Goal: Information Seeking & Learning: Check status

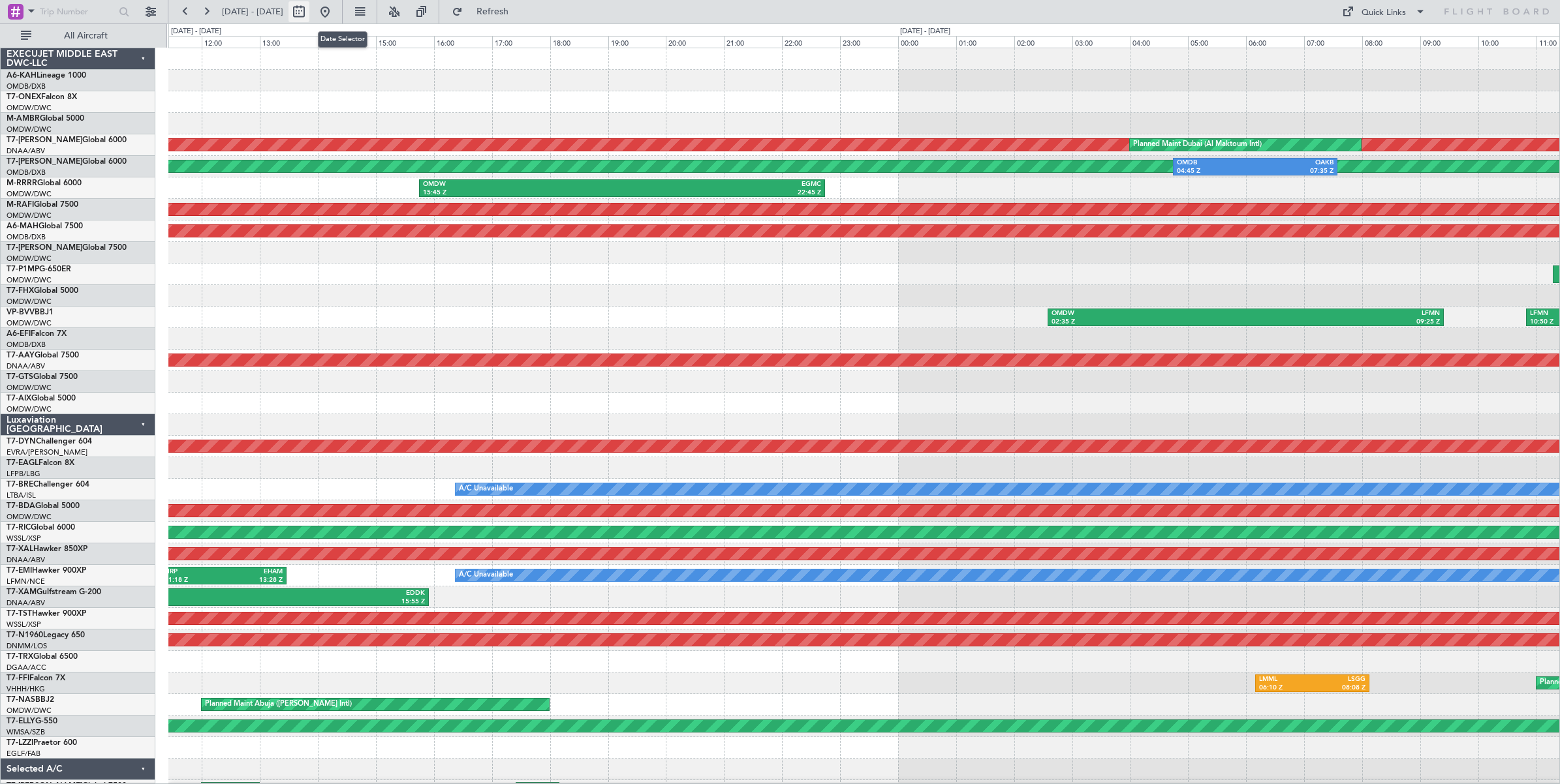
click at [310, 10] on button at bounding box center [299, 12] width 21 height 21
select select "8"
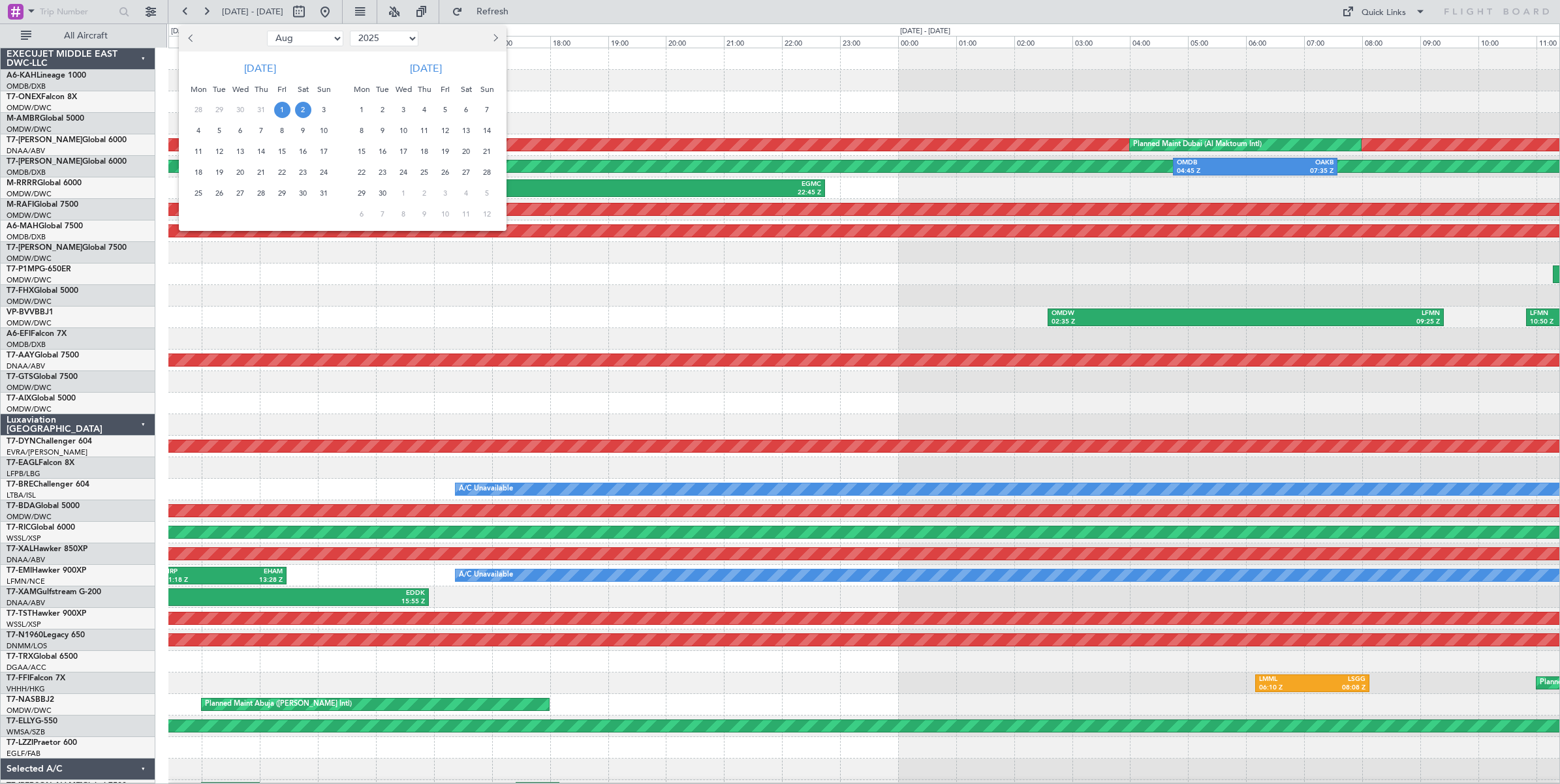
click at [315, 41] on select "Jan Feb Mar Apr May Jun [DATE] Aug Sep Oct Nov Dec" at bounding box center [305, 38] width 76 height 16
click at [400, 40] on select "2015 2016 2017 2018 2019 2020 2021 2022 2023 2024 2025 2026 2027 2028 2029 2030…" at bounding box center [384, 38] width 69 height 16
select select "2024"
click at [350, 31] on select "2015 2016 2017 2018 2019 2020 2021 2022 2023 2024 2025 2026 2027 2028 2029 2030…" at bounding box center [384, 38] width 69 height 16
click at [319, 39] on select "Jan Feb Mar Apr May Jun [DATE] Aug Sep Oct Nov Dec" at bounding box center [305, 38] width 76 height 16
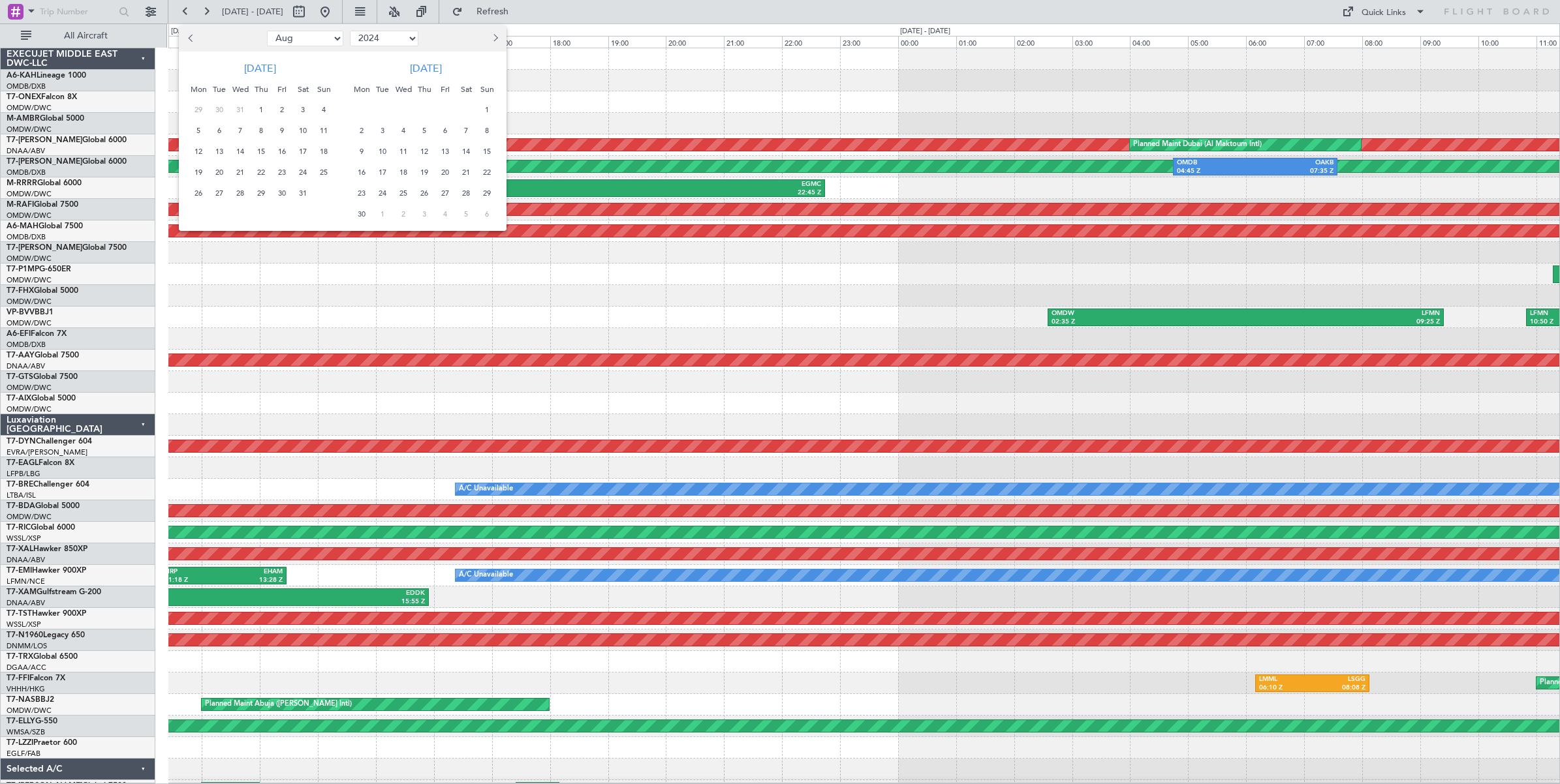
select select "7"
click at [267, 31] on select "Jan Feb Mar Apr May Jun [DATE] Aug Sep Oct Nov Dec" at bounding box center [305, 38] width 76 height 16
click at [261, 130] on span "11" at bounding box center [261, 131] width 16 height 16
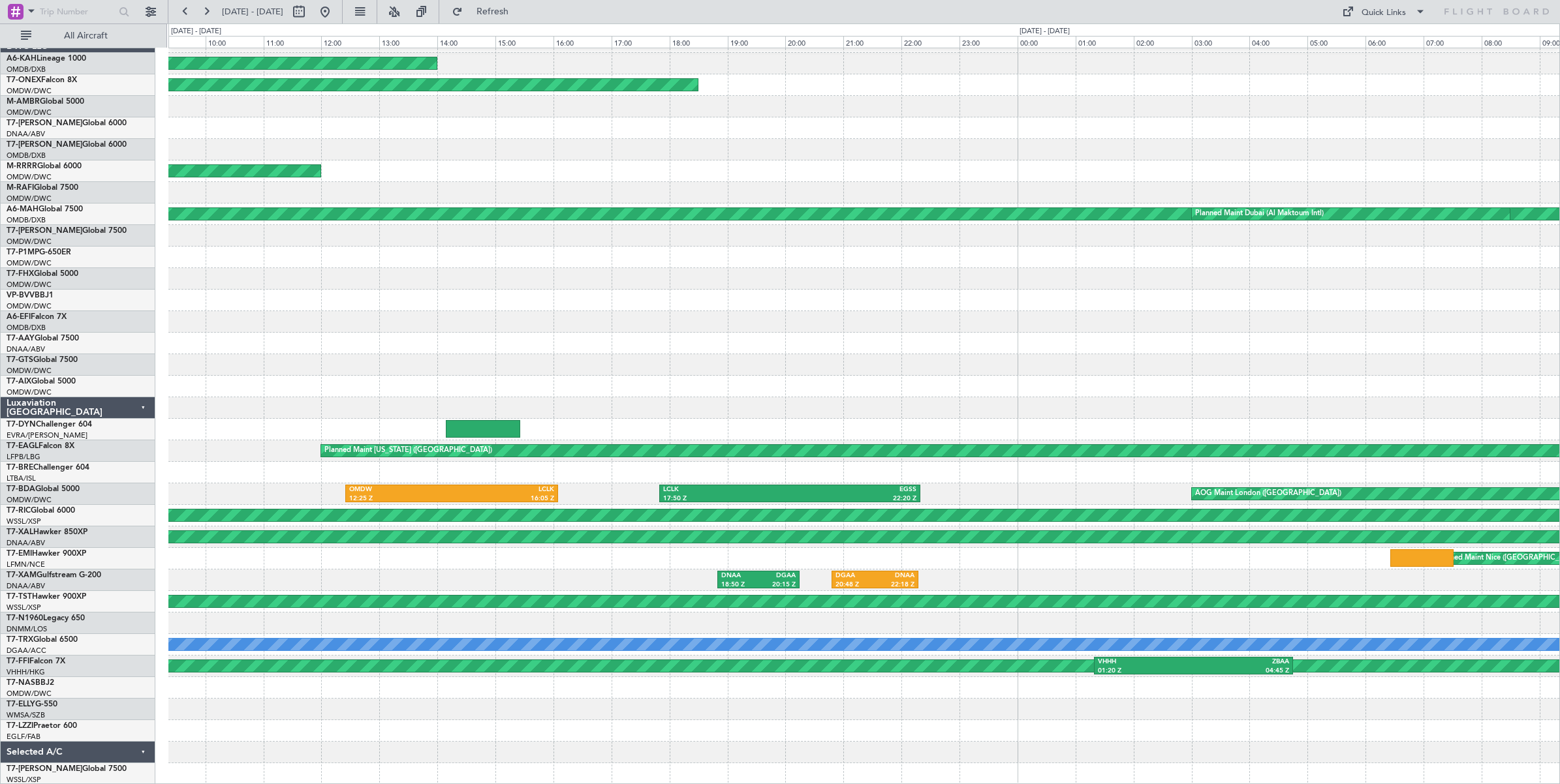
scroll to position [17, 0]
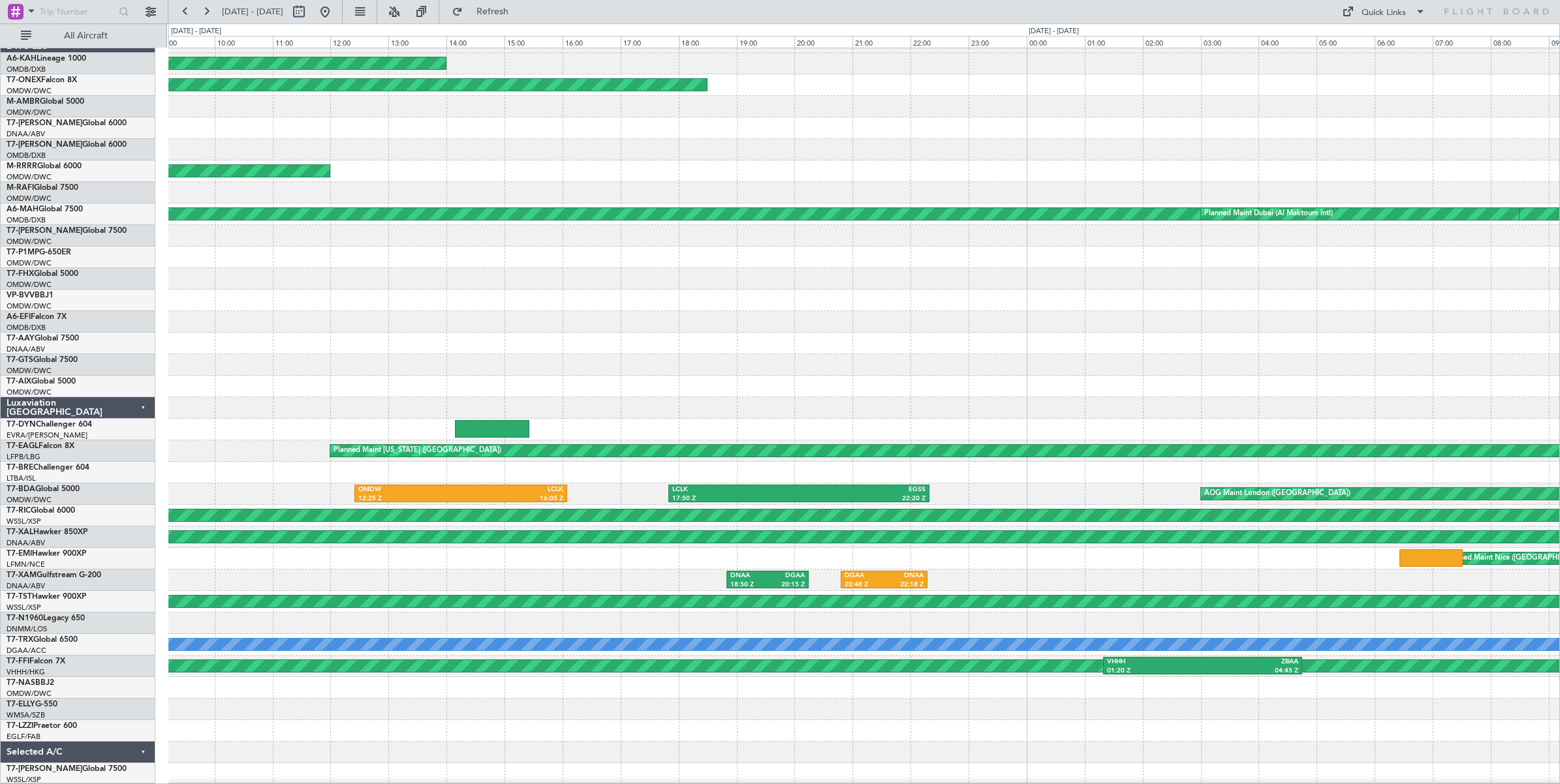
click at [421, 286] on div "Planned Maint [GEOGRAPHIC_DATA] ([GEOGRAPHIC_DATA]) Planned Maint [GEOGRAPHIC_D…" at bounding box center [864, 408] width 1391 height 753
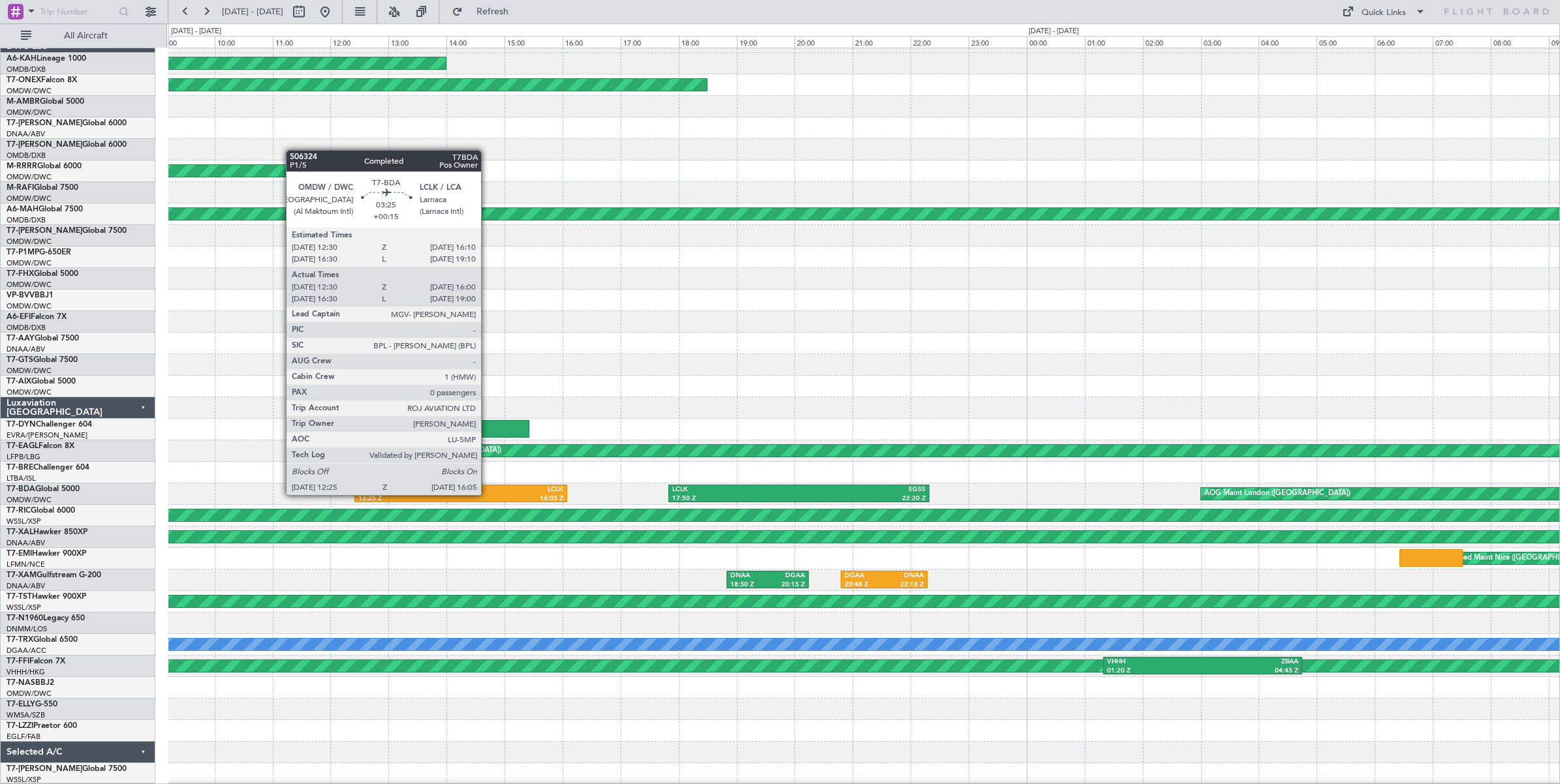
click at [488, 495] on div "16:05 Z" at bounding box center [512, 499] width 103 height 9
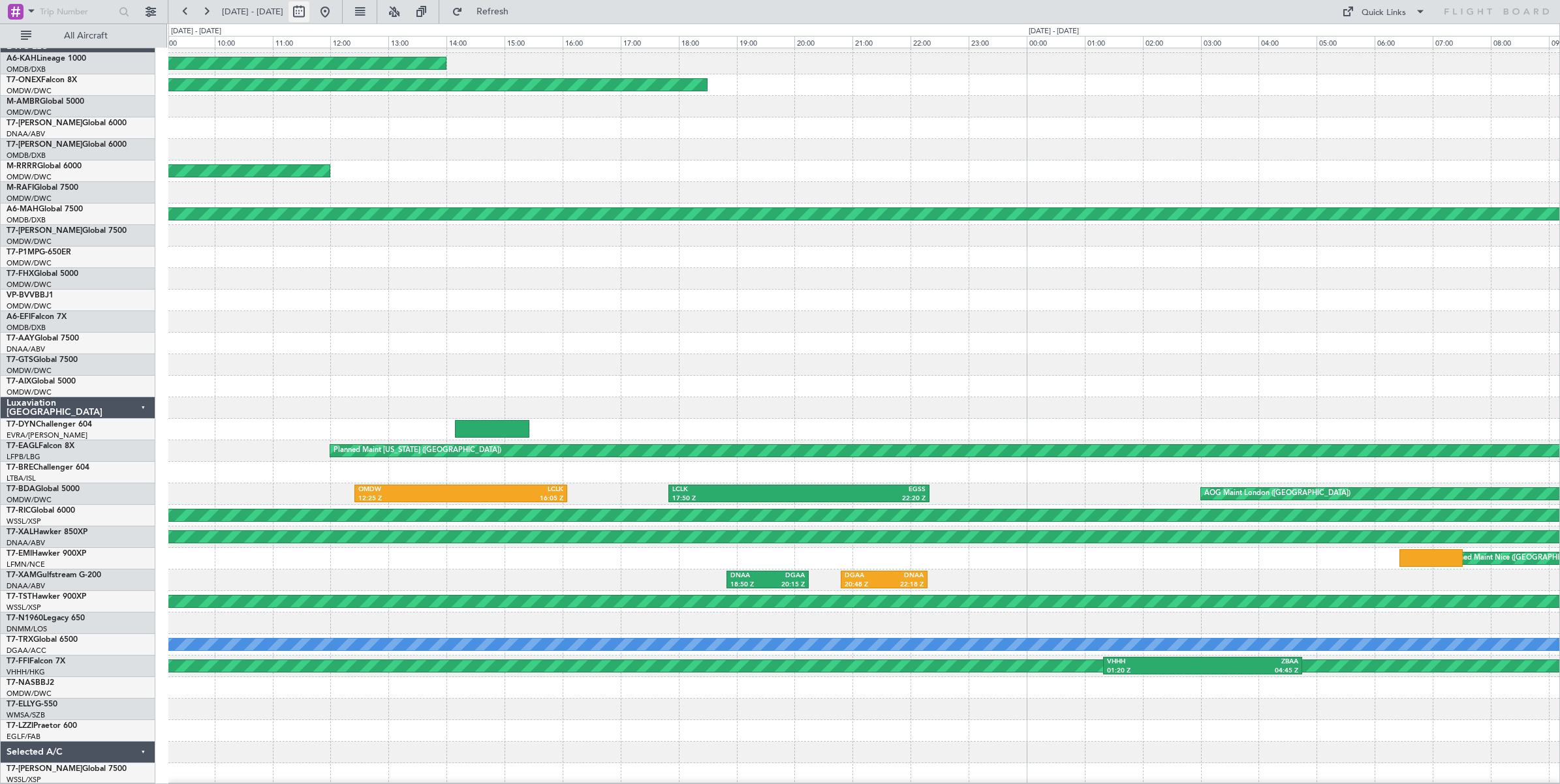
click at [310, 12] on button at bounding box center [299, 12] width 21 height 21
select select "7"
select select "2024"
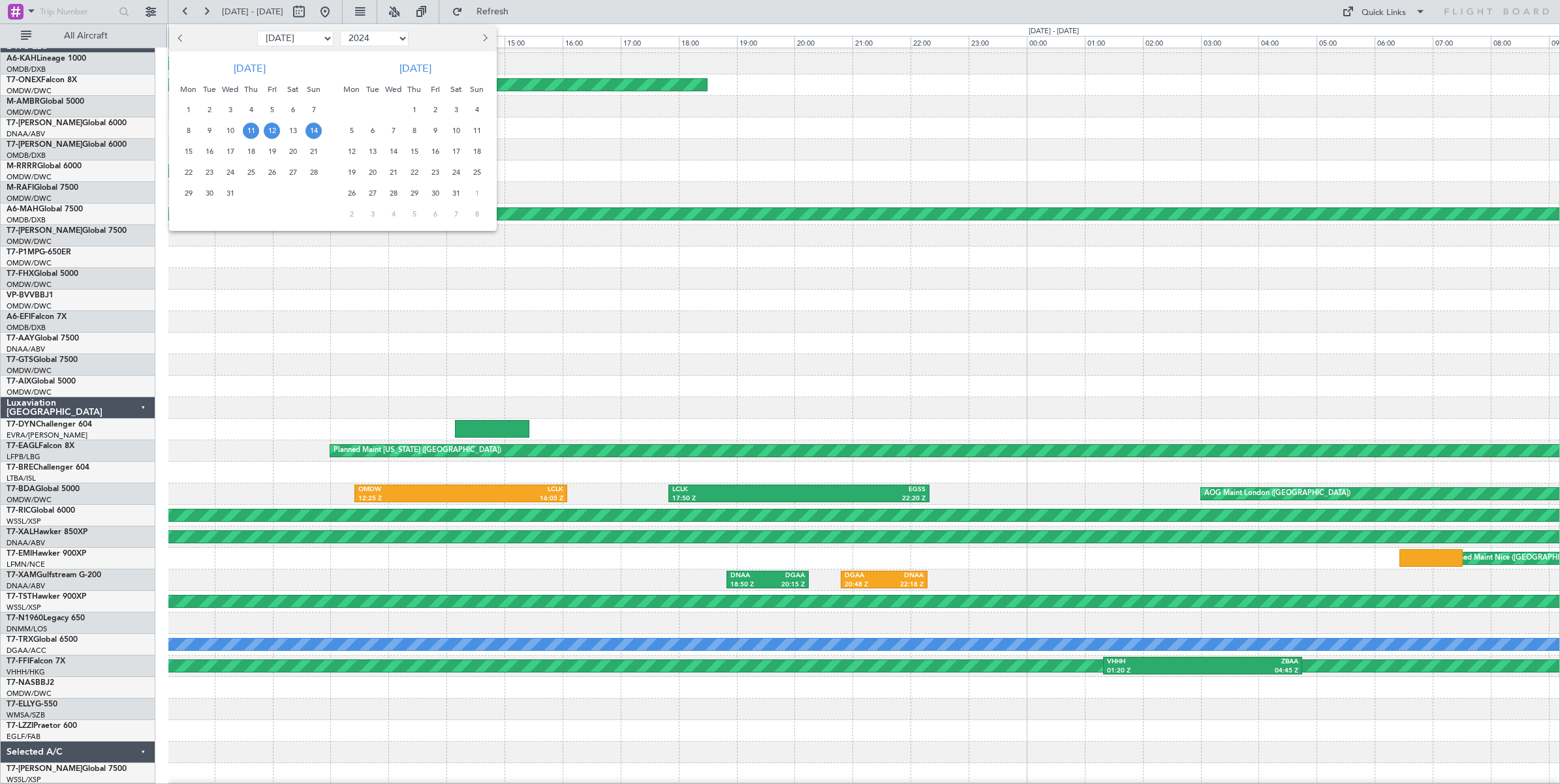
click at [318, 131] on span "14" at bounding box center [314, 131] width 16 height 16
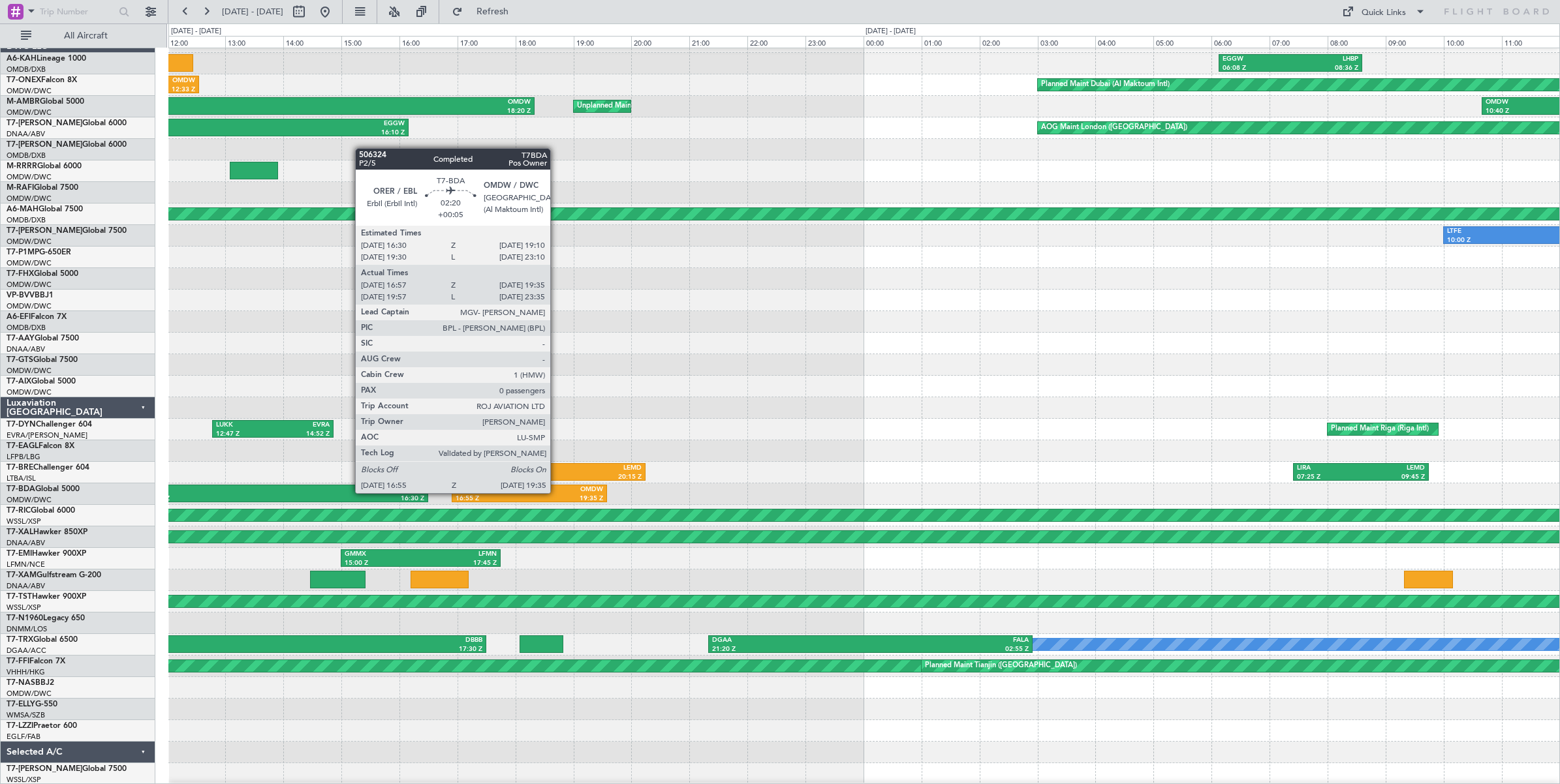
click at [557, 493] on div "OMDW" at bounding box center [566, 489] width 74 height 9
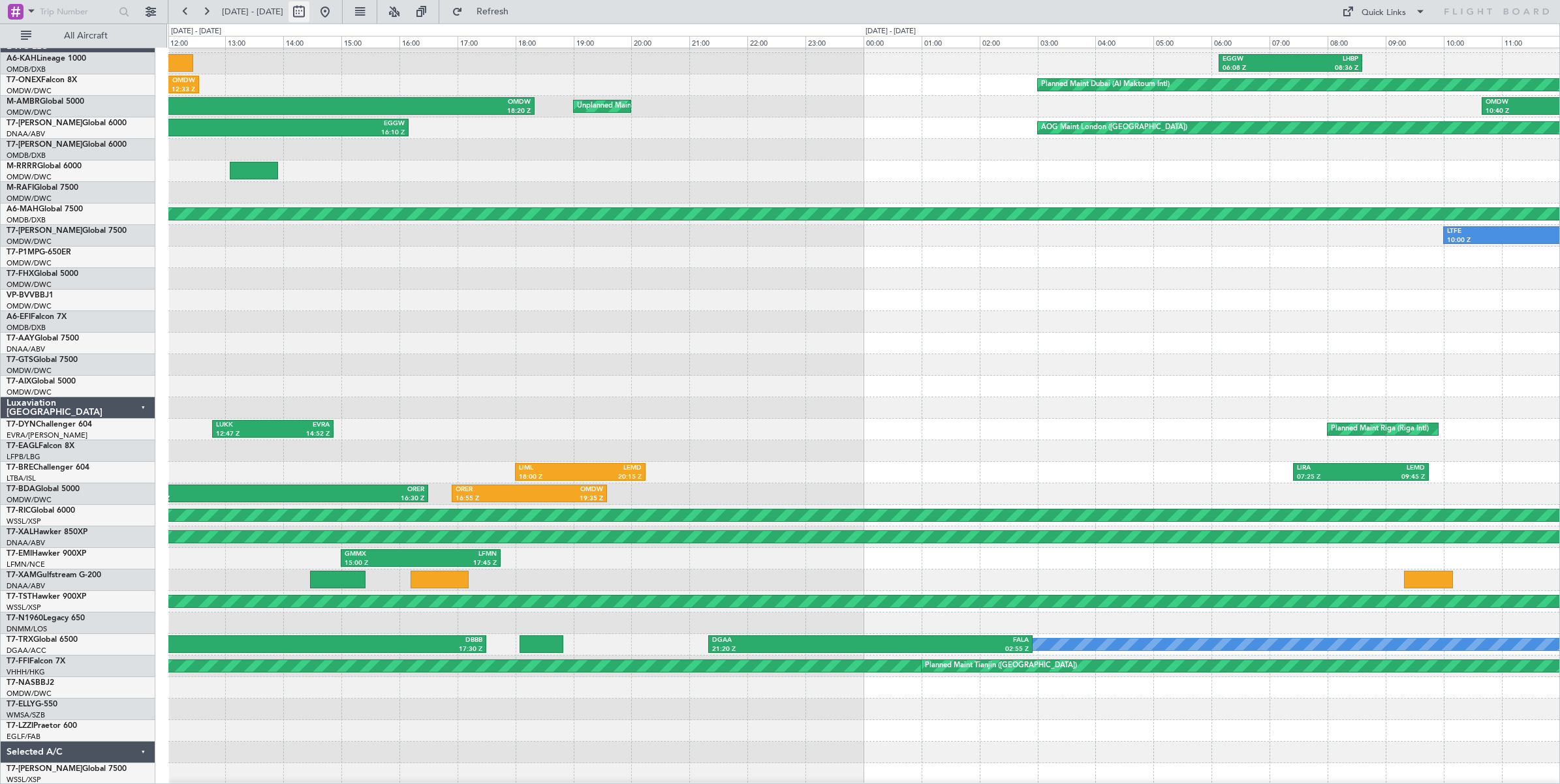
click at [310, 10] on button at bounding box center [299, 12] width 21 height 21
select select "7"
select select "2024"
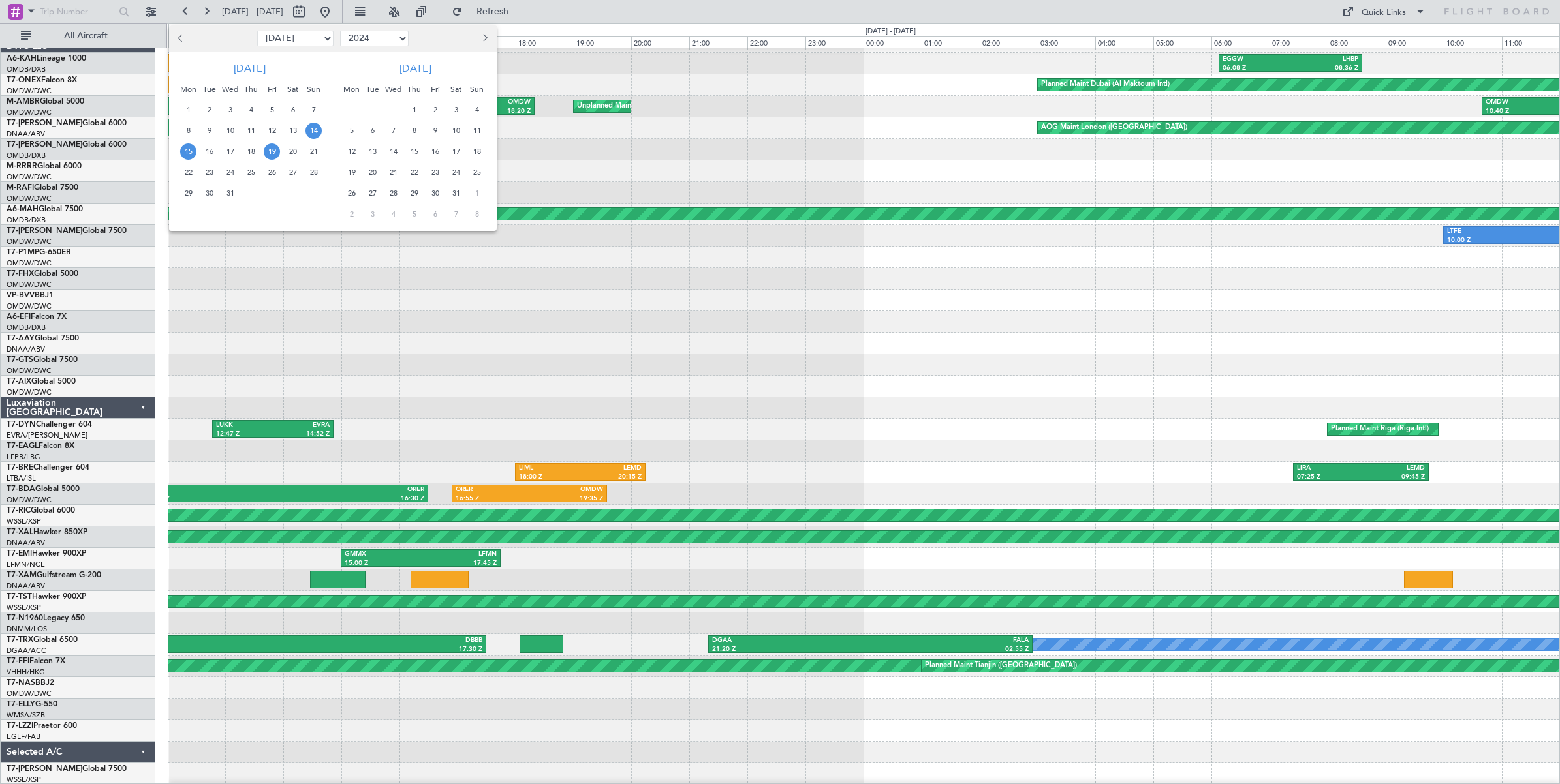
click at [271, 151] on span "19" at bounding box center [272, 151] width 16 height 16
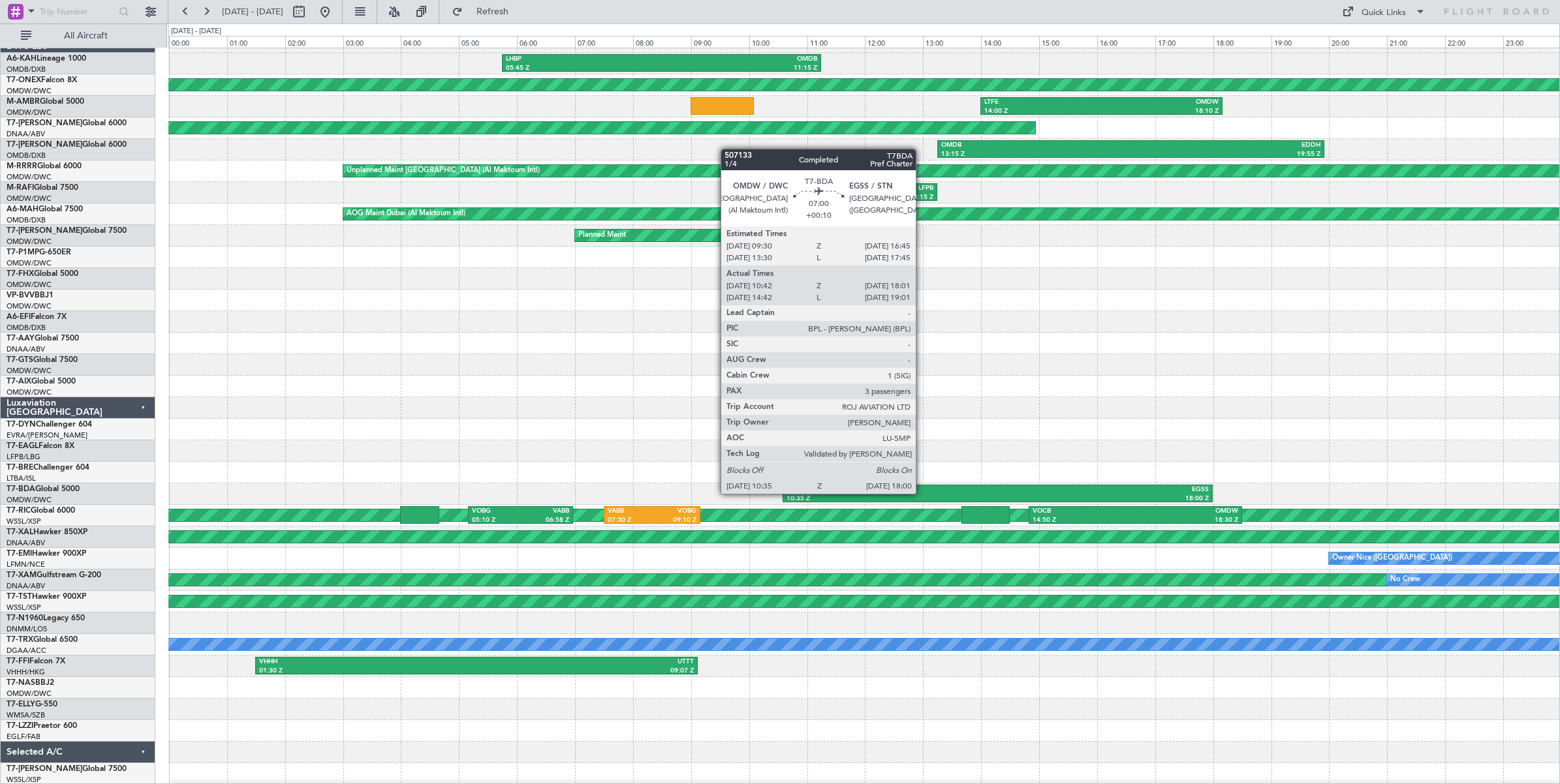
click at [922, 493] on div "OMDW" at bounding box center [892, 489] width 211 height 9
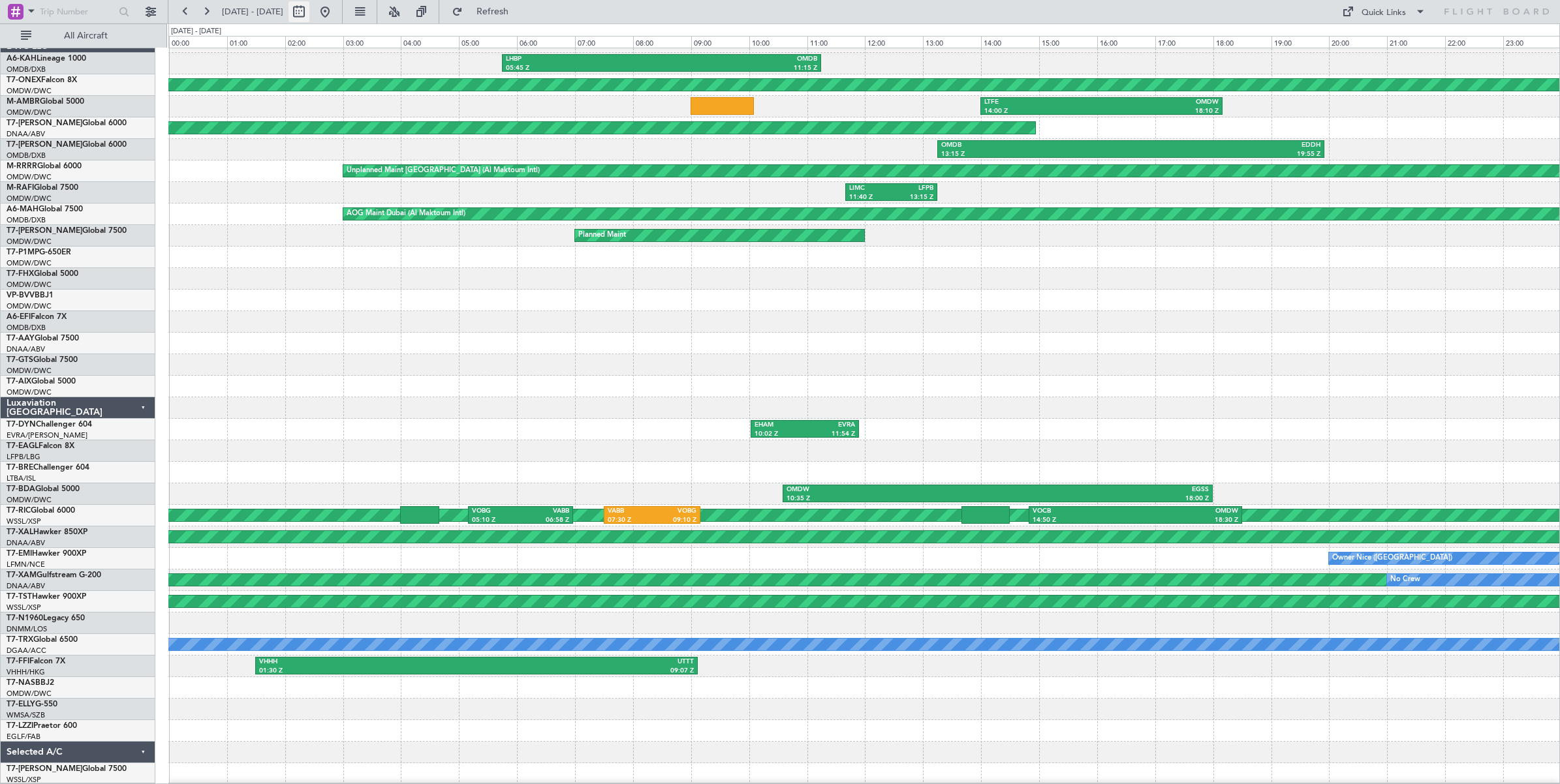
click at [310, 12] on button at bounding box center [299, 12] width 21 height 21
select select "7"
select select "2024"
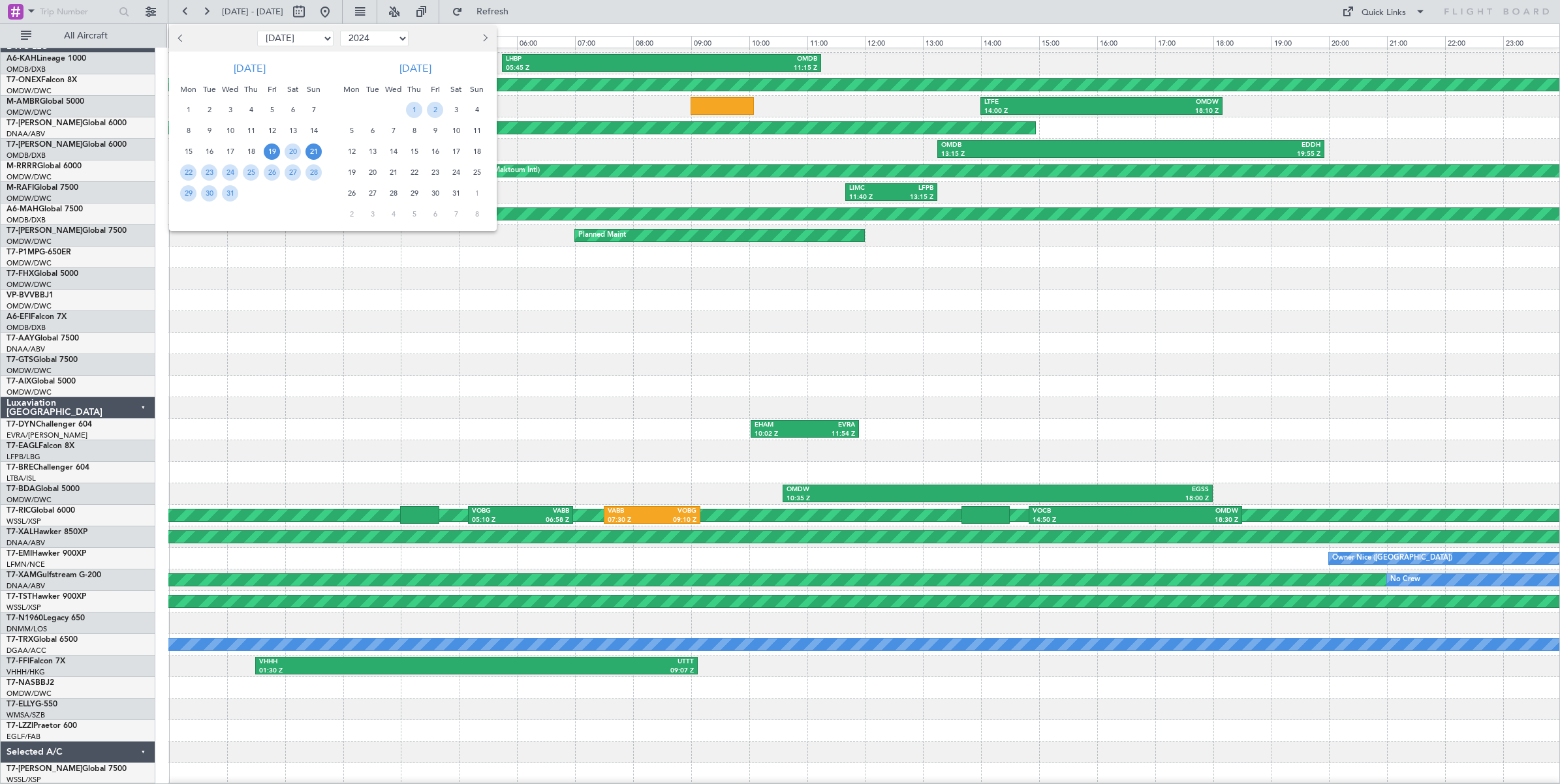
click at [312, 150] on span "21" at bounding box center [314, 151] width 16 height 16
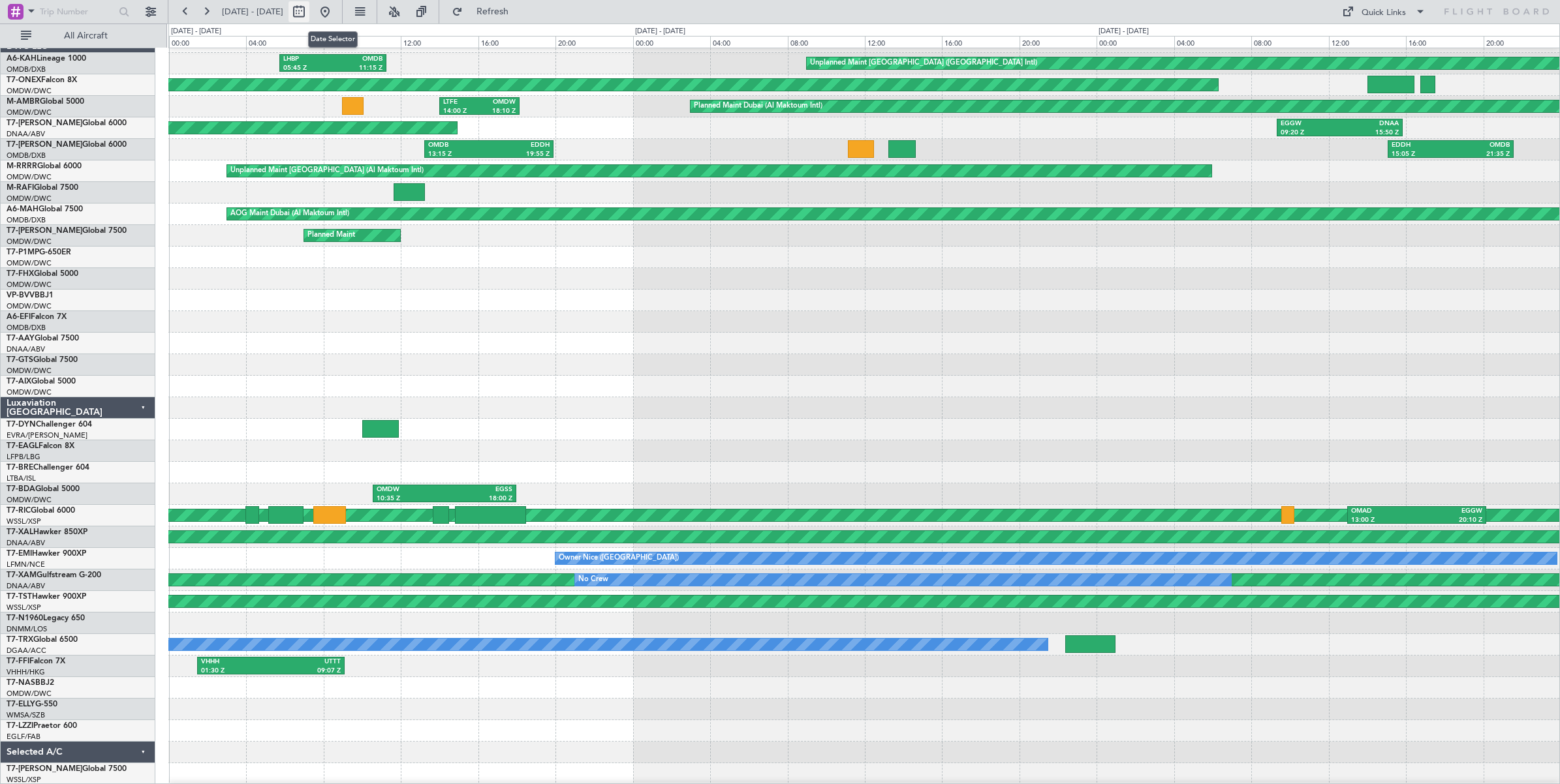
click at [310, 14] on button at bounding box center [299, 12] width 21 height 21
select select "7"
select select "2024"
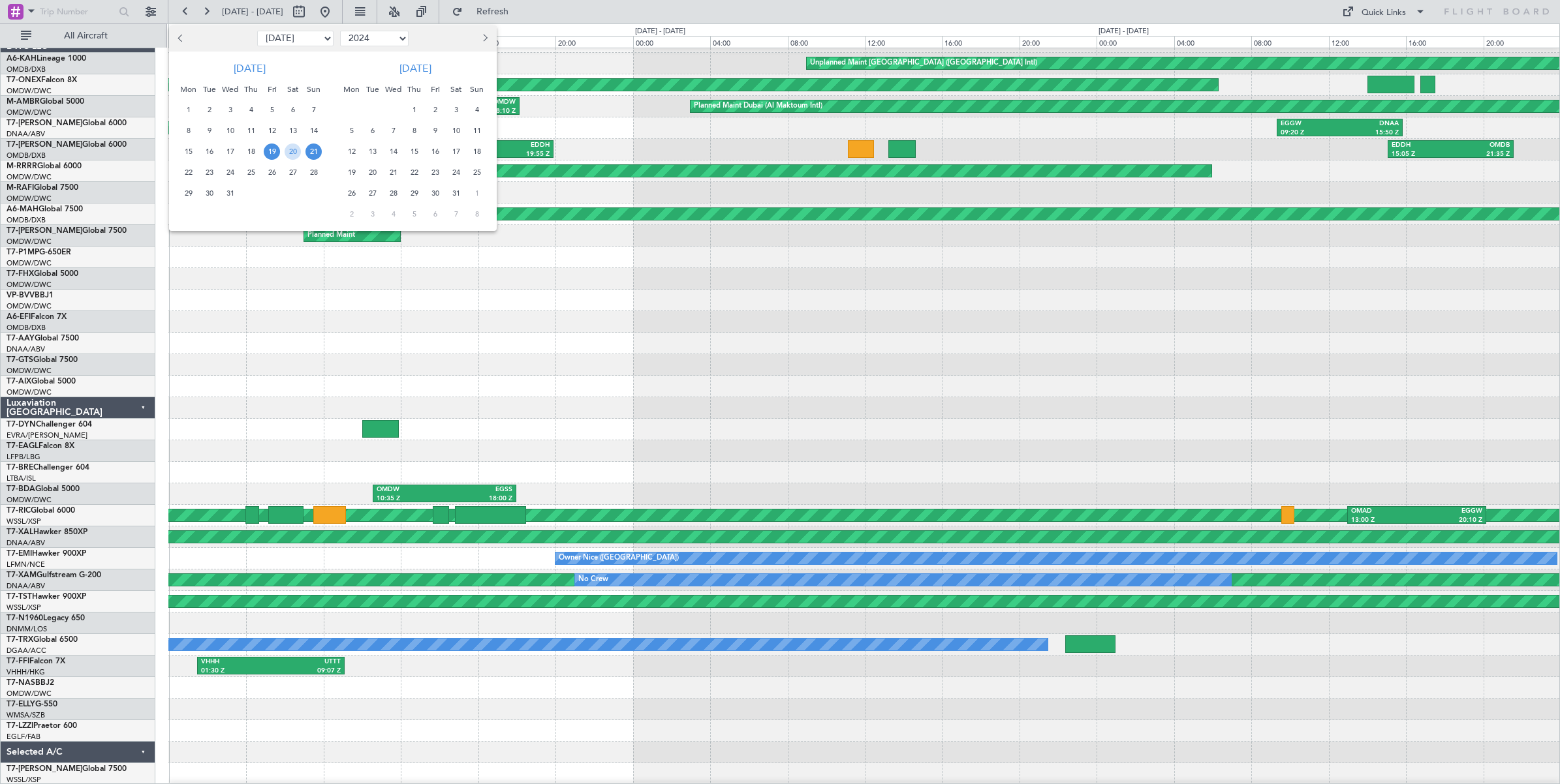
click at [315, 150] on span "21" at bounding box center [314, 151] width 16 height 16
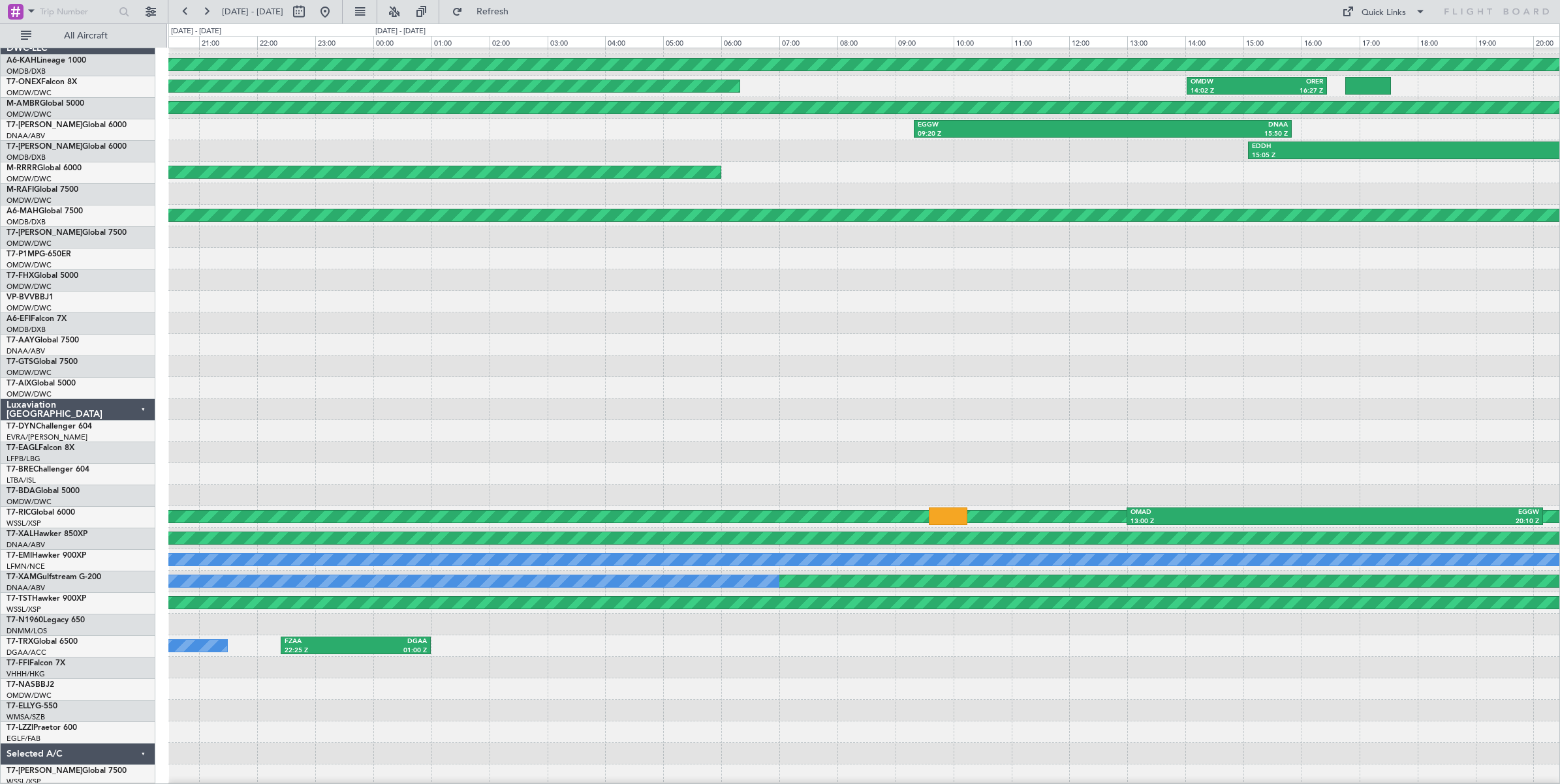
click at [1542, 381] on div at bounding box center [864, 388] width 1391 height 22
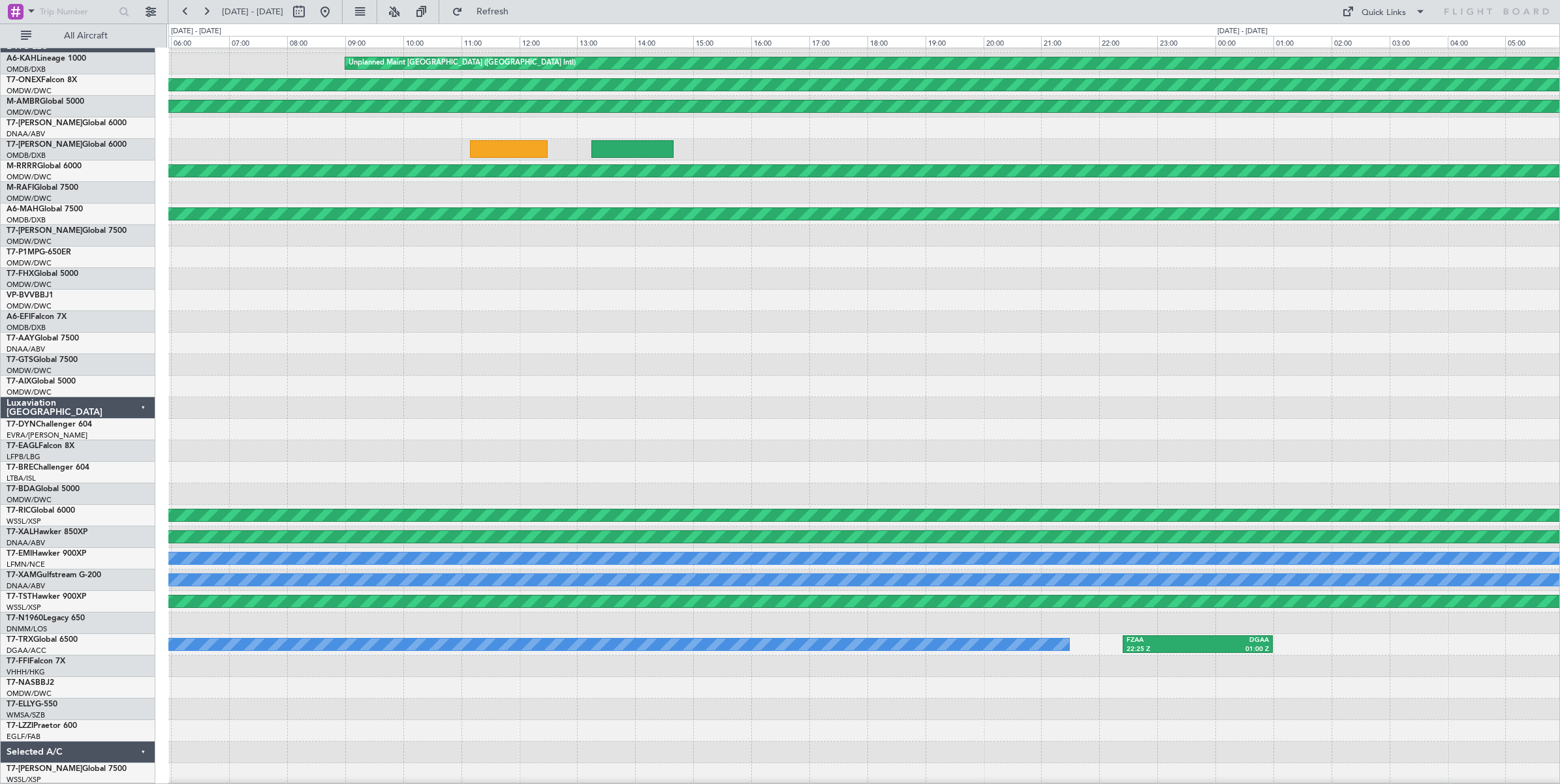
click at [1462, 369] on div "Unplanned Maint [GEOGRAPHIC_DATA] ([GEOGRAPHIC_DATA] Intl) Planned Maint [GEOGR…" at bounding box center [864, 408] width 1391 height 753
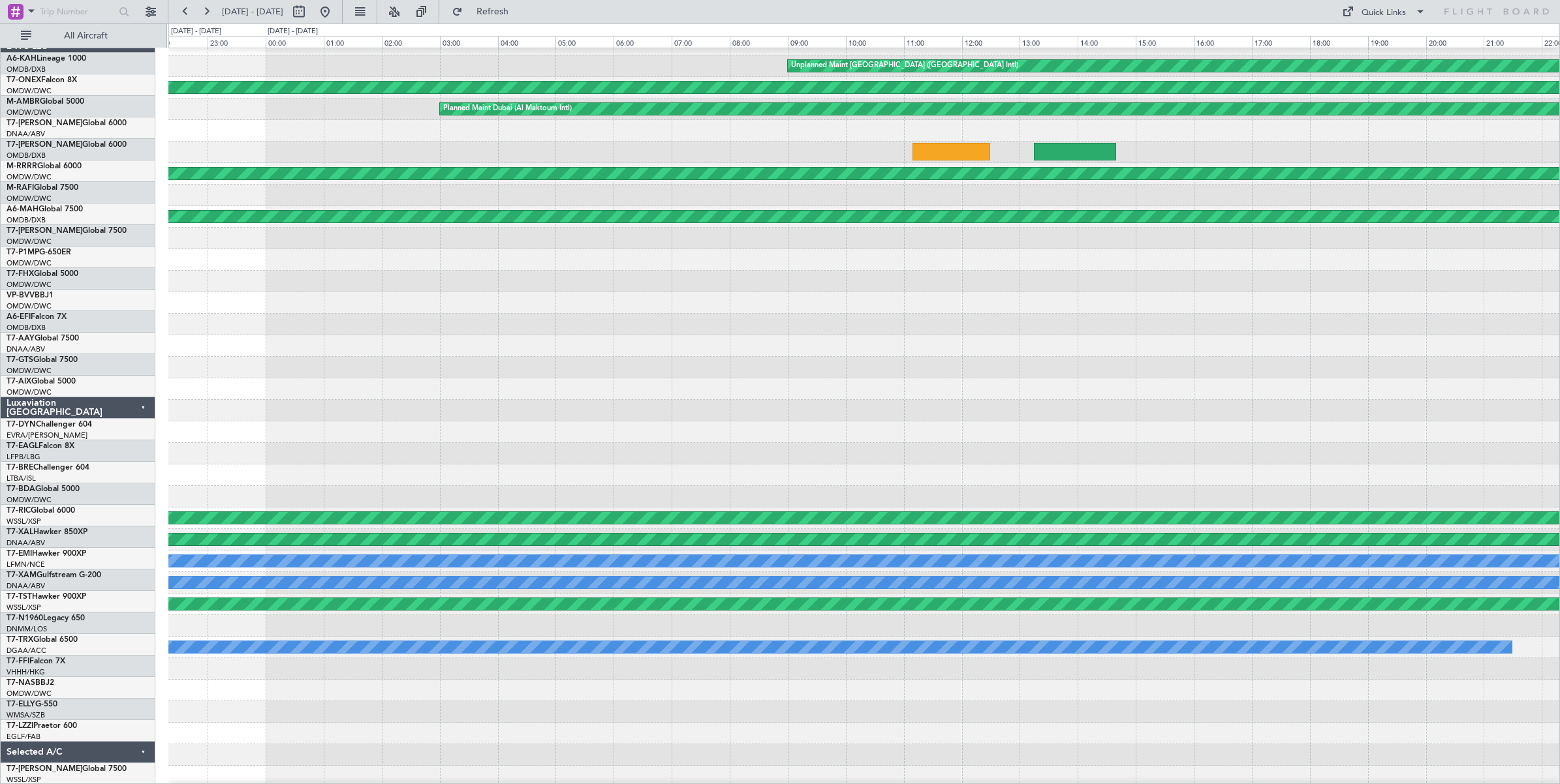
click at [1244, 362] on div at bounding box center [864, 368] width 1391 height 22
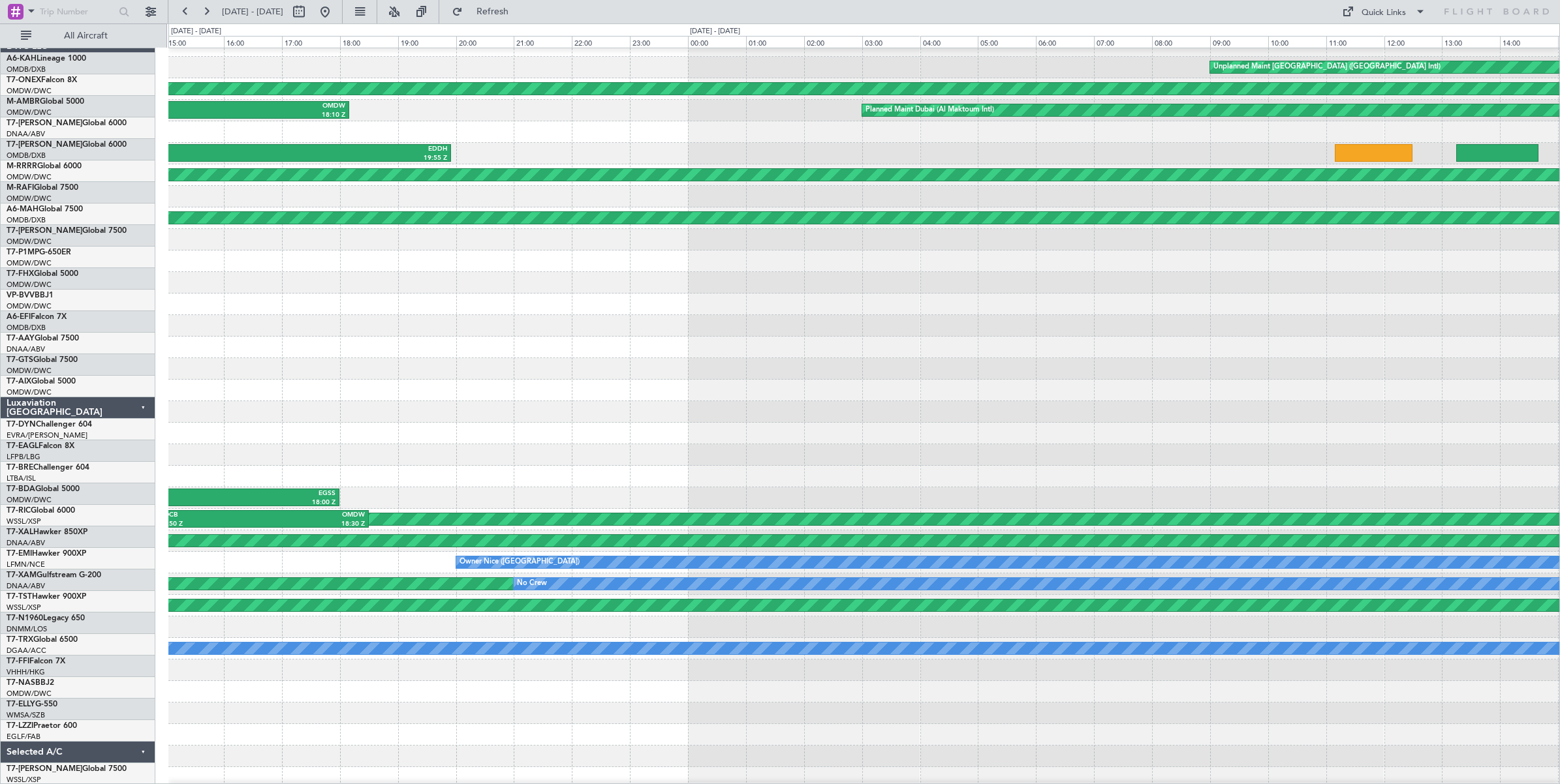
scroll to position [13, 0]
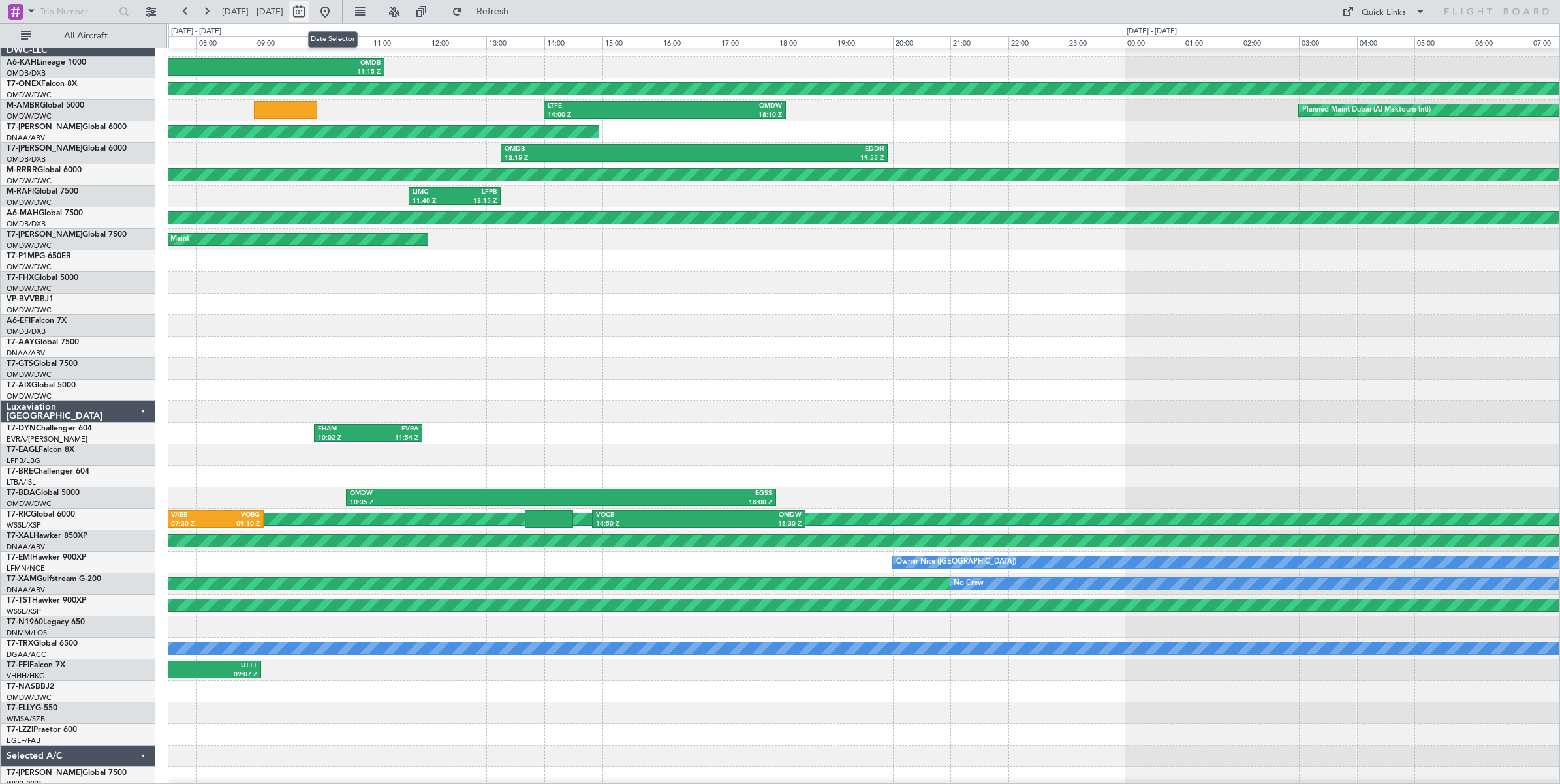
click at [310, 13] on button at bounding box center [299, 12] width 21 height 21
select select "7"
select select "2024"
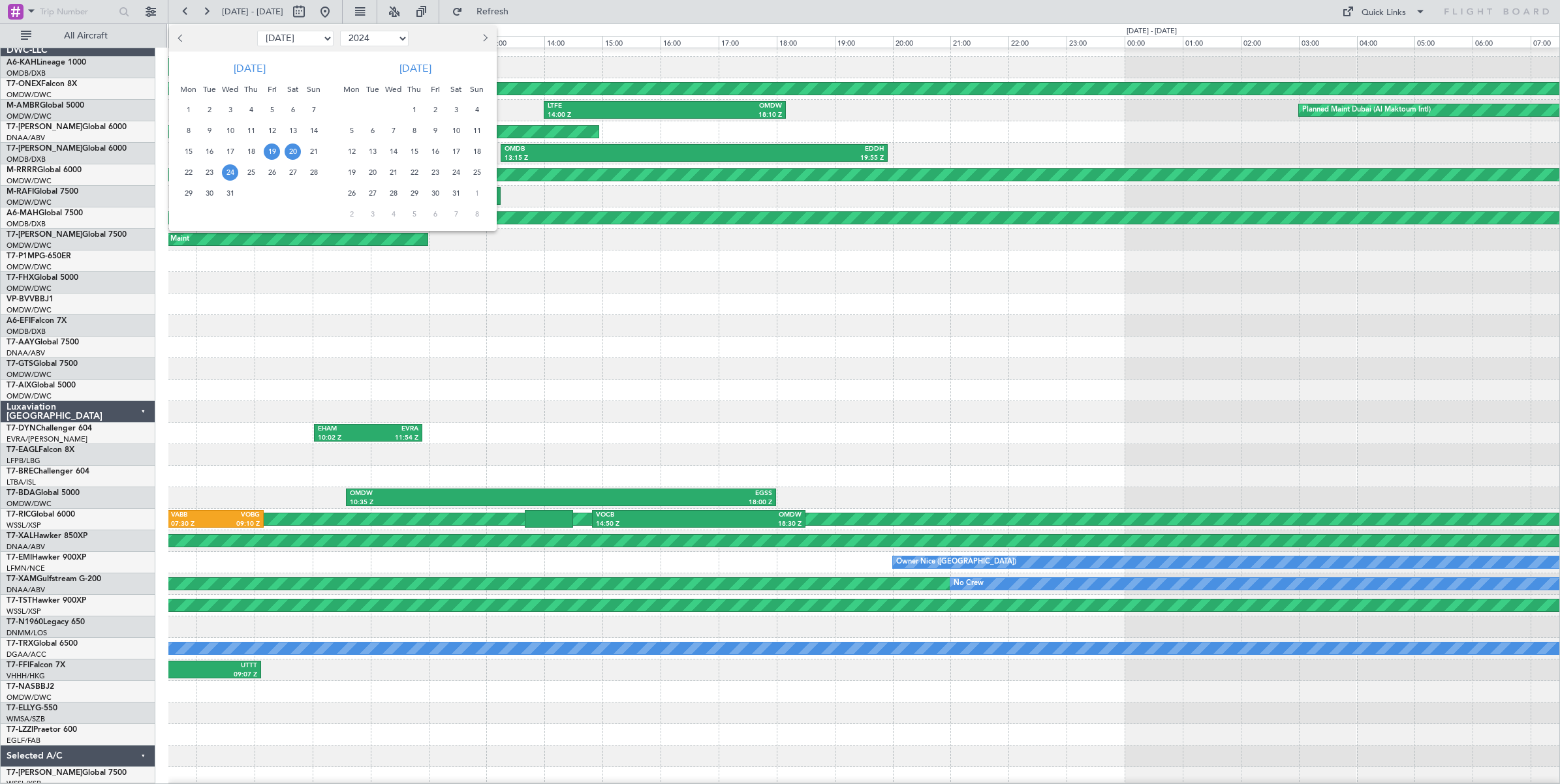
click at [232, 174] on span "24" at bounding box center [230, 172] width 16 height 16
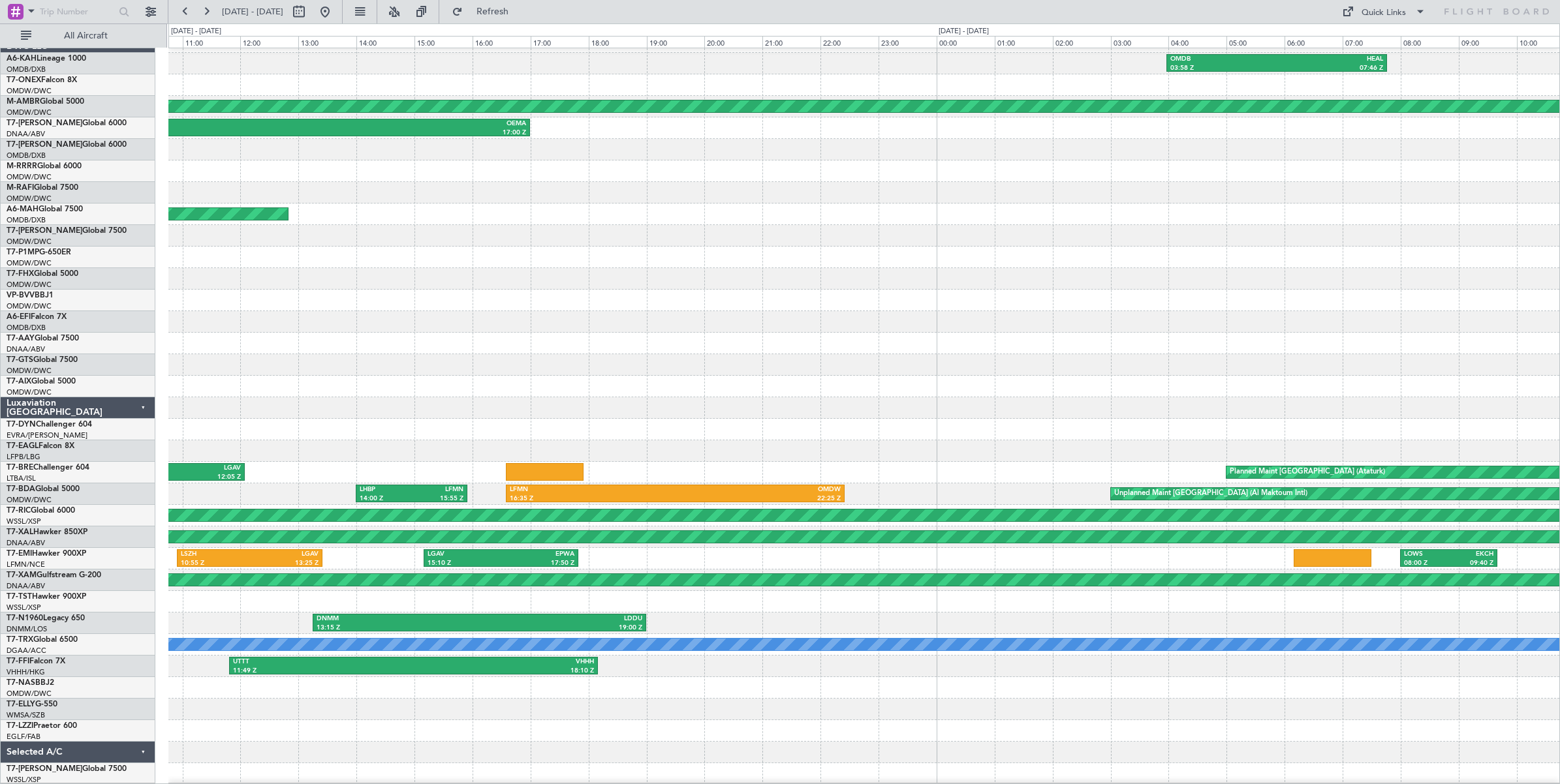
scroll to position [17, 0]
click at [672, 348] on div "OMDB 03:58 Z HEAL 07:46 Z Planned Maint [GEOGRAPHIC_DATA] (Al Maktoum Intl) DNA…" at bounding box center [864, 408] width 1391 height 753
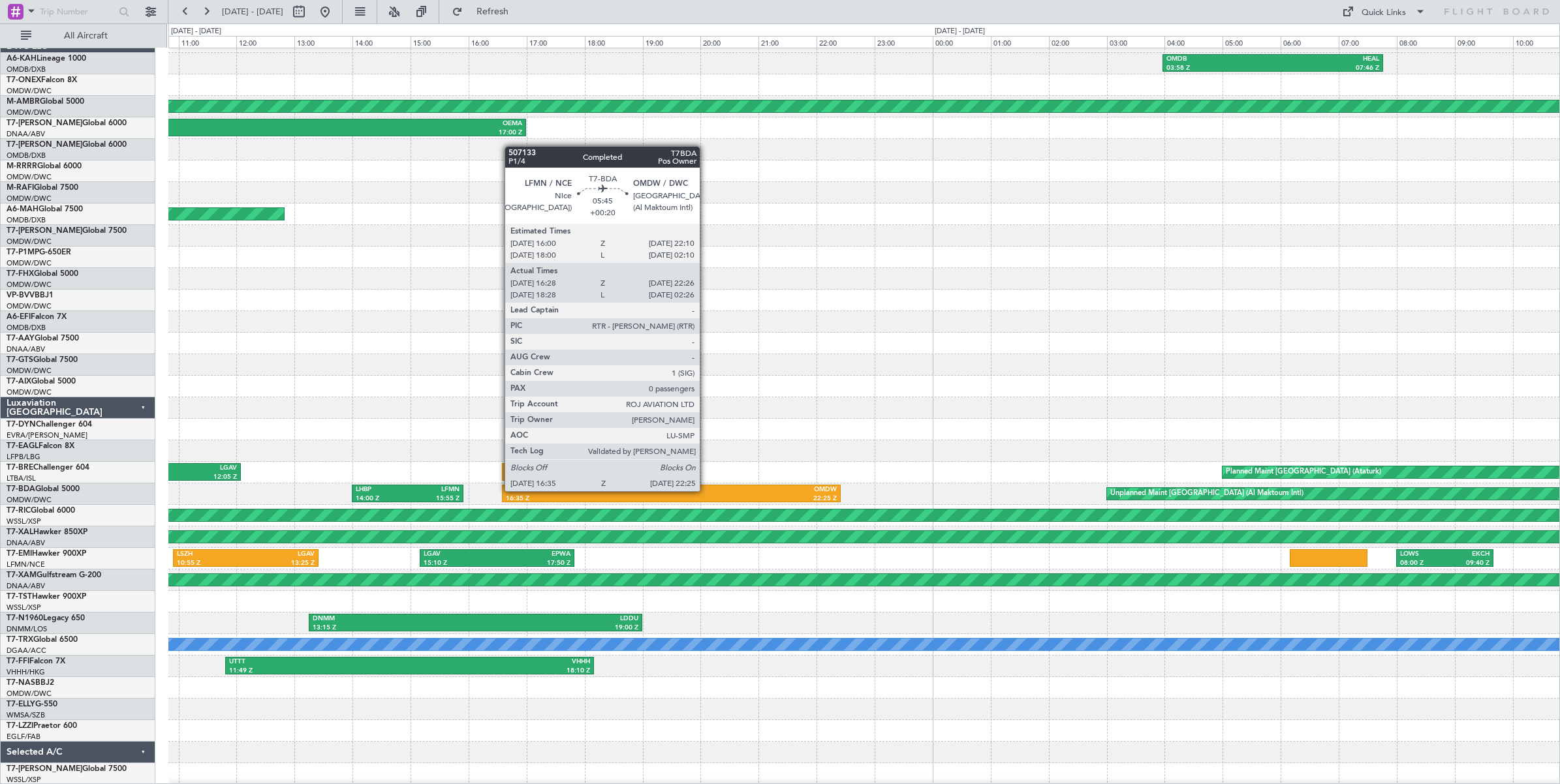
click at [706, 491] on div "OMDW" at bounding box center [753, 489] width 165 height 9
click at [712, 493] on div "OMDW" at bounding box center [753, 489] width 165 height 9
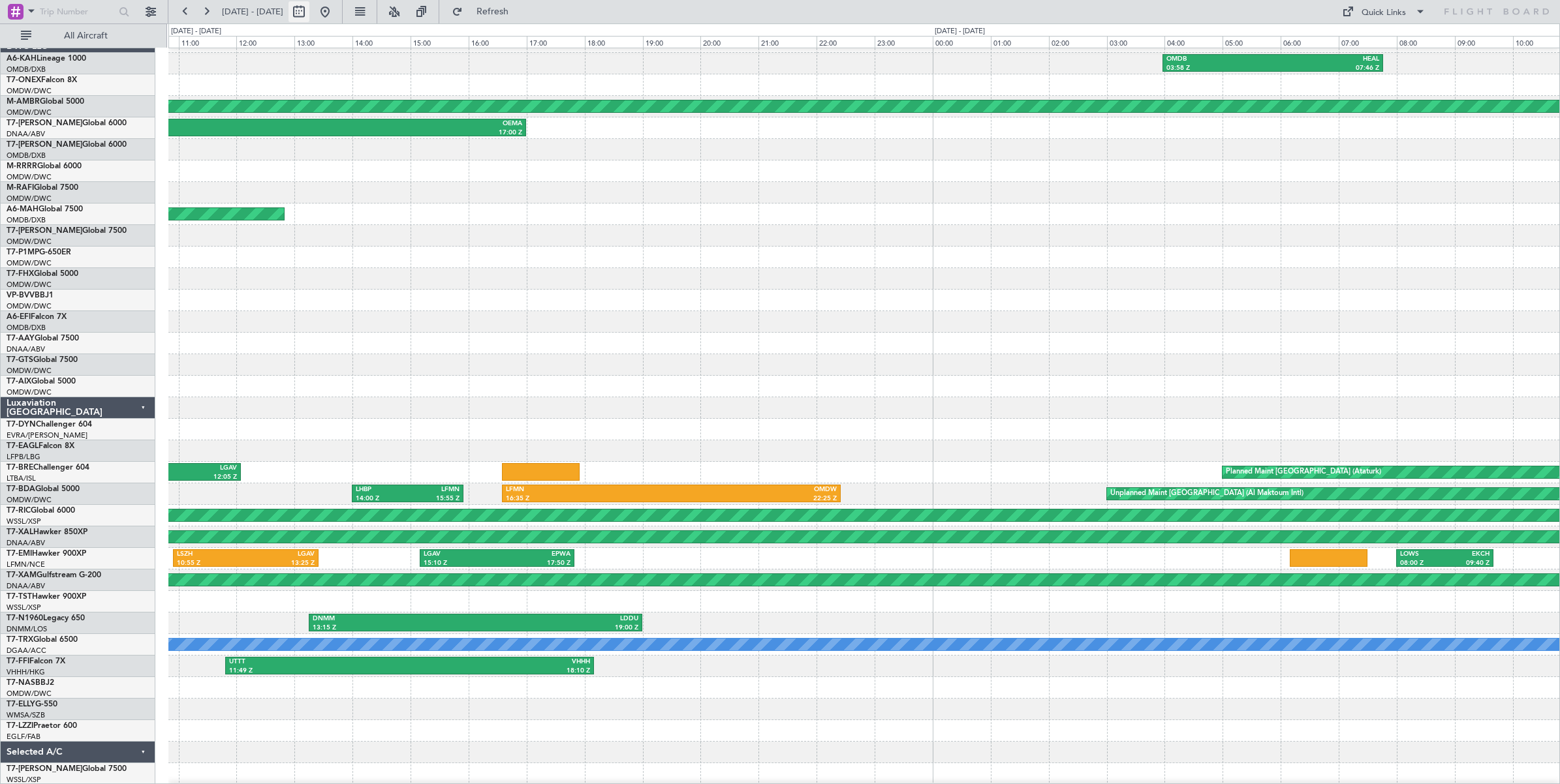
click at [310, 16] on button at bounding box center [299, 12] width 21 height 21
select select "7"
select select "2024"
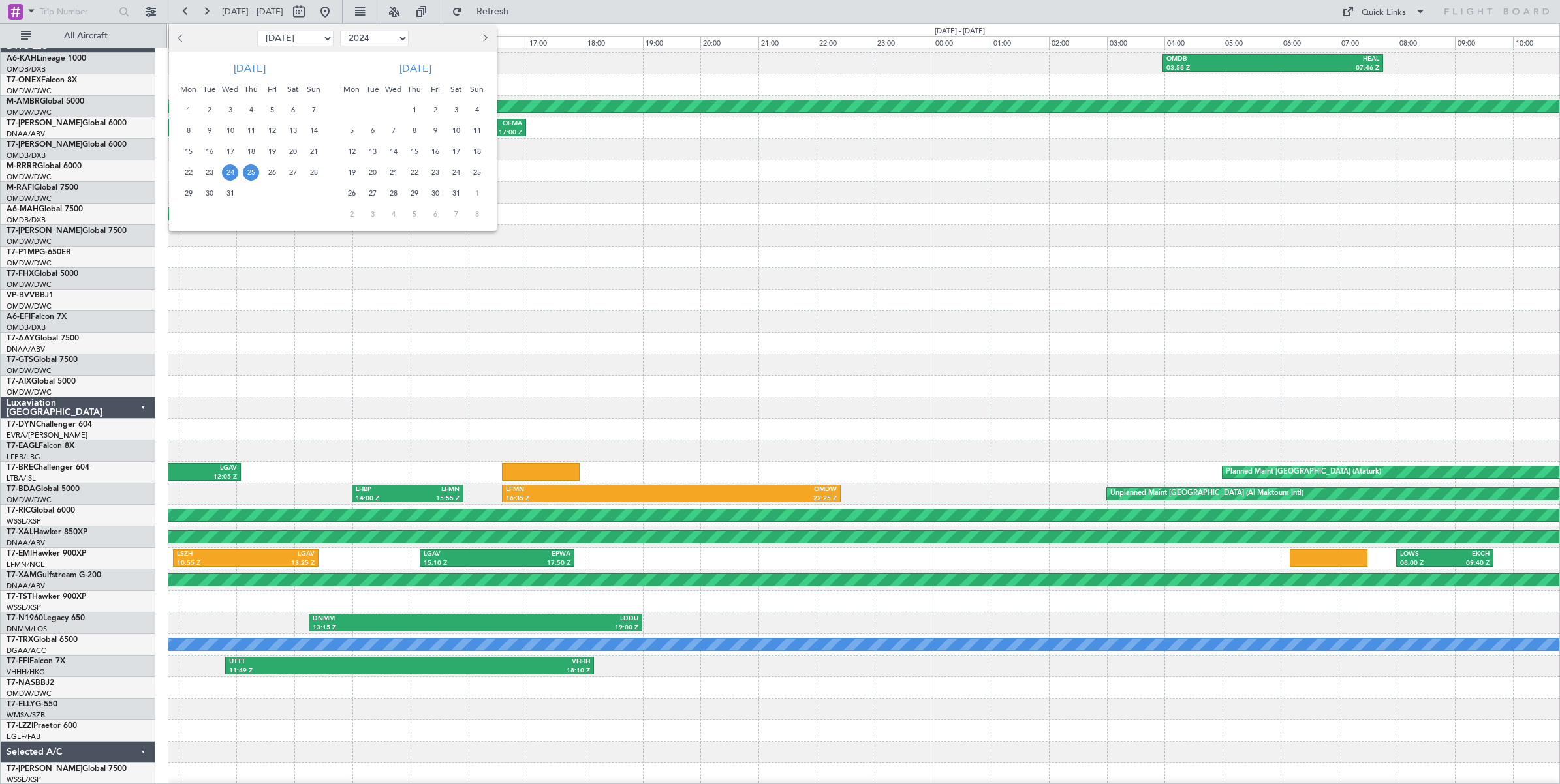
click at [316, 41] on select "Jan Feb Mar Apr May Jun [DATE] Aug Sep Oct Nov Dec" at bounding box center [295, 38] width 76 height 16
select select "8"
click at [257, 31] on select "Jan Feb Mar Apr May Jun [DATE] Aug Sep Oct Nov Dec" at bounding box center [295, 38] width 76 height 16
click at [272, 129] on span "9" at bounding box center [272, 131] width 16 height 16
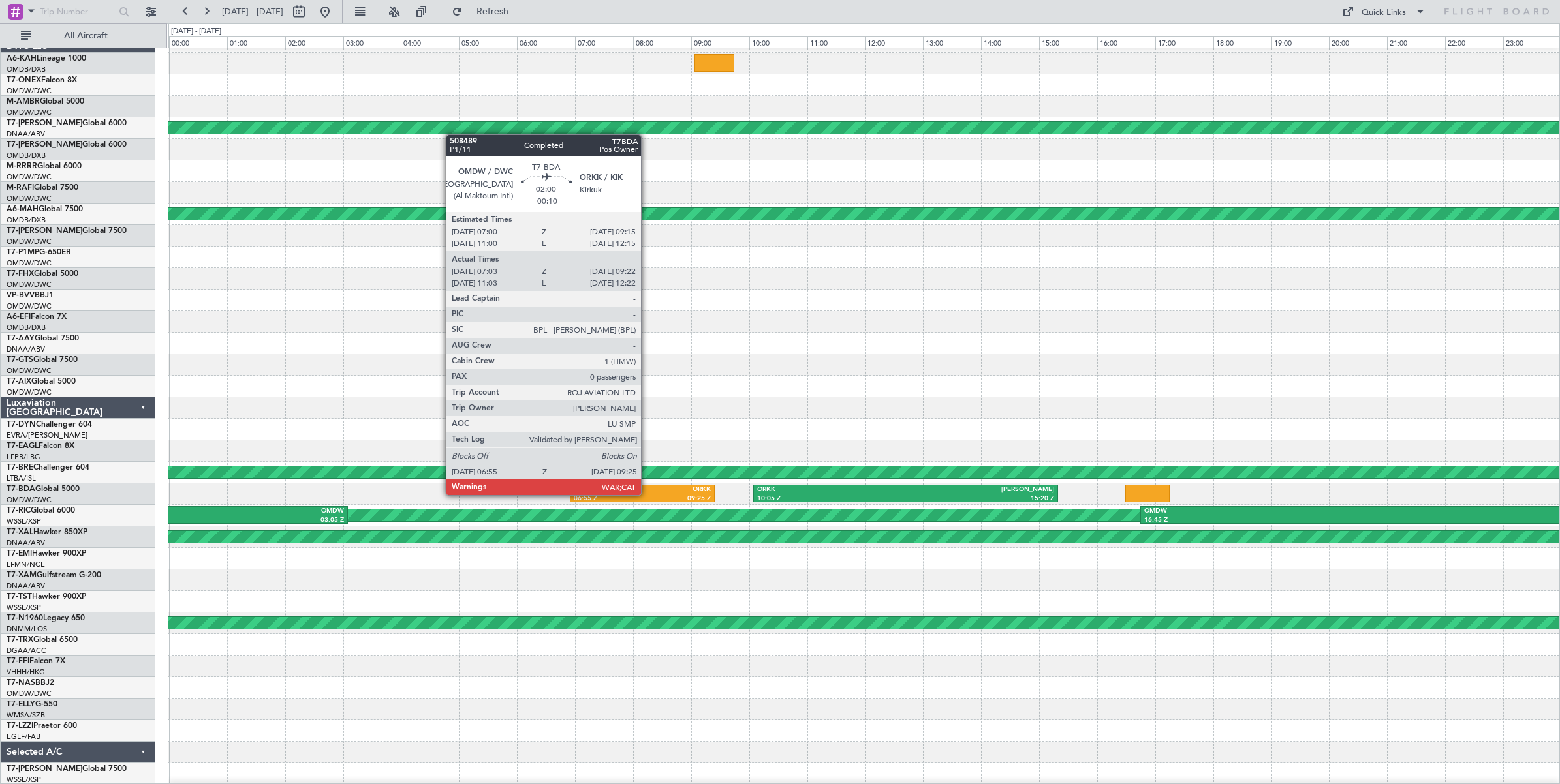
click at [647, 495] on div "09:25 Z" at bounding box center [676, 499] width 69 height 9
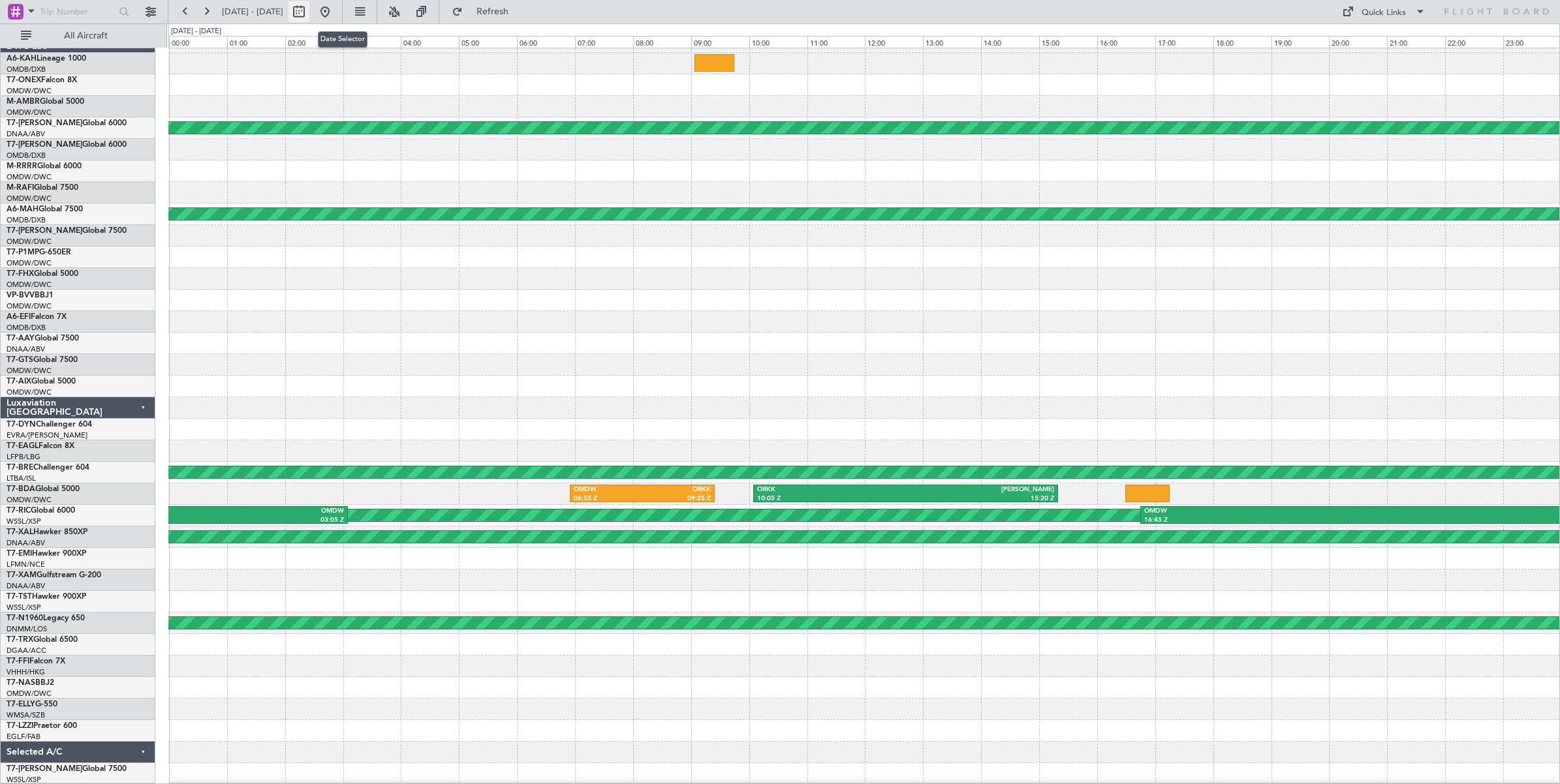
click at [310, 12] on button at bounding box center [299, 12] width 21 height 21
select select "8"
select select "2024"
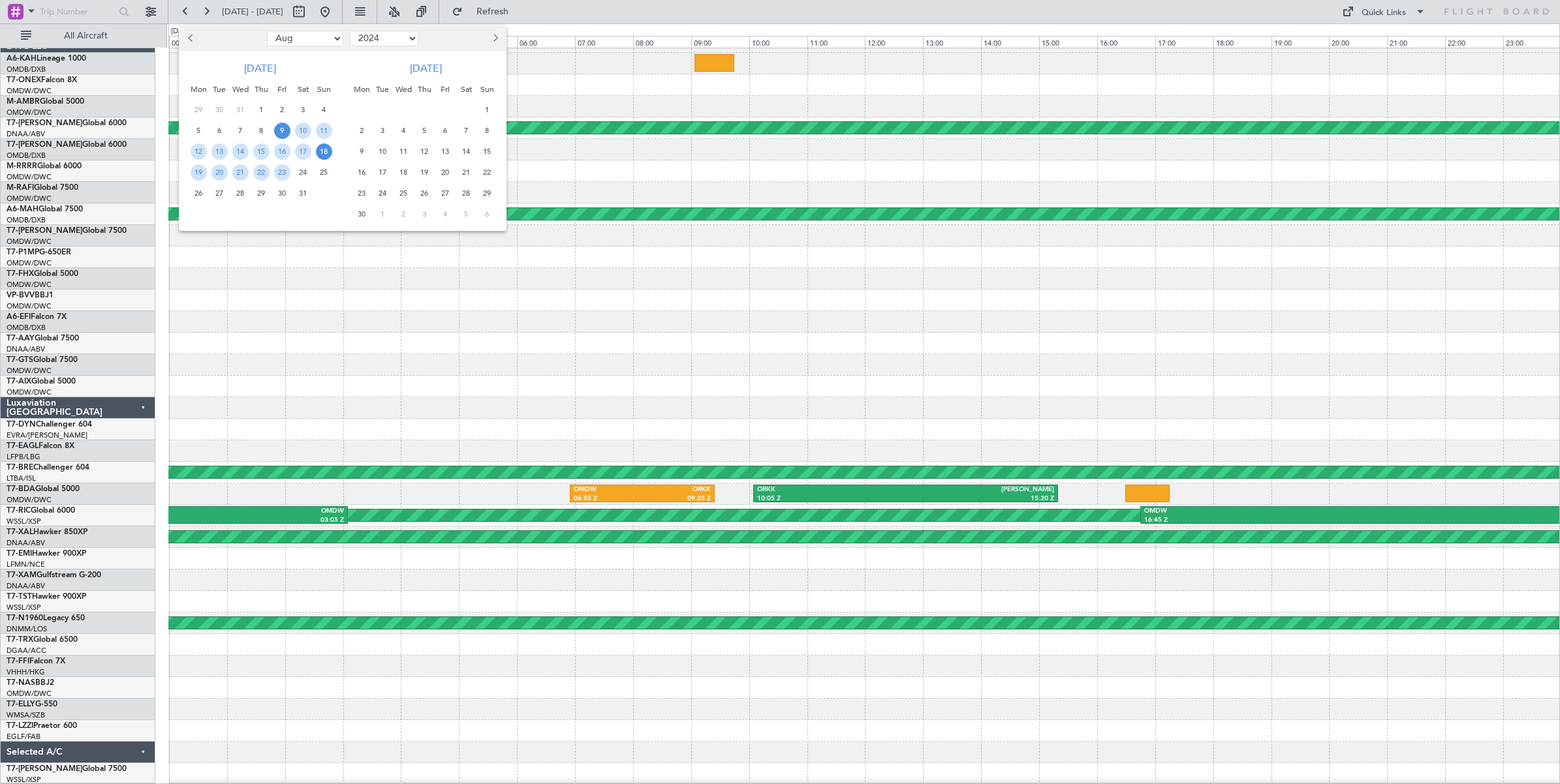
click at [323, 151] on span "18" at bounding box center [324, 151] width 16 height 16
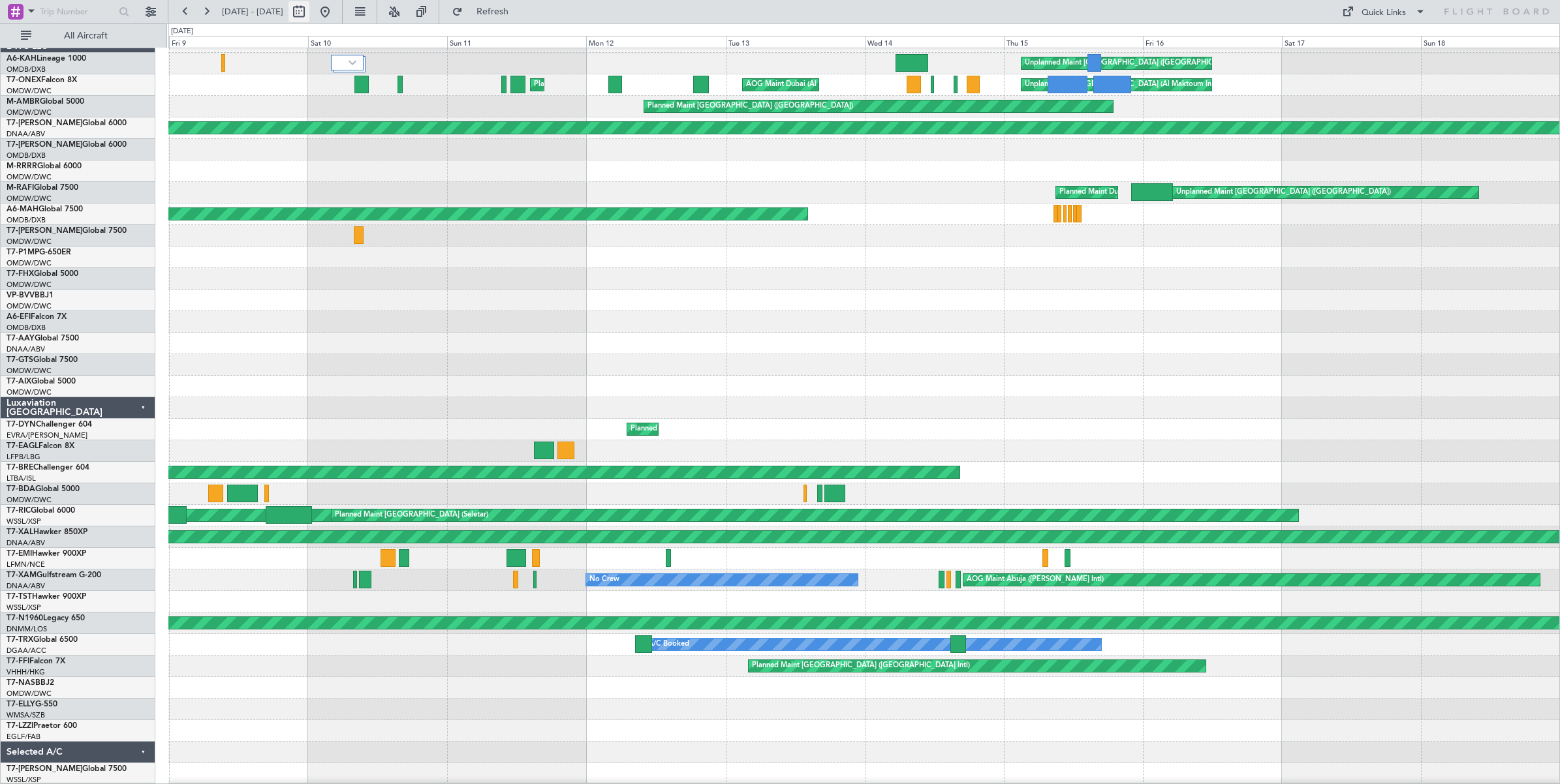
click at [310, 17] on button at bounding box center [299, 12] width 21 height 21
select select "8"
select select "2024"
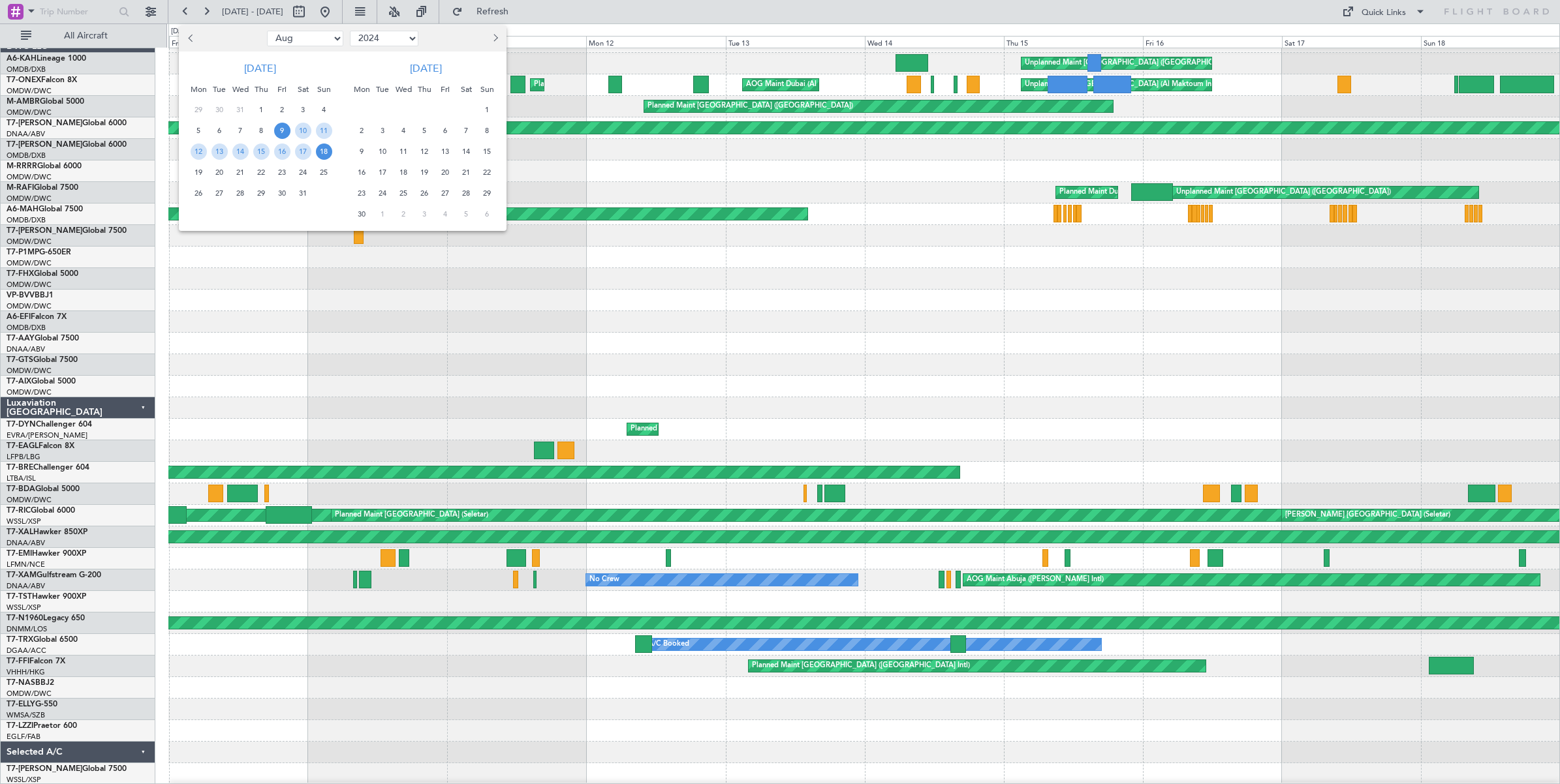
click at [323, 155] on span "18" at bounding box center [324, 151] width 16 height 16
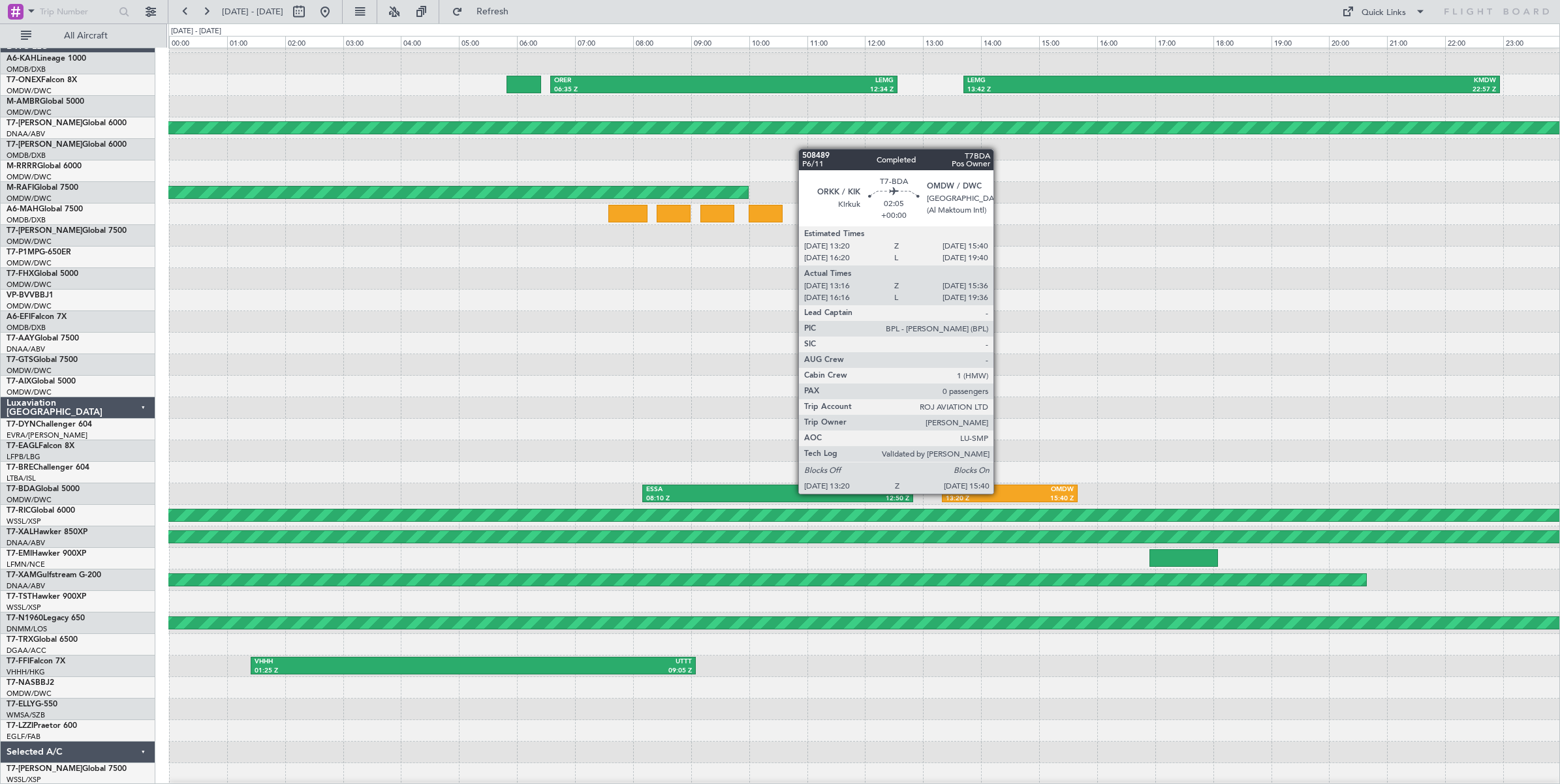
click at [1000, 493] on div "ORKK" at bounding box center [978, 489] width 64 height 9
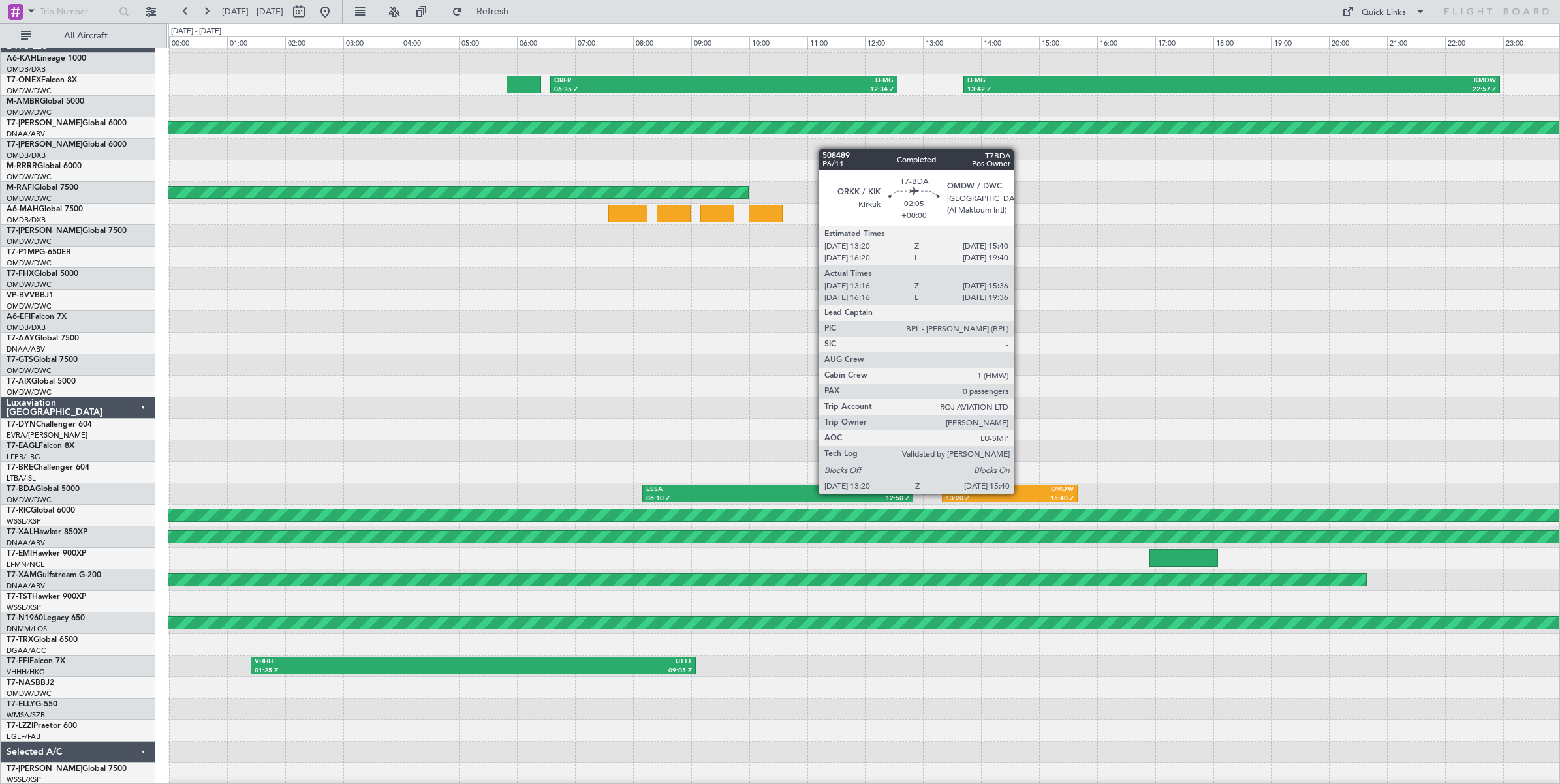
click at [1020, 493] on div "OMDW" at bounding box center [1042, 489] width 64 height 9
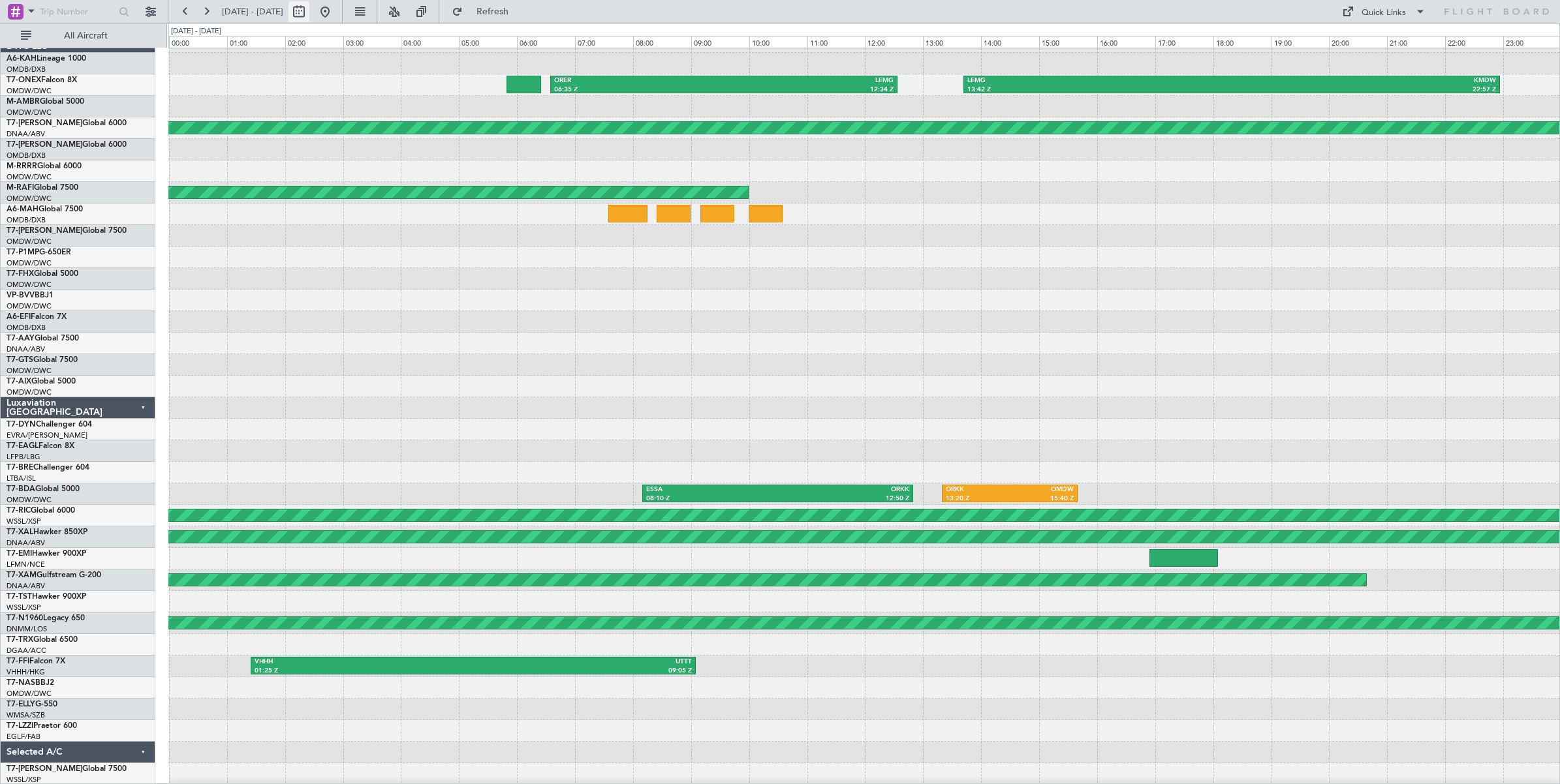
click at [310, 16] on button at bounding box center [299, 12] width 21 height 21
select select "8"
select select "2024"
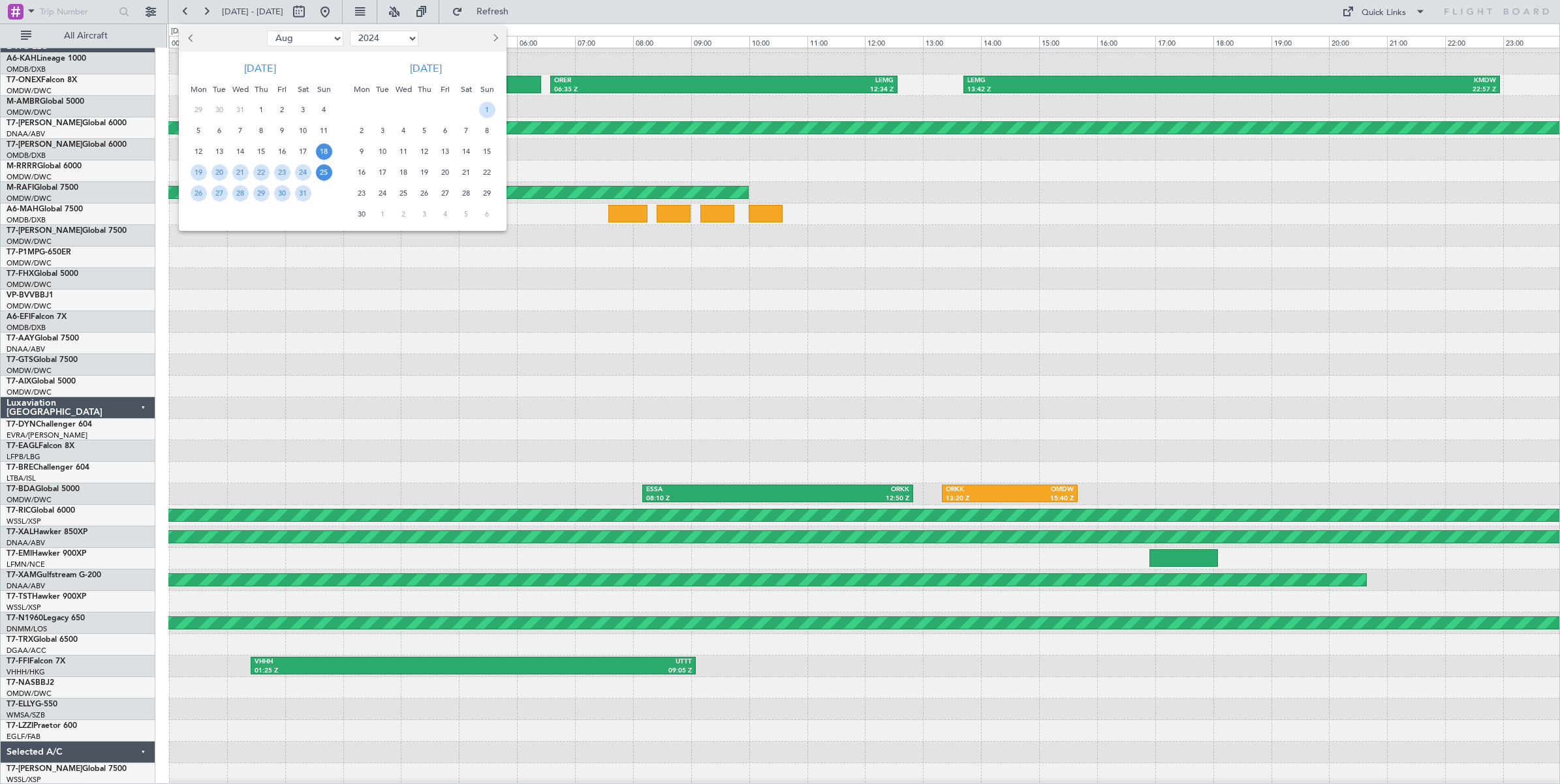
click at [321, 173] on span "25" at bounding box center [324, 172] width 16 height 16
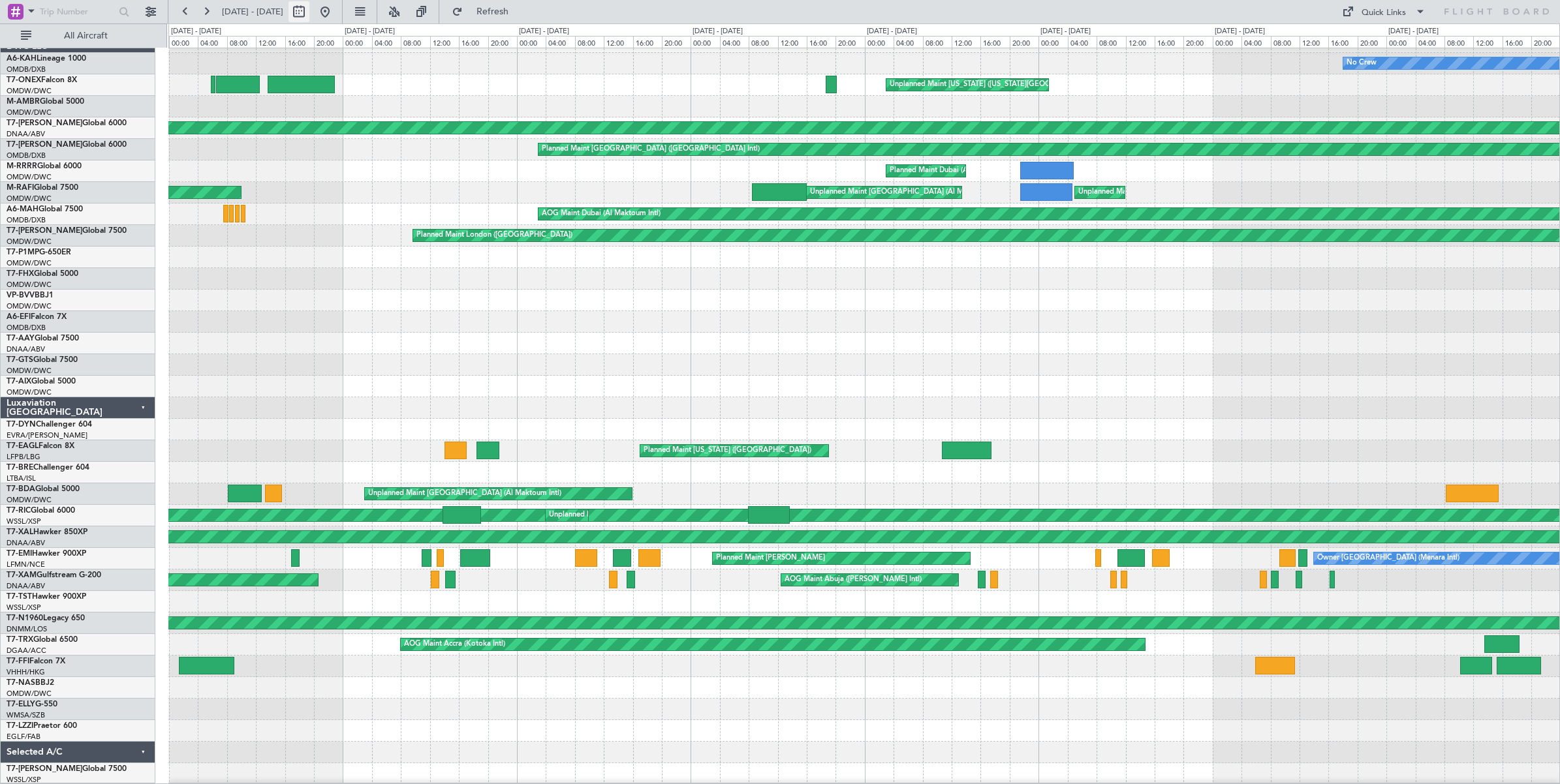
click at [310, 13] on button at bounding box center [299, 12] width 21 height 21
select select "8"
select select "2024"
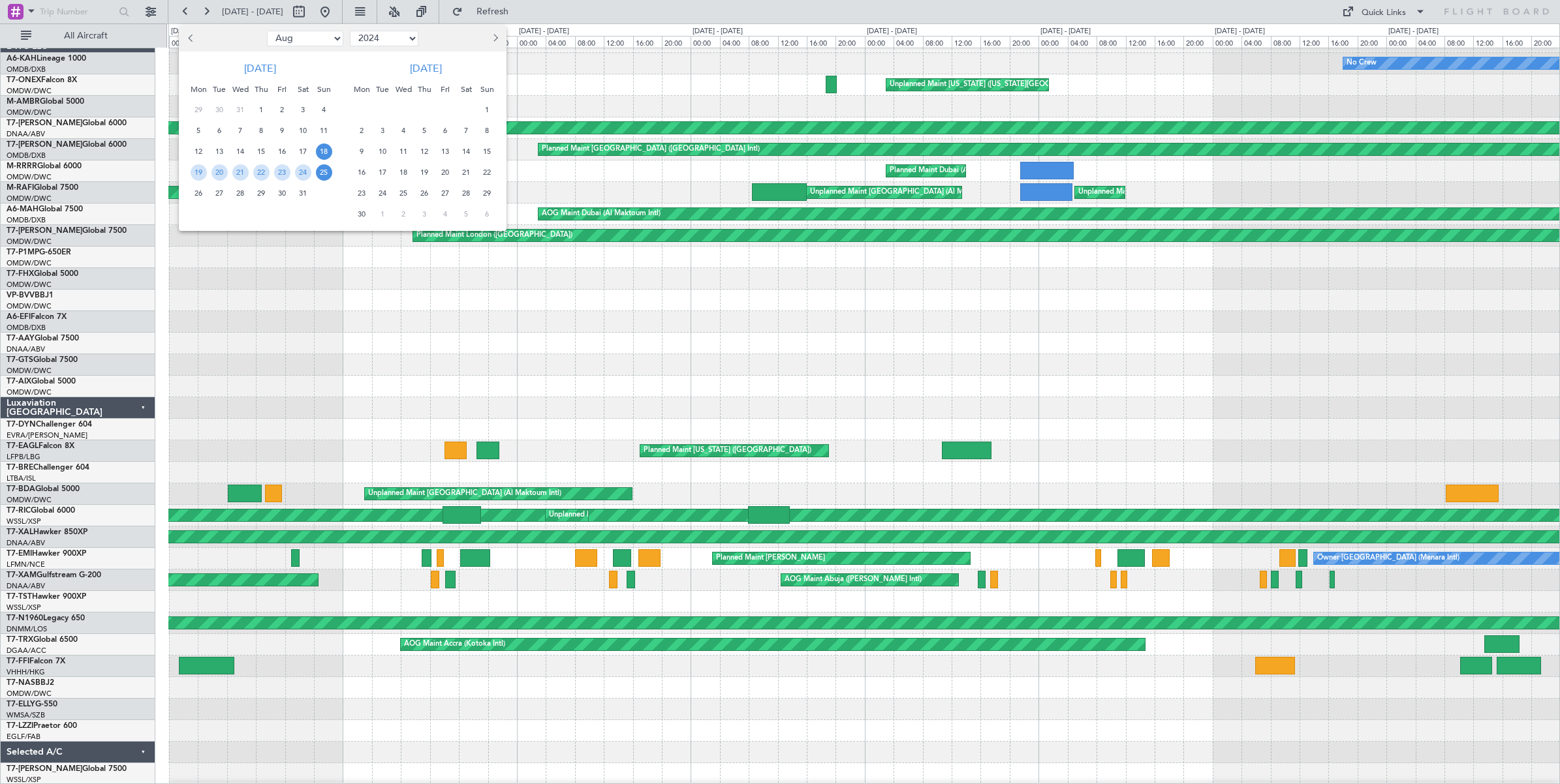
click at [325, 175] on span "25" at bounding box center [324, 172] width 16 height 16
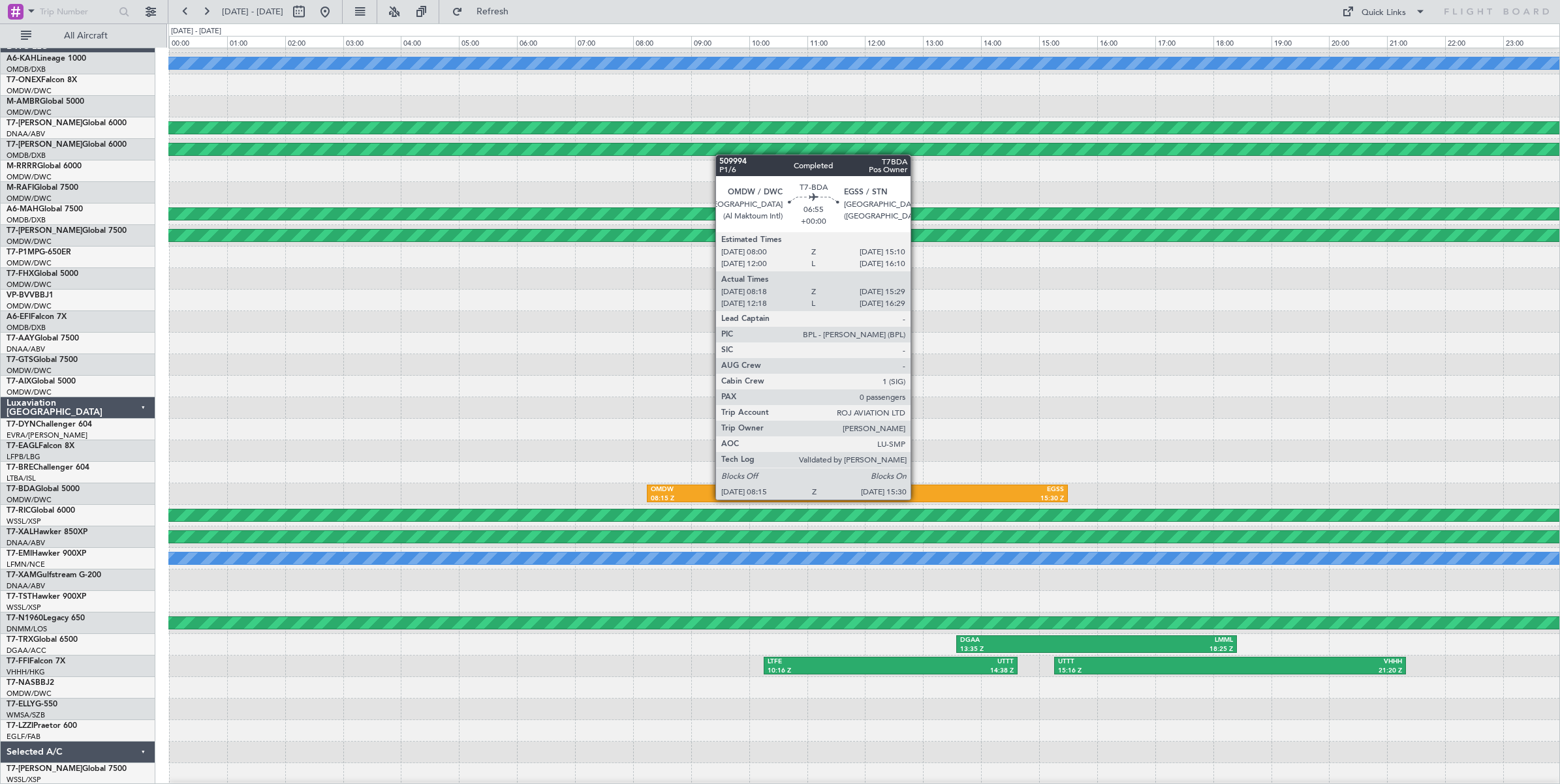
click at [917, 499] on div "15:30 Z" at bounding box center [961, 499] width 206 height 9
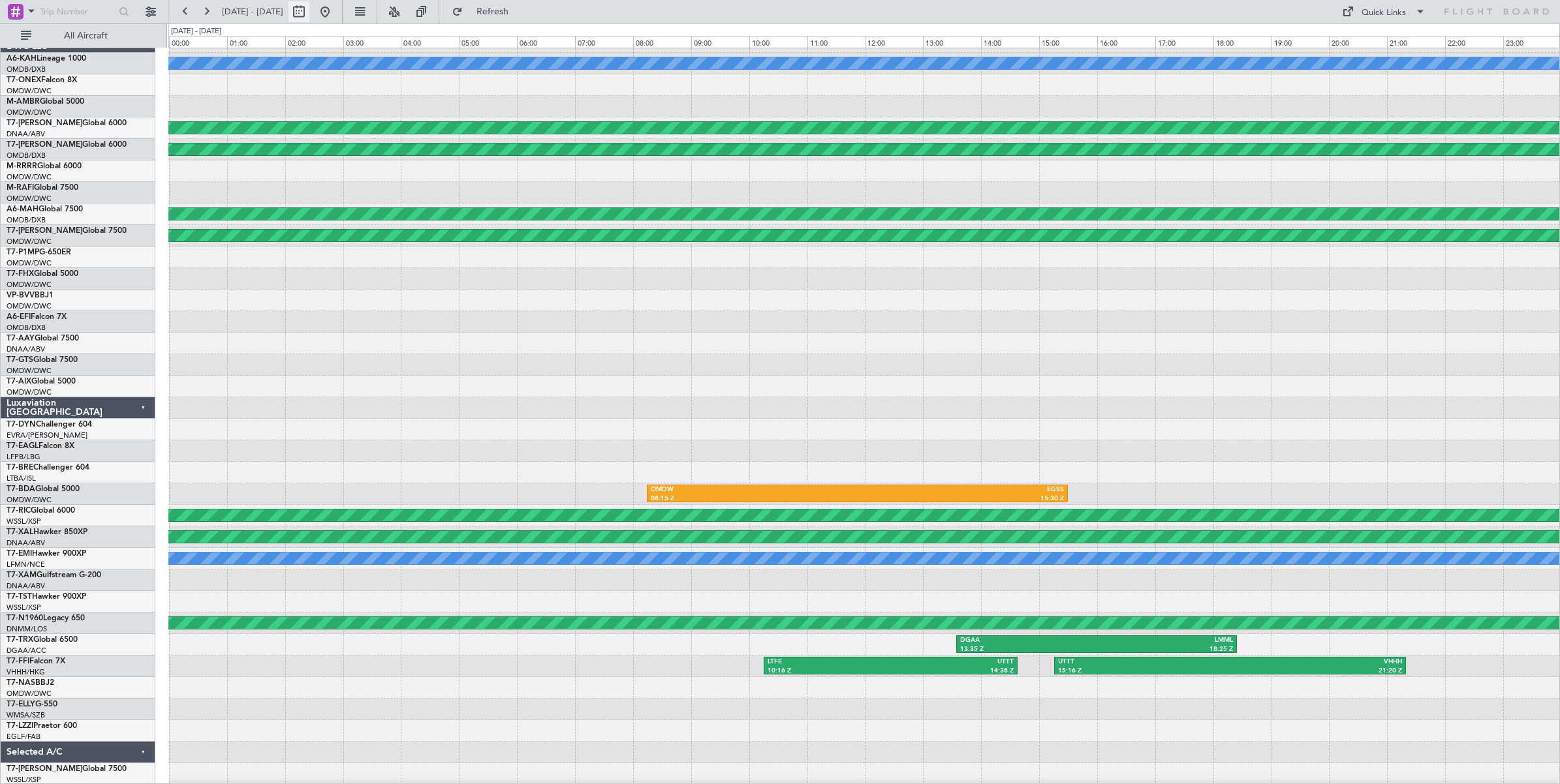
click at [310, 14] on button at bounding box center [299, 12] width 21 height 21
select select "8"
select select "2024"
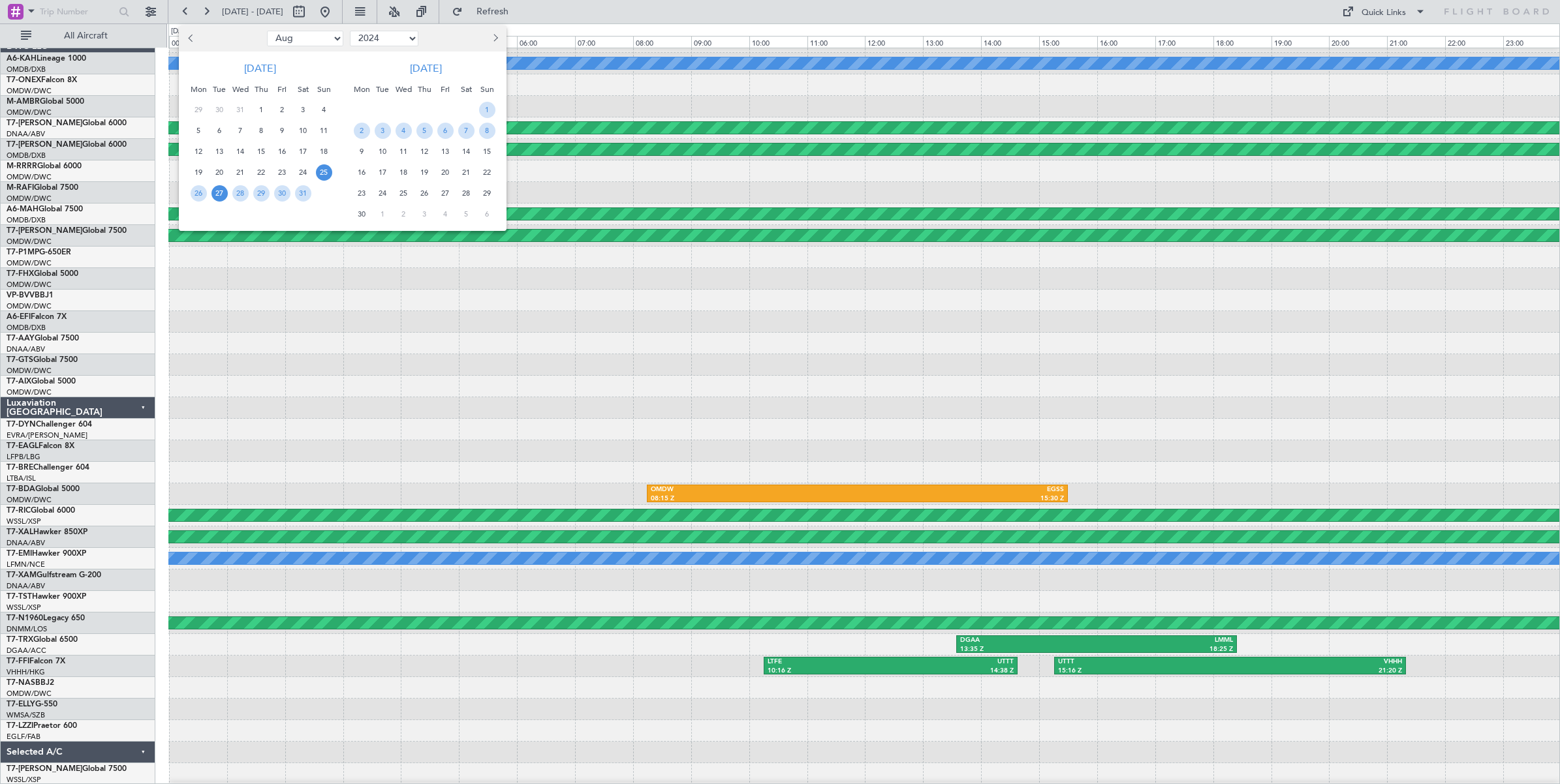
click at [219, 195] on span "27" at bounding box center [219, 193] width 16 height 16
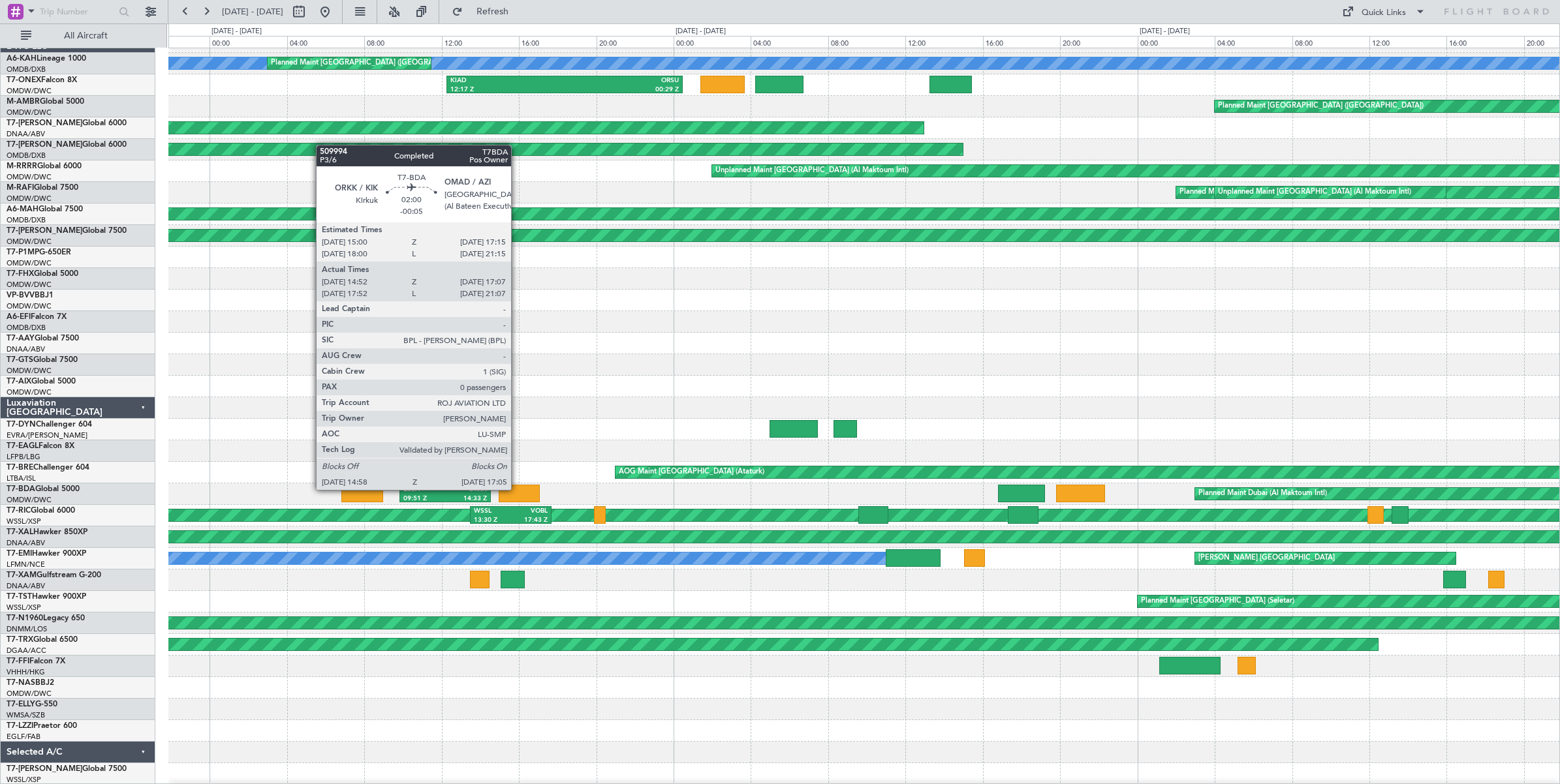
click at [518, 491] on div at bounding box center [519, 493] width 41 height 18
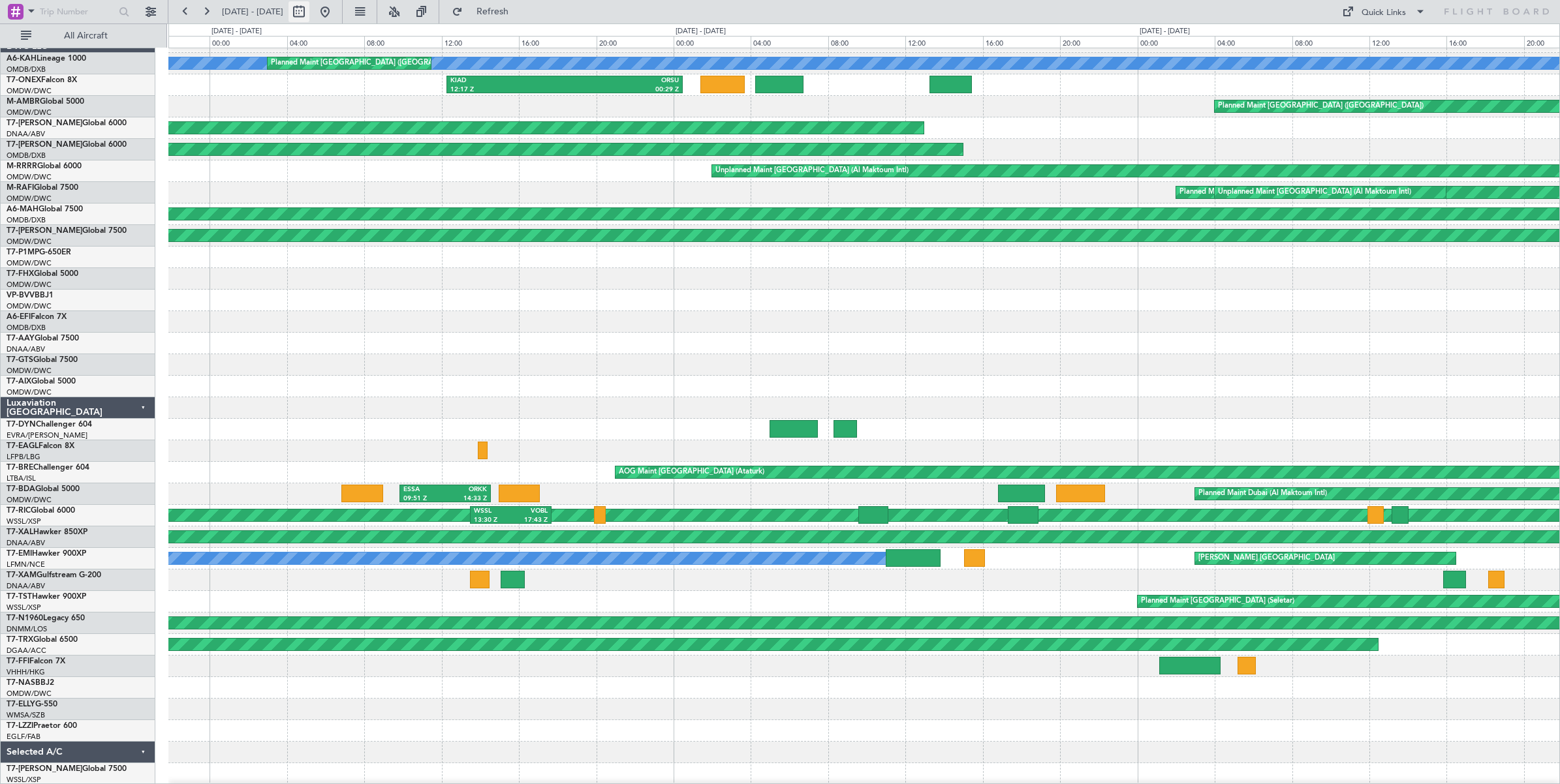
click at [310, 16] on button at bounding box center [299, 12] width 21 height 21
select select "8"
select select "2024"
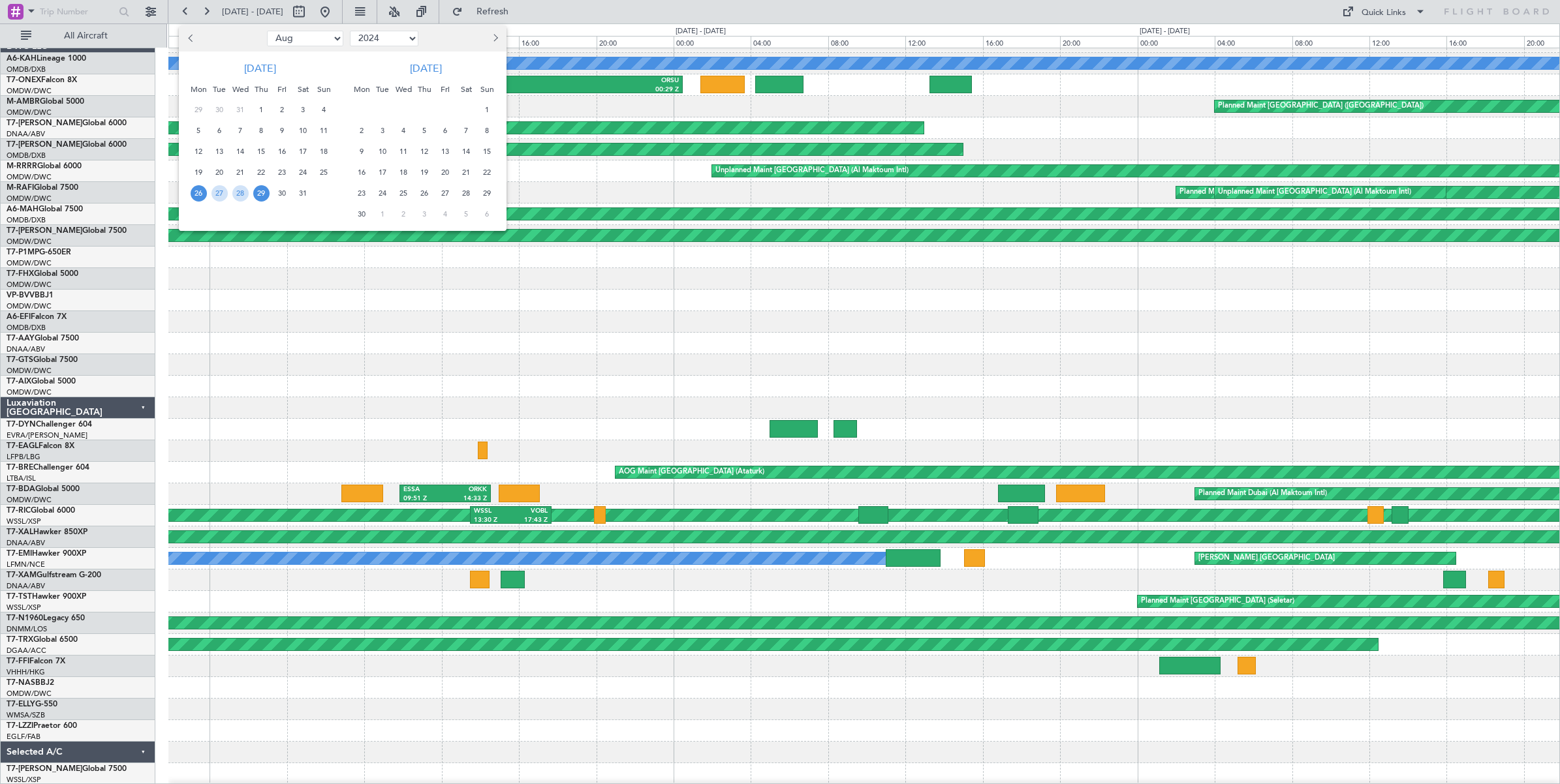
click at [325, 356] on div at bounding box center [780, 392] width 1560 height 784
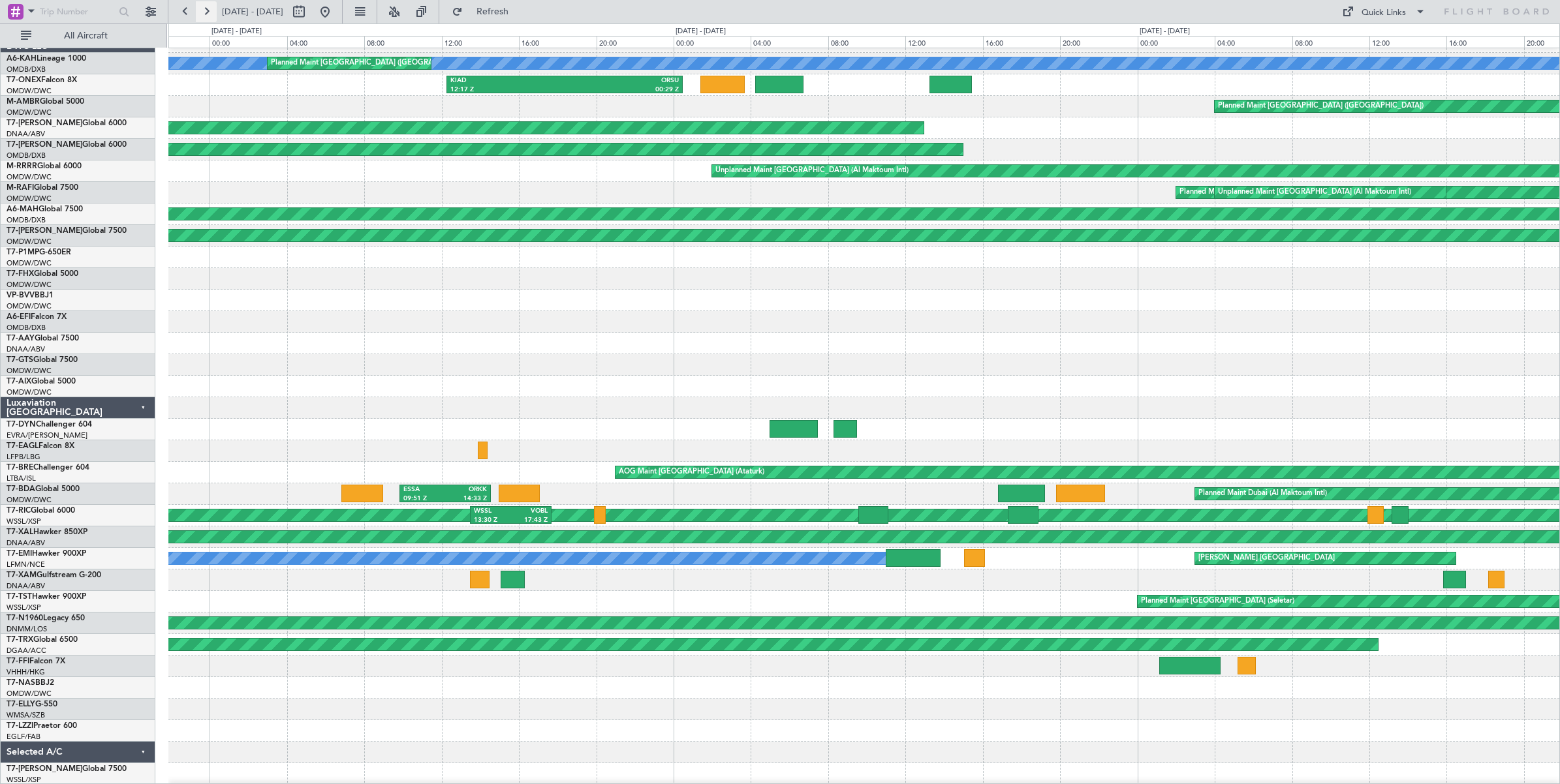
click at [206, 10] on button at bounding box center [206, 12] width 21 height 21
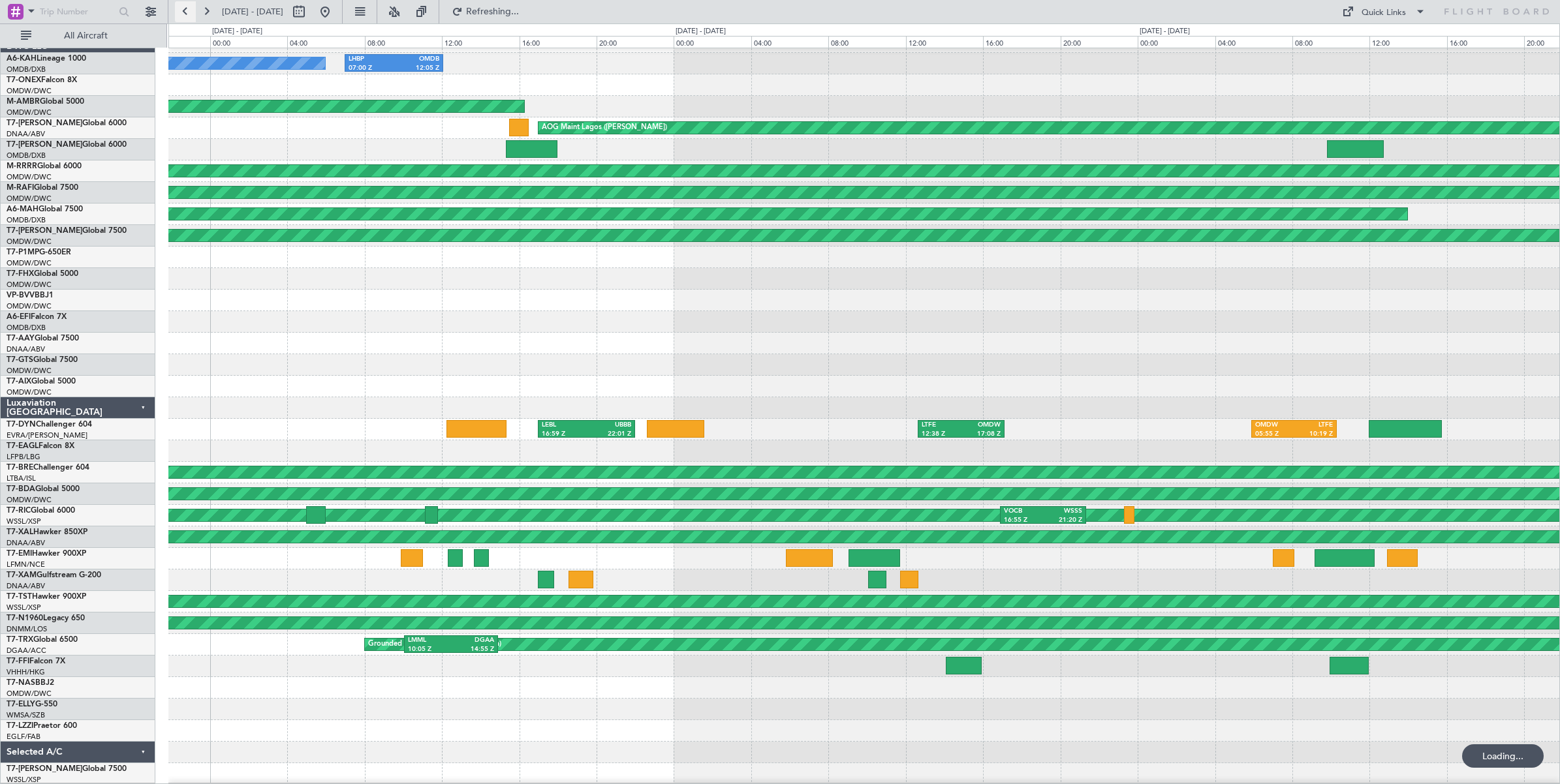
click at [183, 10] on button at bounding box center [185, 12] width 21 height 21
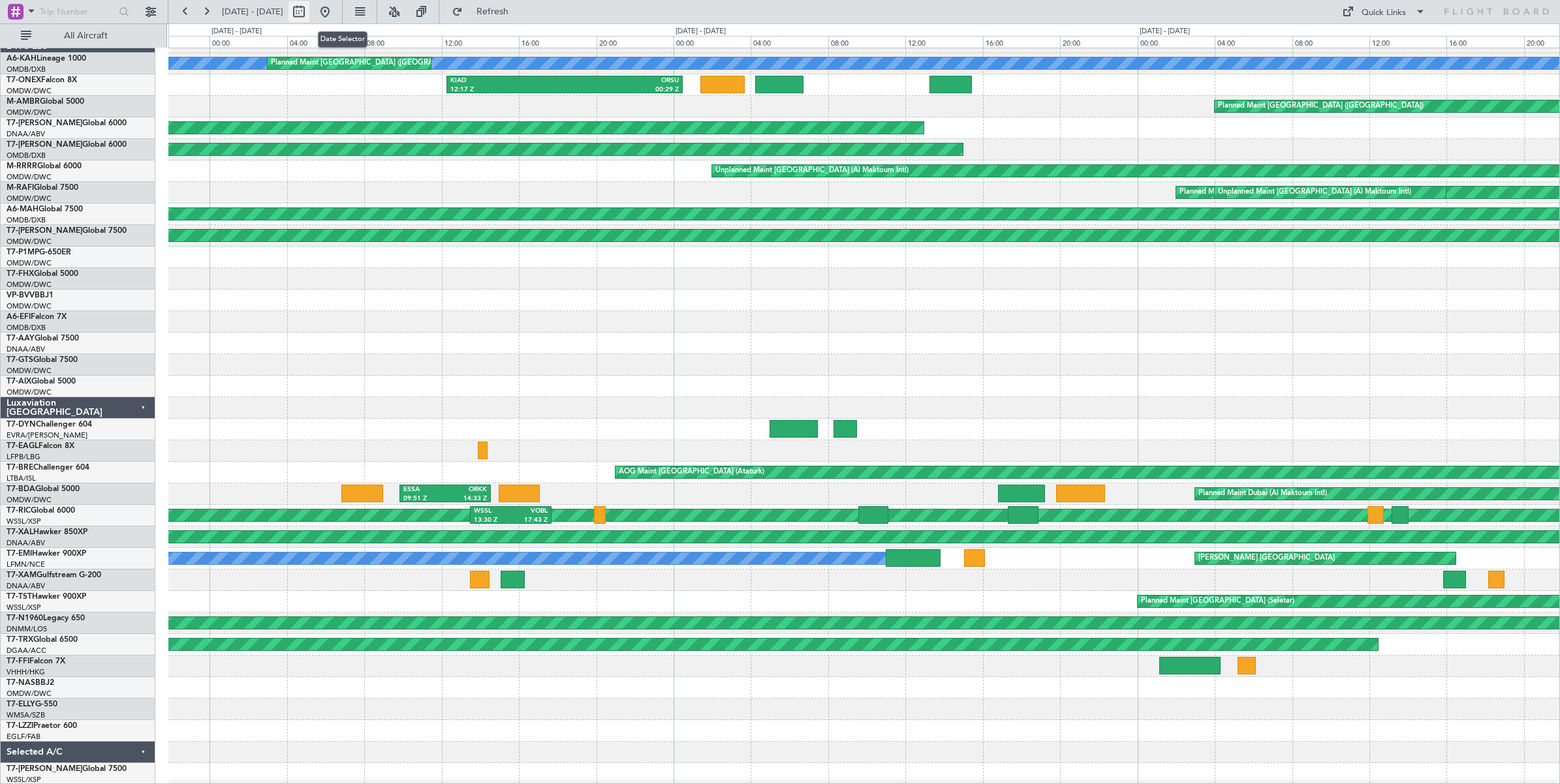
click at [310, 18] on button at bounding box center [299, 12] width 21 height 21
select select "8"
select select "2024"
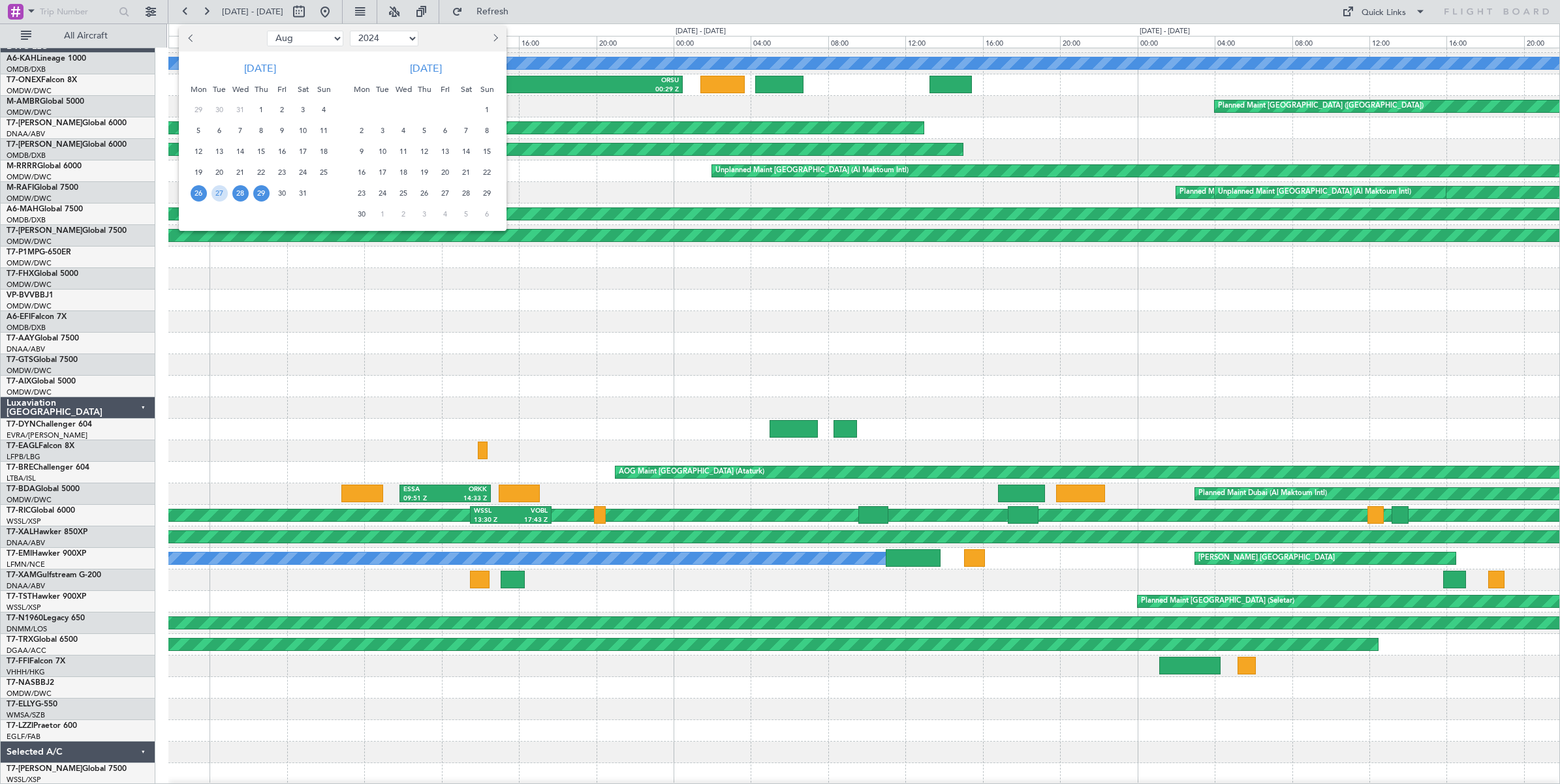
click at [242, 194] on span "28" at bounding box center [240, 193] width 16 height 16
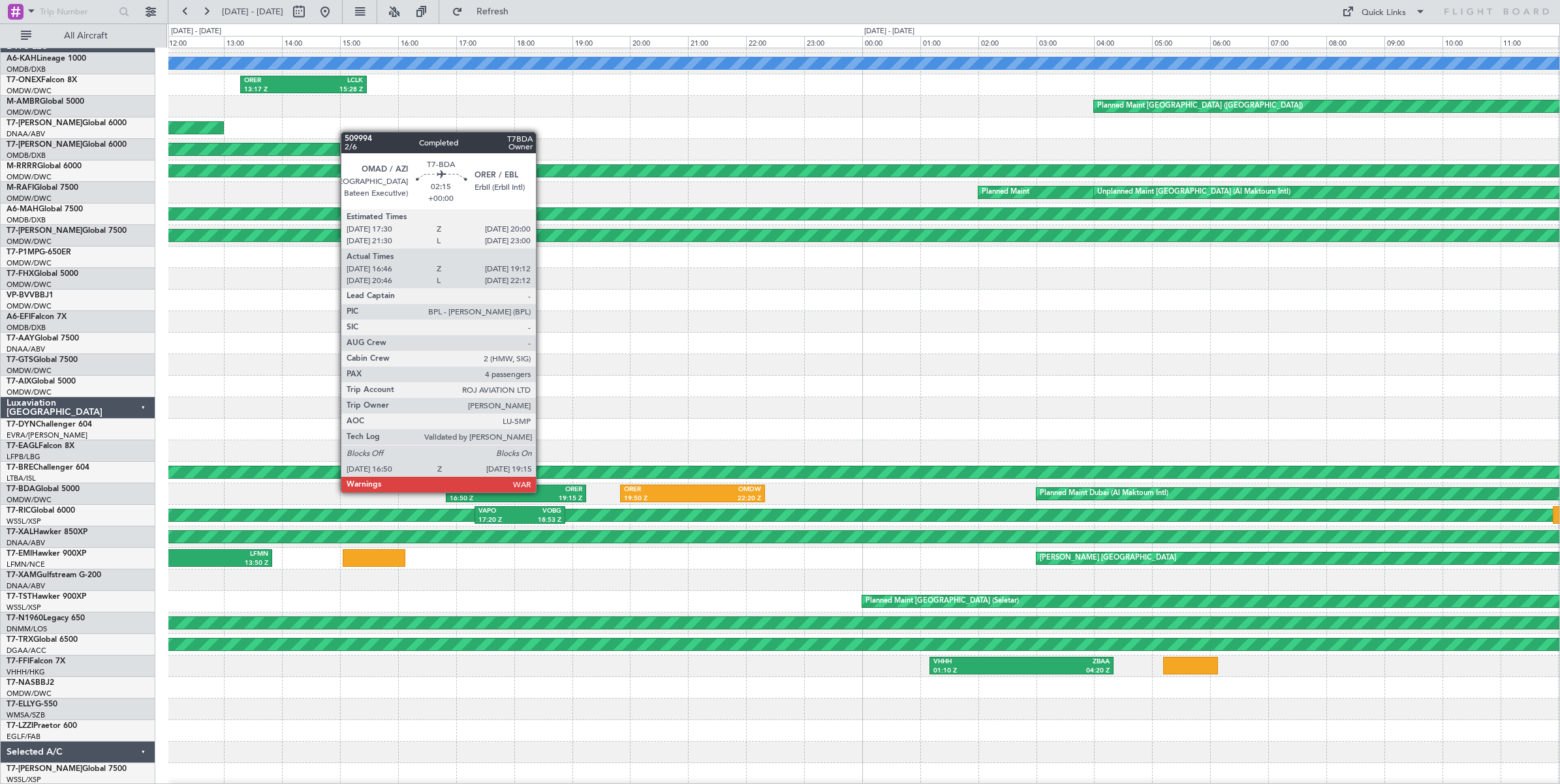
click at [543, 493] on div "ORER" at bounding box center [549, 489] width 67 height 9
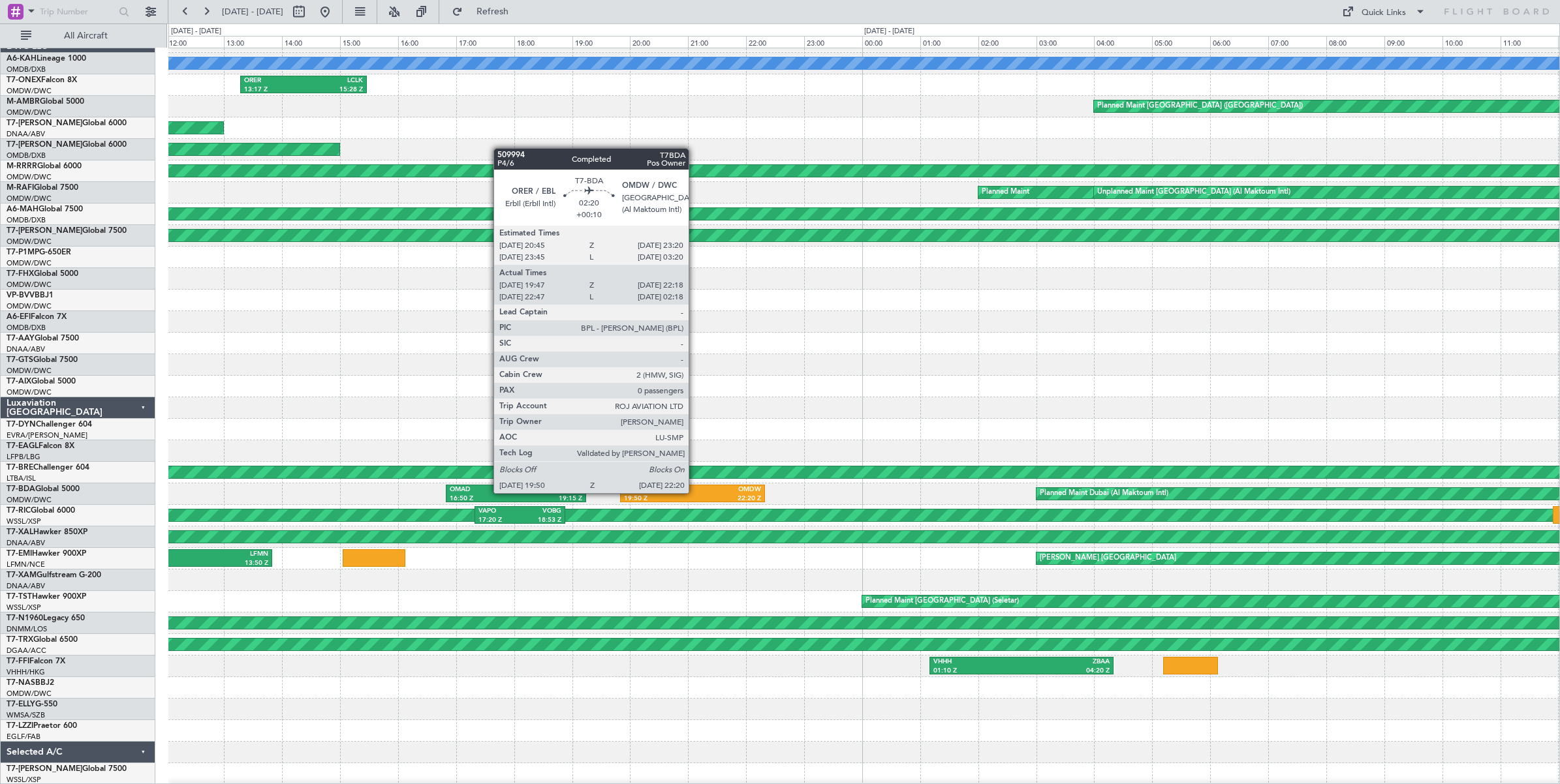
click at [695, 493] on div "OMDW" at bounding box center [727, 489] width 69 height 9
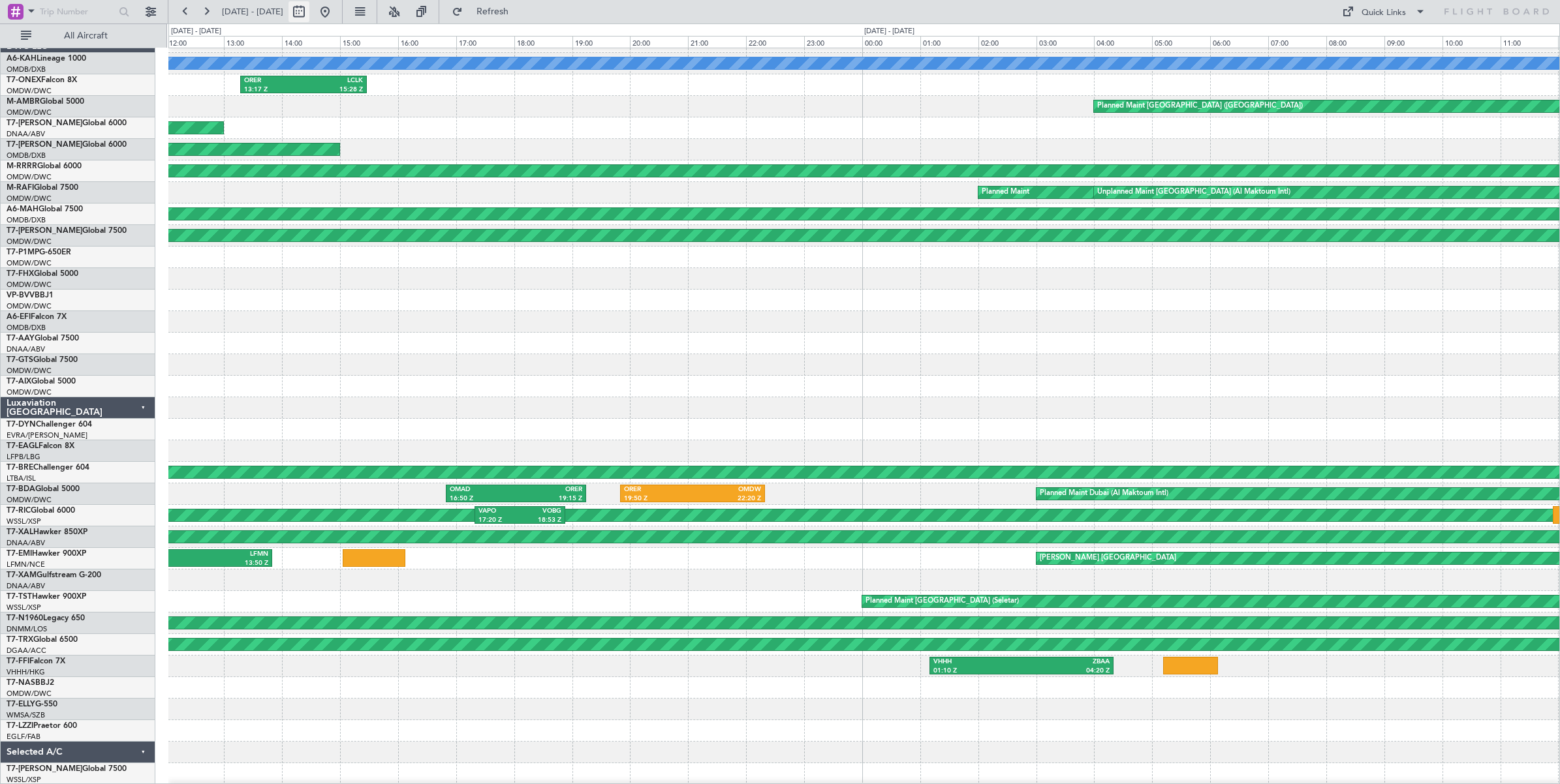
click at [310, 13] on button at bounding box center [299, 12] width 21 height 21
select select "8"
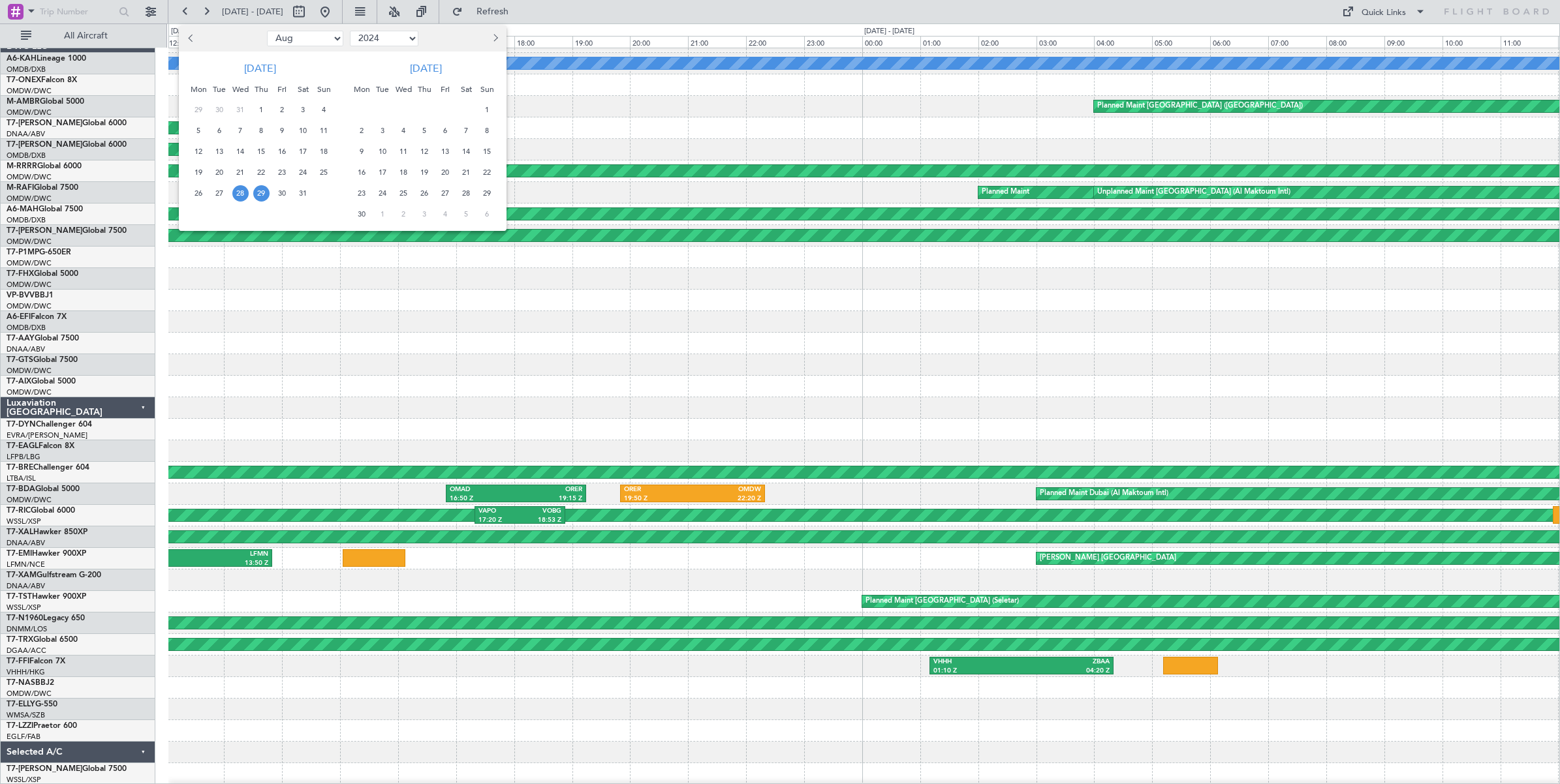
click at [373, 40] on select "2014 2015 2016 2017 2018 2019 2020 2021 2022 2023 2024 2025 2026 2027 2028 2029…" at bounding box center [384, 38] width 69 height 16
select select "2025"
click at [350, 31] on select "2014 2015 2016 2017 2018 2019 2020 2021 2022 2023 2024 2025 2026 2027 2028 2029…" at bounding box center [384, 38] width 69 height 16
click at [295, 40] on select "Jan Feb Mar Apr May Jun [DATE] Aug Sep Oct Nov Dec" at bounding box center [305, 38] width 76 height 16
select select "2"
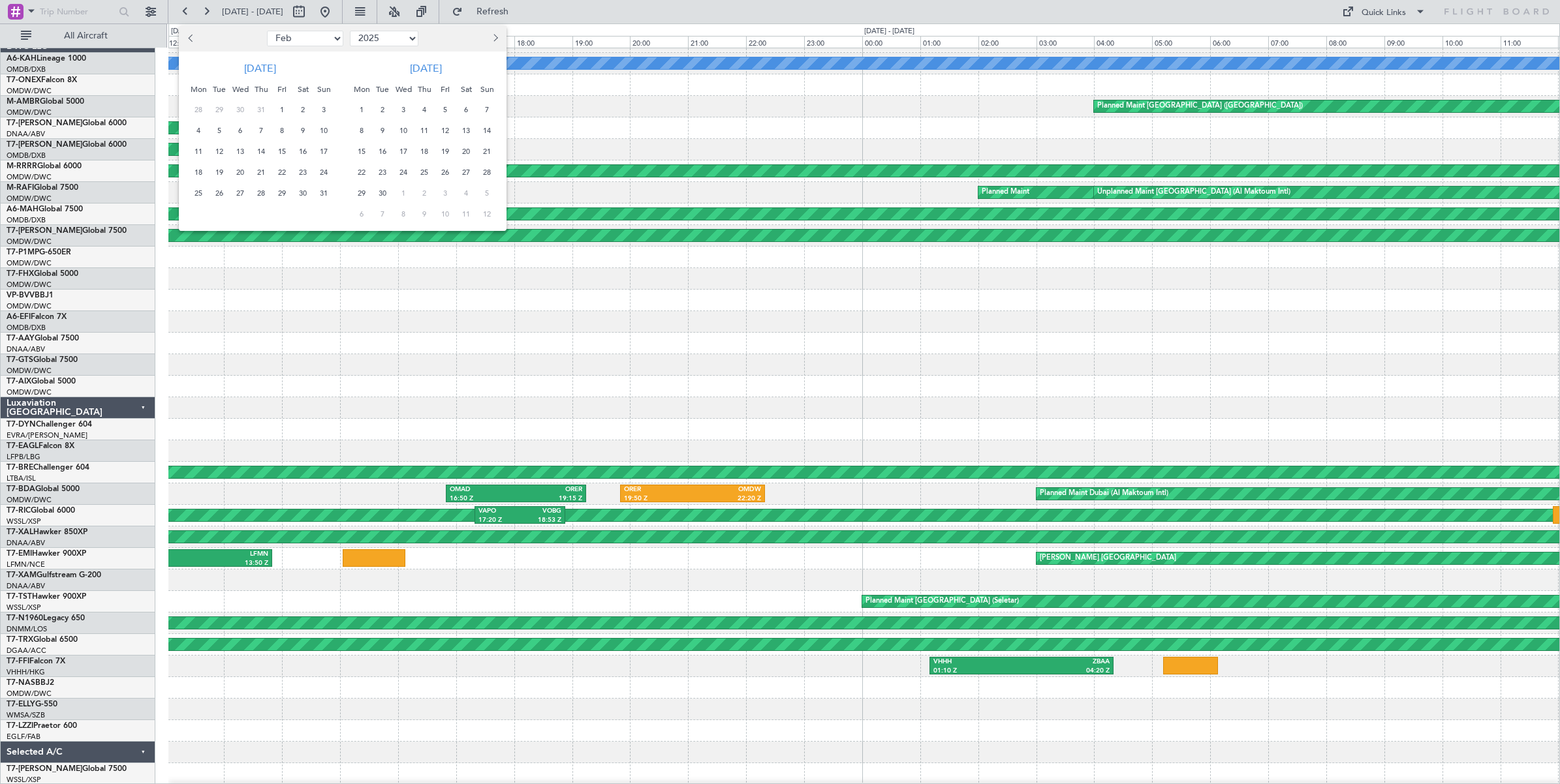
click at [267, 31] on select "Jan Feb Mar Apr May Jun [DATE] Aug Sep Oct Nov Dec" at bounding box center [305, 38] width 76 height 16
click at [240, 193] on span "26" at bounding box center [240, 193] width 16 height 16
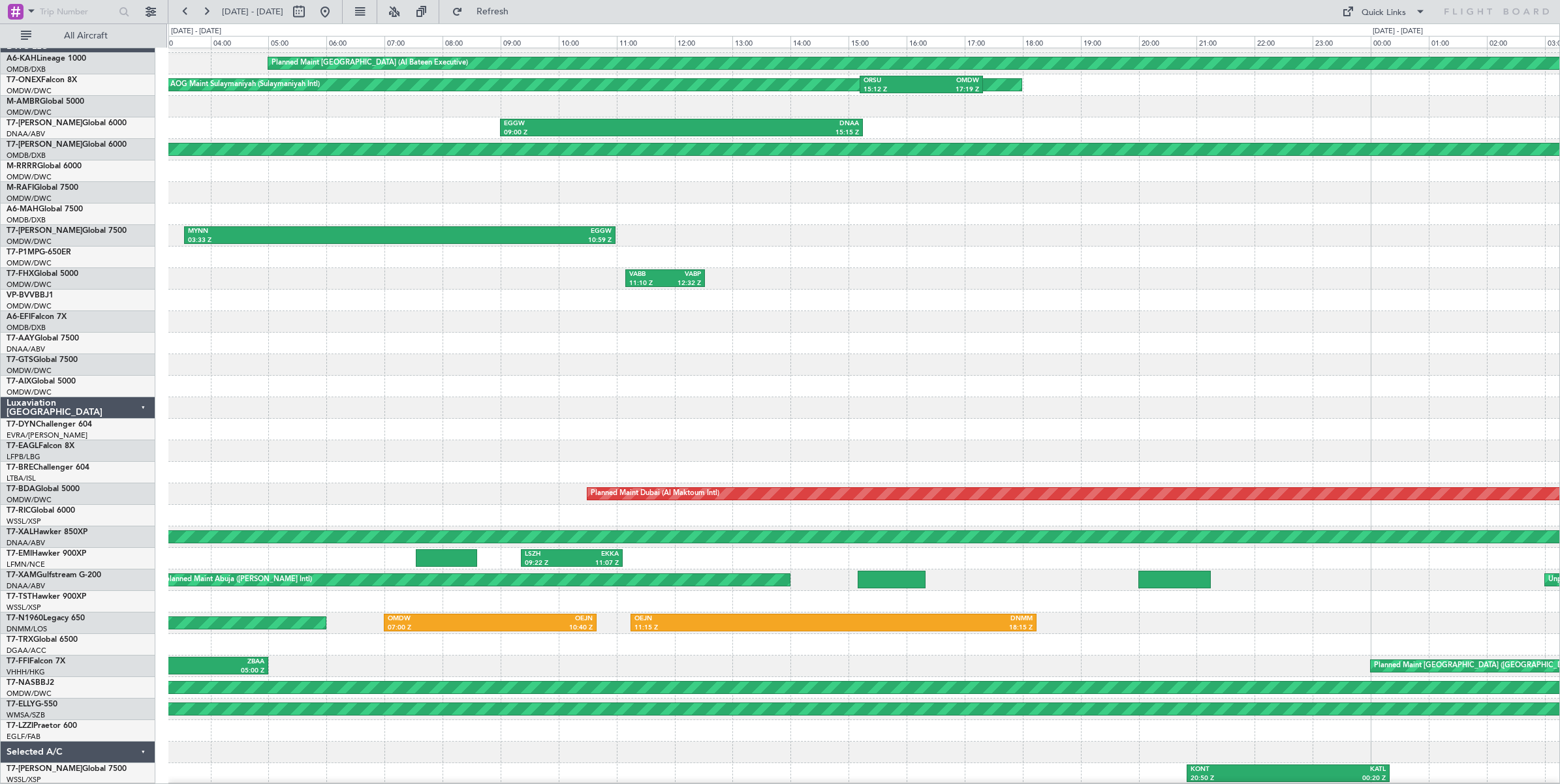
click at [1559, 360] on html "[DATE] - [DATE] Refresh Quick Links All Aircraft Planned Maint [GEOGRAPHIC_DATA…" at bounding box center [780, 392] width 1560 height 784
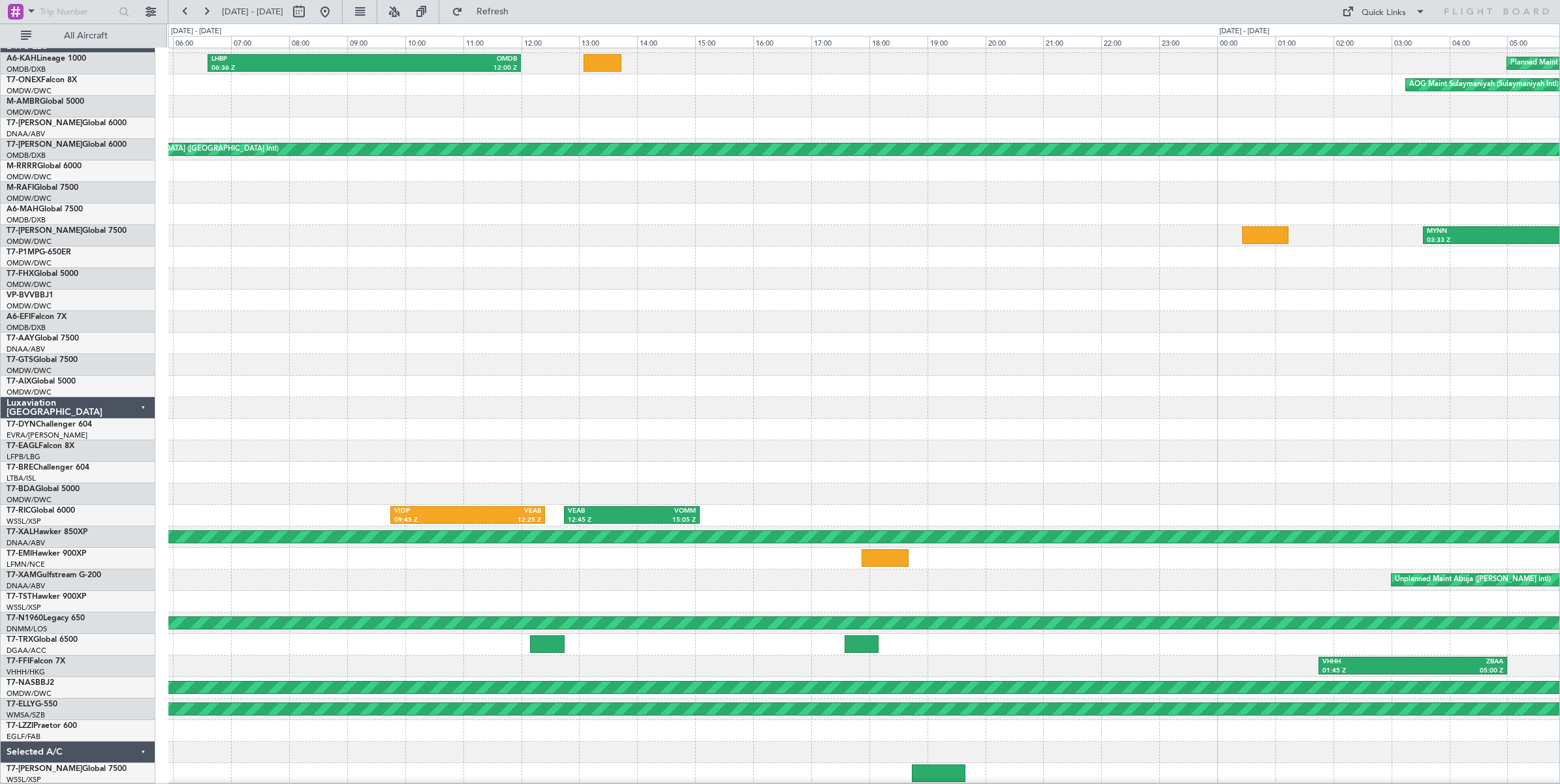
click at [1559, 324] on html "[DATE] - [DATE] Refresh Quick Links All Aircraft Planned Maint [GEOGRAPHIC_DATA…" at bounding box center [780, 392] width 1560 height 784
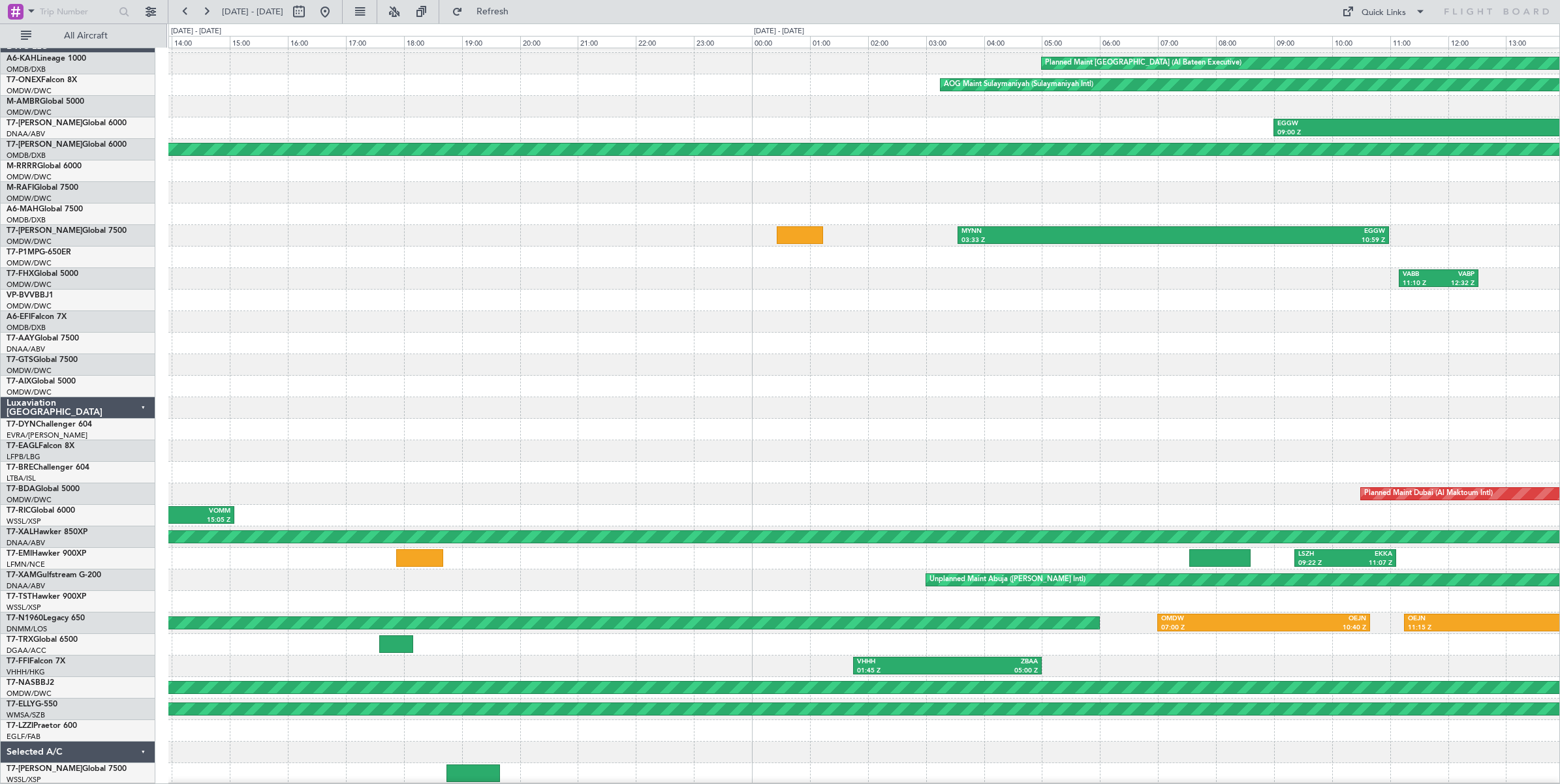
click at [108, 334] on div "Planned Maint [GEOGRAPHIC_DATA] (Al Bateen Executive) LHBP 06:36 Z OMDB 12:00 Z…" at bounding box center [780, 404] width 1560 height 761
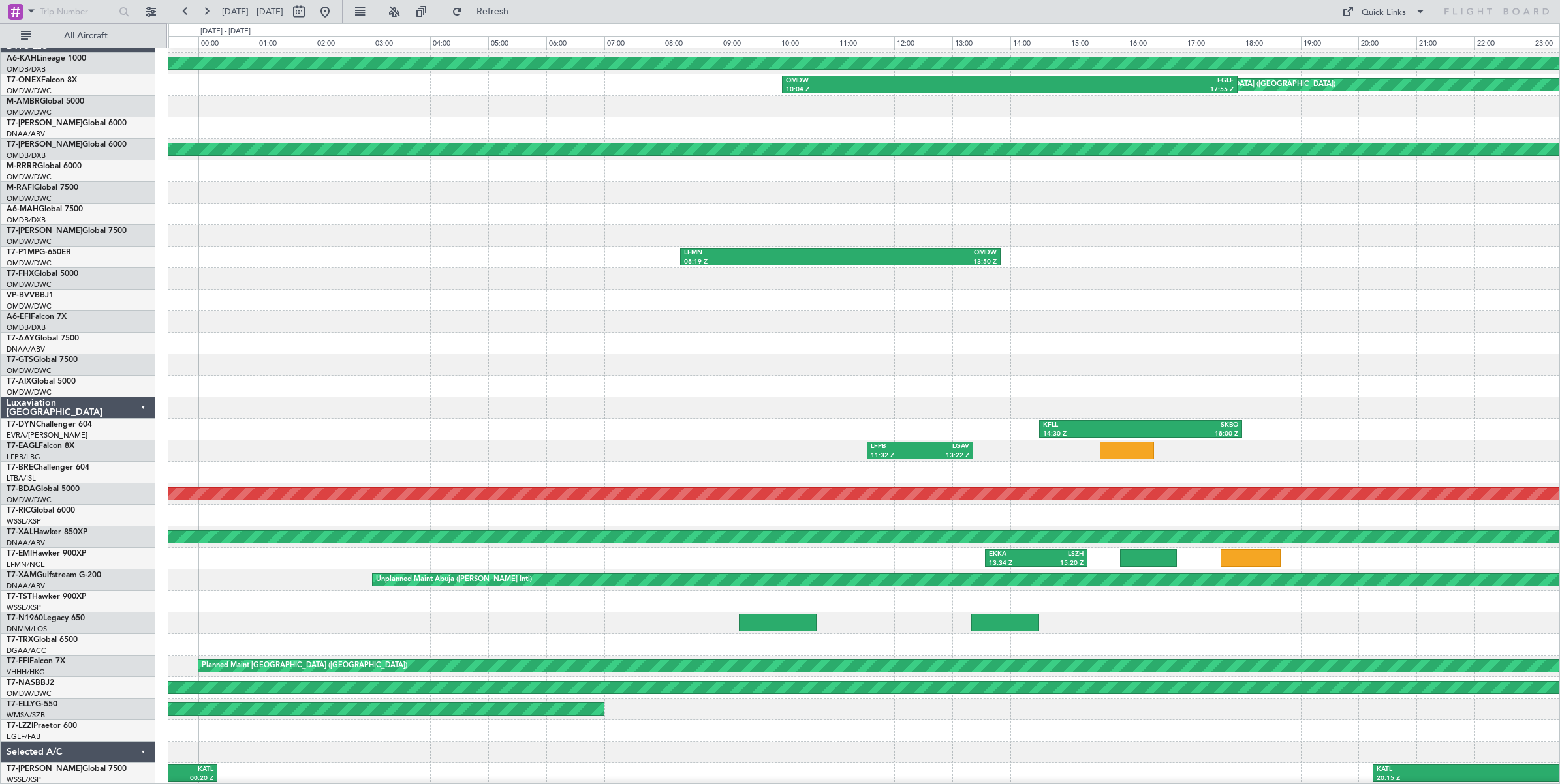
click at [216, 323] on div "Planned Maint [GEOGRAPHIC_DATA] (Al Bateen Executive) OMDW 10:04 Z EGLF 17:55 Z…" at bounding box center [864, 408] width 1391 height 753
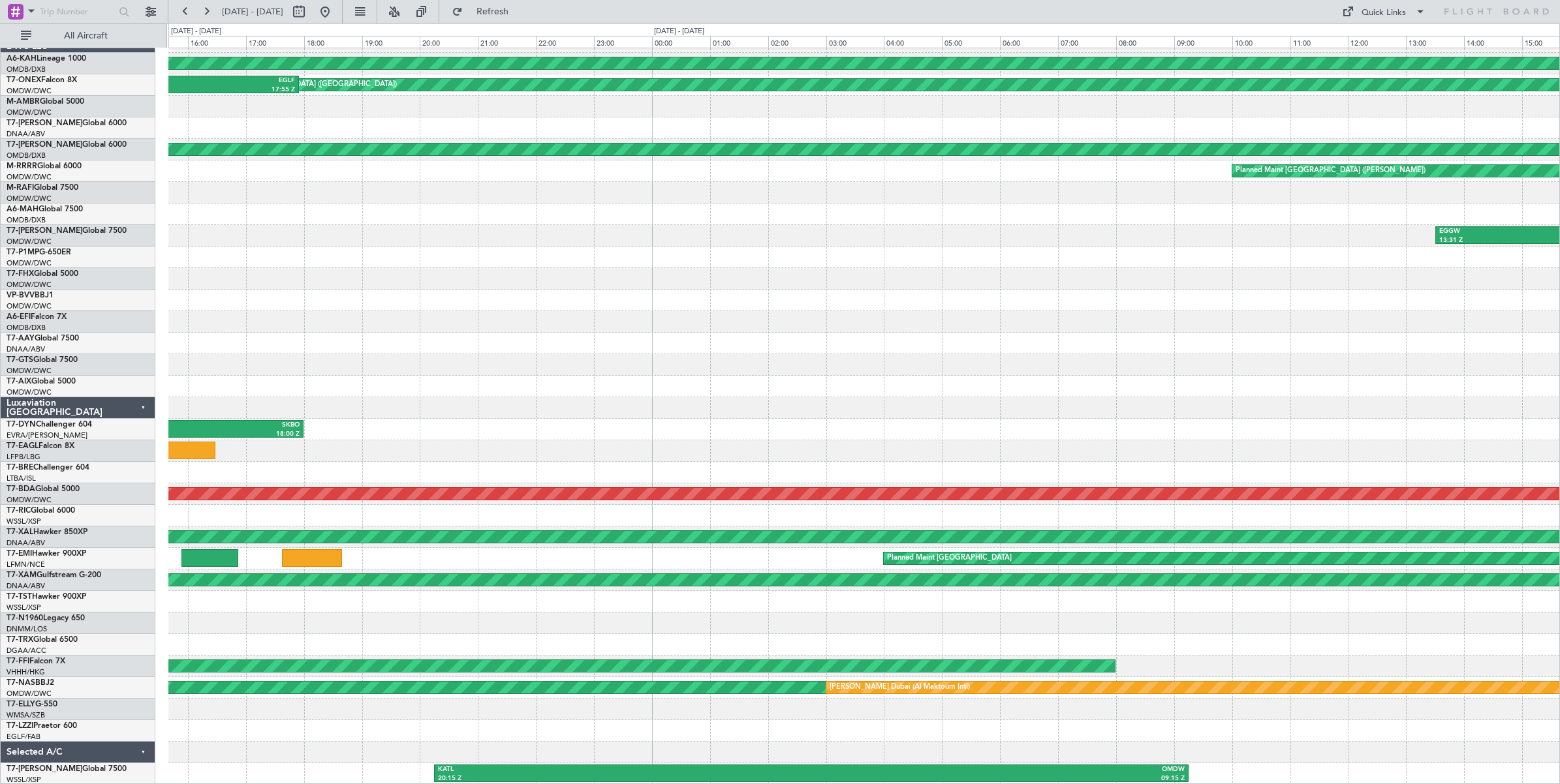
click at [310, 300] on div "Planned Maint [GEOGRAPHIC_DATA] (Al Bateen Executive) OMDW 10:04 Z EGLF 17:55 Z…" at bounding box center [864, 408] width 1391 height 753
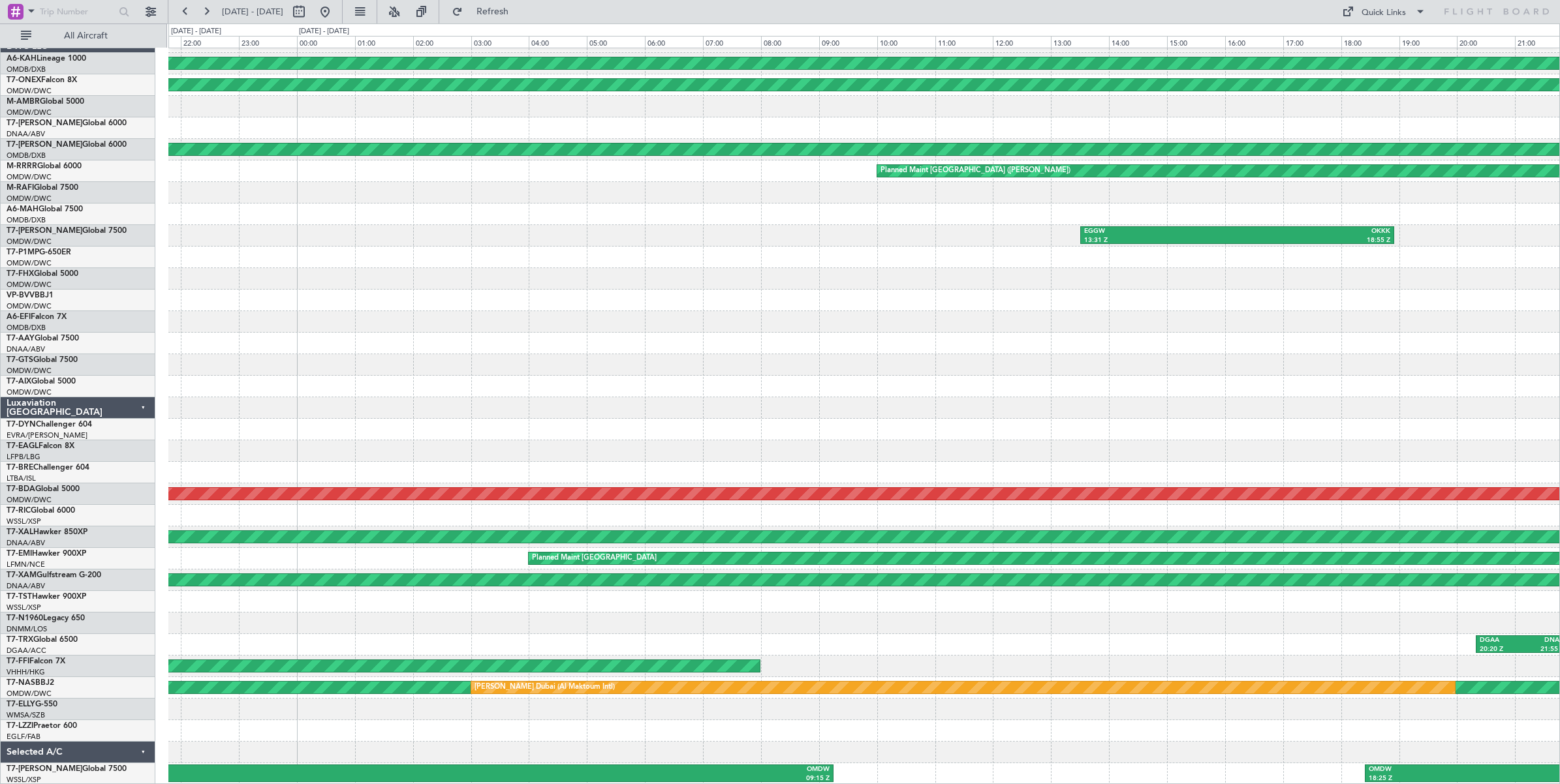
click at [144, 315] on div "Planned Maint [GEOGRAPHIC_DATA] (Al Bateen Executive) Planned Maint [GEOGRAPHIC…" at bounding box center [780, 404] width 1560 height 761
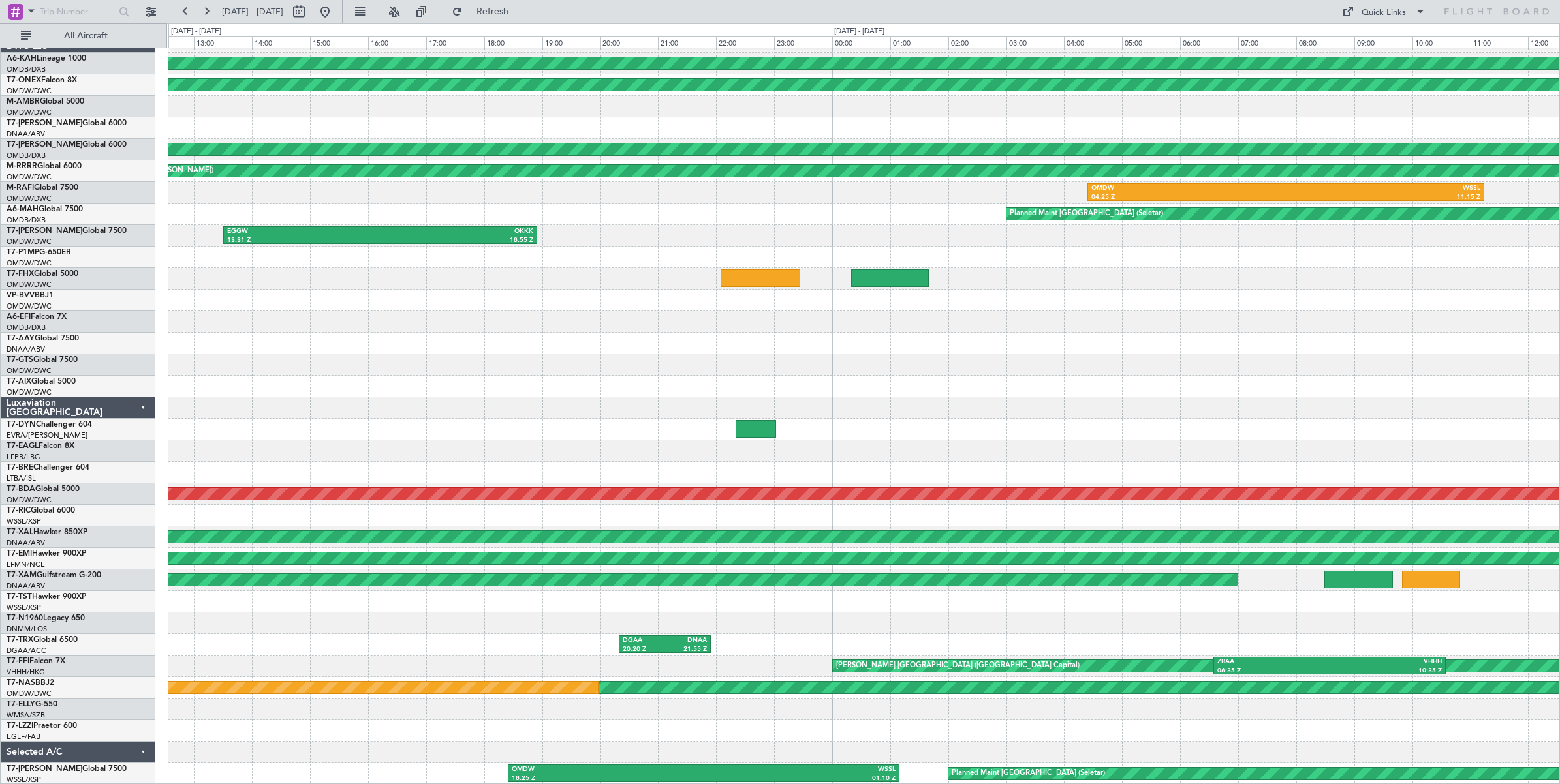
click at [264, 343] on div "Planned Maint [GEOGRAPHIC_DATA] (Al Bateen Executive) Planned Maint [GEOGRAPHIC…" at bounding box center [864, 408] width 1391 height 753
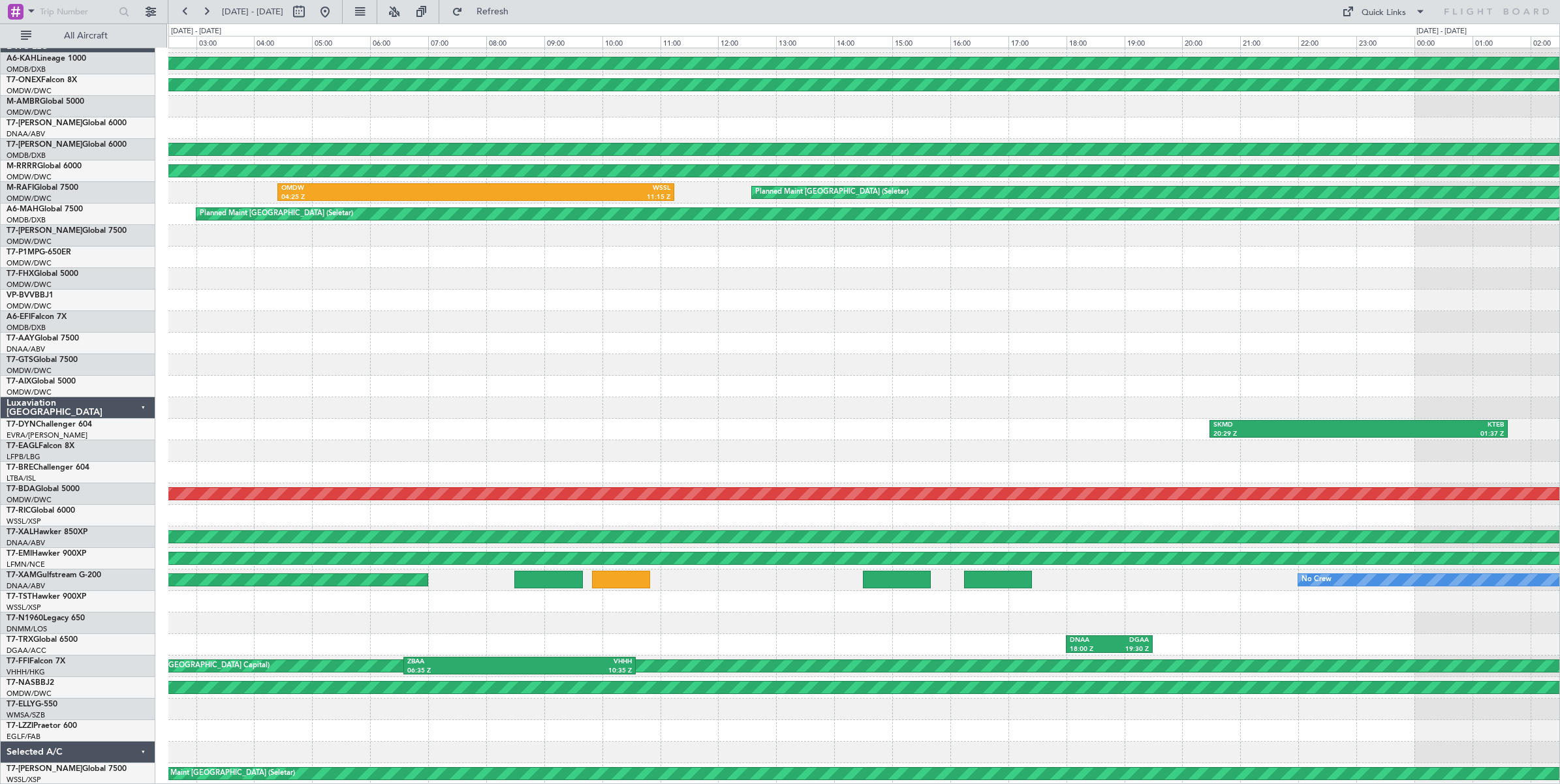
click at [321, 337] on div "Planned Maint [GEOGRAPHIC_DATA] (Al Bateen Executive) Planned Maint [GEOGRAPHIC…" at bounding box center [864, 408] width 1391 height 753
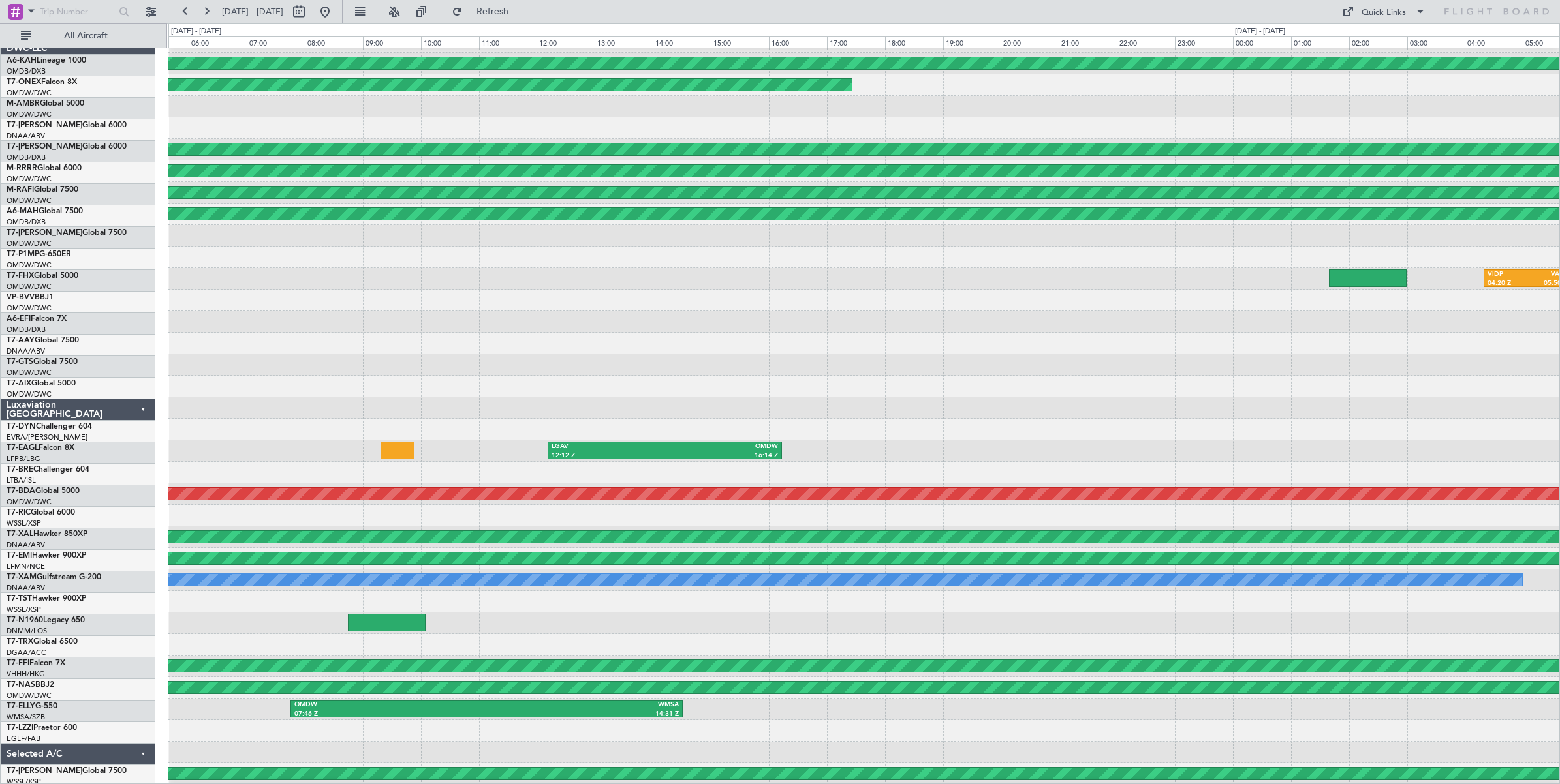
click at [369, 318] on div "Planned Maint [GEOGRAPHIC_DATA] (Al Bateen Executive) Planned Maint [GEOGRAPHIC…" at bounding box center [864, 408] width 1391 height 753
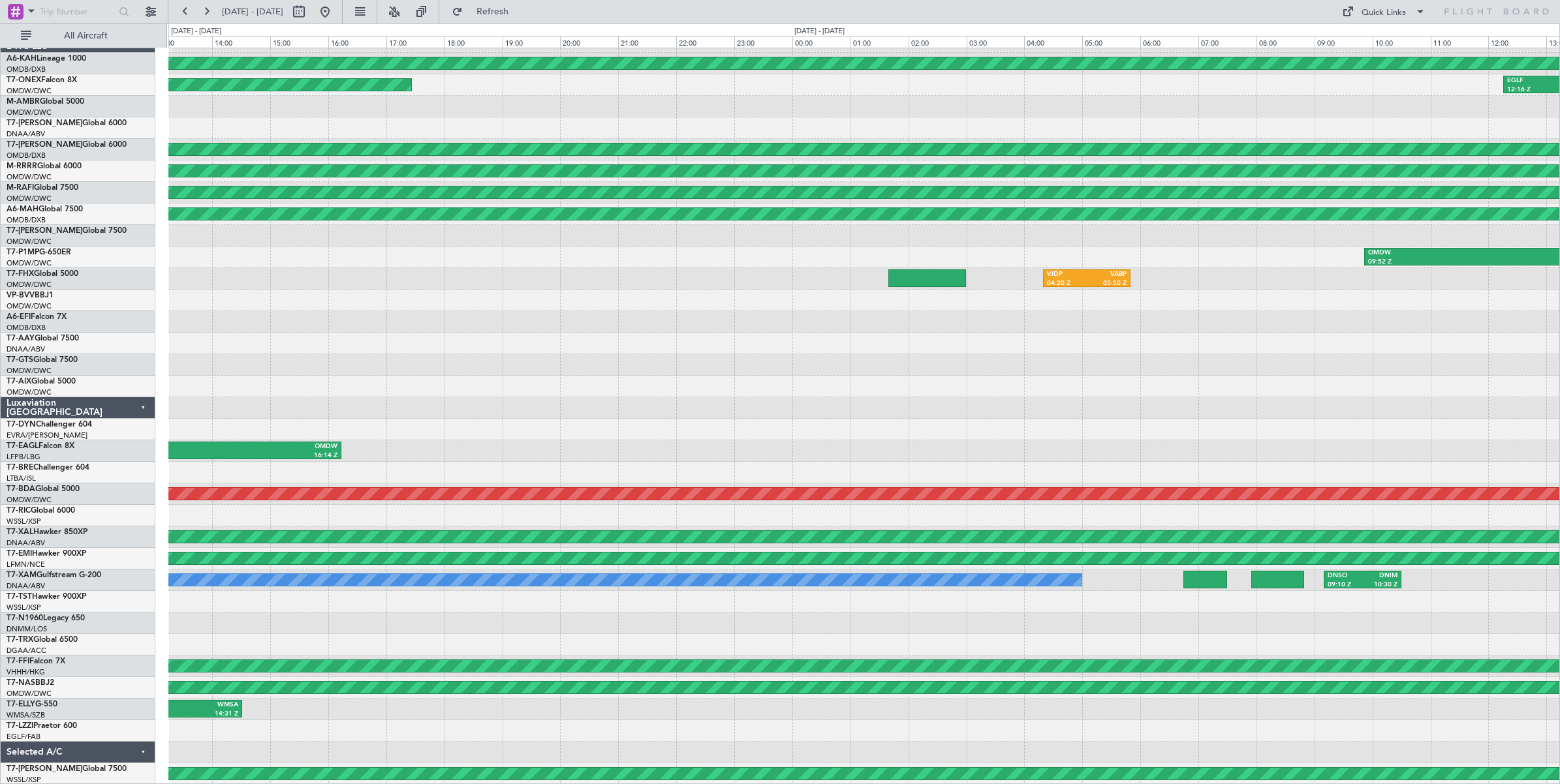
click at [860, 340] on div at bounding box center [864, 343] width 1391 height 22
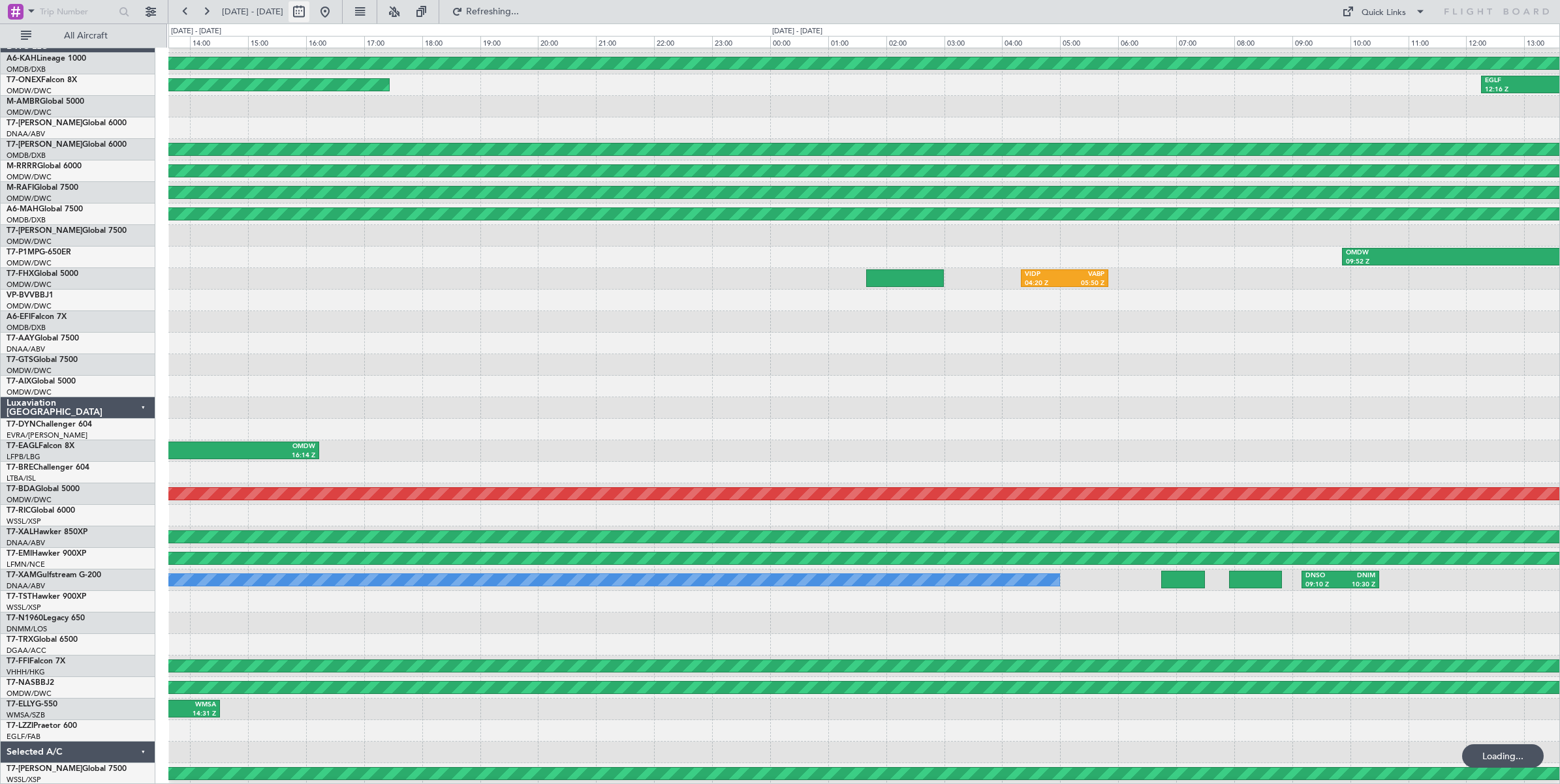
click at [310, 14] on button at bounding box center [299, 12] width 21 height 21
select select "3"
select select "2025"
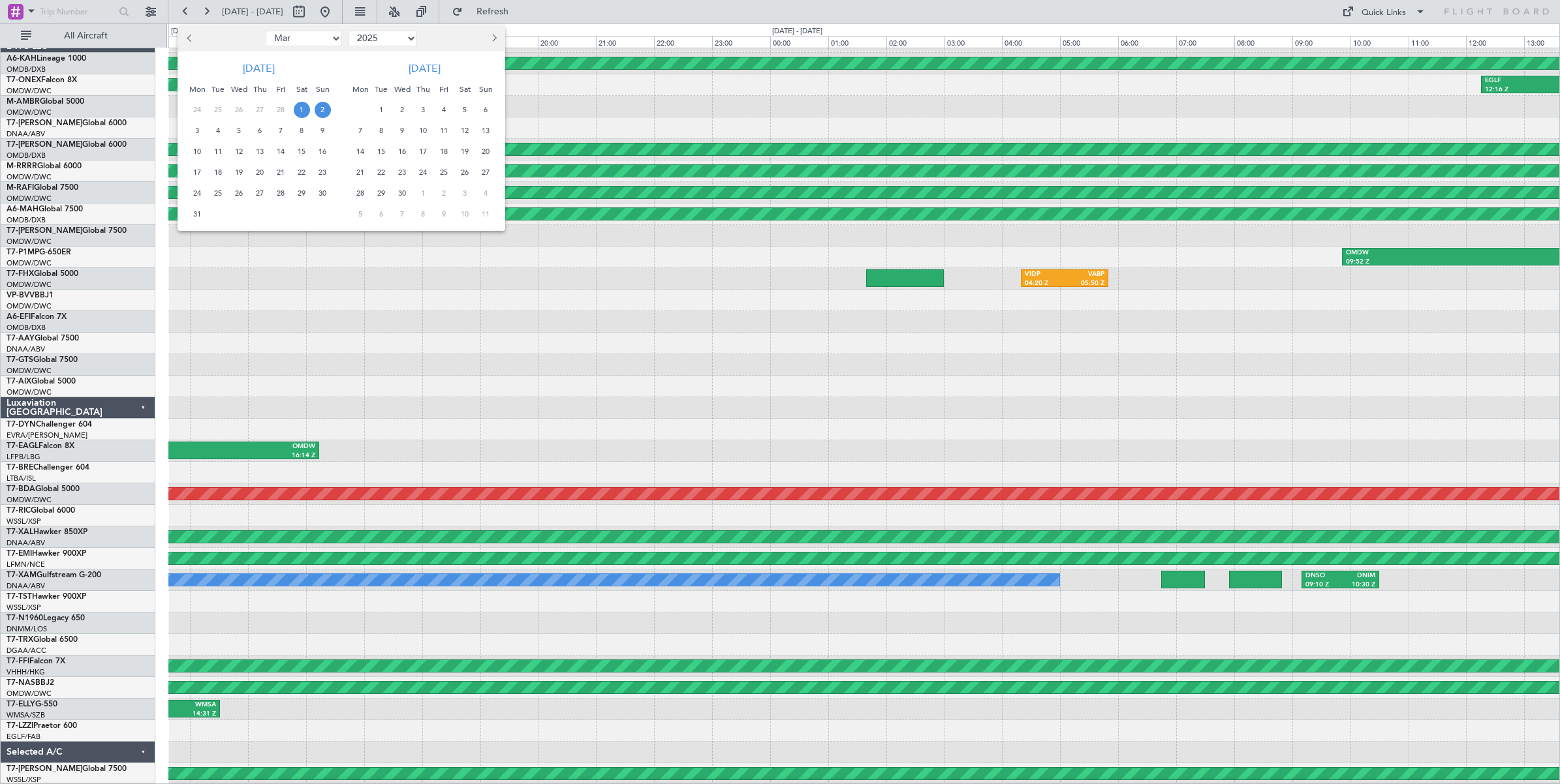
click at [319, 40] on select "Jan Feb Mar Apr May Jun [DATE] Aug Sep Oct Nov Dec" at bounding box center [304, 38] width 76 height 16
select select "2"
click at [266, 31] on select "Jan Feb Mar Apr May Jun [DATE] Aug Sep Oct Nov Dec" at bounding box center [304, 38] width 76 height 16
click at [323, 109] on span "2" at bounding box center [323, 110] width 16 height 16
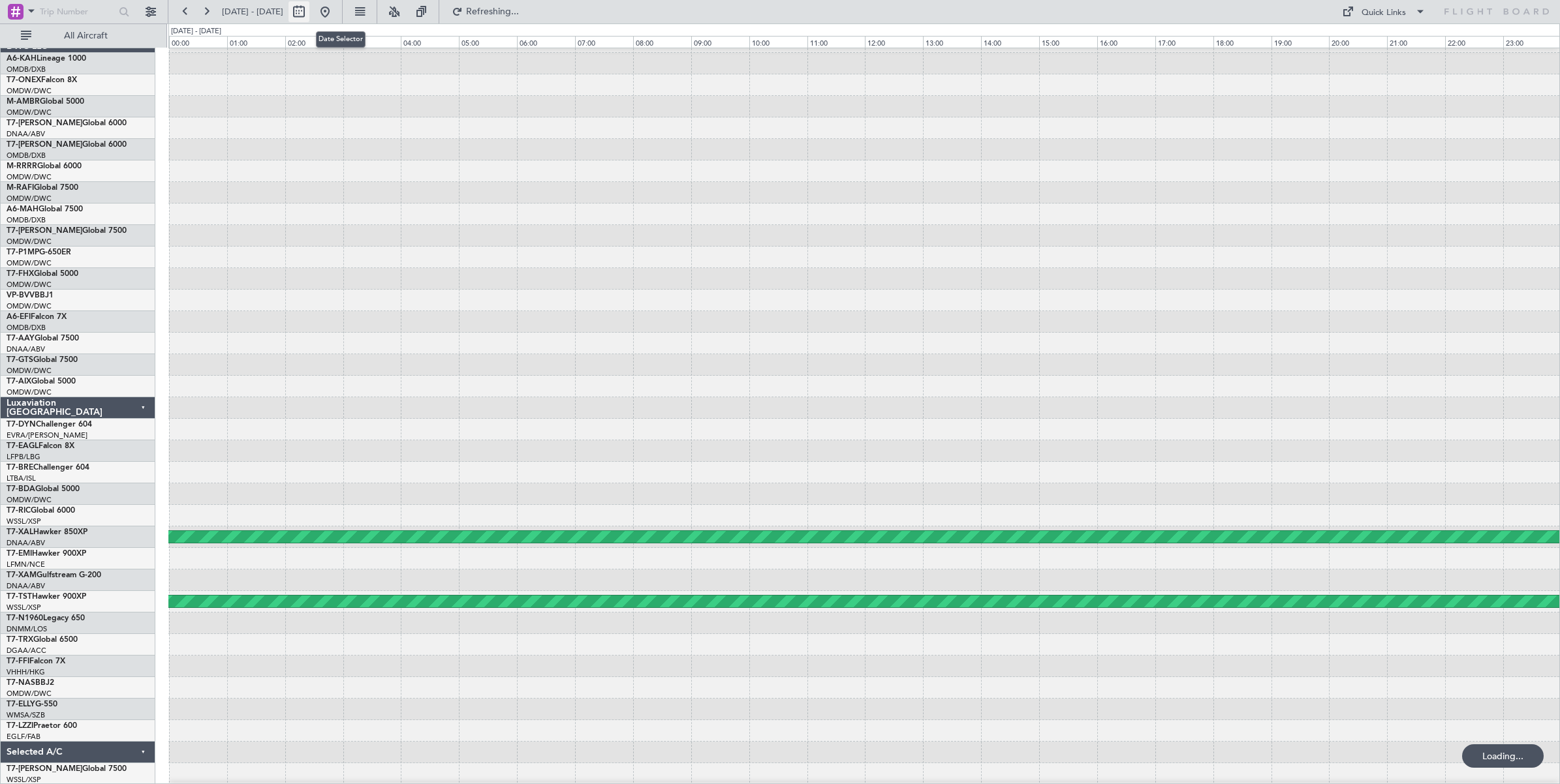
click at [310, 14] on button at bounding box center [299, 12] width 21 height 21
select select "2"
select select "2025"
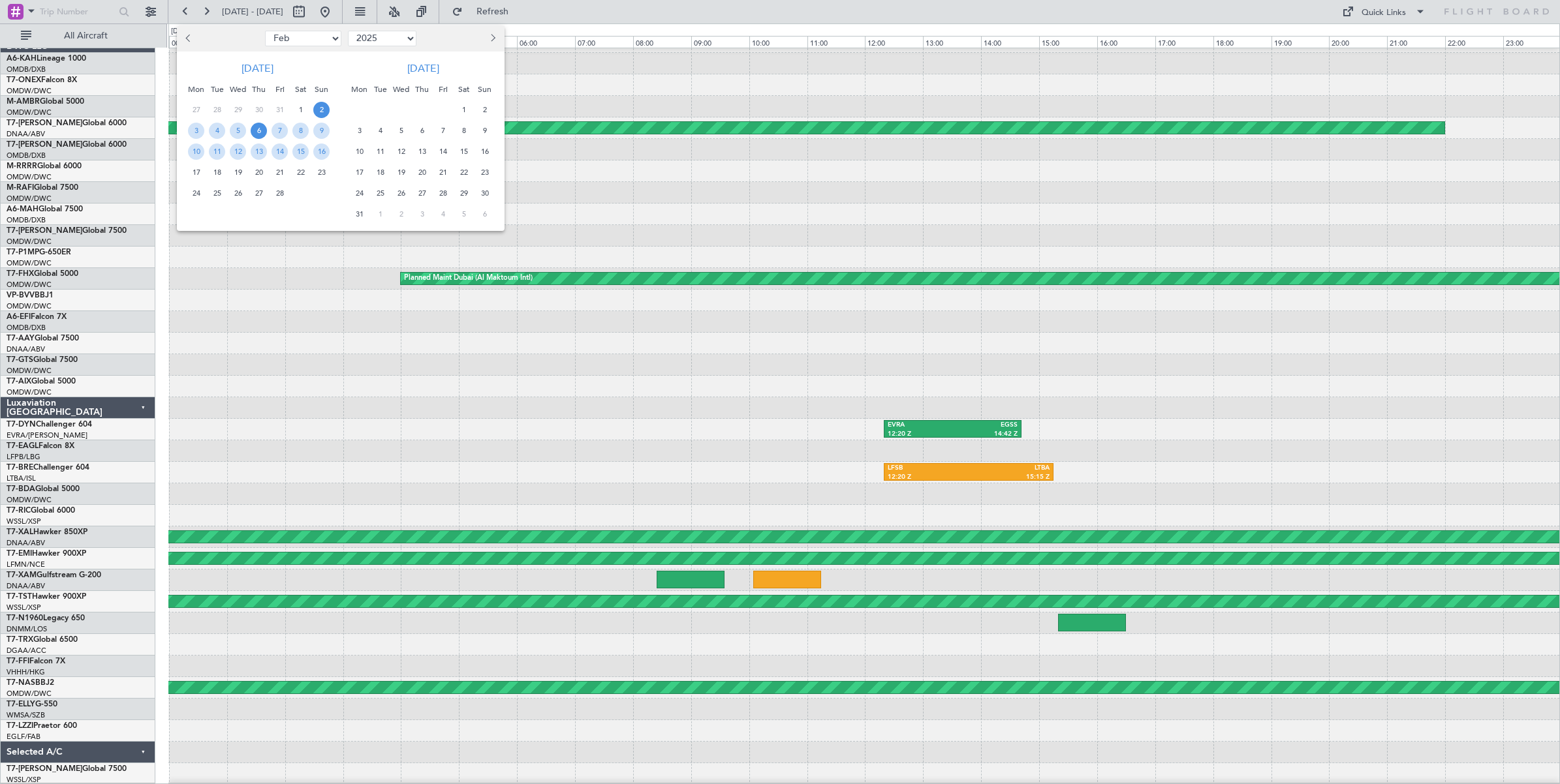
click at [260, 132] on span "6" at bounding box center [259, 131] width 16 height 16
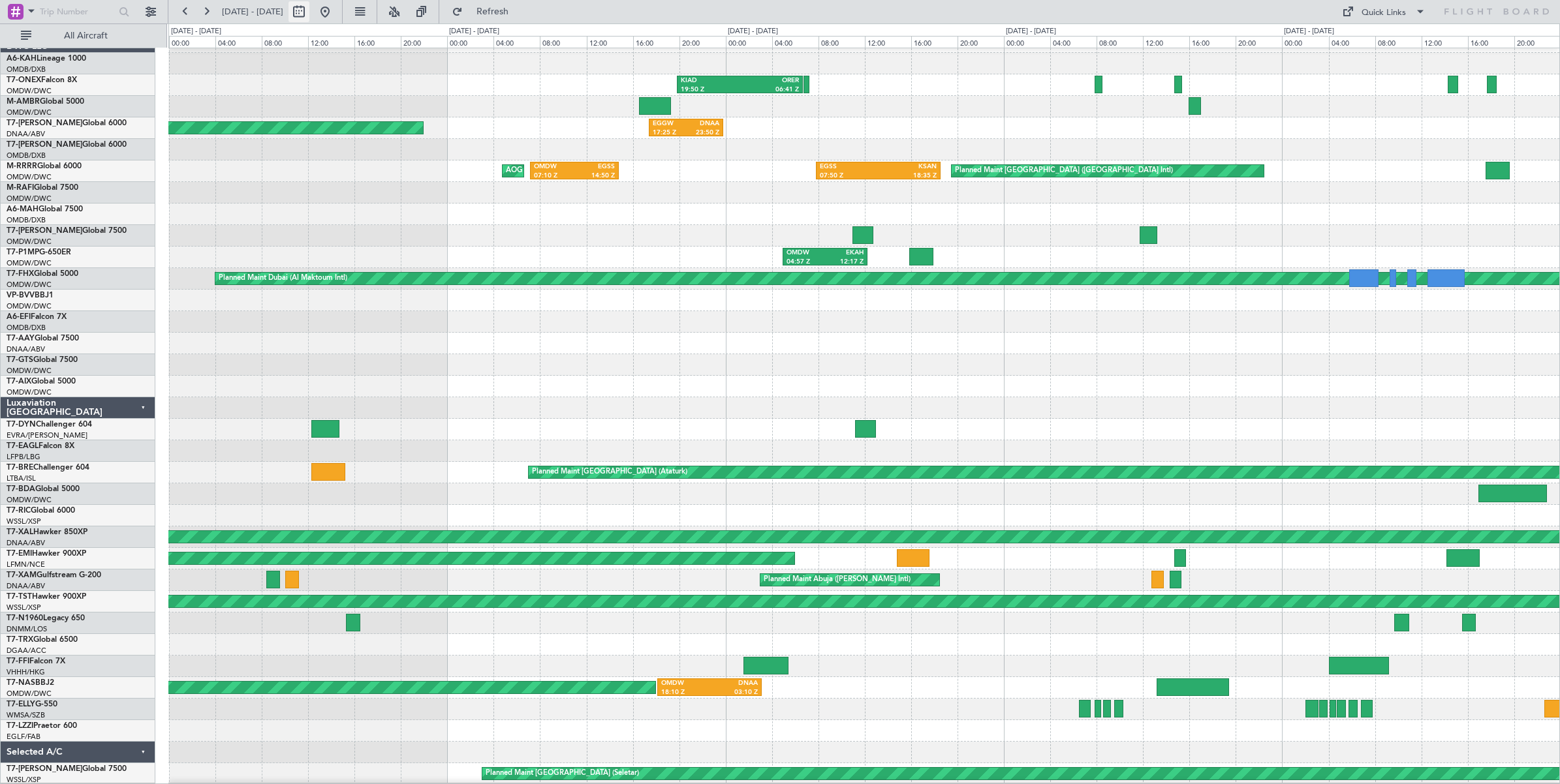
click at [310, 15] on button at bounding box center [299, 12] width 21 height 21
select select "2"
select select "2025"
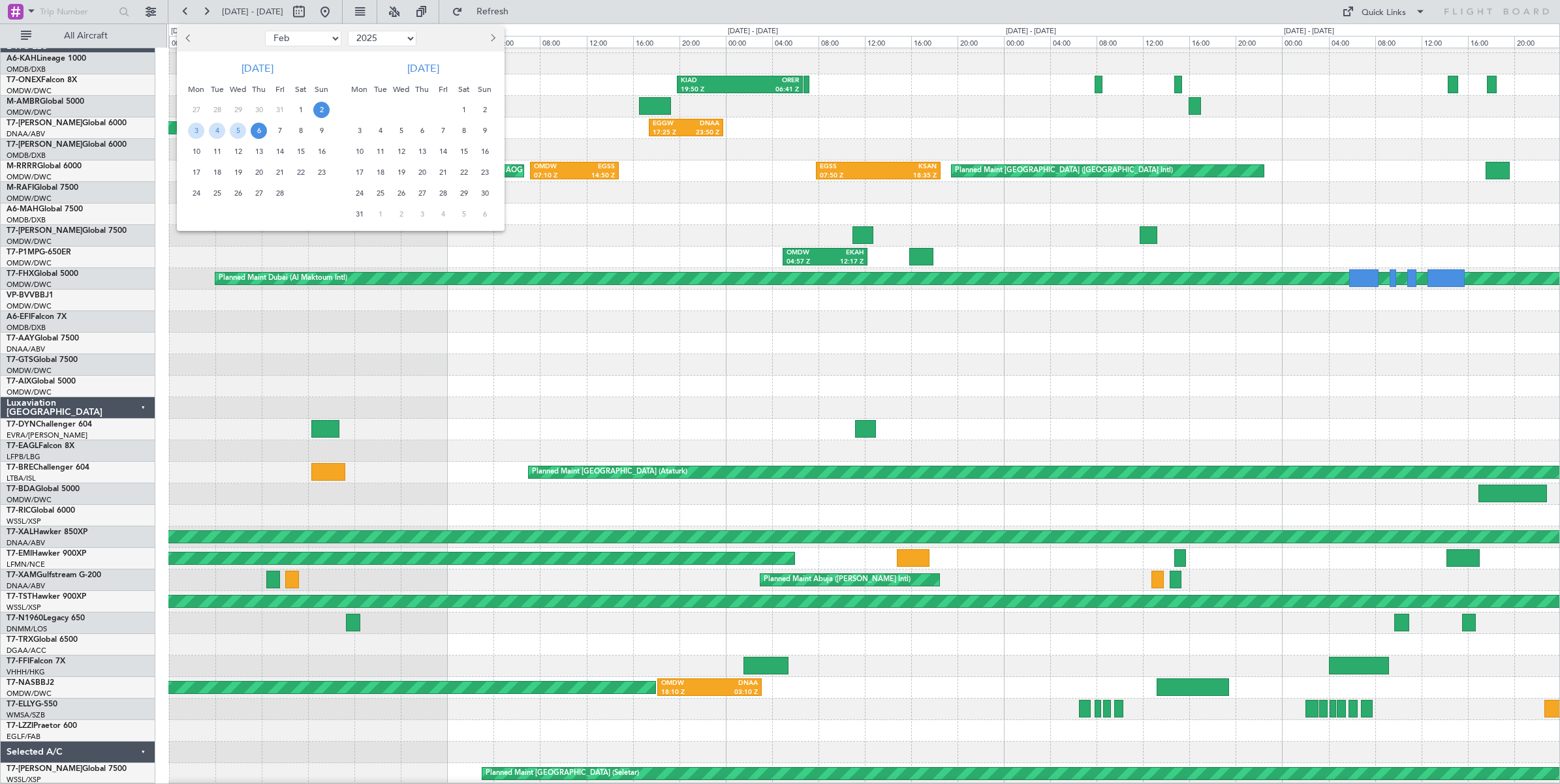
click at [259, 130] on span "6" at bounding box center [259, 131] width 16 height 16
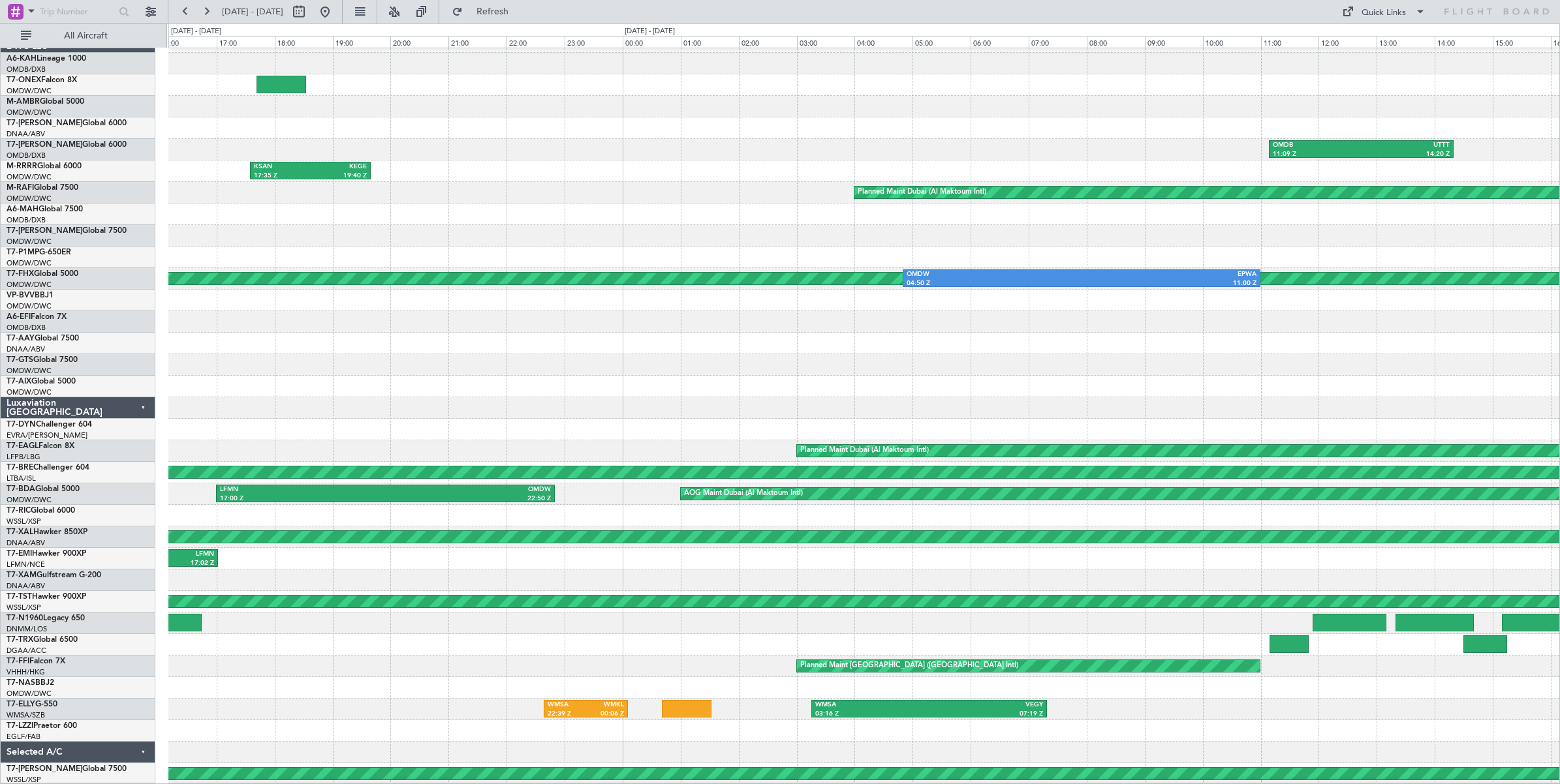
click at [253, 336] on div "OEJN 20:55 Z OMDW 23:30 Z OMDB 11:09 Z UTTT 14:20 Z KSAN 17:35 Z KEGE 19:40 Z P…" at bounding box center [864, 408] width 1391 height 753
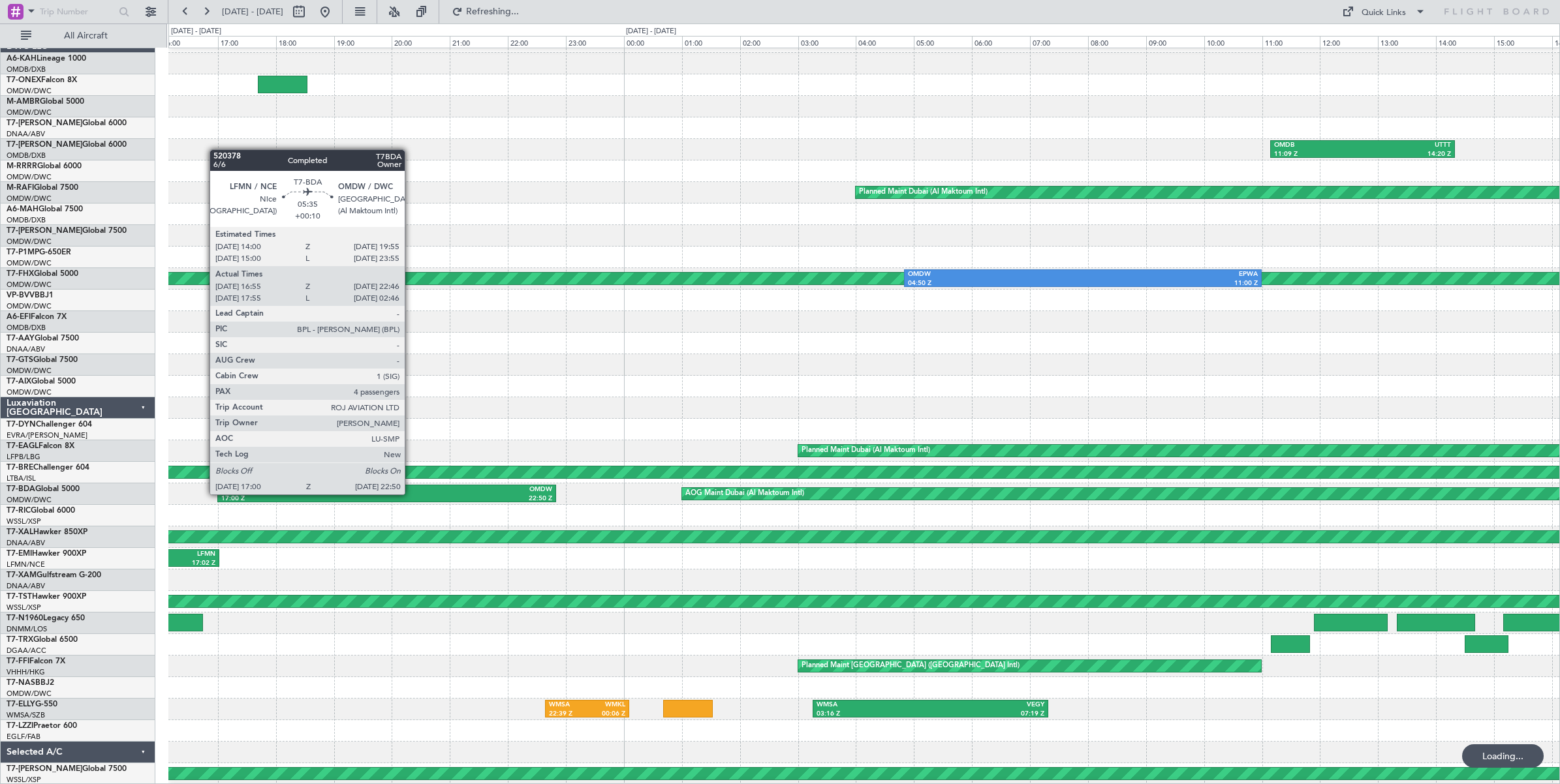
click at [411, 495] on div "22:50 Z" at bounding box center [469, 499] width 165 height 9
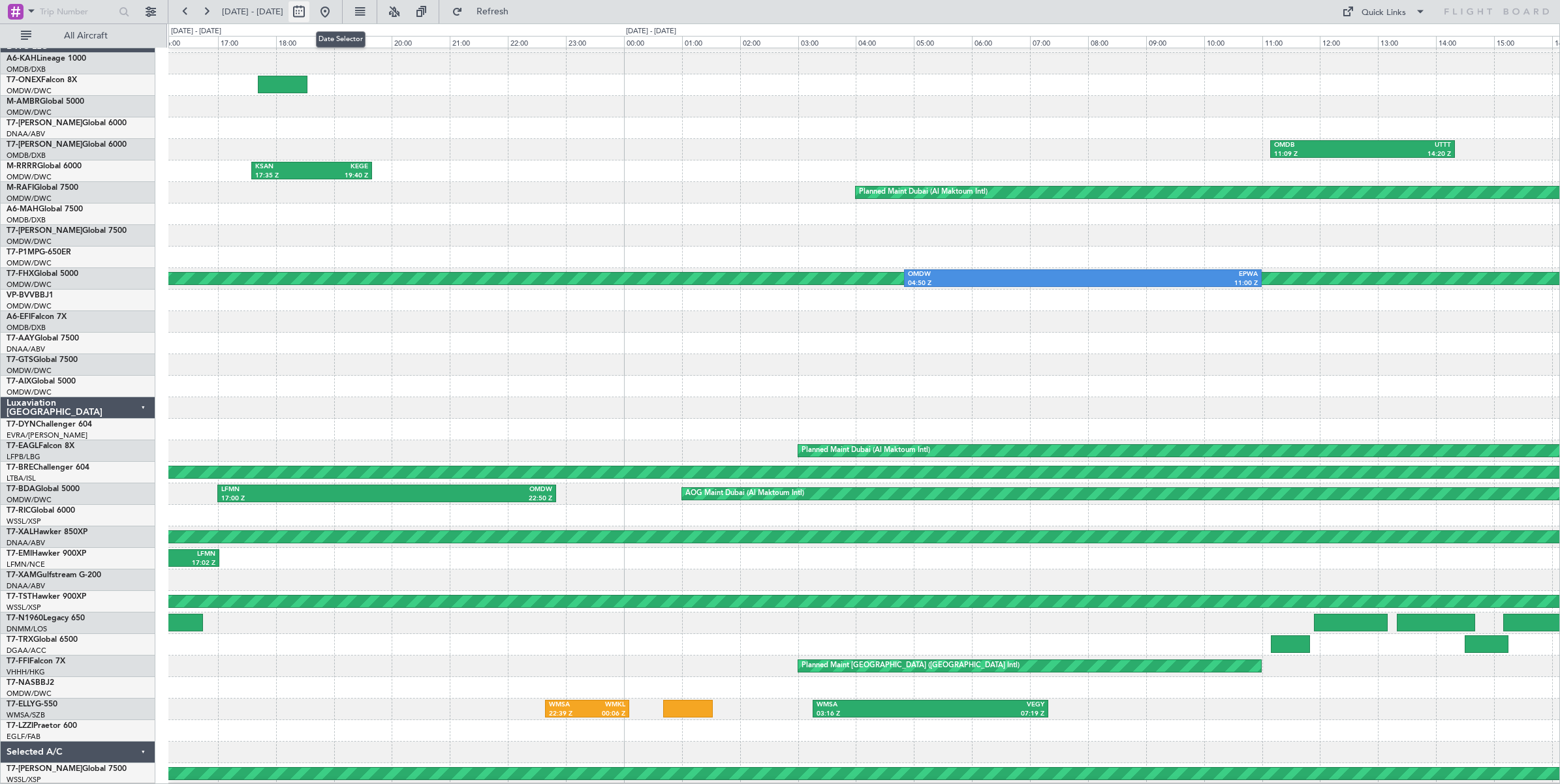
click at [310, 14] on button at bounding box center [299, 12] width 21 height 21
select select "2"
select select "2025"
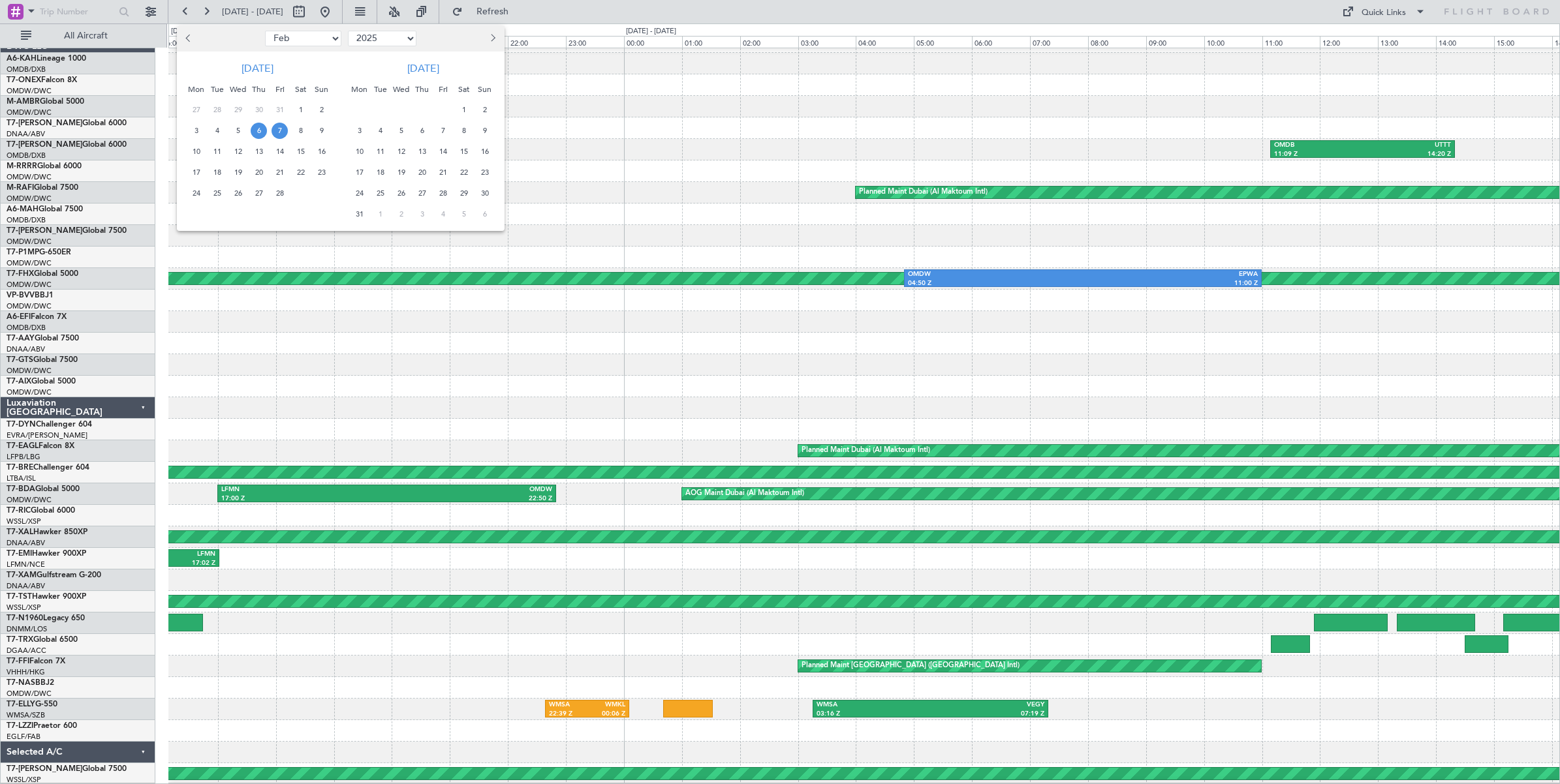
click at [327, 33] on select "Jan Feb Mar Apr May Jun [DATE] Aug Sep Oct Nov Dec" at bounding box center [303, 38] width 76 height 16
select select "7"
click at [265, 31] on select "Jan Feb Mar Apr May Jun [DATE] Aug Sep Oct Nov Dec" at bounding box center [303, 38] width 76 height 16
click at [235, 132] on span "9" at bounding box center [238, 131] width 16 height 16
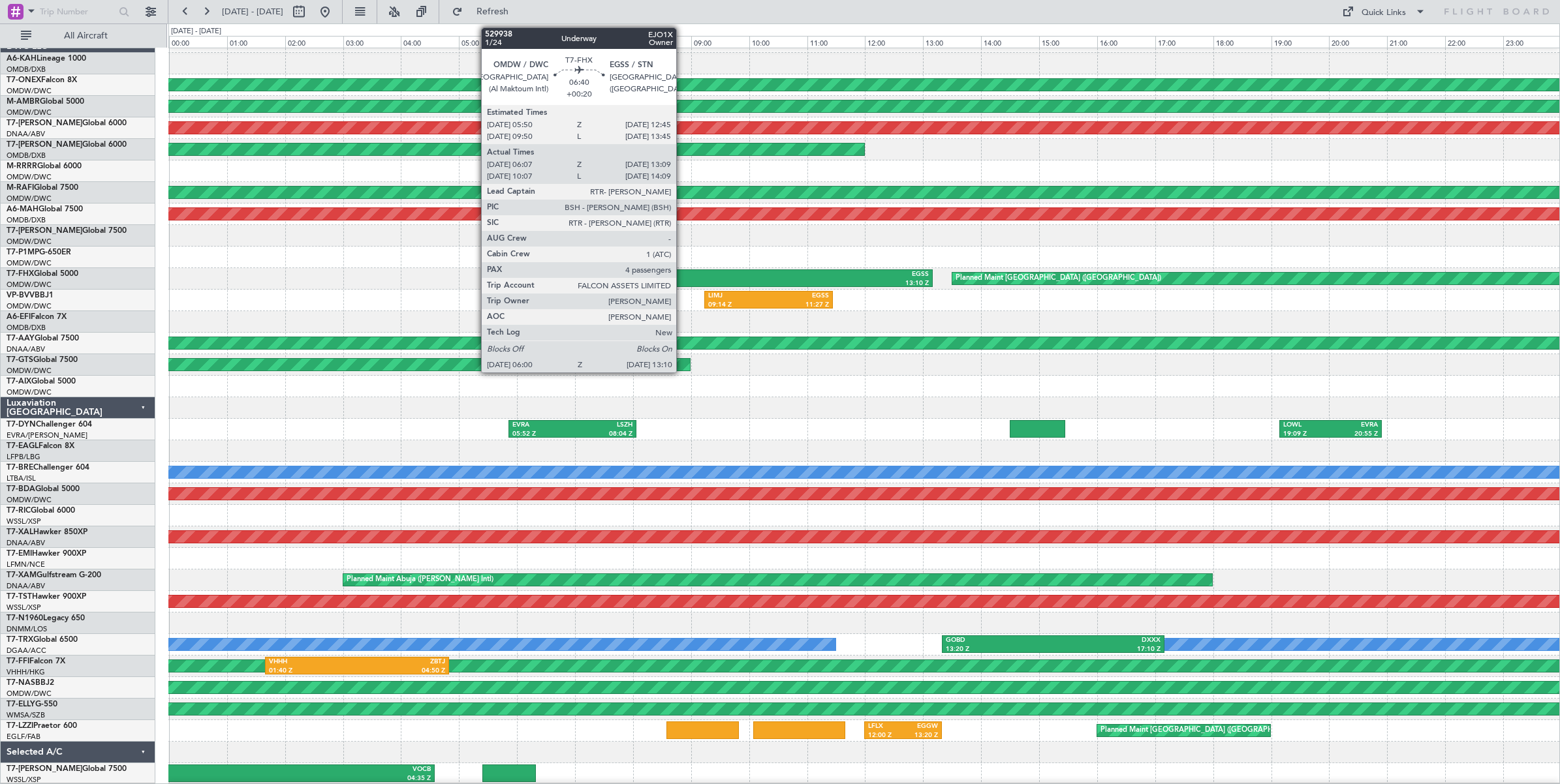
click at [683, 276] on div "OMDW" at bounding box center [622, 274] width 204 height 9
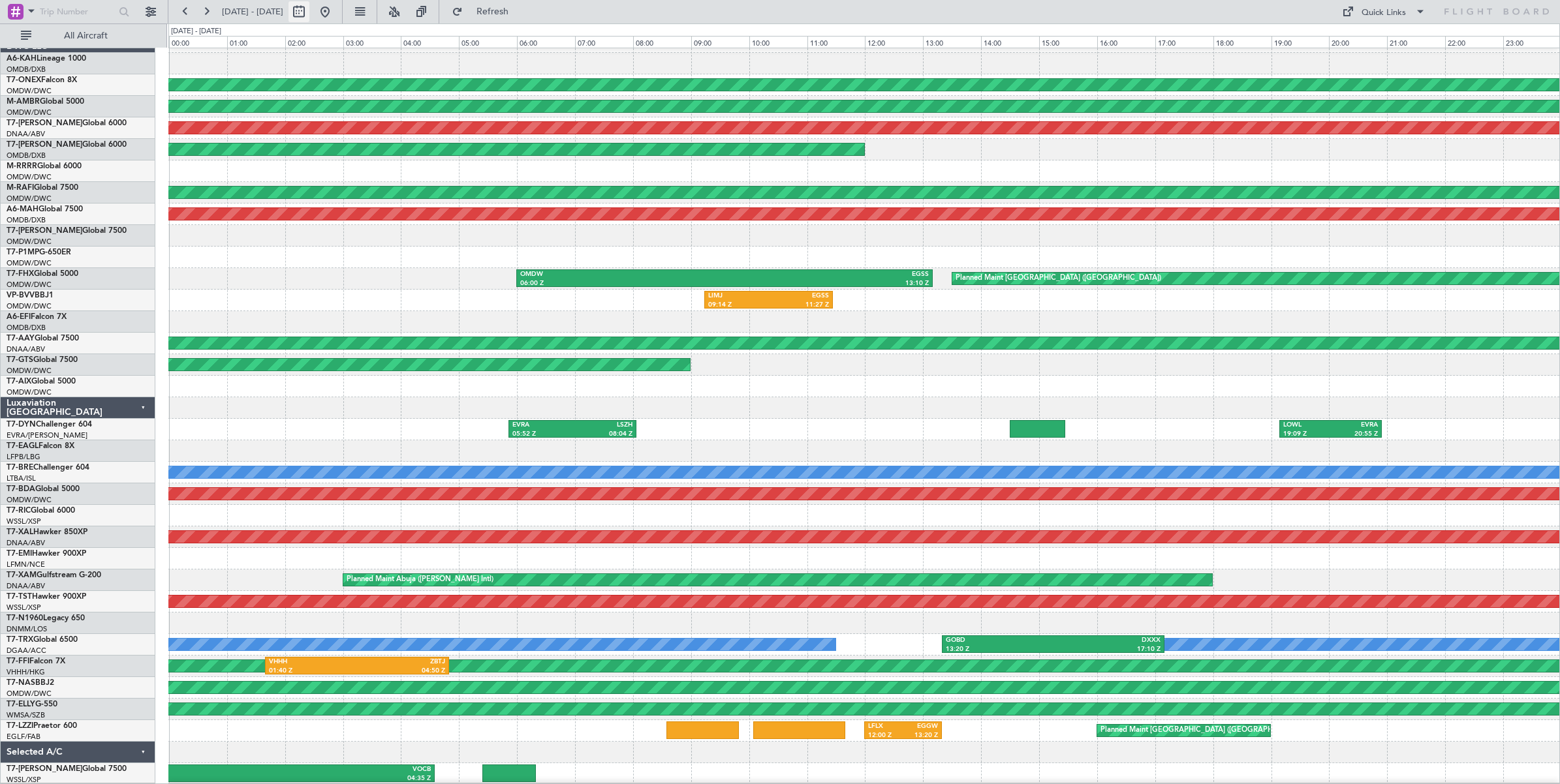
click at [310, 10] on button at bounding box center [299, 12] width 21 height 21
select select "7"
select select "2025"
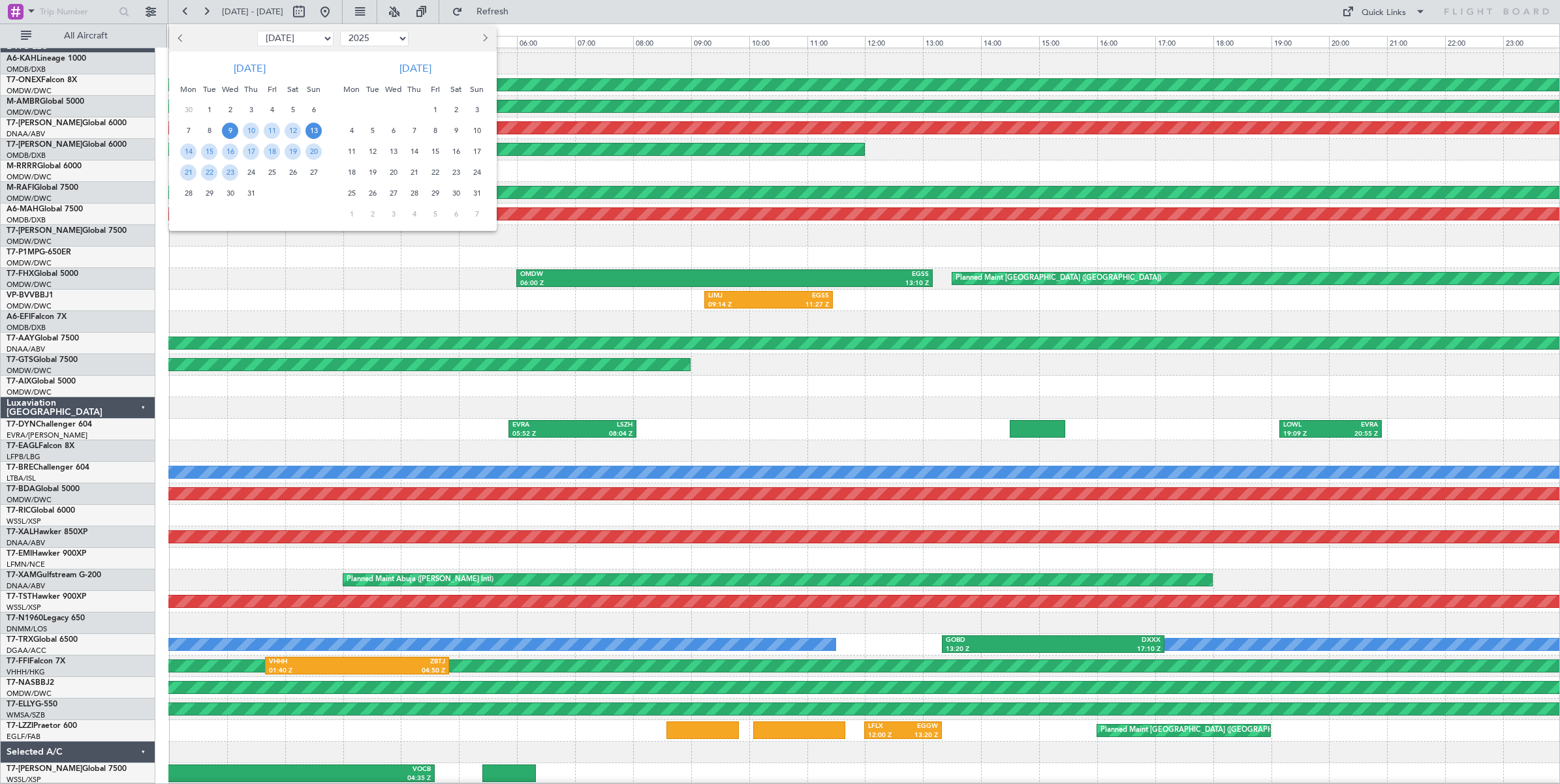
click at [314, 131] on span "13" at bounding box center [314, 131] width 16 height 16
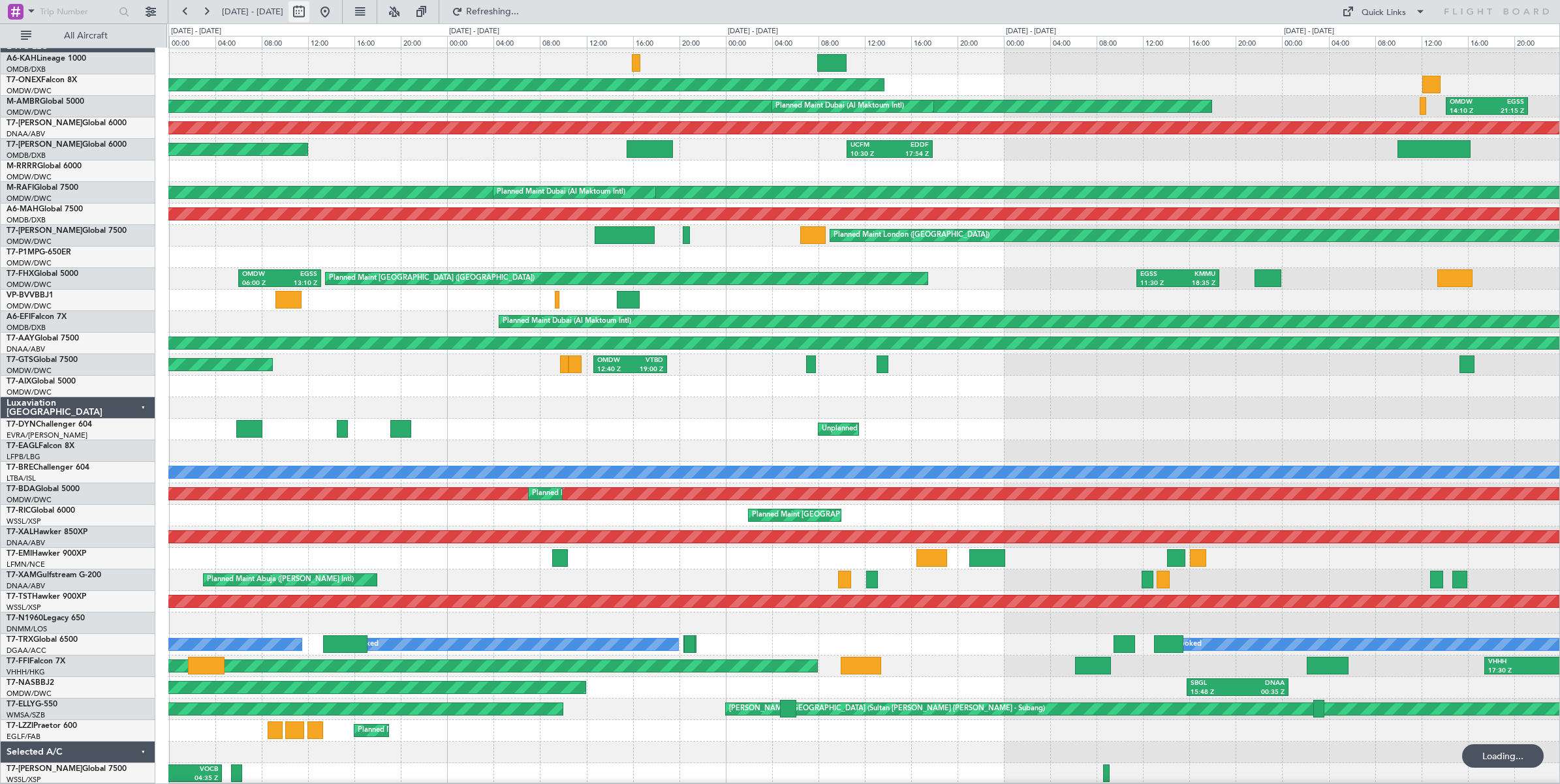
click at [310, 14] on button at bounding box center [299, 12] width 21 height 21
select select "7"
select select "2025"
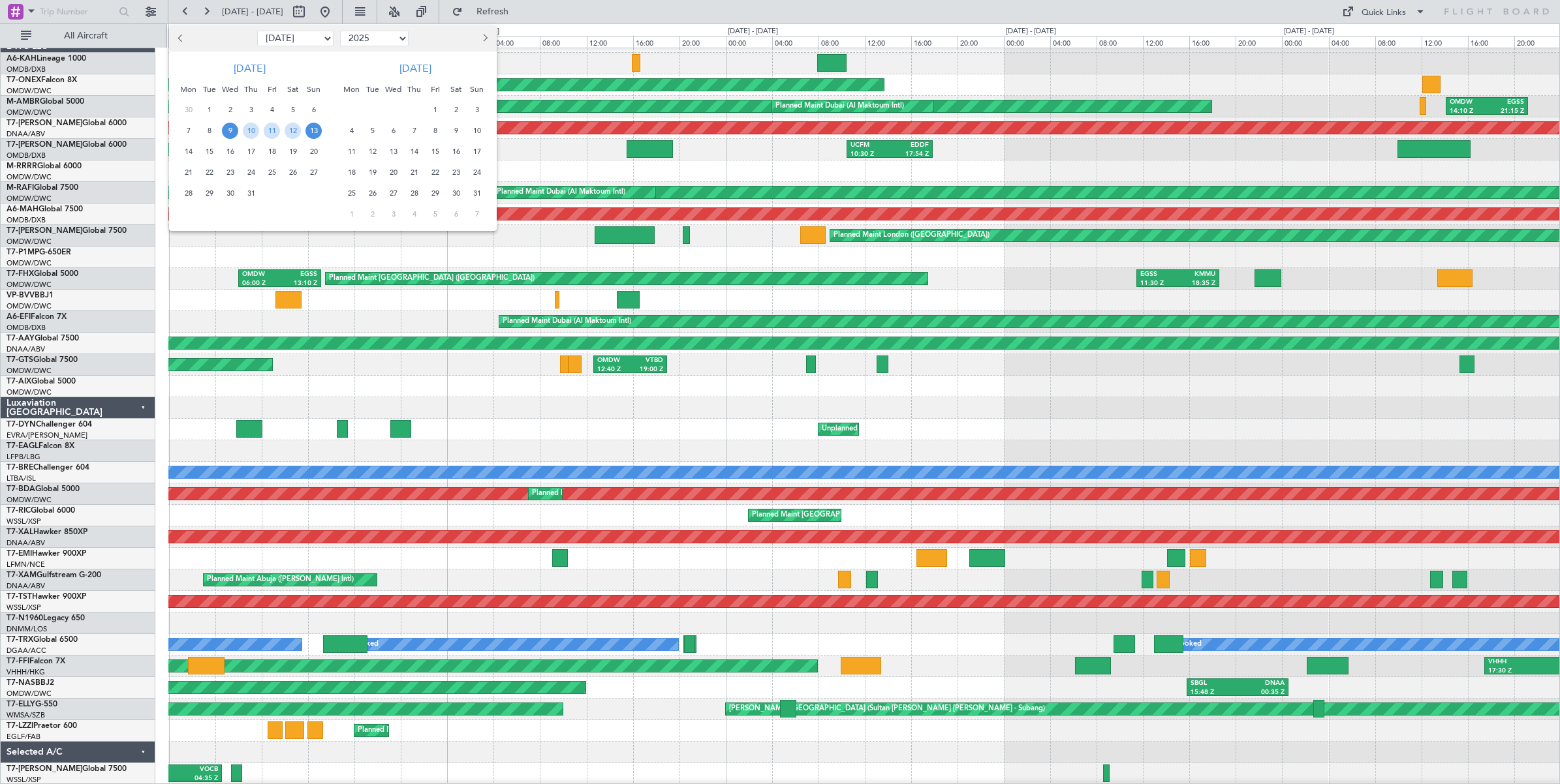
click at [311, 128] on span "13" at bounding box center [314, 131] width 16 height 16
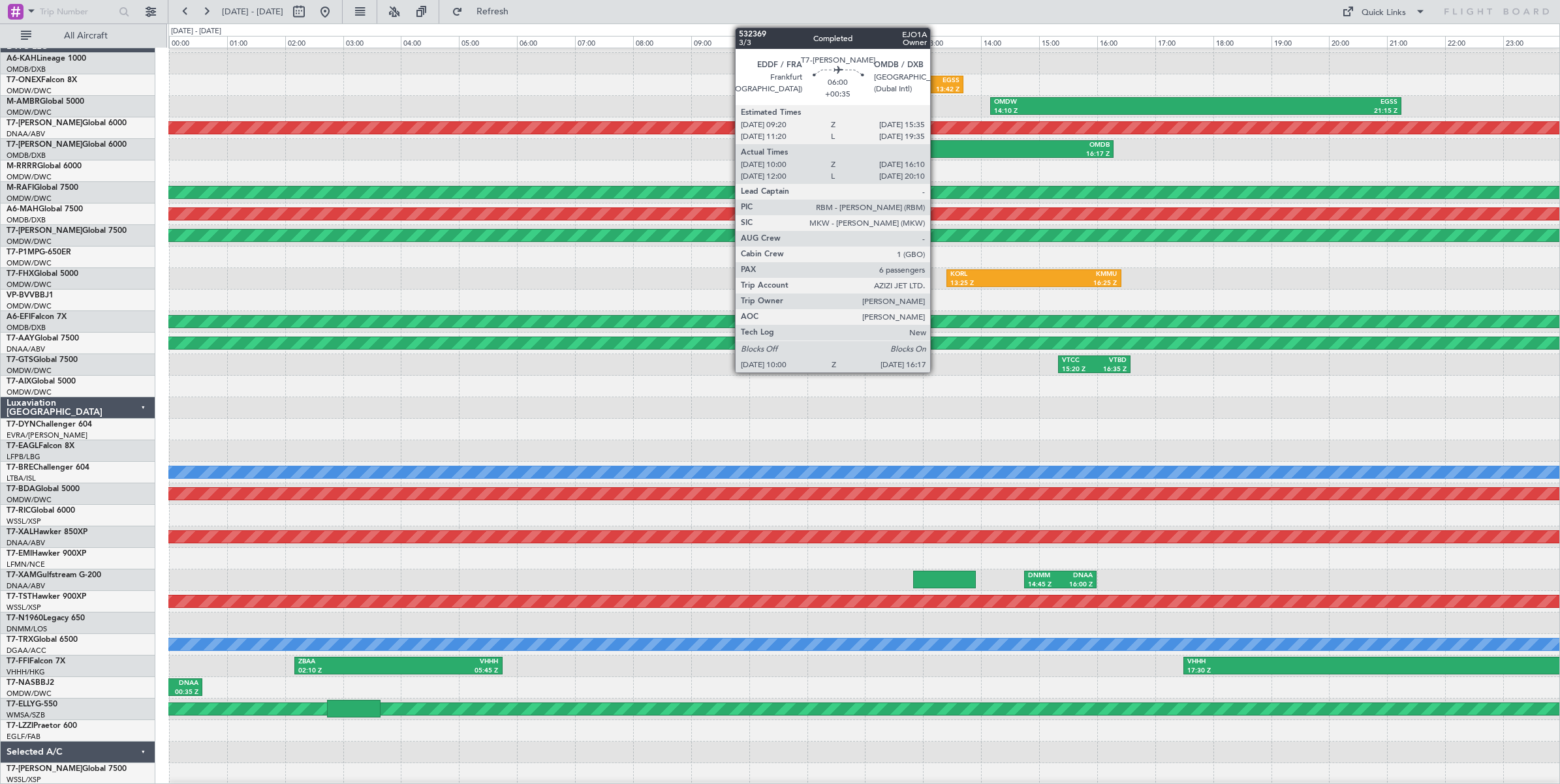
click at [937, 148] on div "OMDB" at bounding box center [1020, 145] width 178 height 9
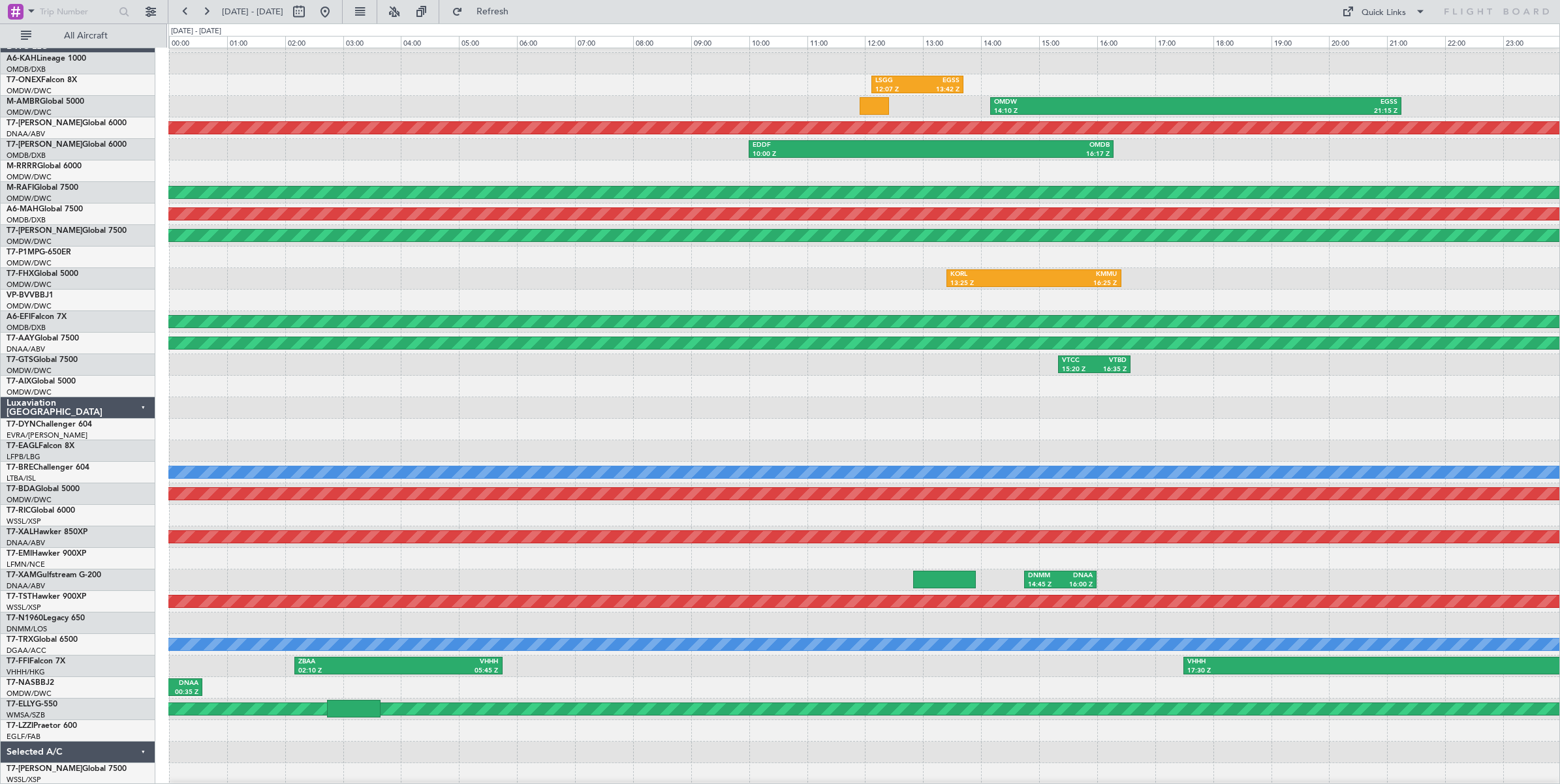
scroll to position [0, 0]
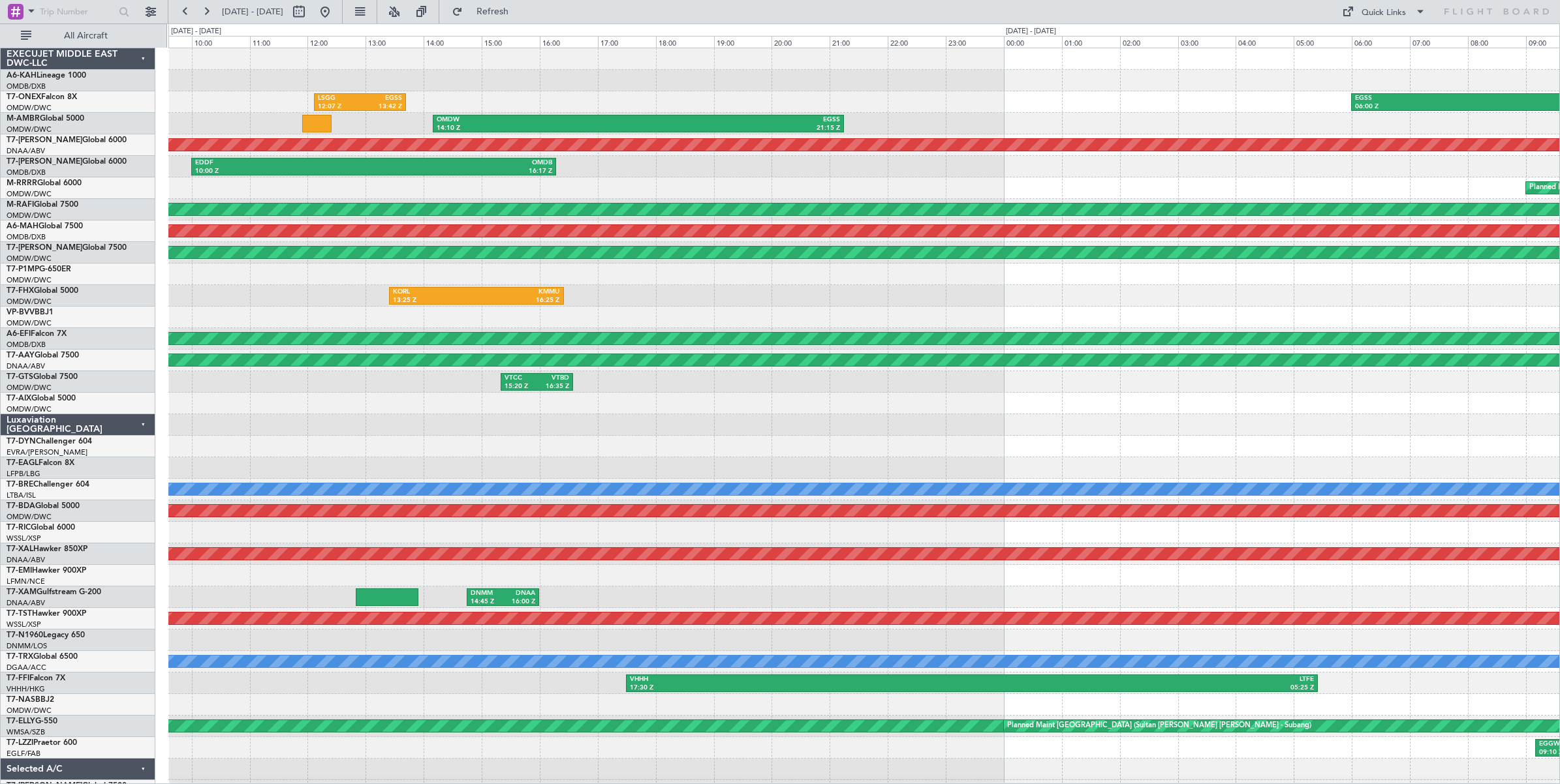
click at [617, 106] on div "LSGG 12:07 Z EGSS 13:42 Z EGSS 06:00 Z ORBI 11:05 Z OMDW 14:10 Z EGSS 21:15 Z E…" at bounding box center [864, 425] width 1391 height 753
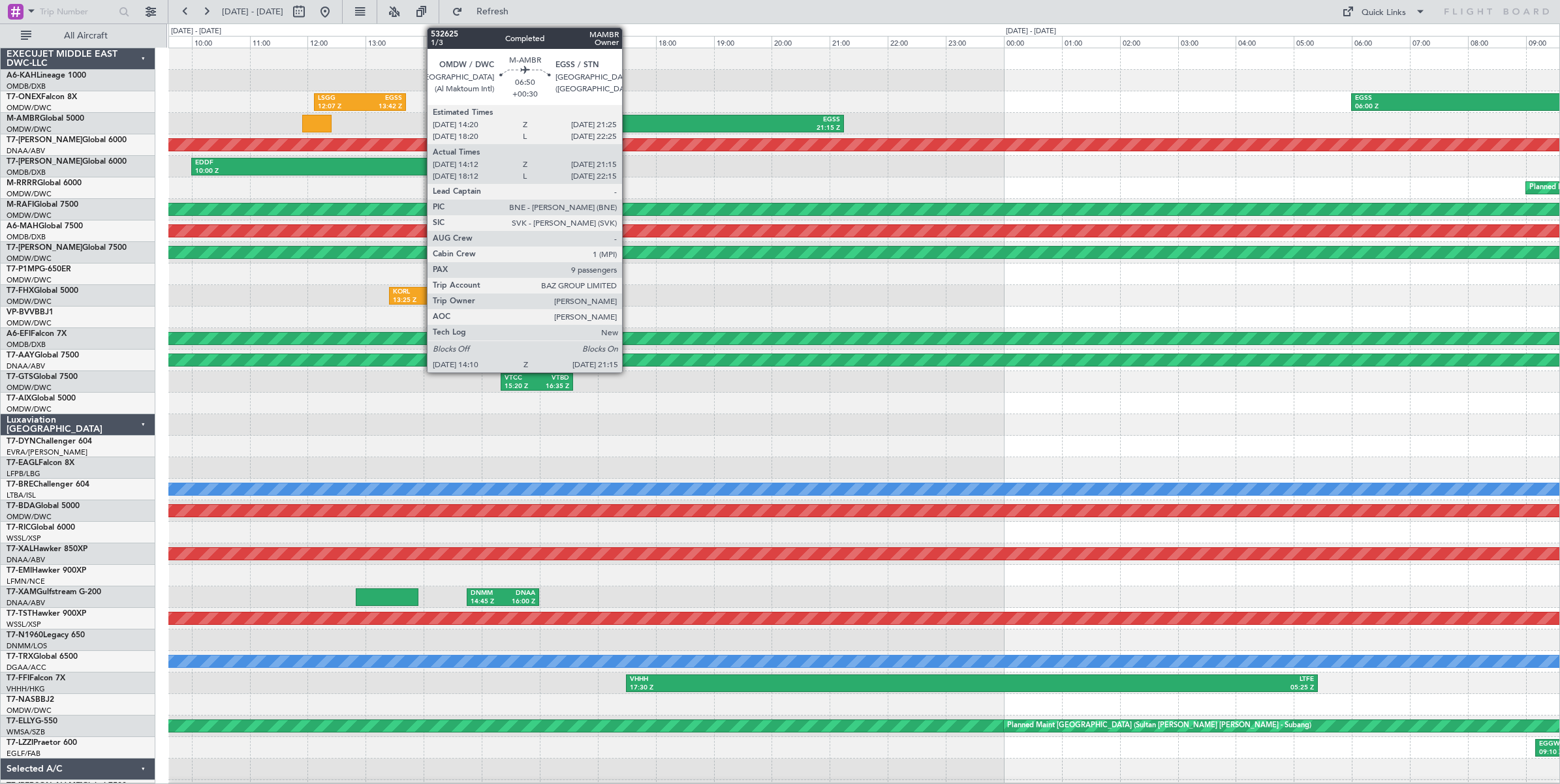
click at [629, 122] on div "OMDW" at bounding box center [537, 119] width 202 height 9
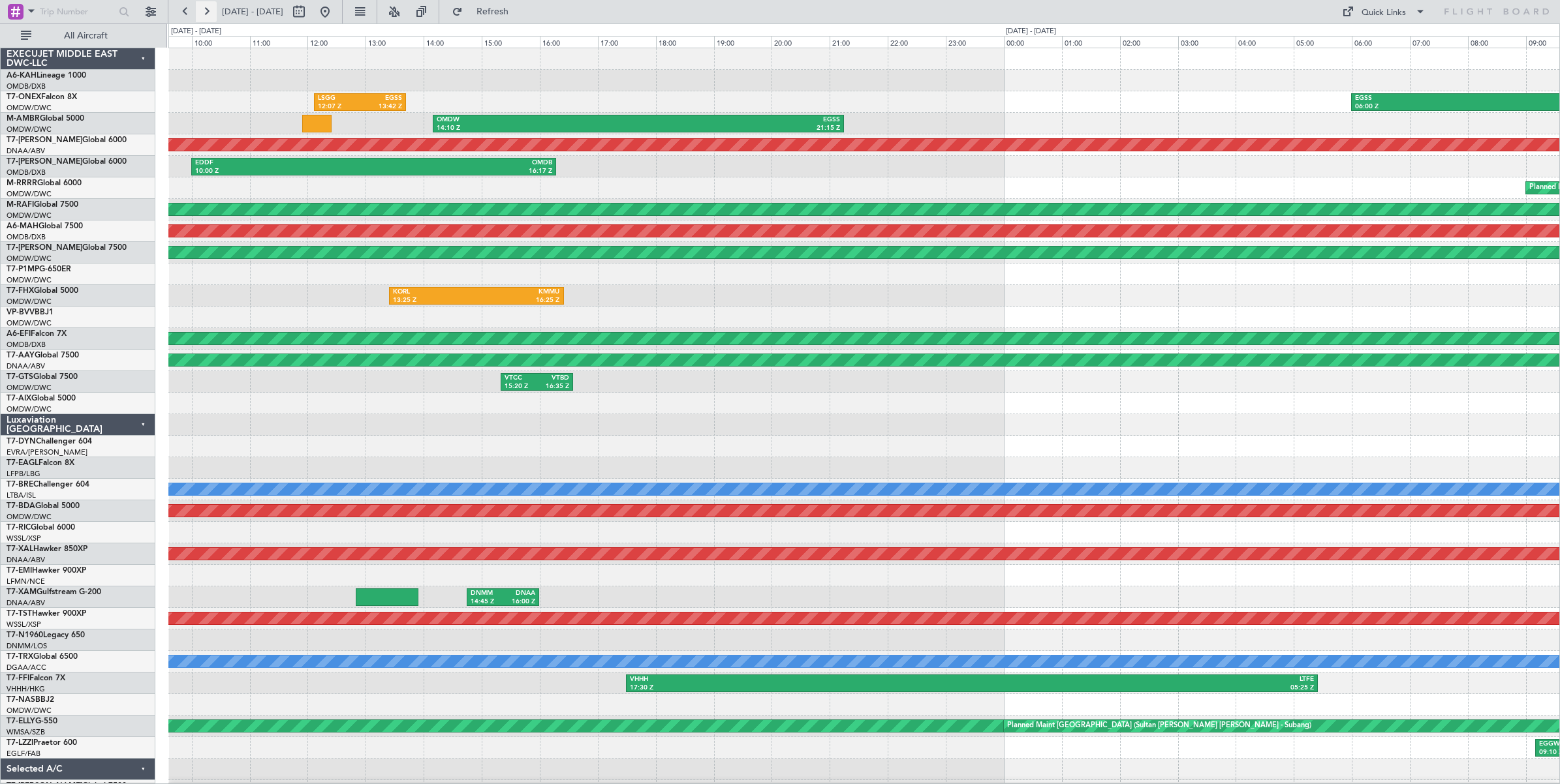
click at [207, 14] on button at bounding box center [206, 12] width 21 height 21
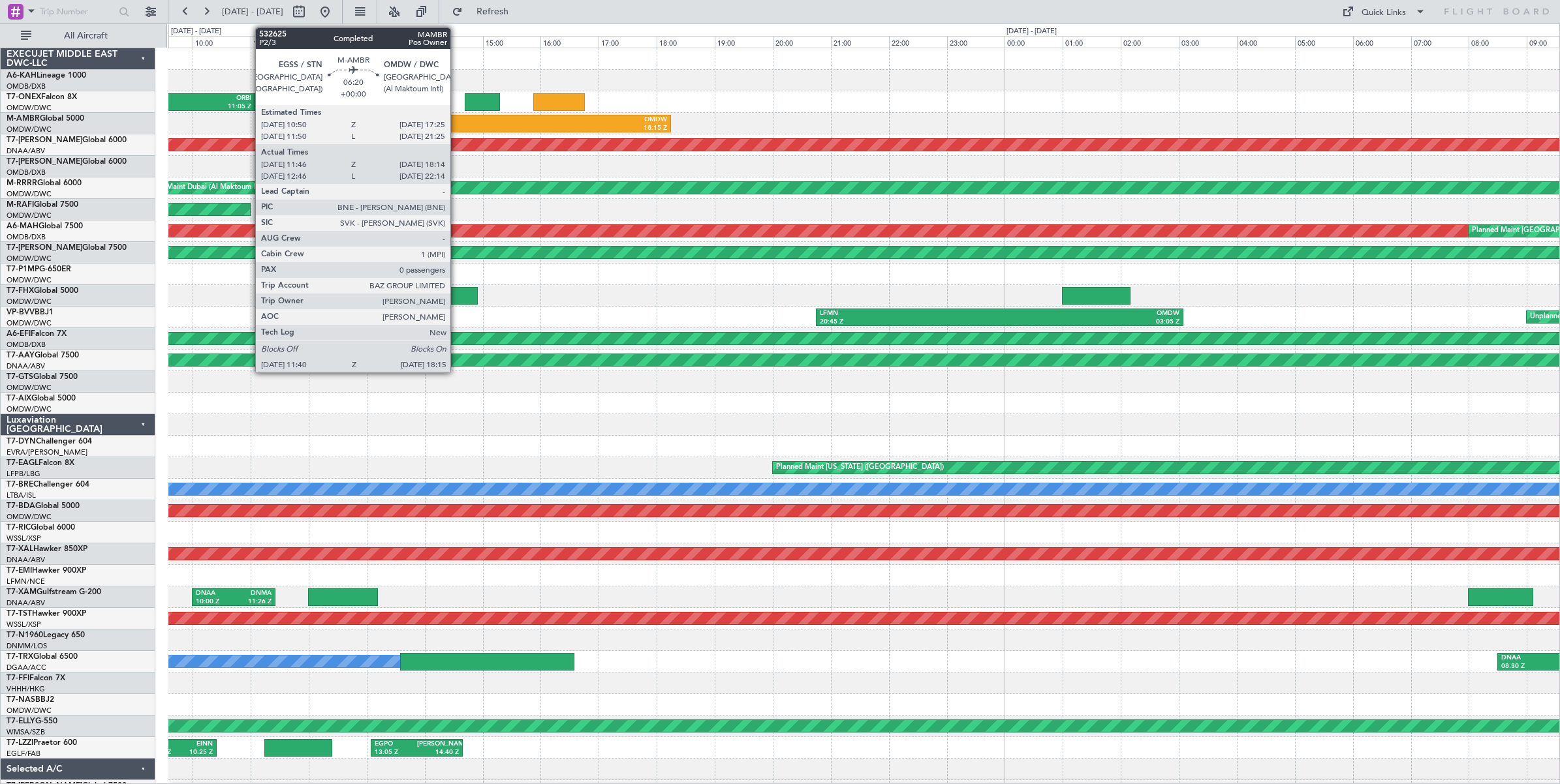
click at [457, 124] on div "11:40 Z" at bounding box center [386, 128] width 187 height 9
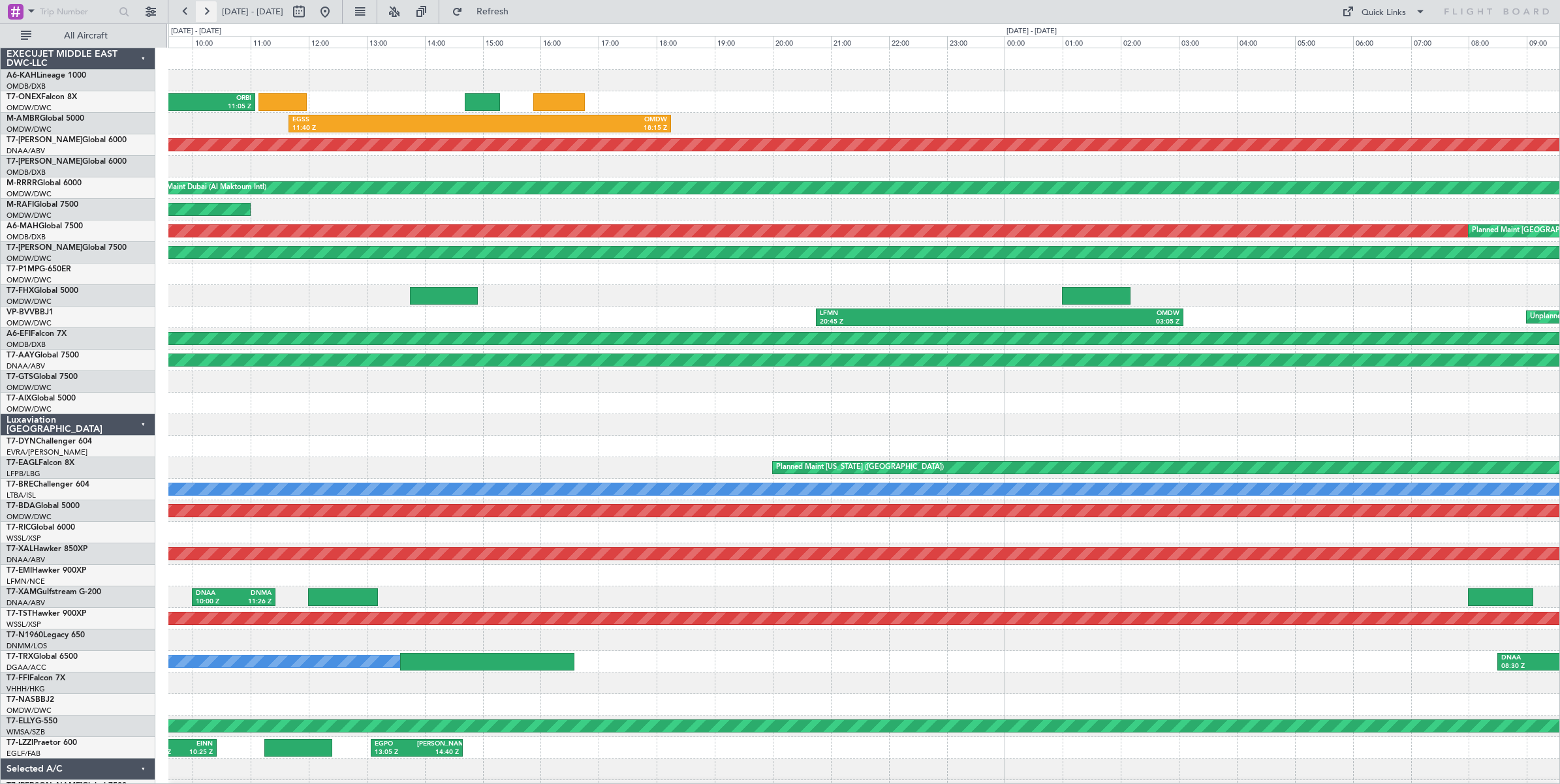
click at [206, 13] on button at bounding box center [206, 12] width 21 height 21
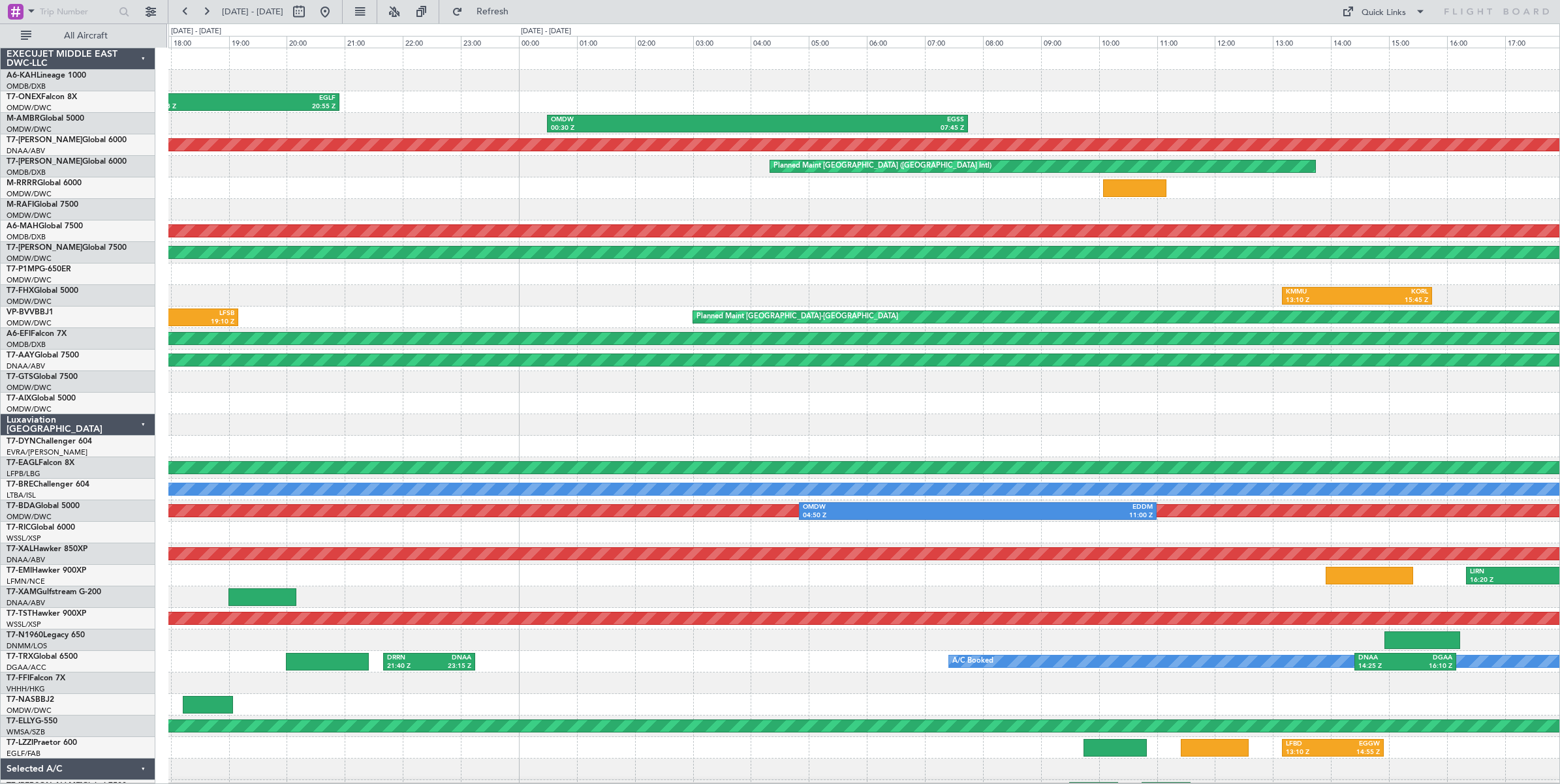
click at [731, 90] on div at bounding box center [864, 81] width 1391 height 22
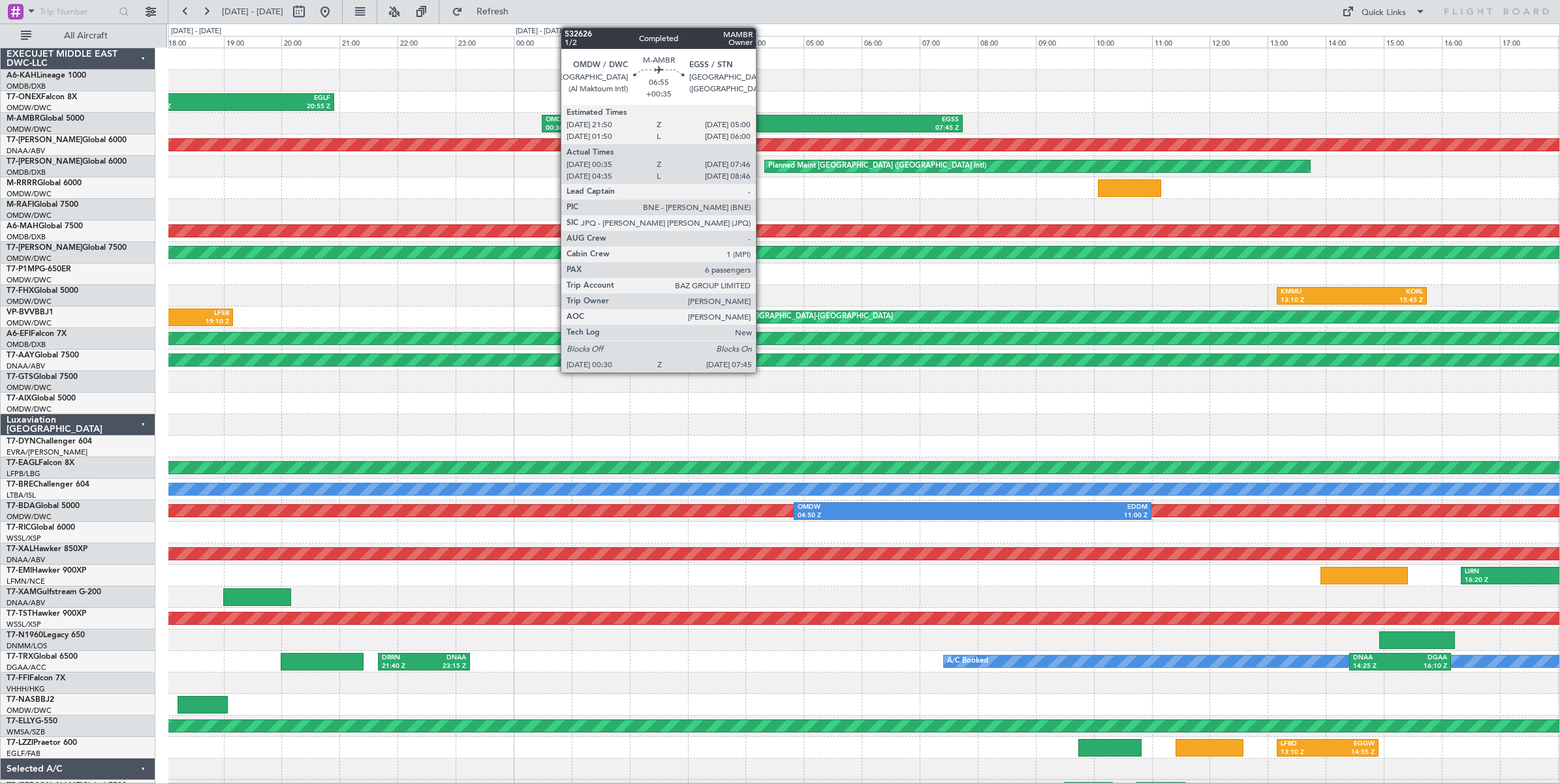
click at [763, 123] on div "EGSS" at bounding box center [856, 119] width 206 height 9
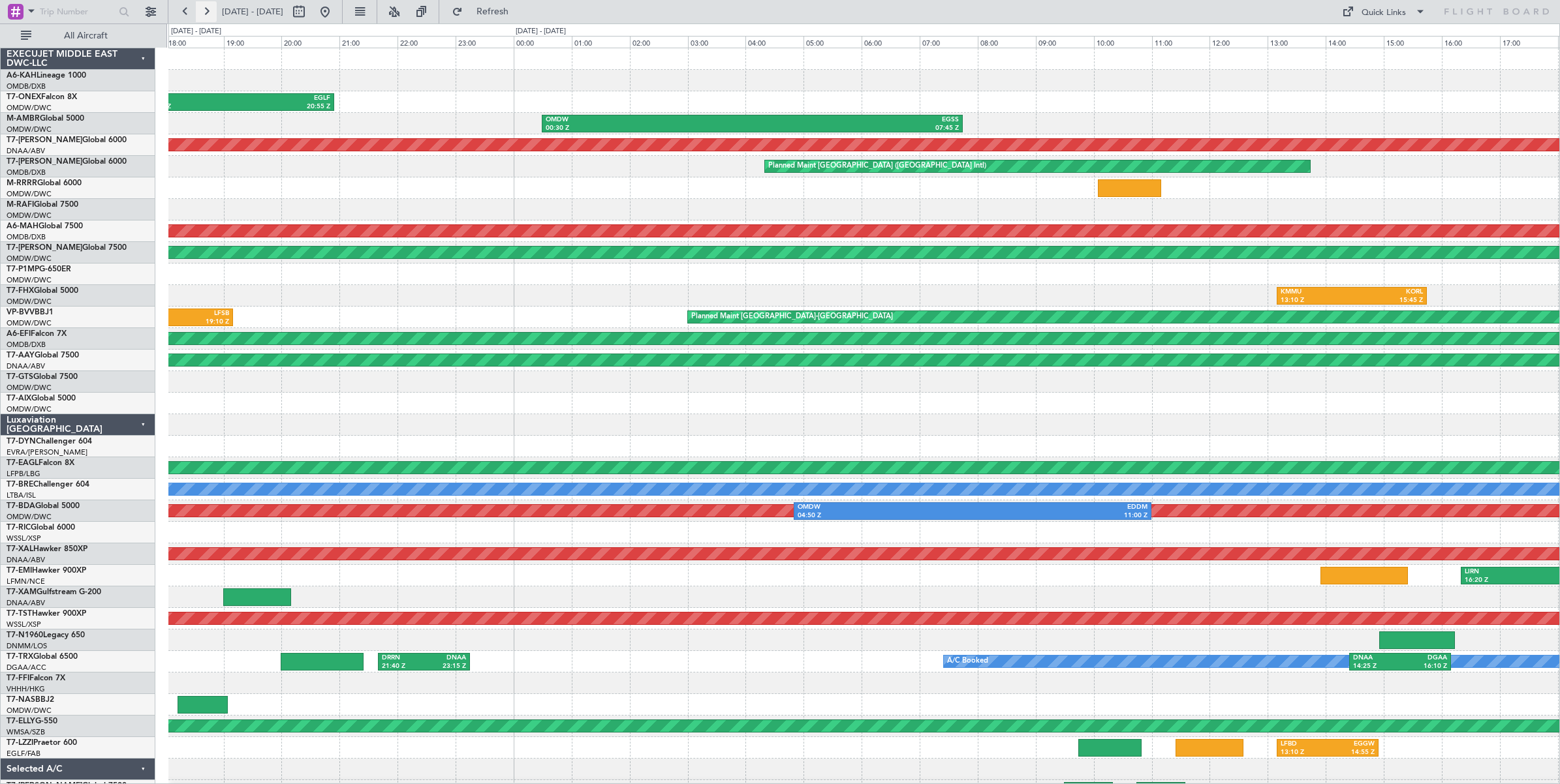
click at [206, 12] on button at bounding box center [206, 12] width 21 height 21
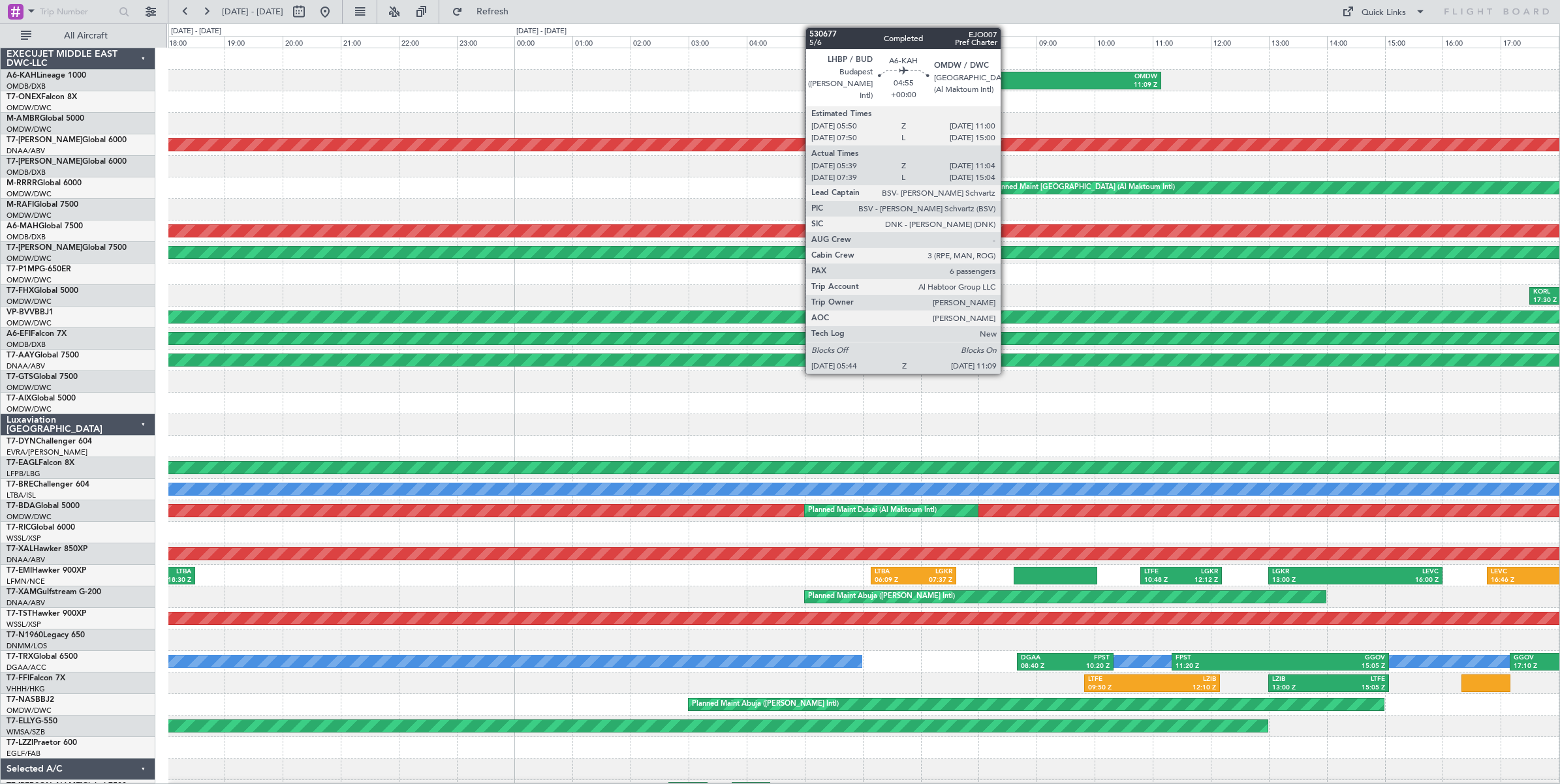
click at [1007, 77] on div "OMDW" at bounding box center [1081, 77] width 153 height 9
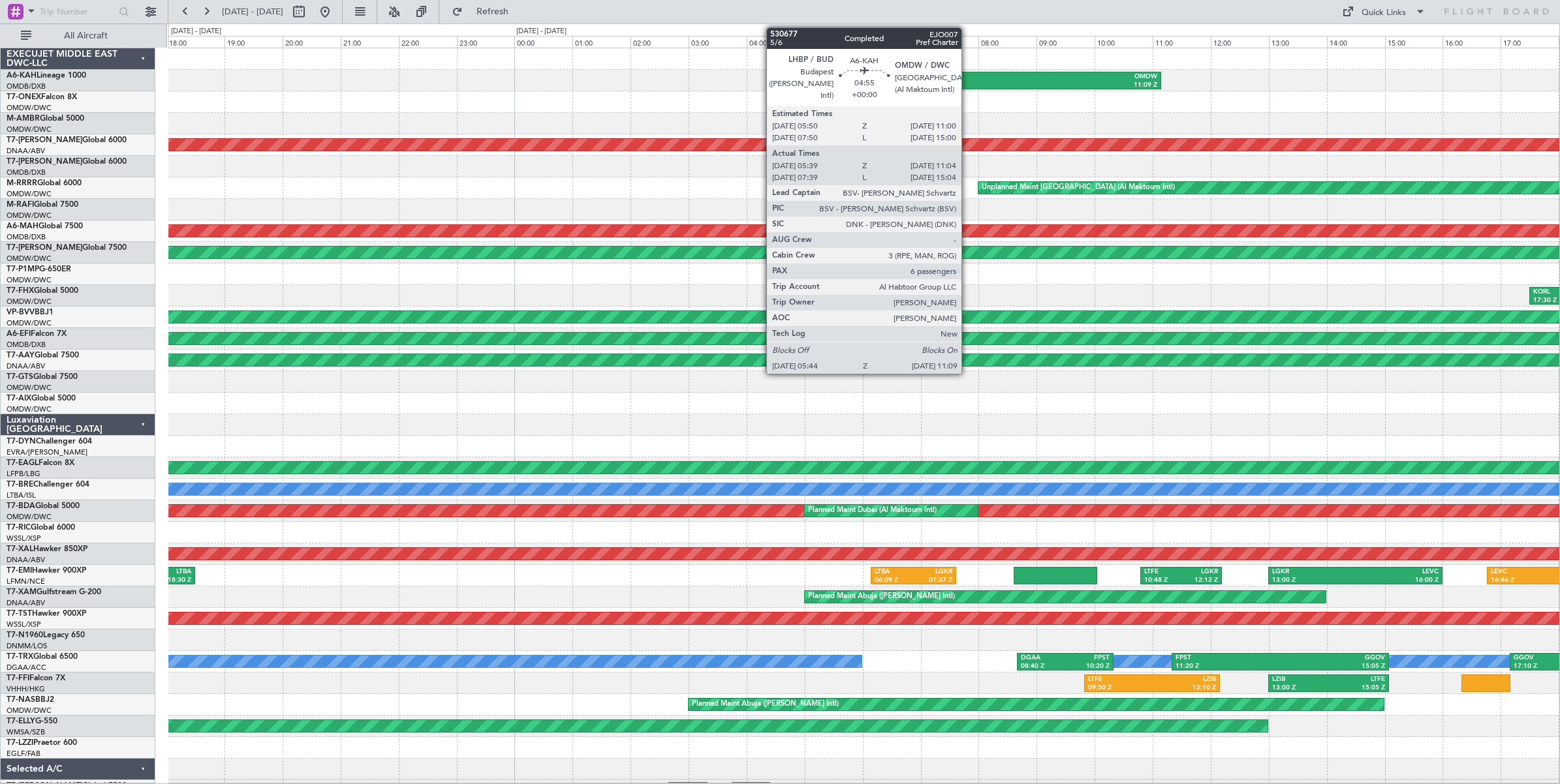
click at [968, 83] on div "05:44 Z" at bounding box center [927, 85] width 153 height 9
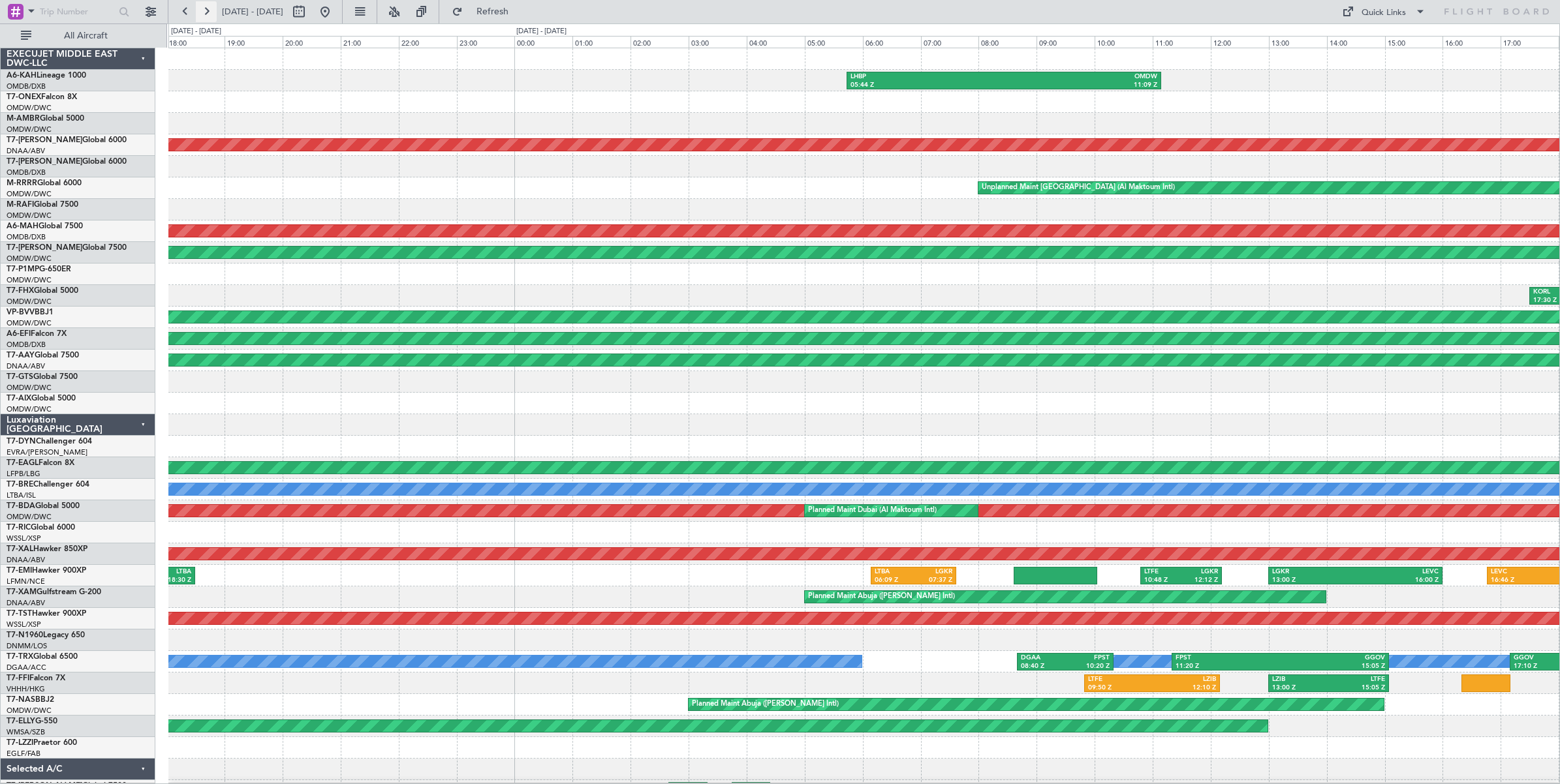
click at [204, 11] on button at bounding box center [206, 12] width 21 height 21
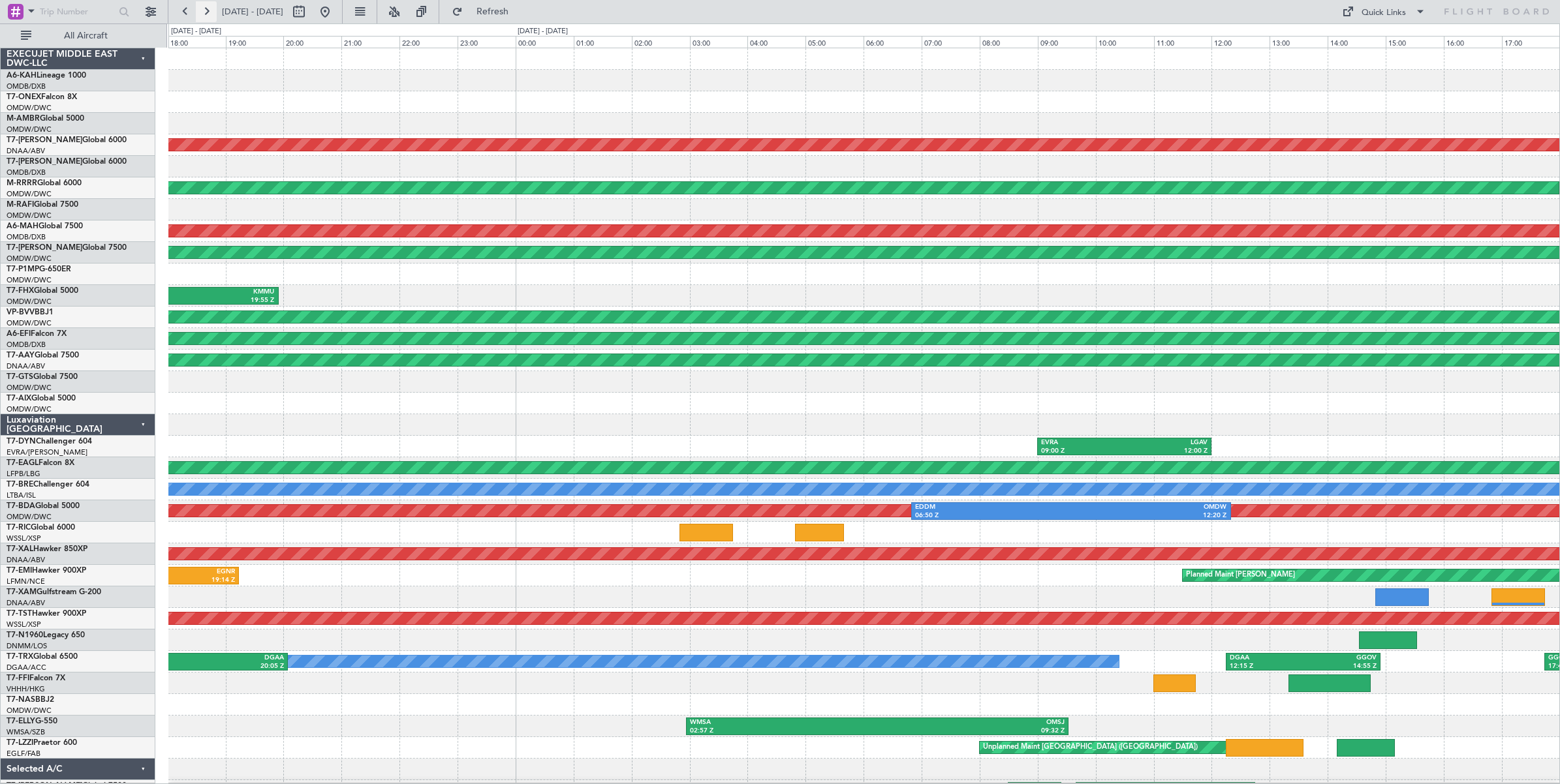
click at [204, 11] on button at bounding box center [206, 12] width 21 height 21
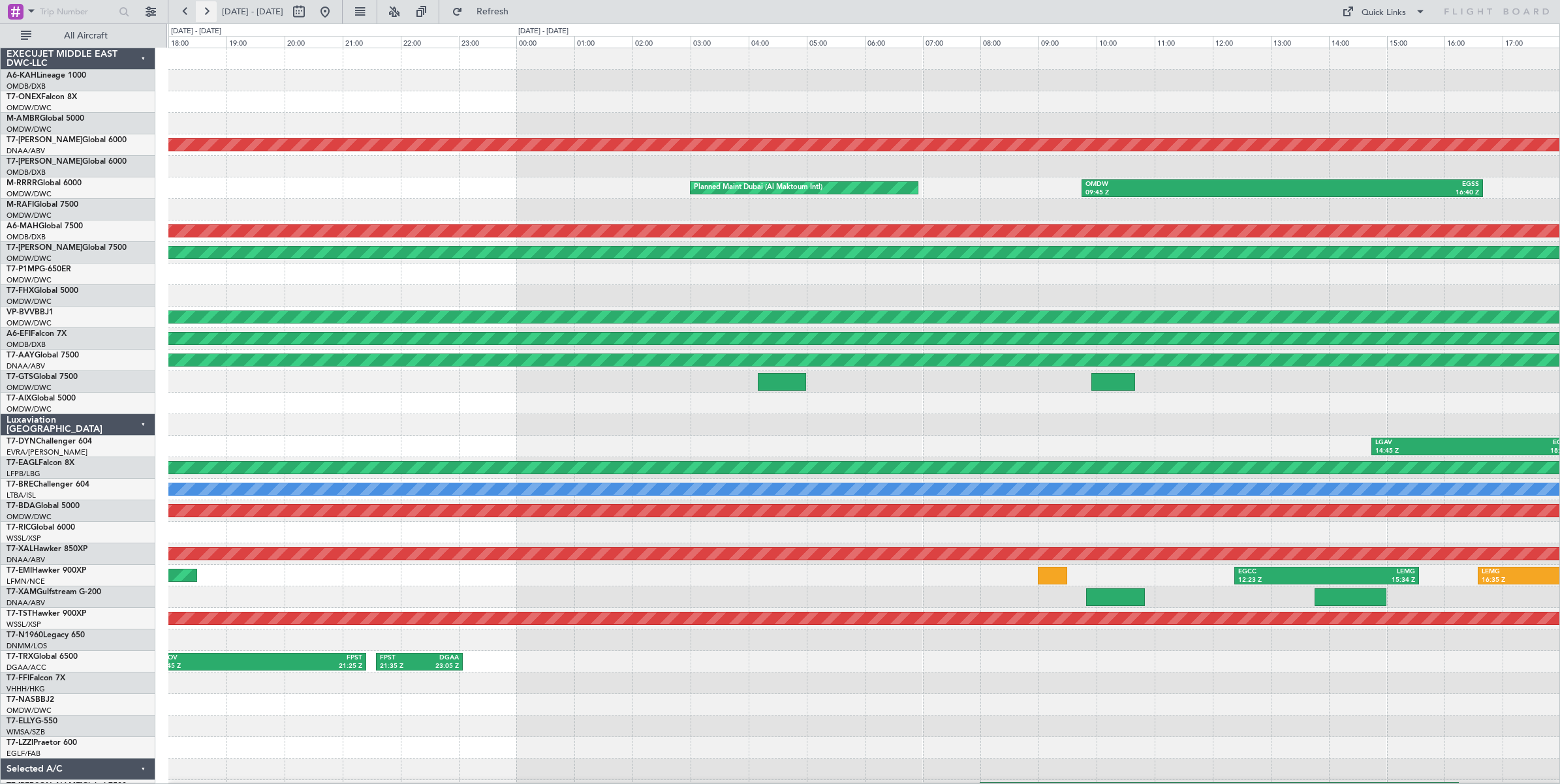
click at [204, 11] on button at bounding box center [206, 12] width 21 height 21
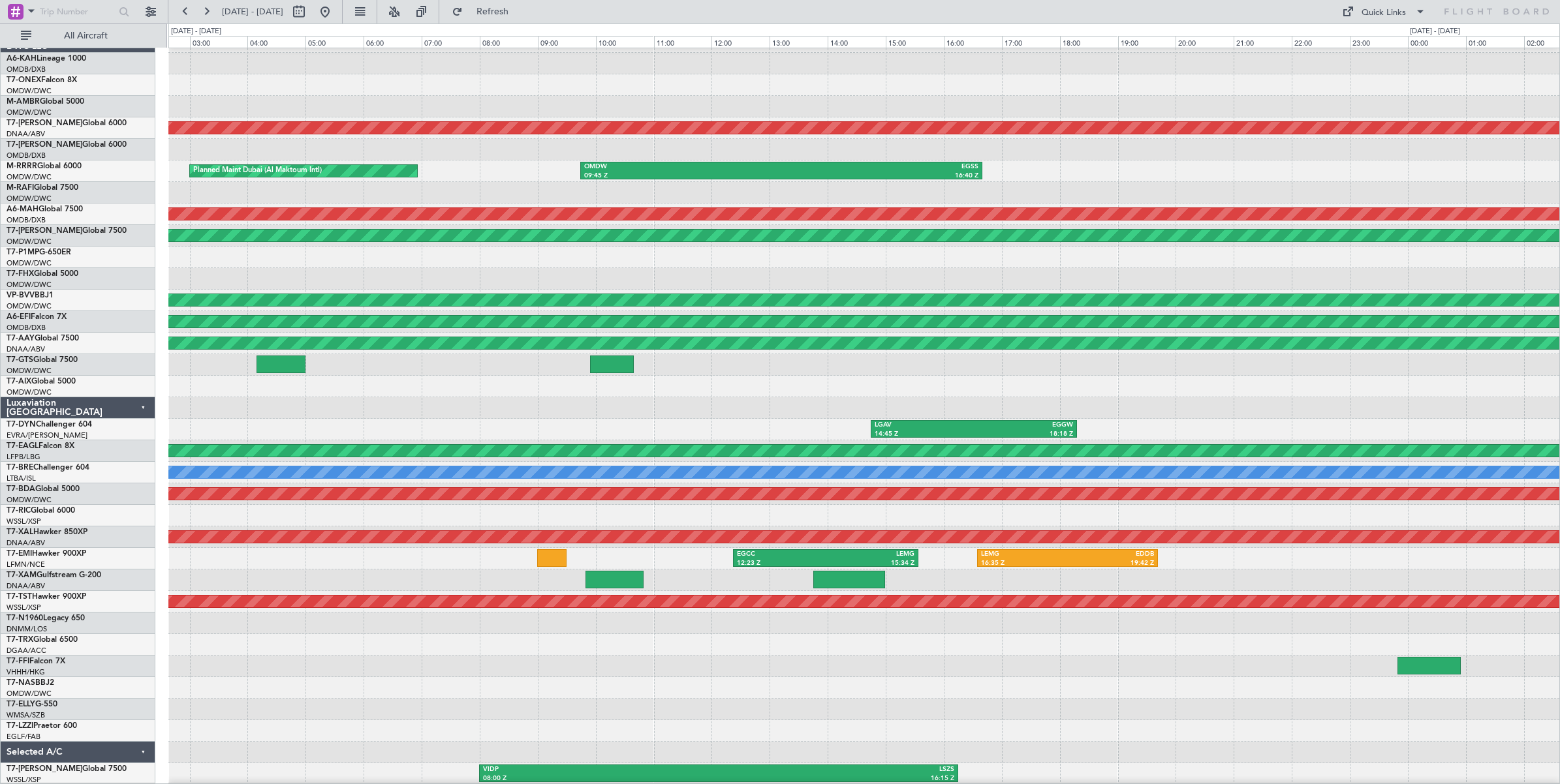
click at [1261, 147] on div "OMDB 03:45 Z LHBP 09:40 Z Unplanned Maint [GEOGRAPHIC_DATA] (Al Maktoum Intl) O…" at bounding box center [864, 408] width 1391 height 753
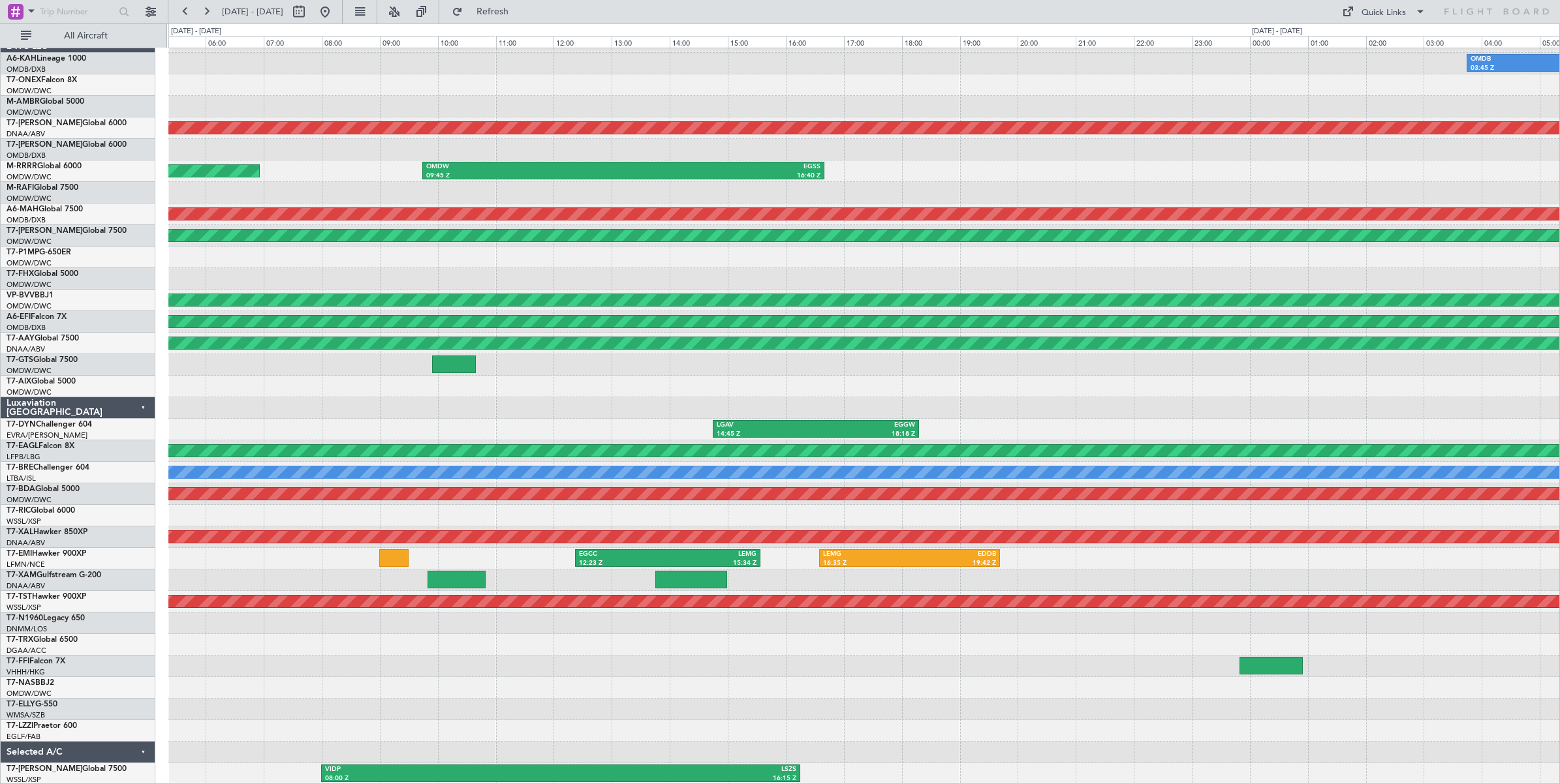
scroll to position [17, 0]
click at [1085, 145] on div at bounding box center [864, 150] width 1391 height 22
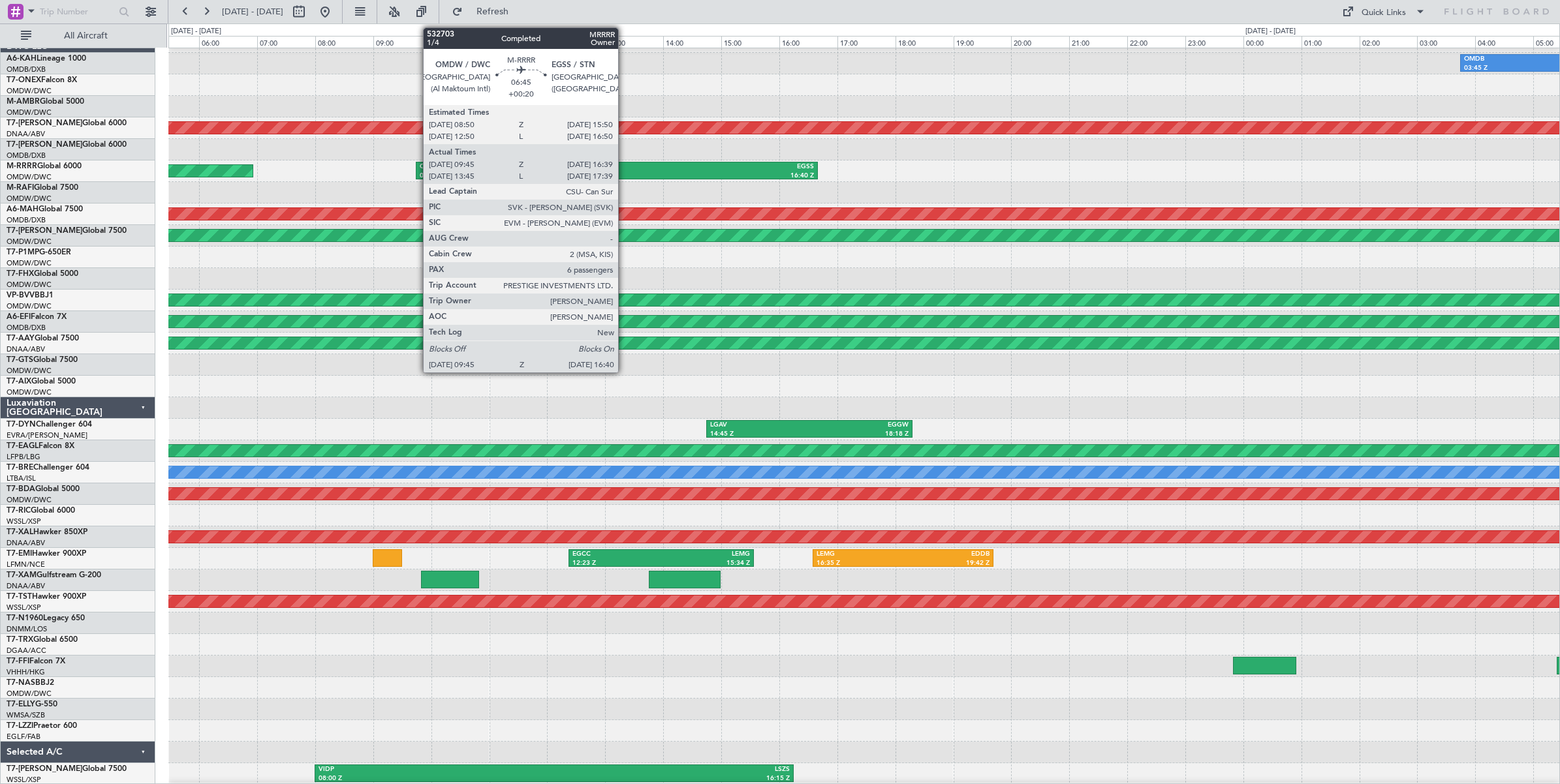
click at [625, 170] on div "EGSS" at bounding box center [715, 166] width 197 height 9
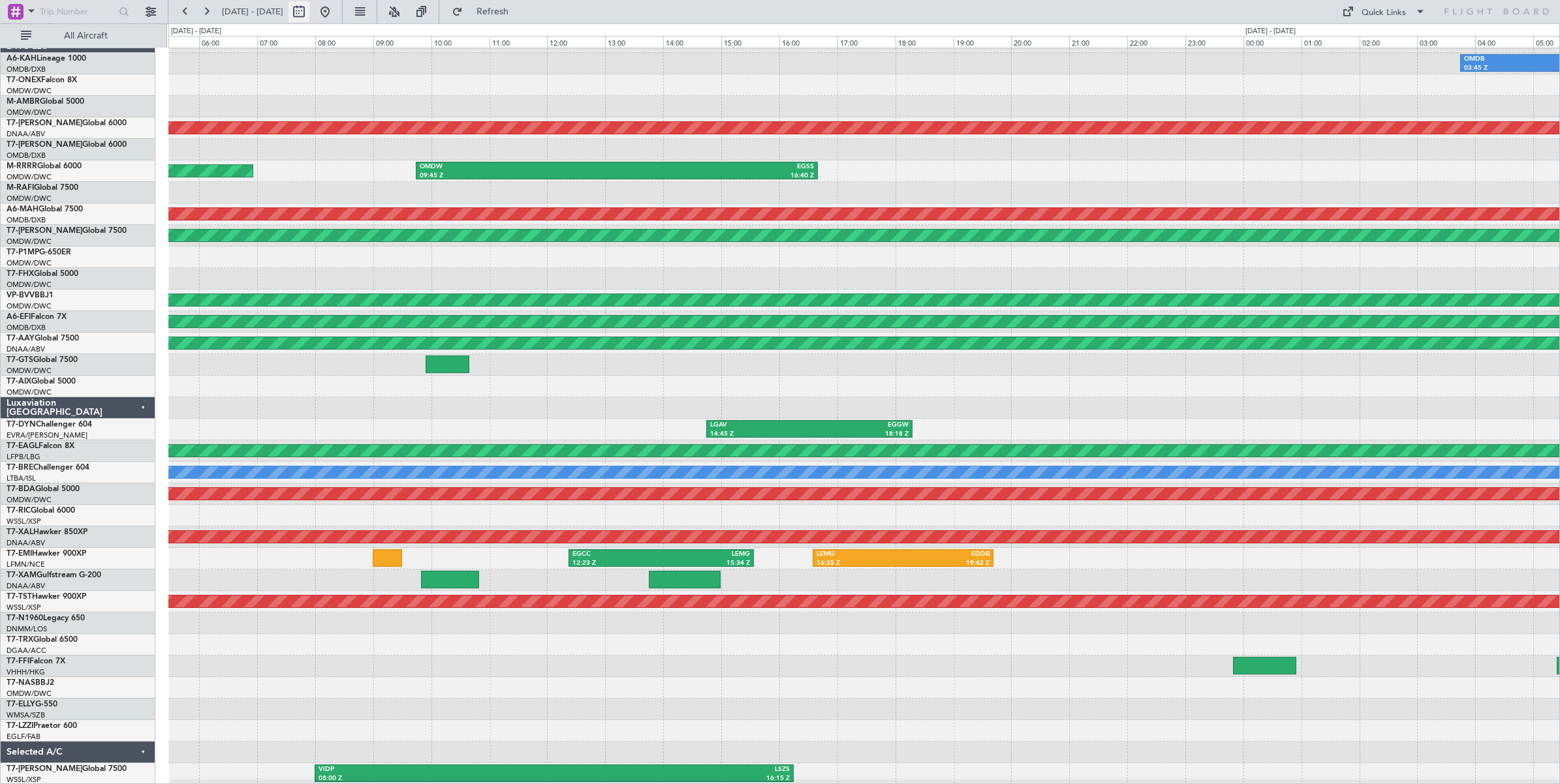
click at [310, 10] on button at bounding box center [299, 12] width 21 height 21
select select "7"
select select "2025"
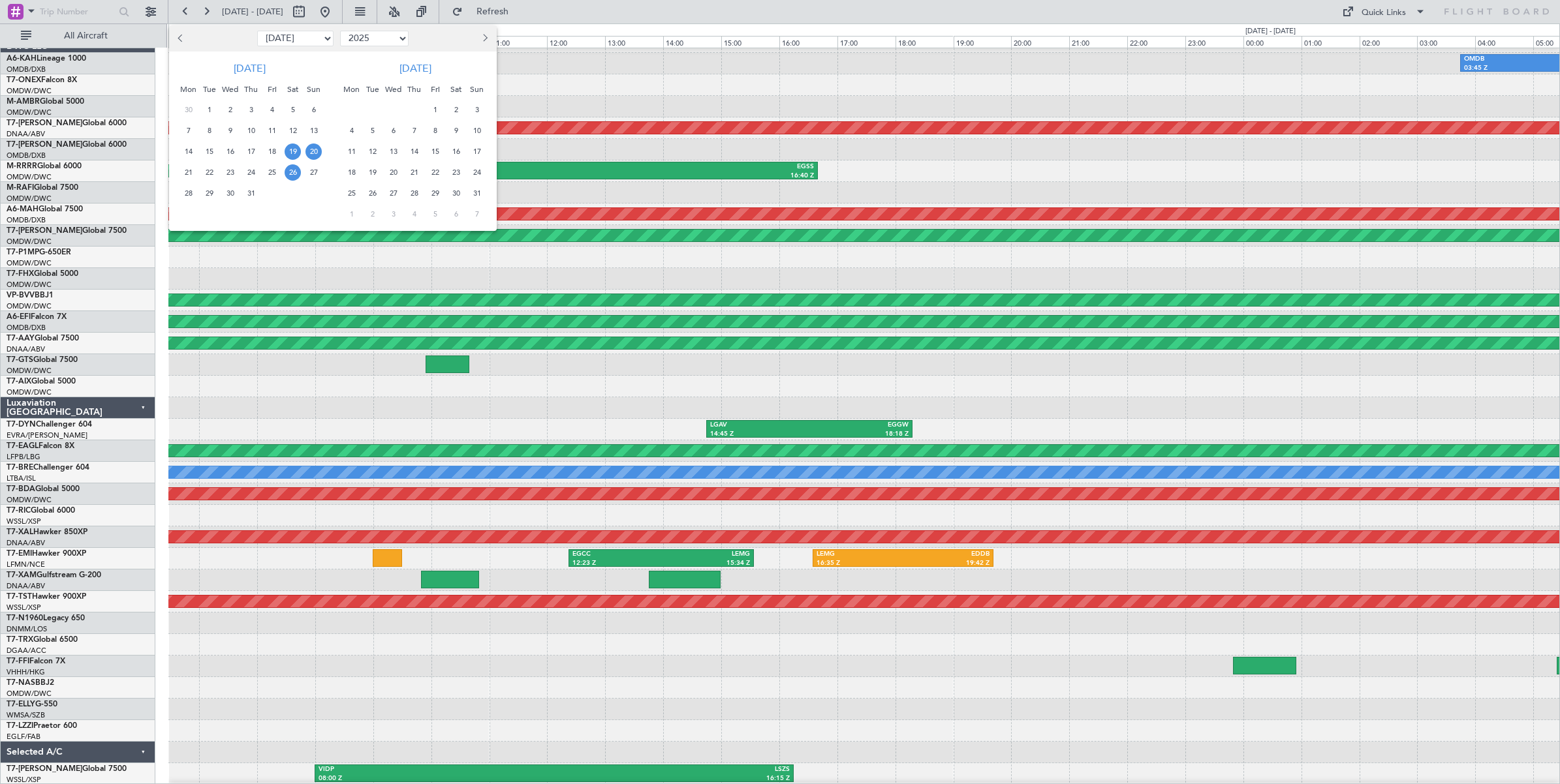
click at [295, 174] on span "26" at bounding box center [293, 172] width 16 height 16
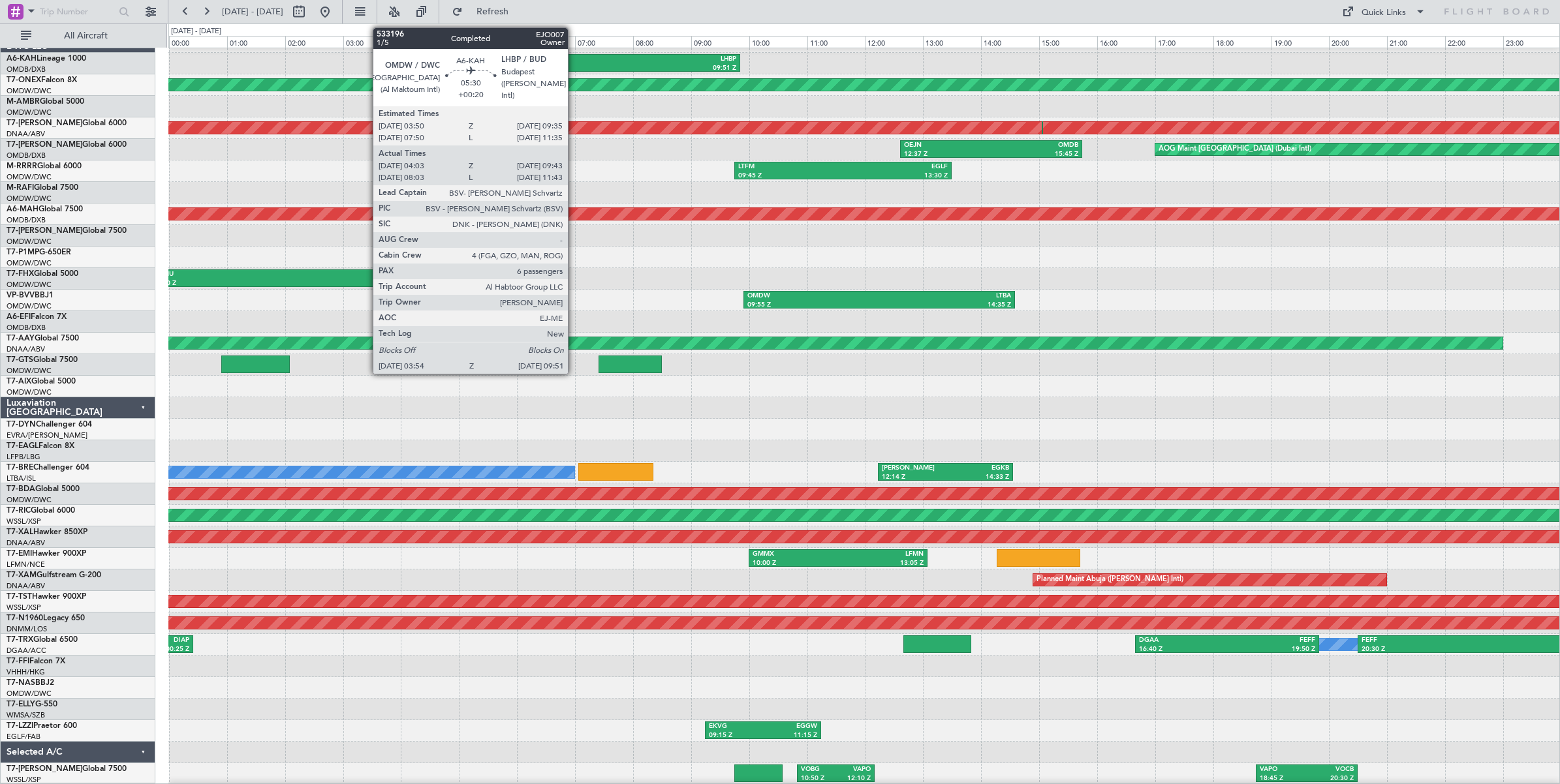
click at [575, 65] on div "09:51 Z" at bounding box center [651, 68] width 169 height 9
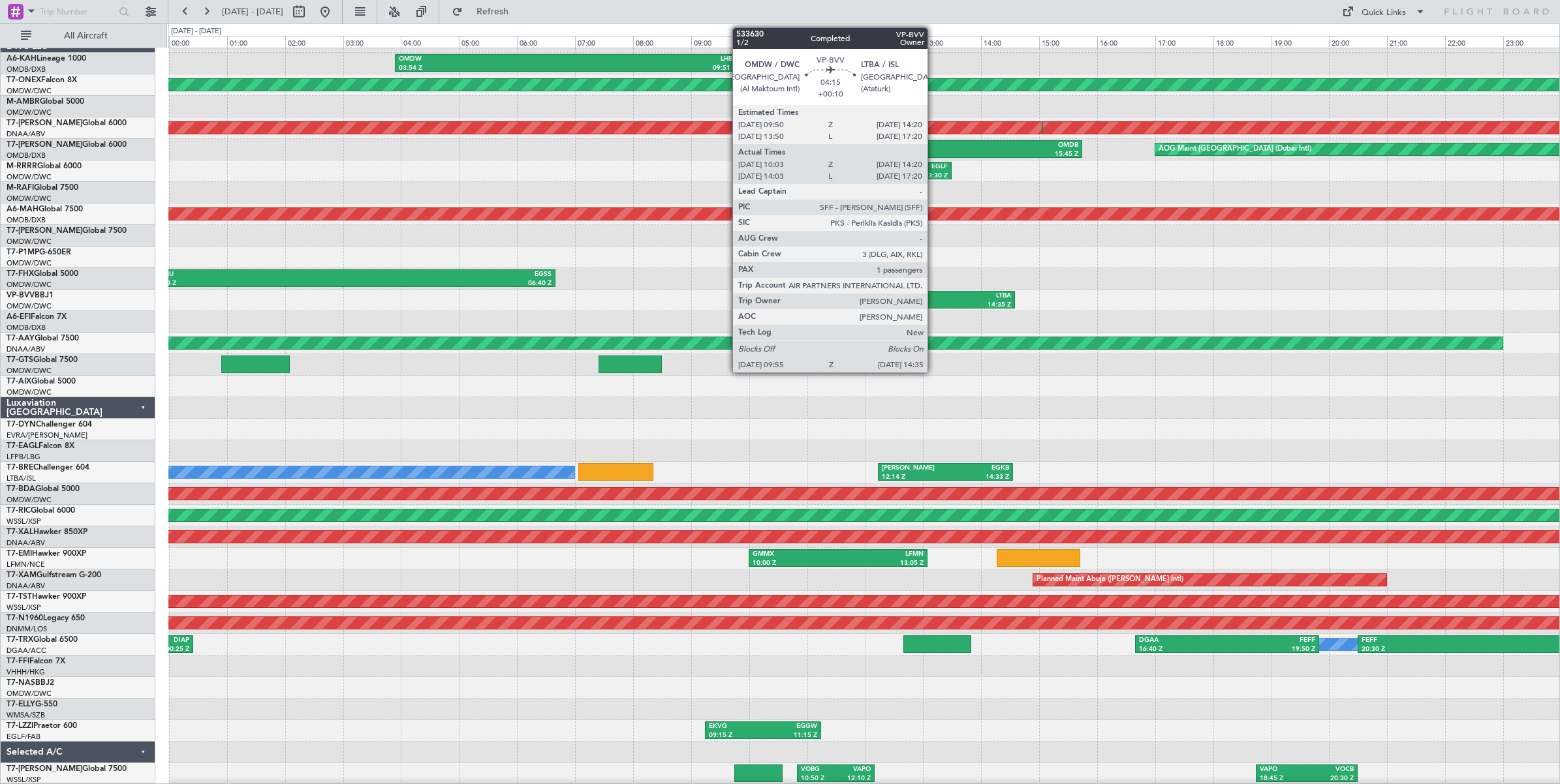
click at [934, 304] on div "14:35 Z" at bounding box center [945, 305] width 132 height 9
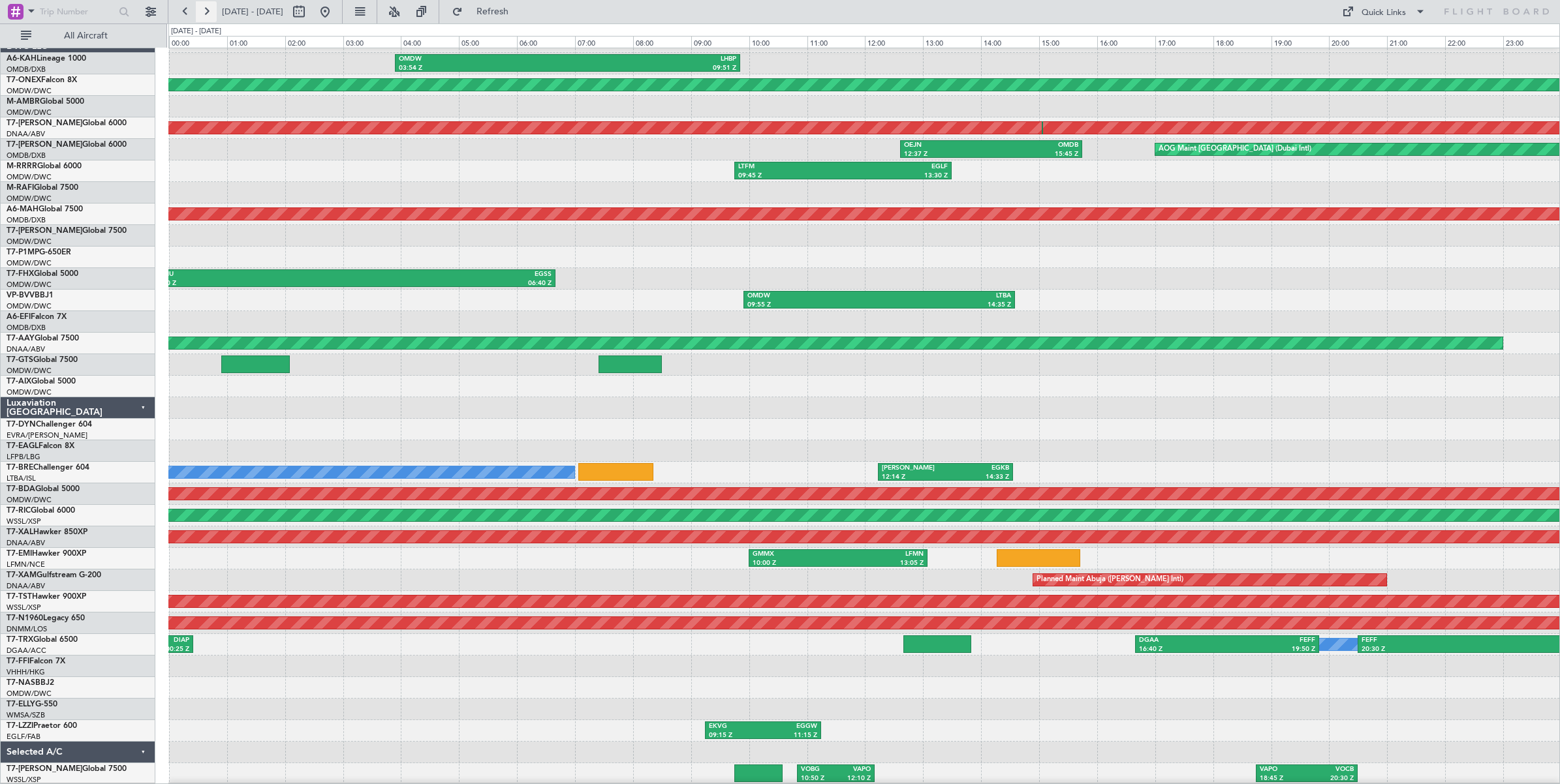
click at [206, 14] on button at bounding box center [206, 12] width 21 height 21
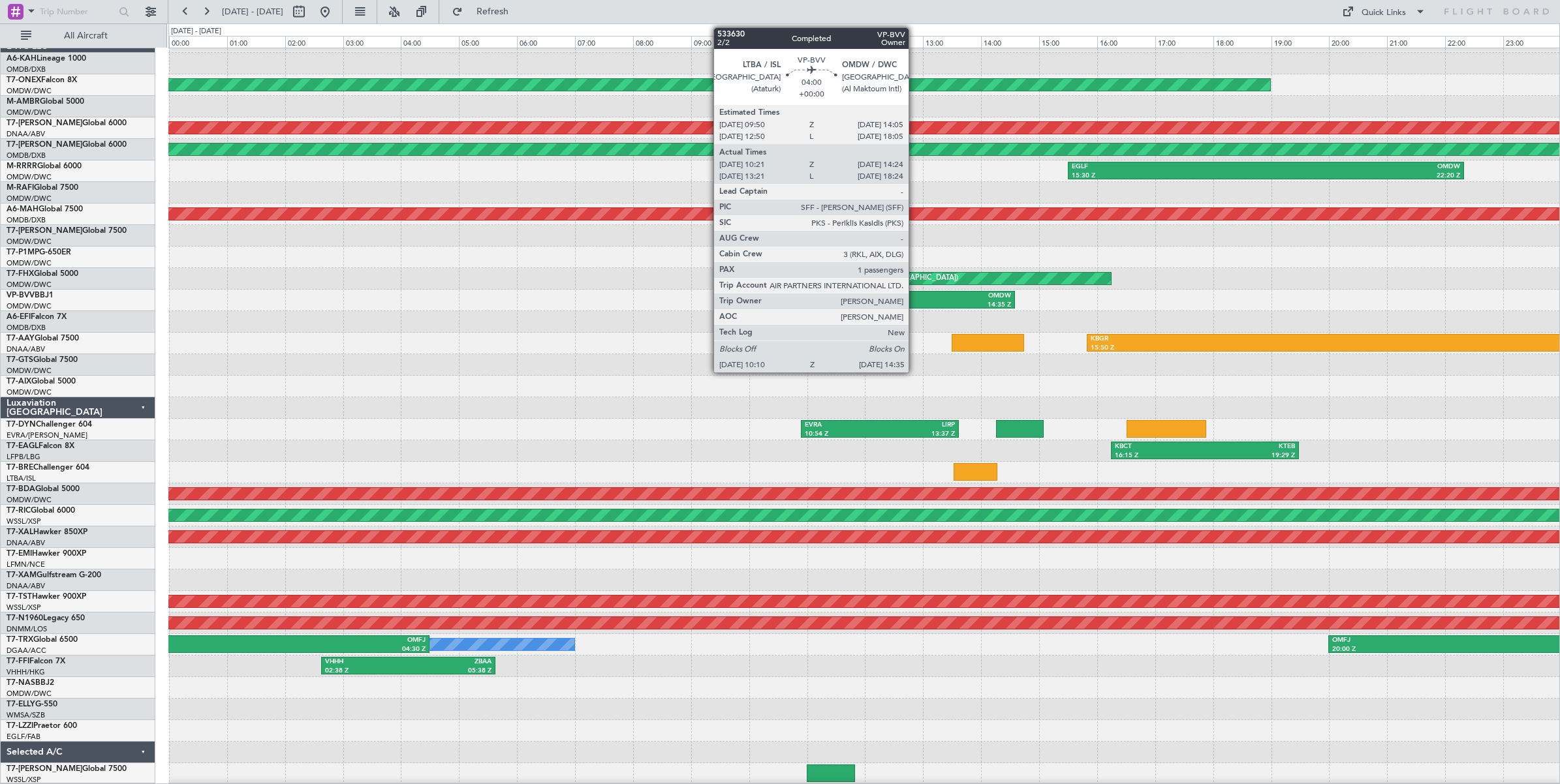
click at [915, 300] on div "OMDW" at bounding box center [949, 296] width 125 height 9
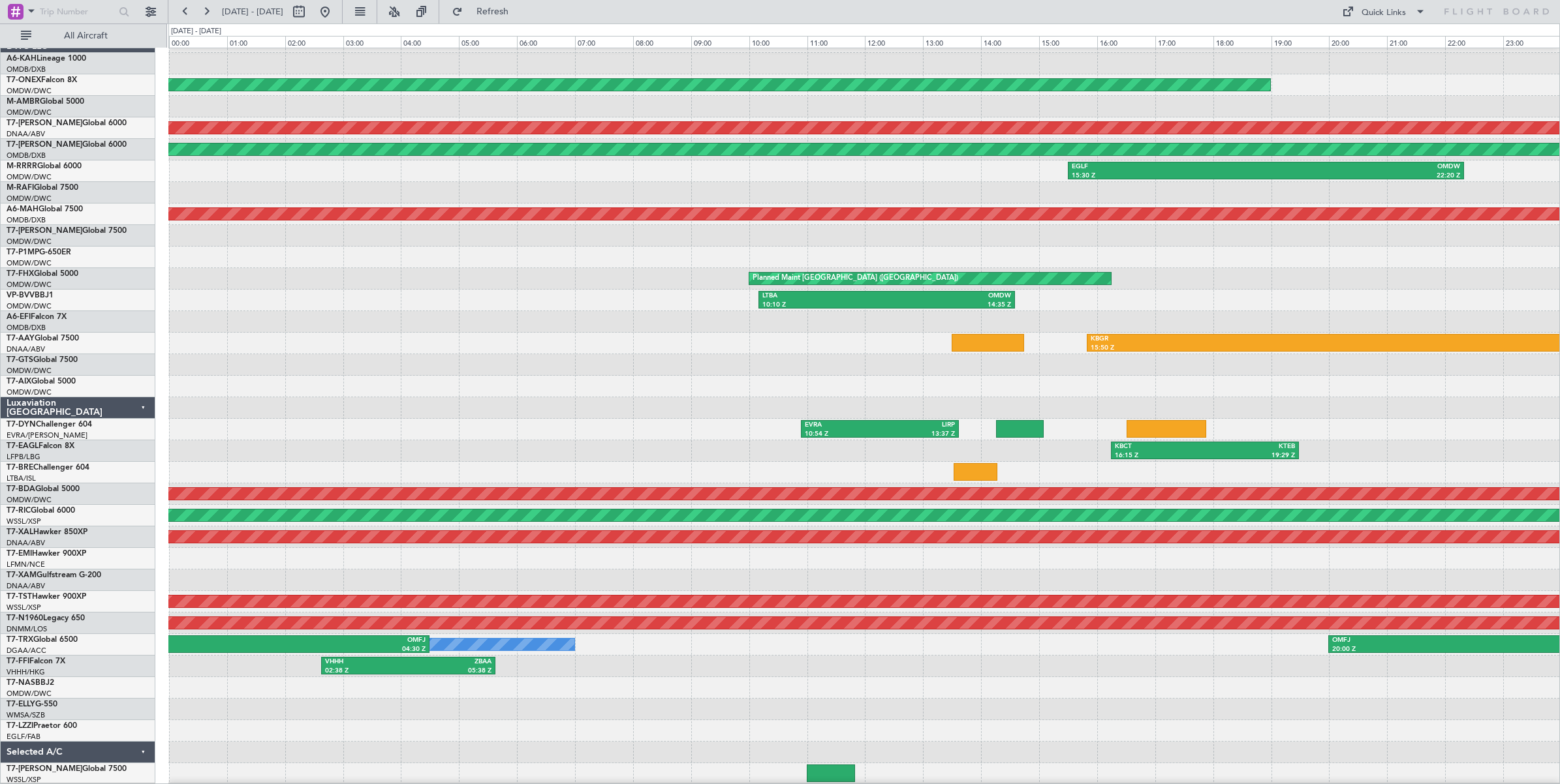
scroll to position [0, 0]
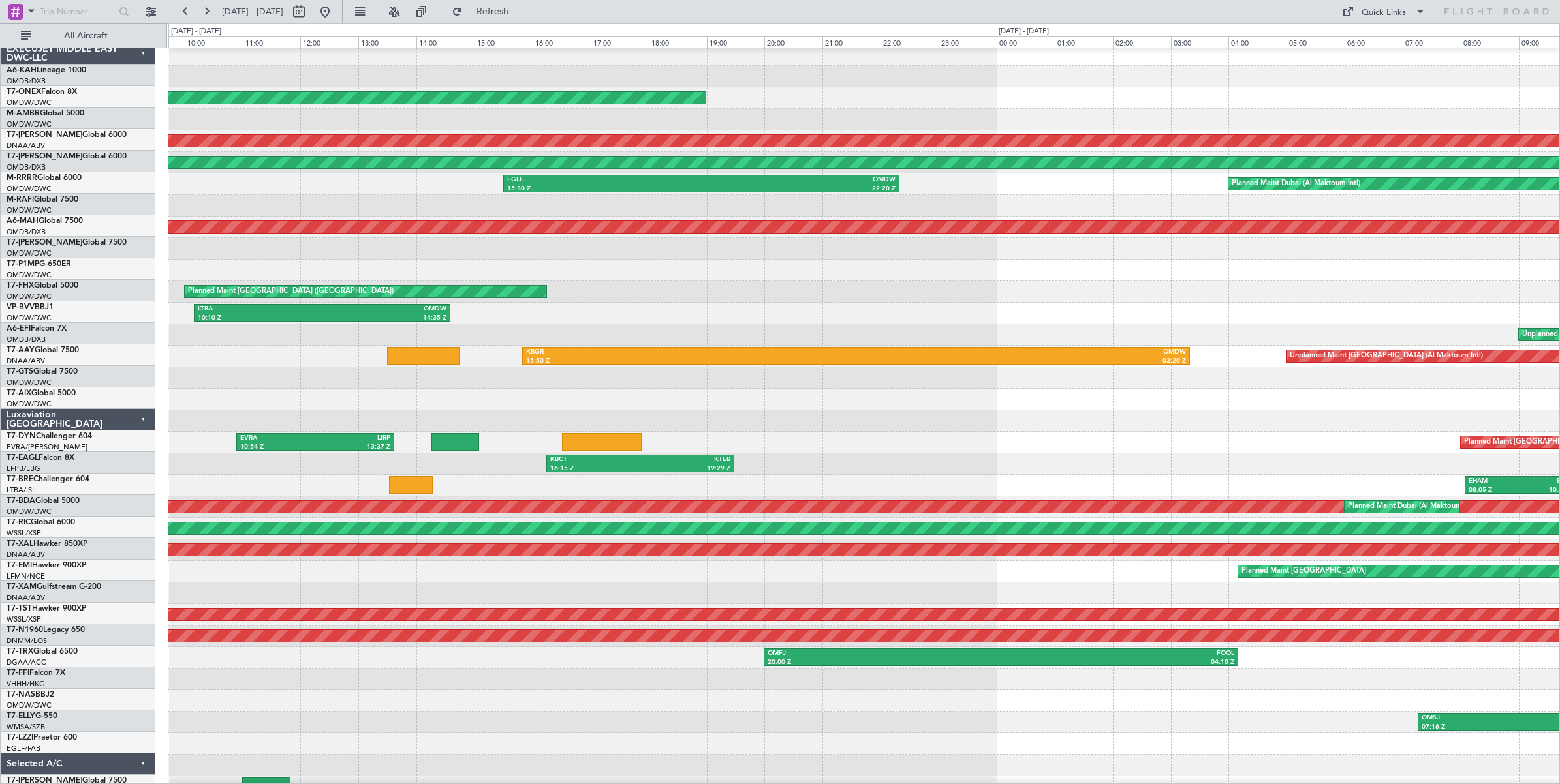
click at [361, 187] on div "EGLF 15:30 Z OMDW 22:20 Z Planned Maint [GEOGRAPHIC_DATA] (Al Maktoum Intl)" at bounding box center [864, 185] width 1391 height 22
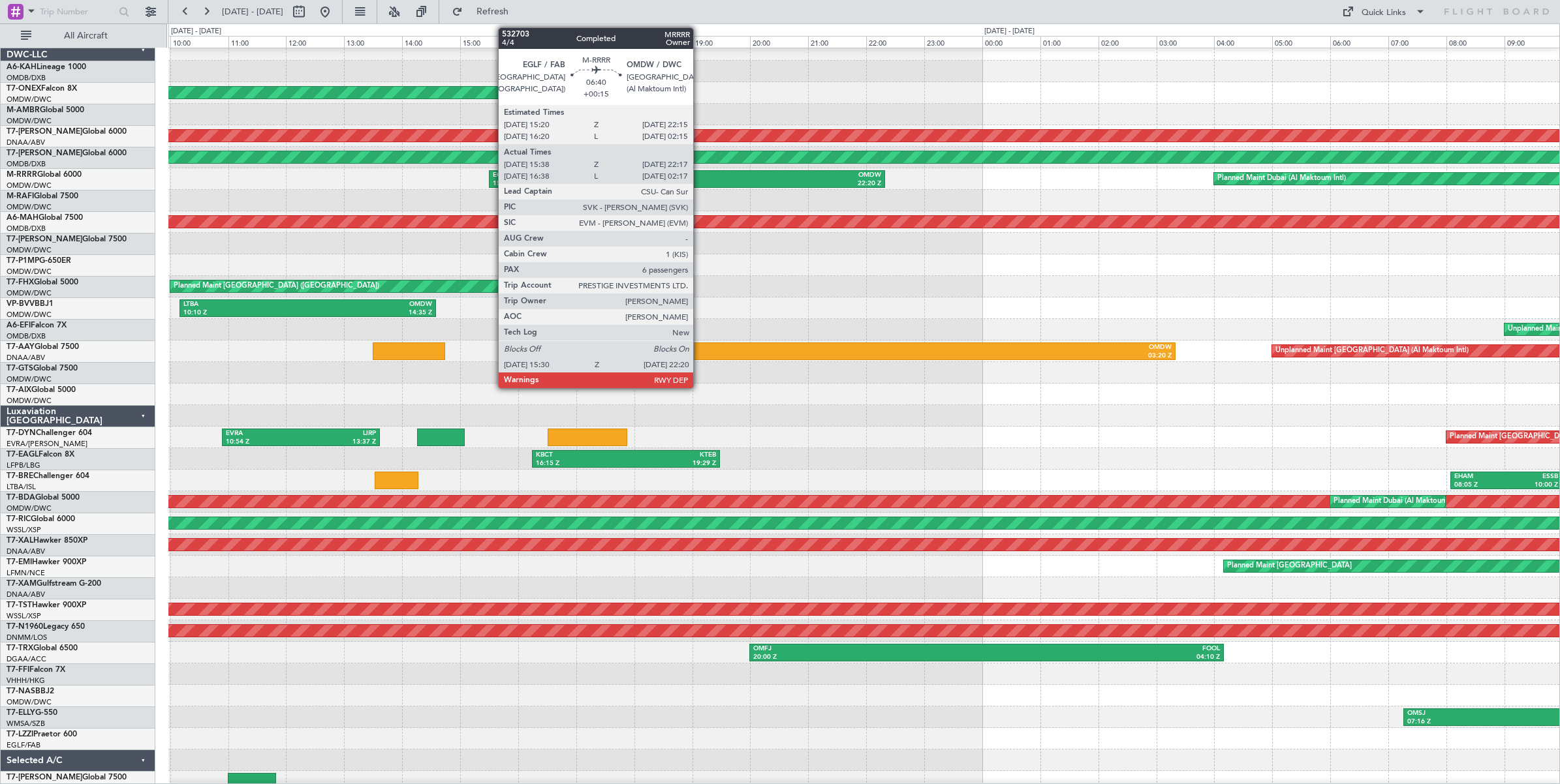
click at [700, 179] on div "22:20 Z" at bounding box center [784, 183] width 194 height 9
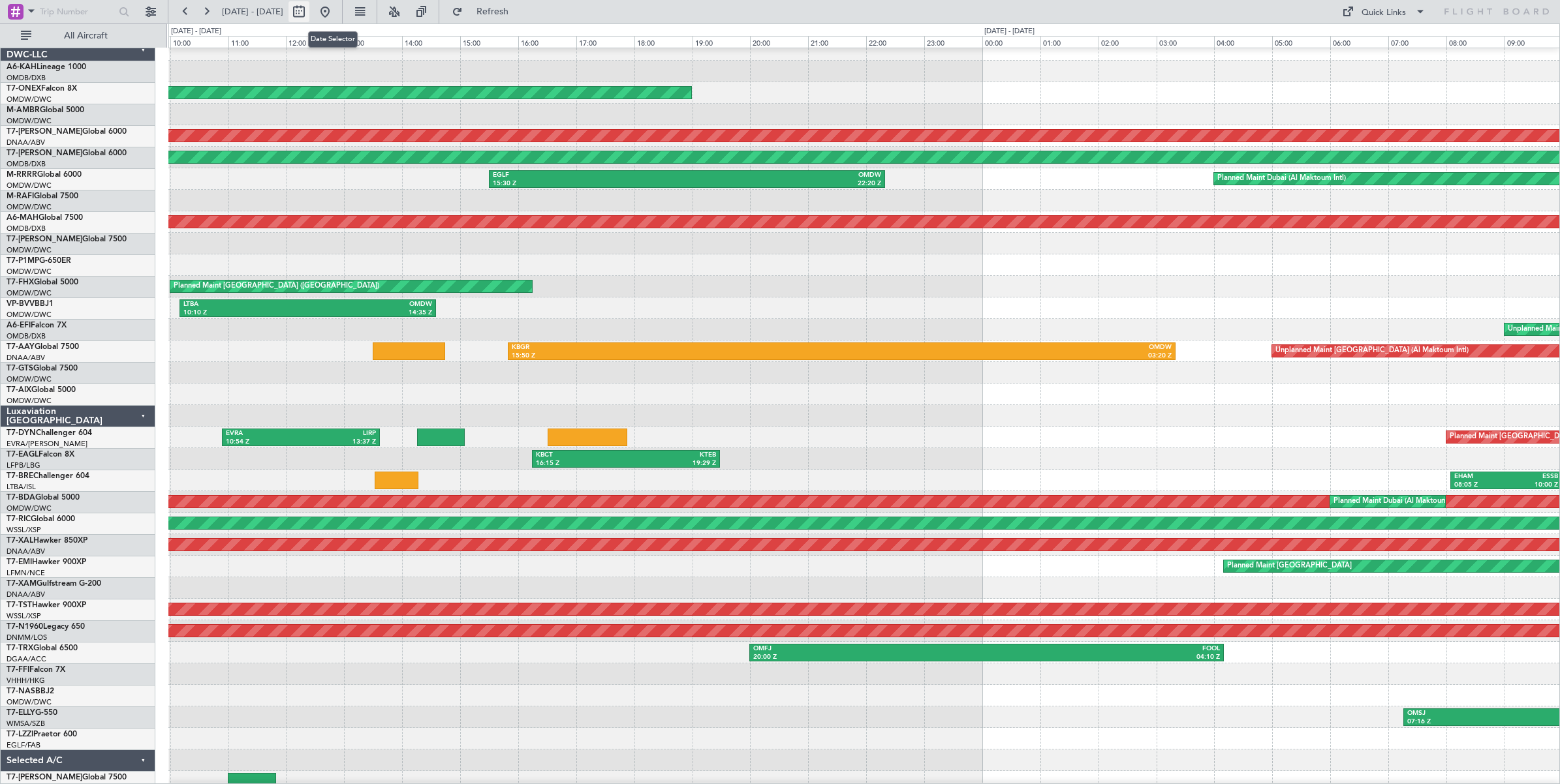
click at [310, 14] on button at bounding box center [299, 12] width 21 height 21
select select "7"
select select "2025"
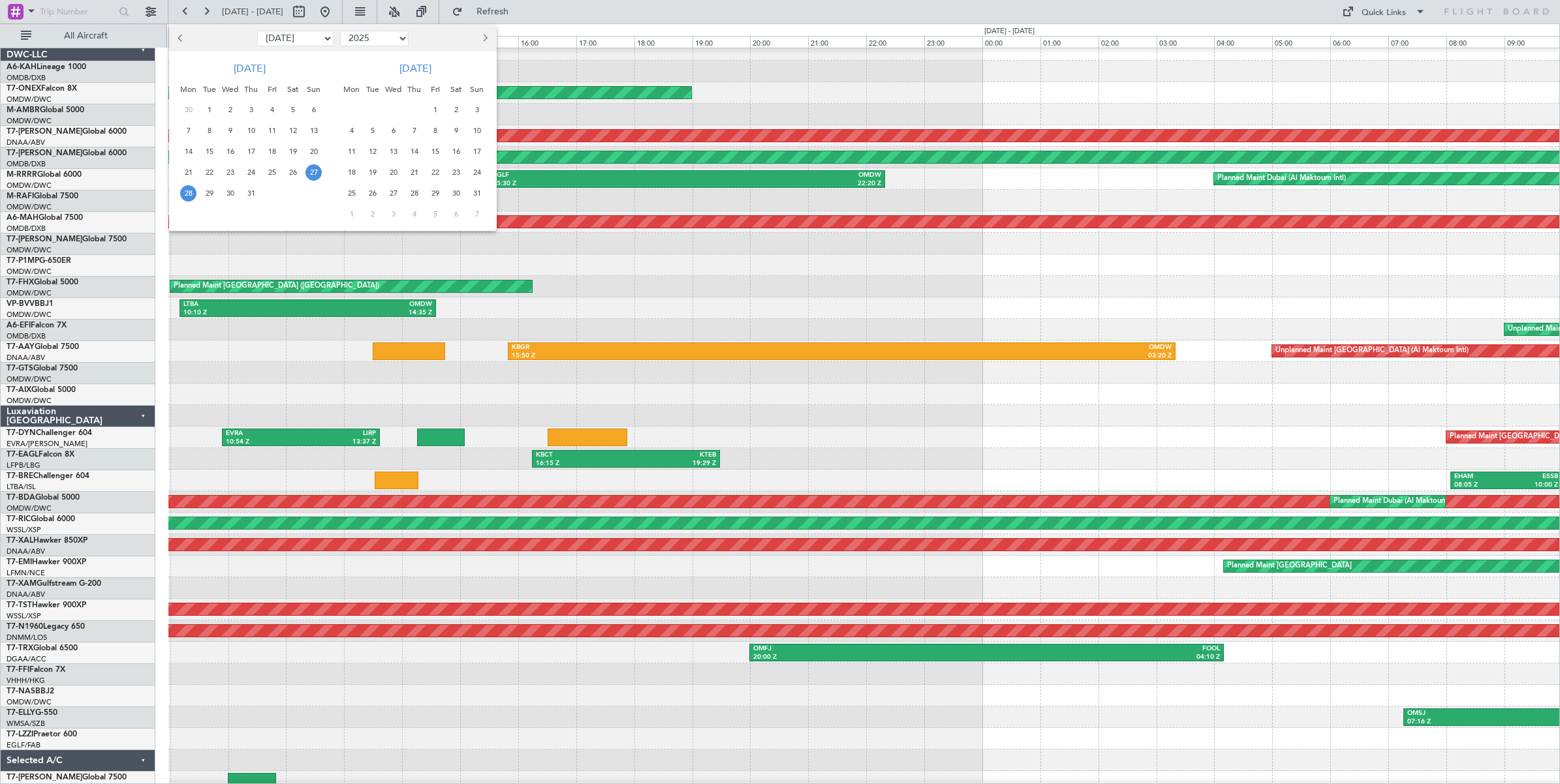
click at [190, 193] on span "28" at bounding box center [188, 193] width 16 height 16
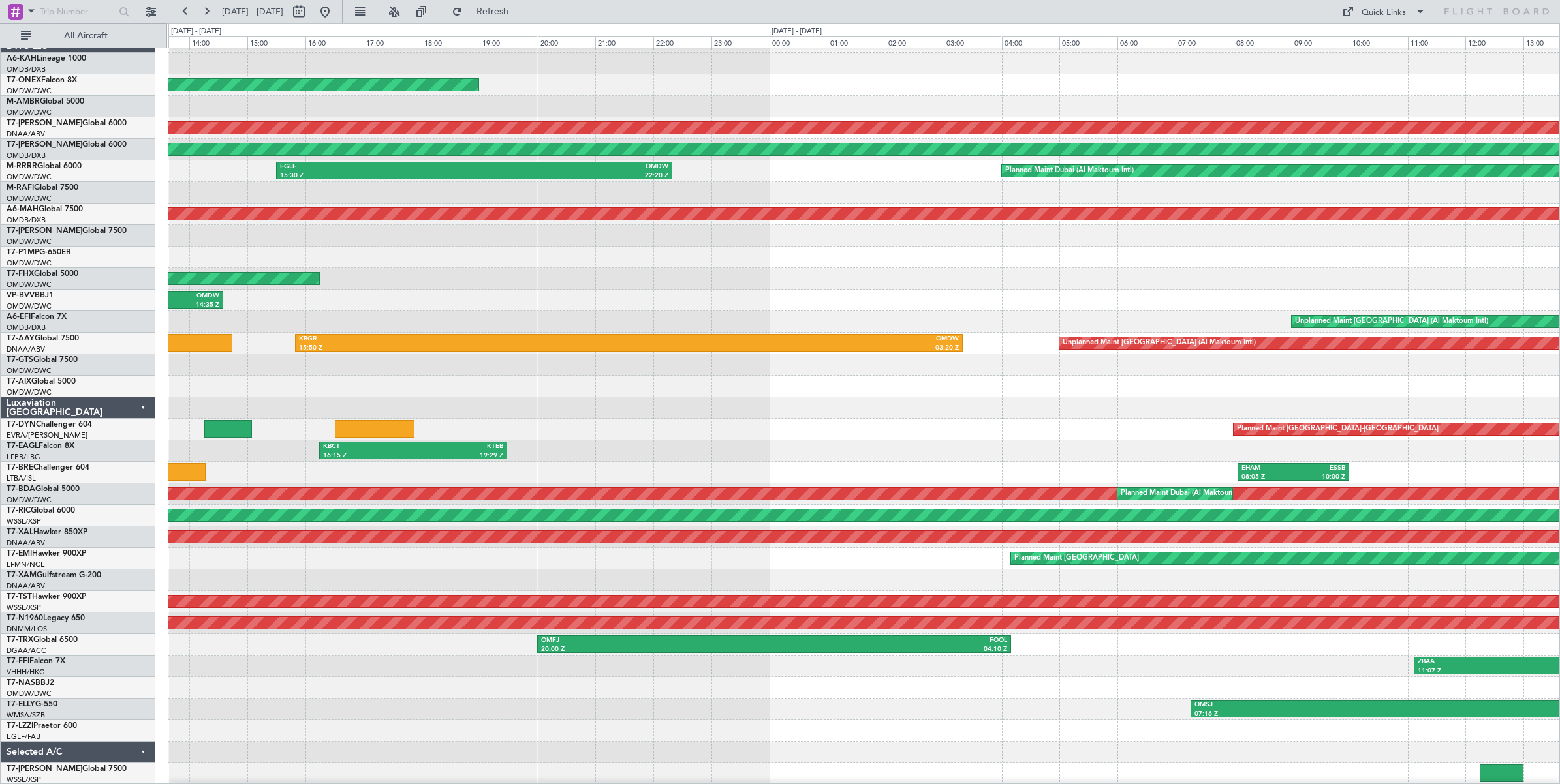
scroll to position [17, 0]
click at [898, 184] on div "Planned Maint [GEOGRAPHIC_DATA] ([GEOGRAPHIC_DATA]) Unplanned Maint [GEOGRAPHIC…" at bounding box center [864, 408] width 1391 height 753
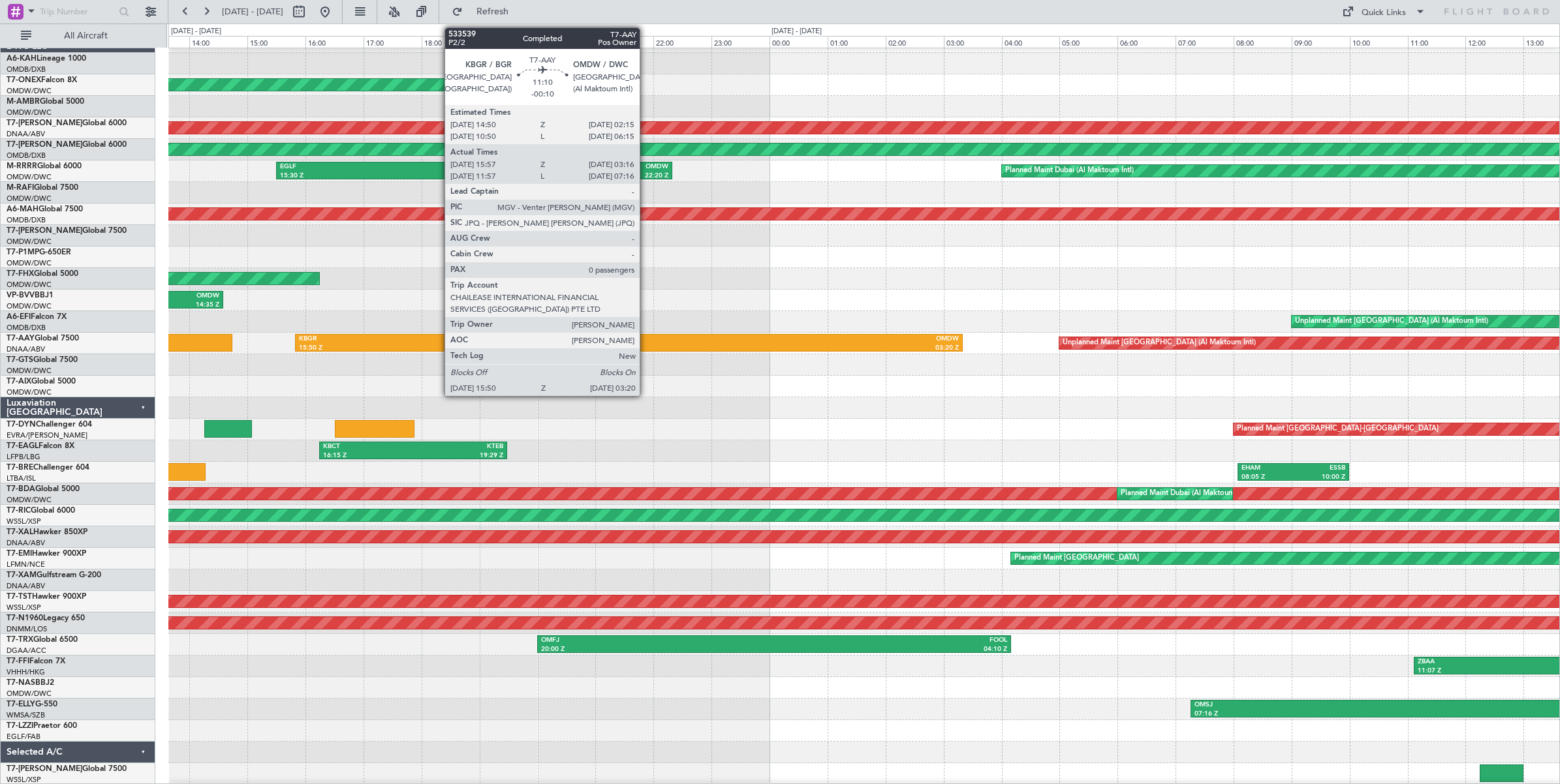
click at [646, 343] on div "03:20 Z" at bounding box center [793, 348] width 329 height 9
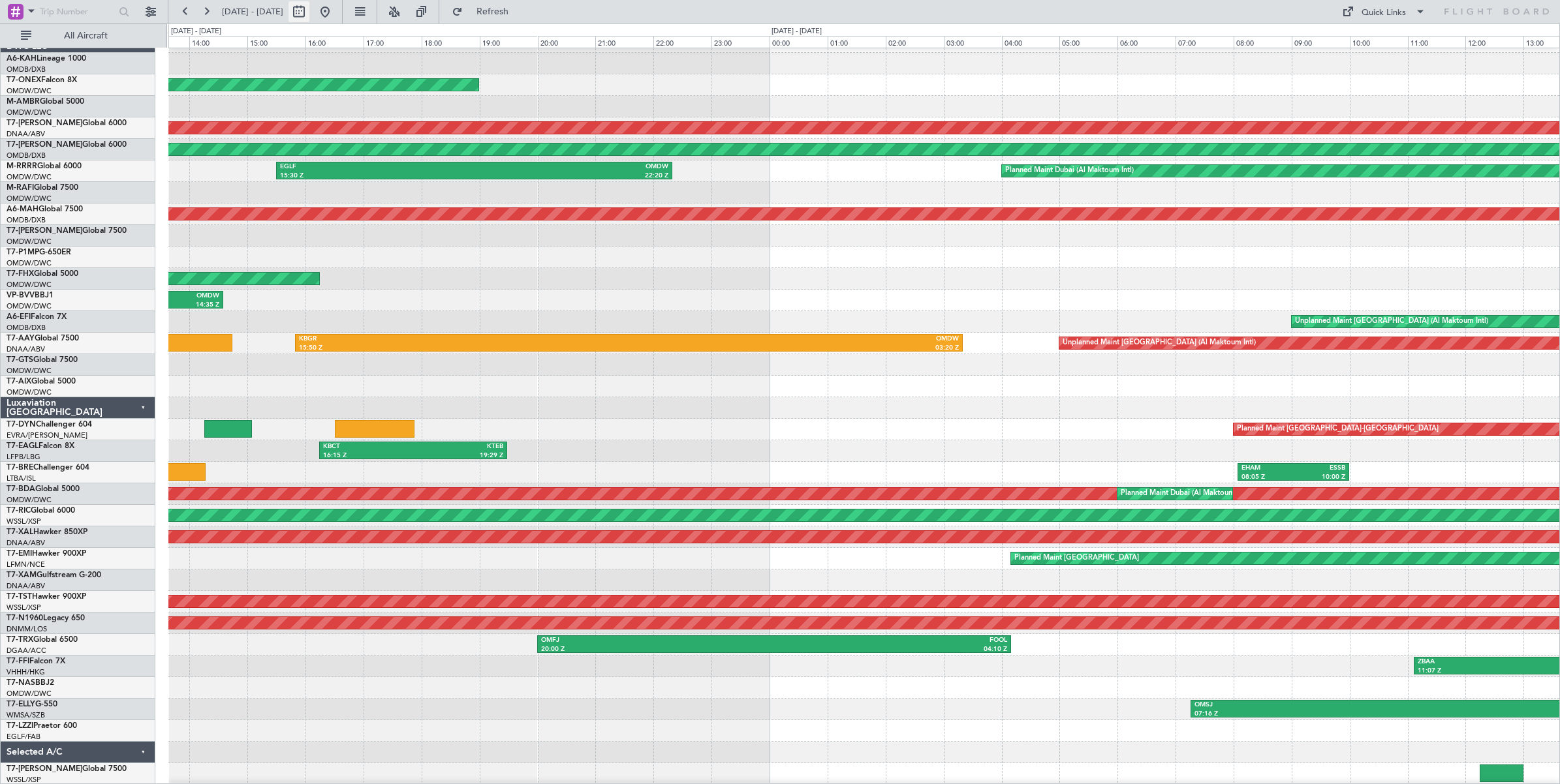
click at [310, 15] on button at bounding box center [299, 12] width 21 height 21
select select "7"
select select "2025"
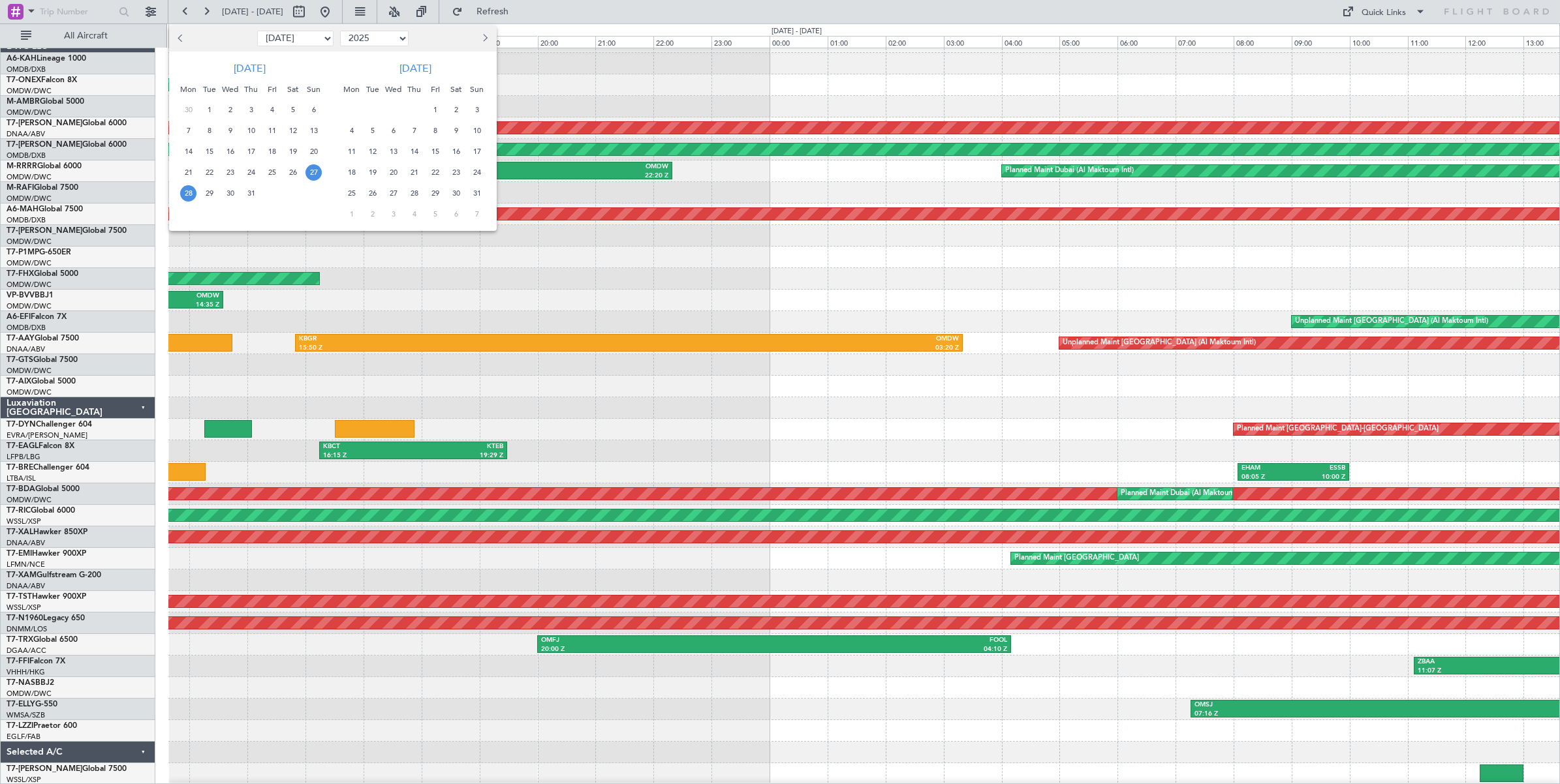
click at [319, 39] on select "Jan Feb Mar Apr May Jun [DATE] Aug Sep Oct Nov Dec" at bounding box center [295, 38] width 76 height 16
select select "6"
click at [257, 31] on select "Jan Feb Mar Apr May Jun [DATE] Aug Sep Oct Nov Dec" at bounding box center [295, 38] width 76 height 16
click at [252, 174] on span "19" at bounding box center [251, 172] width 16 height 16
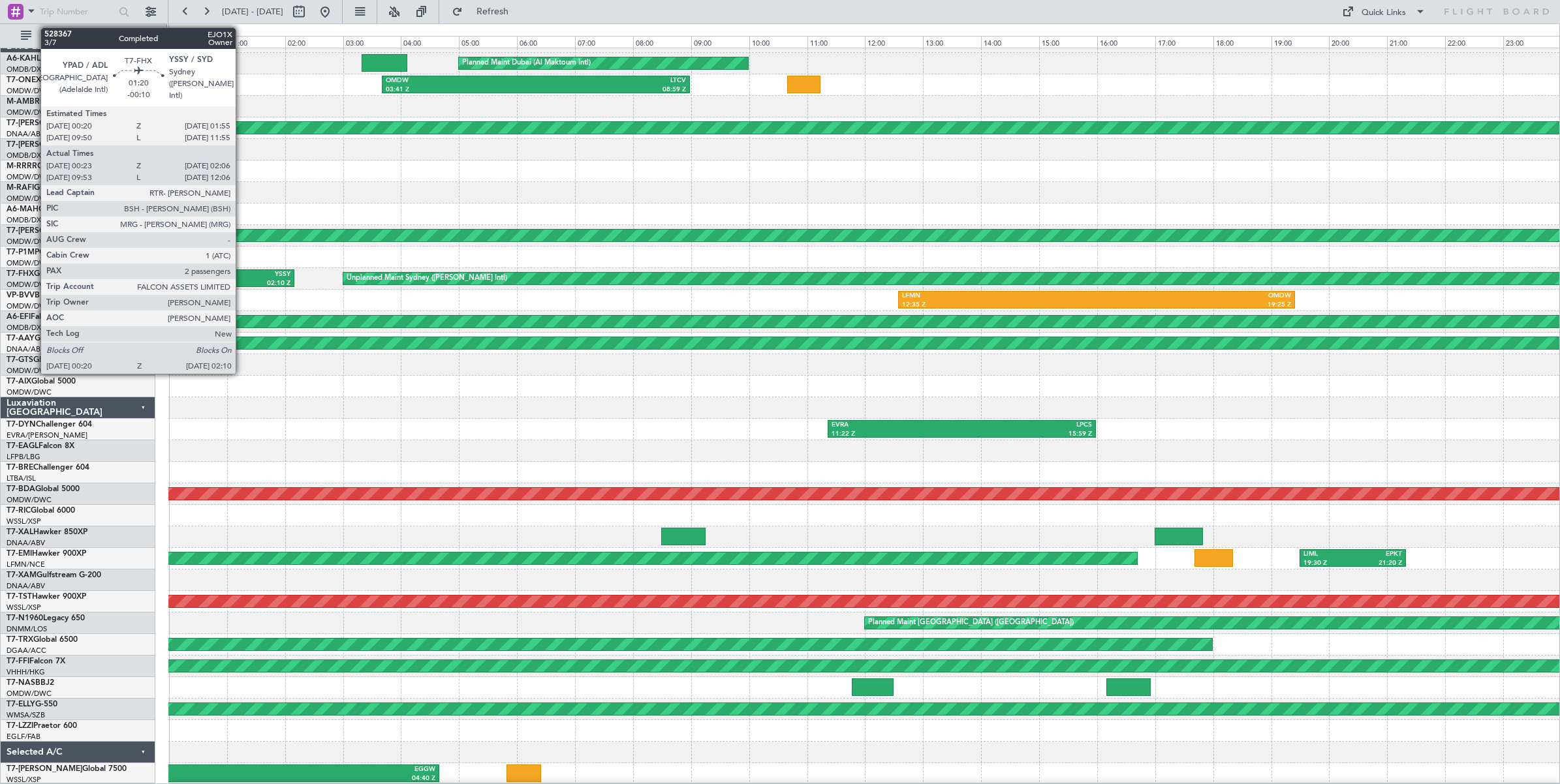
click at [242, 280] on div "02:10 Z" at bounding box center [266, 283] width 50 height 9
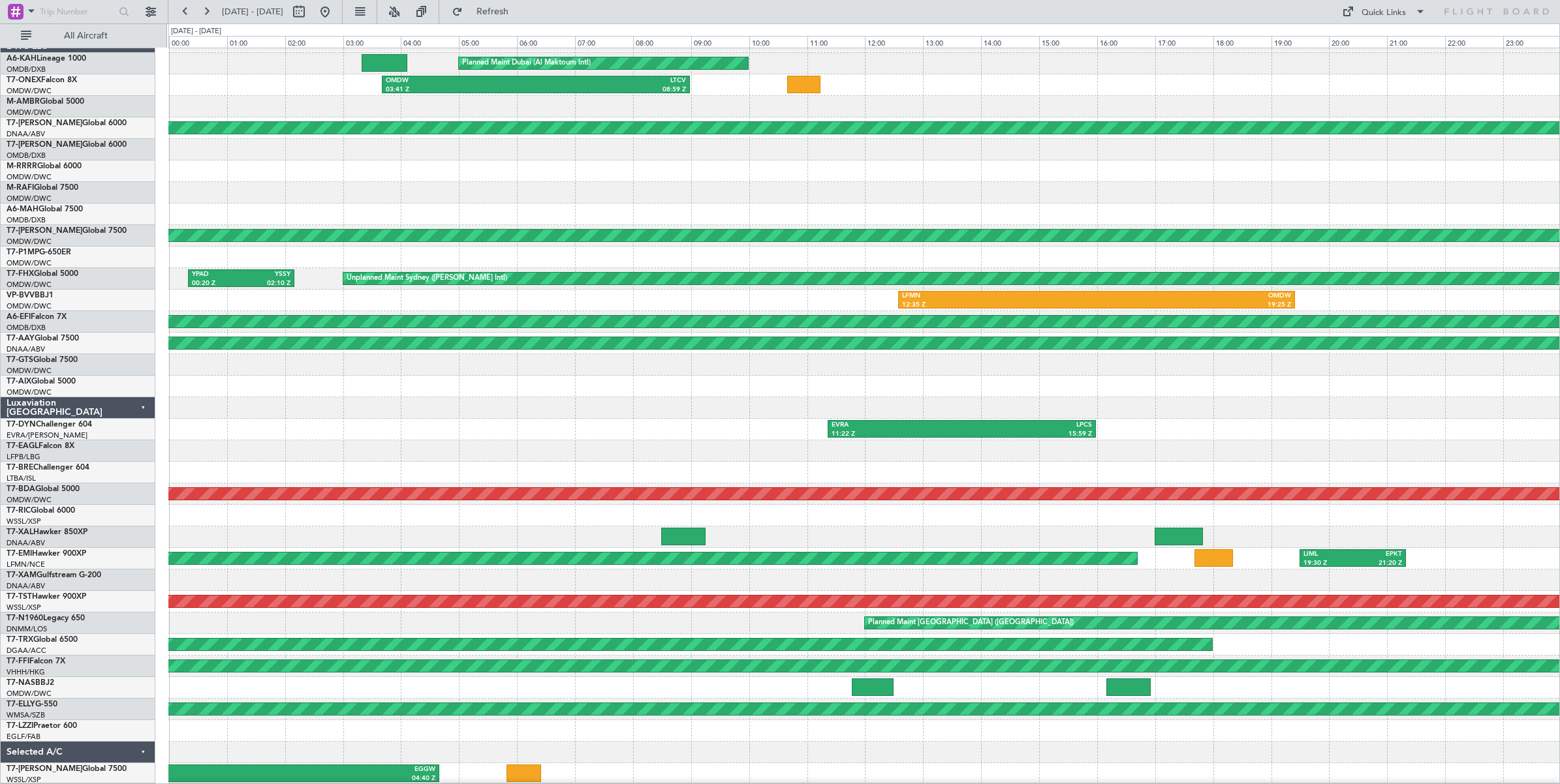
scroll to position [0, 0]
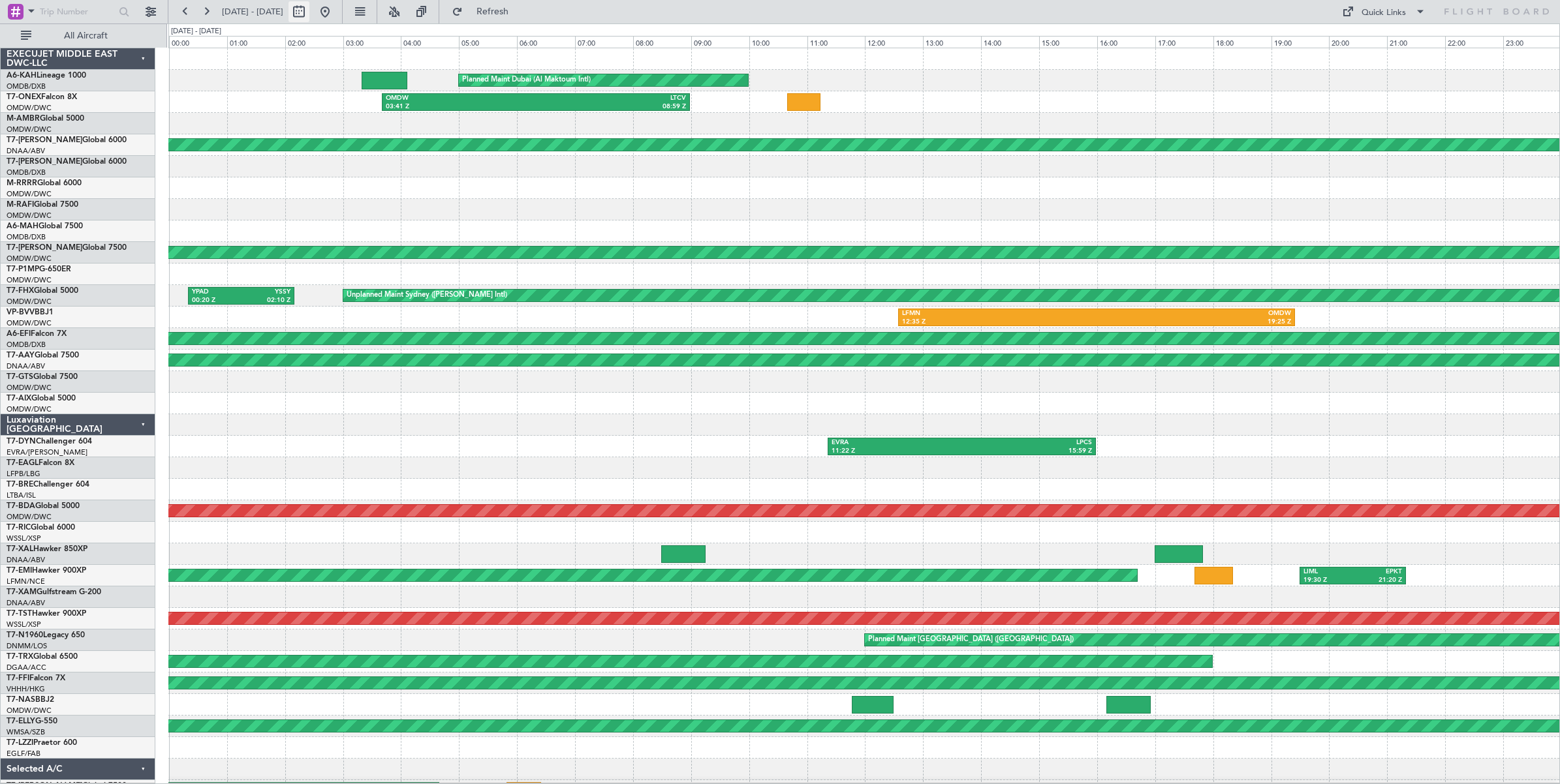
click at [310, 14] on button at bounding box center [299, 12] width 21 height 21
select select "6"
select select "2025"
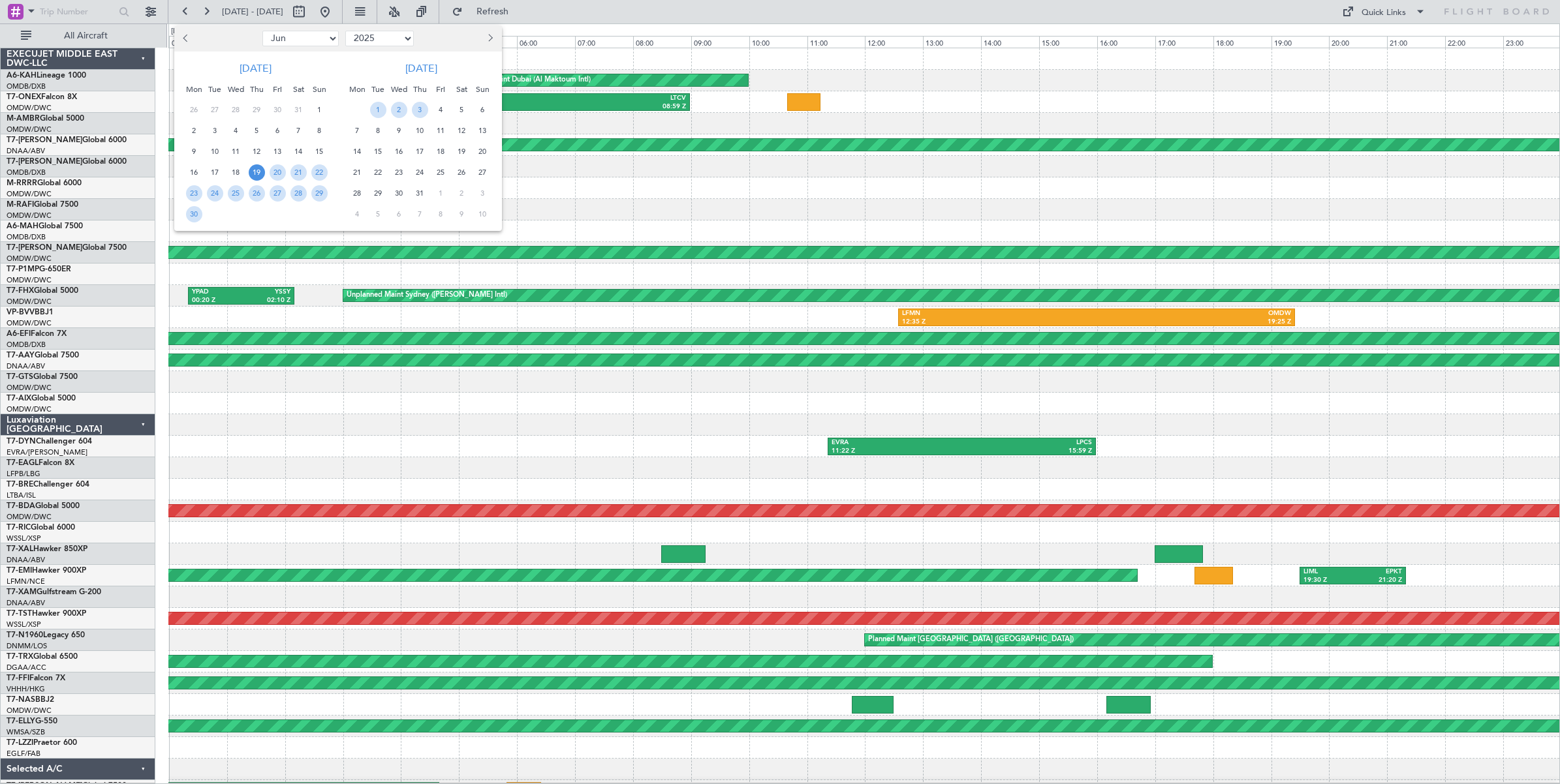
click at [360, 13] on div at bounding box center [780, 392] width 1560 height 784
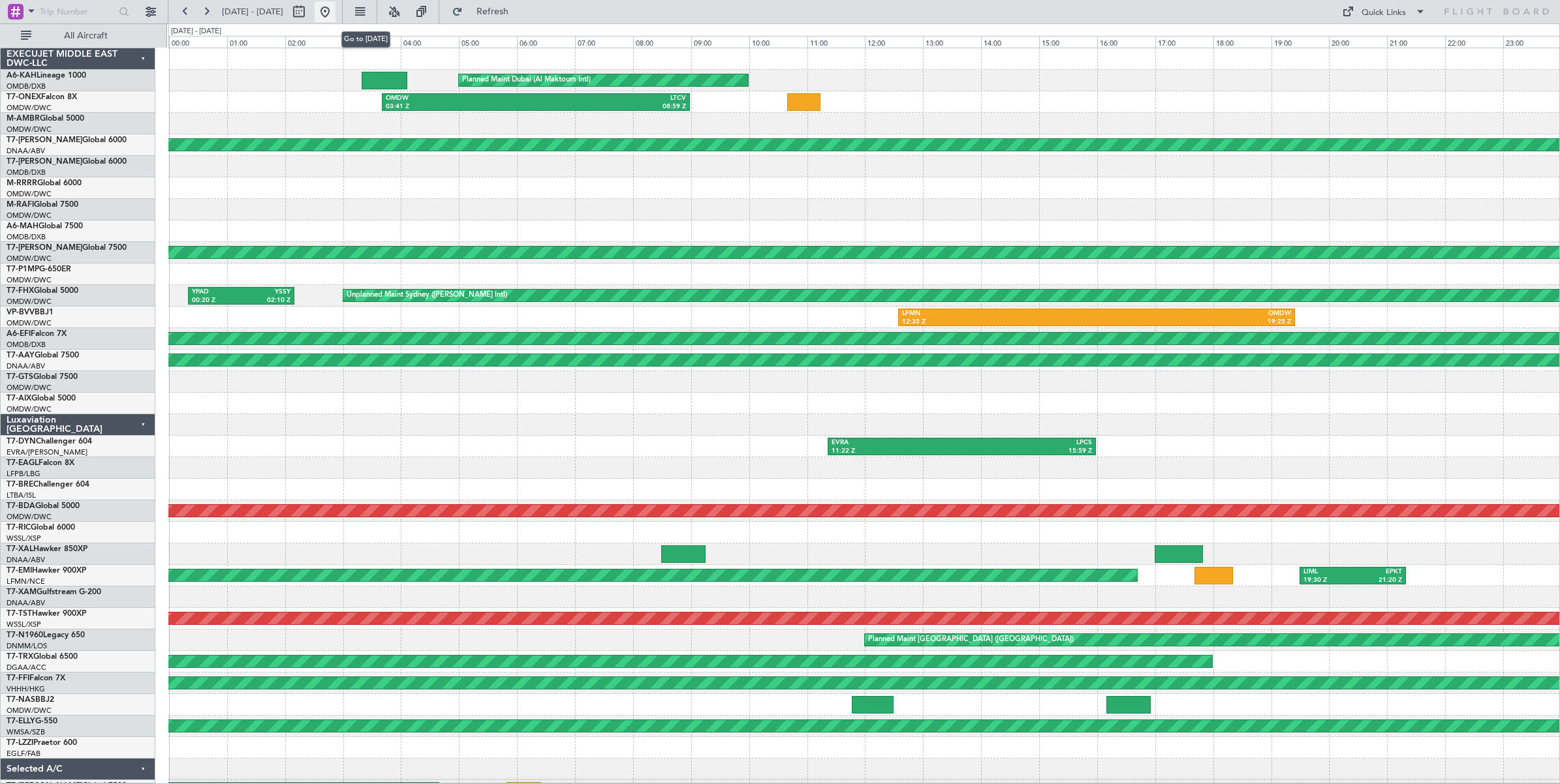
click at [335, 11] on button at bounding box center [325, 12] width 21 height 21
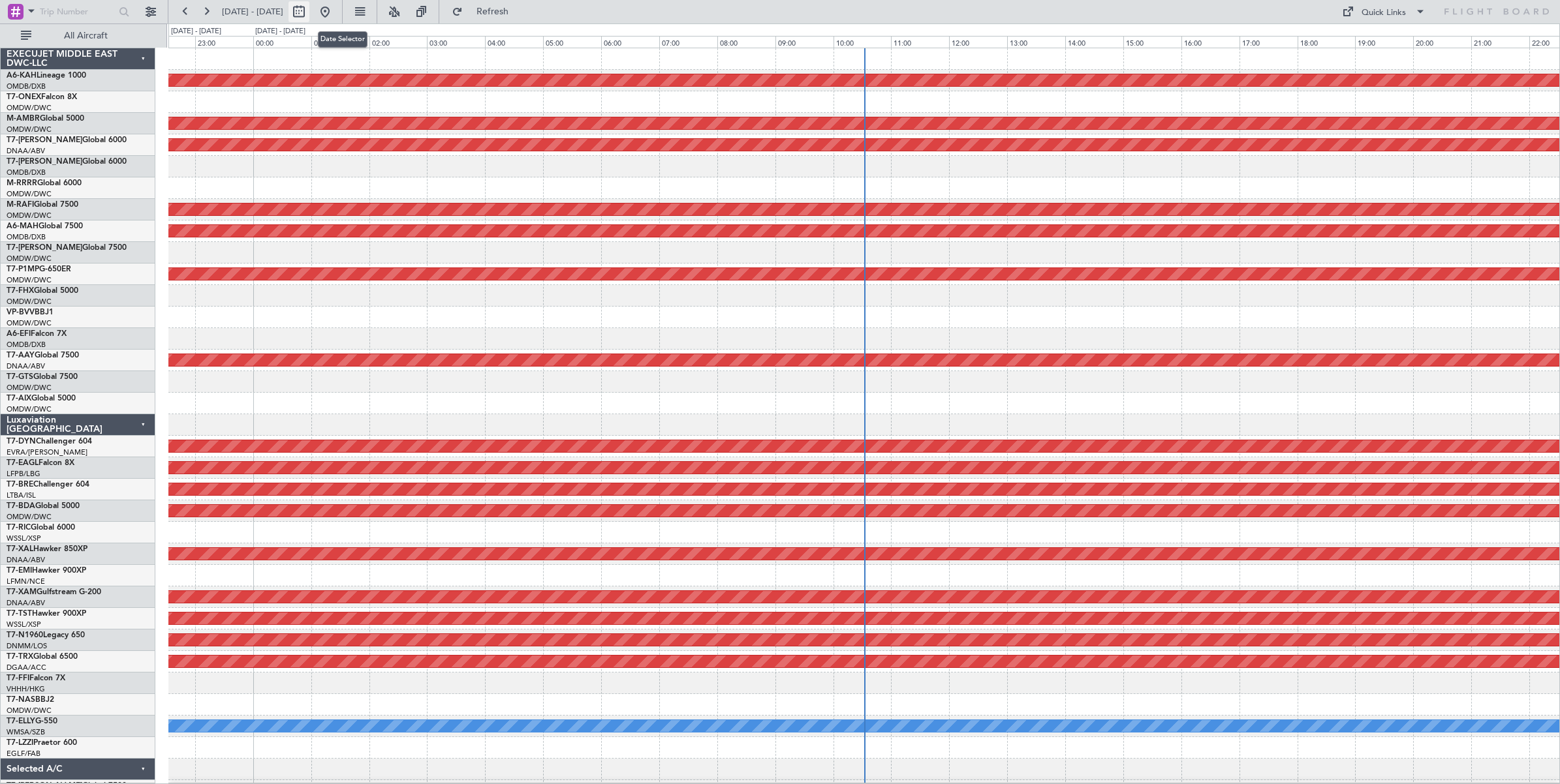
click at [310, 10] on button at bounding box center [299, 12] width 21 height 21
select select "8"
select select "2025"
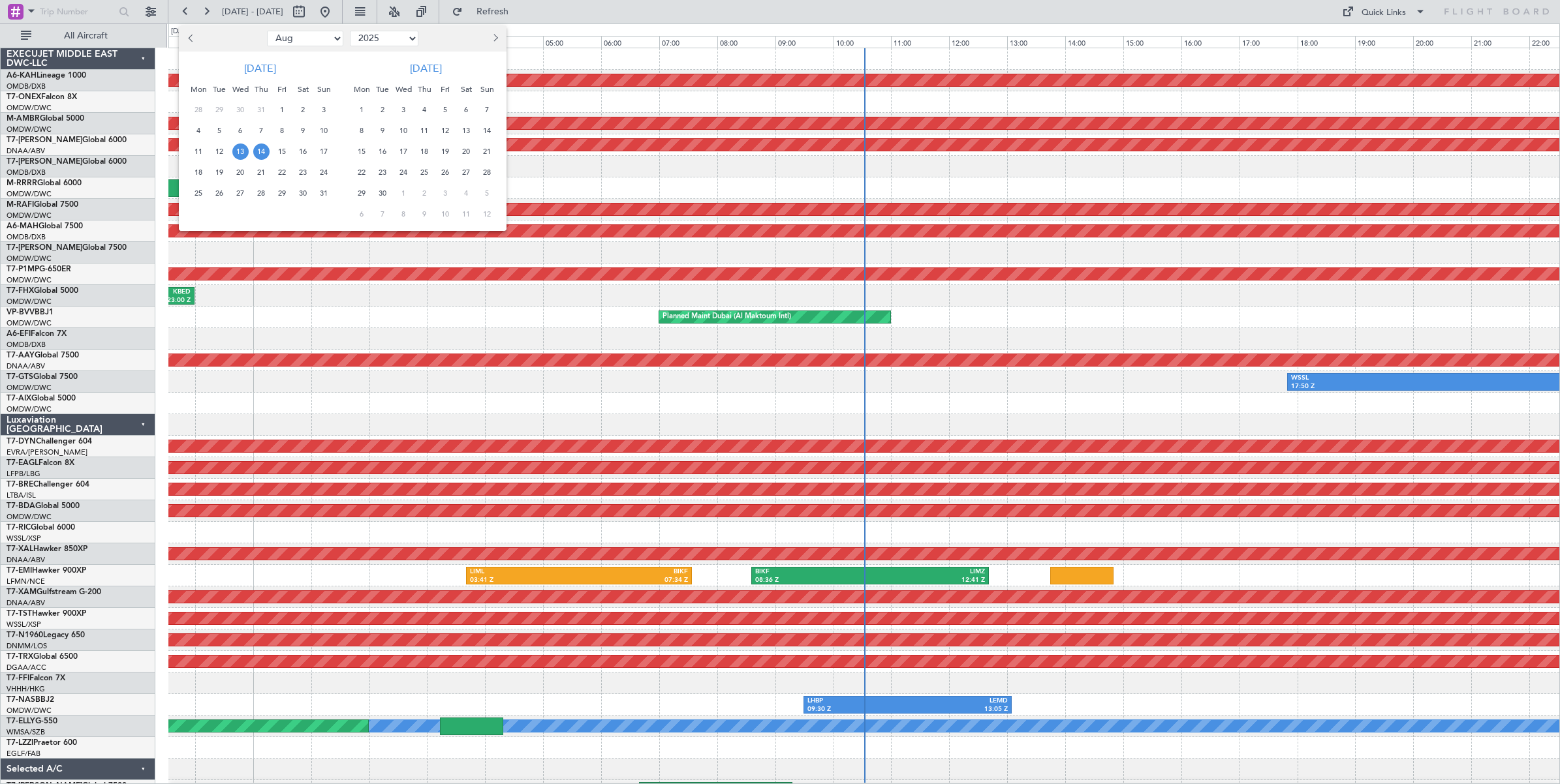
click at [198, 130] on span "4" at bounding box center [199, 131] width 16 height 16
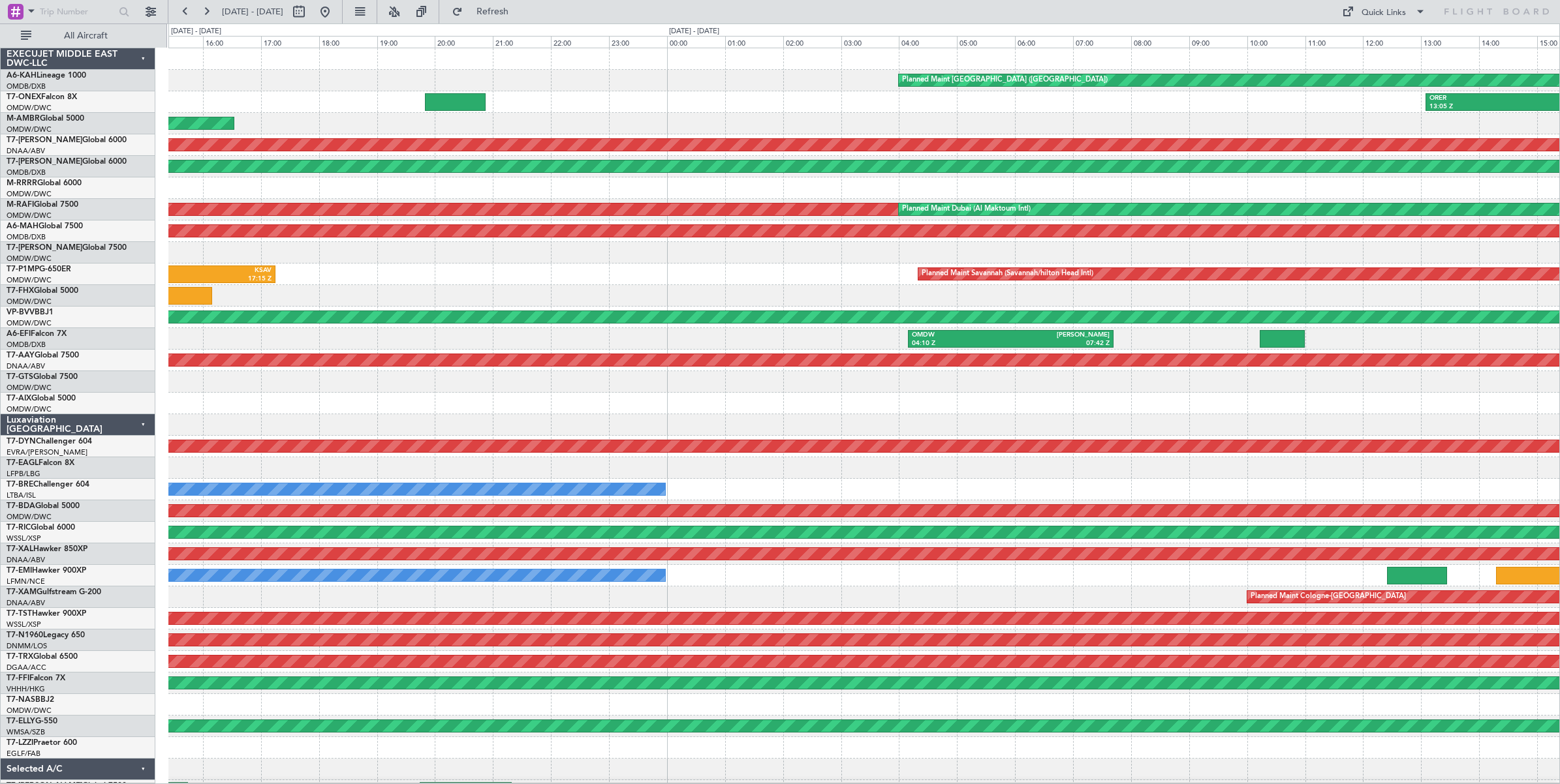
click at [424, 302] on div "RJSA 11:50 Z RJBB 13:50 Z" at bounding box center [864, 296] width 1391 height 22
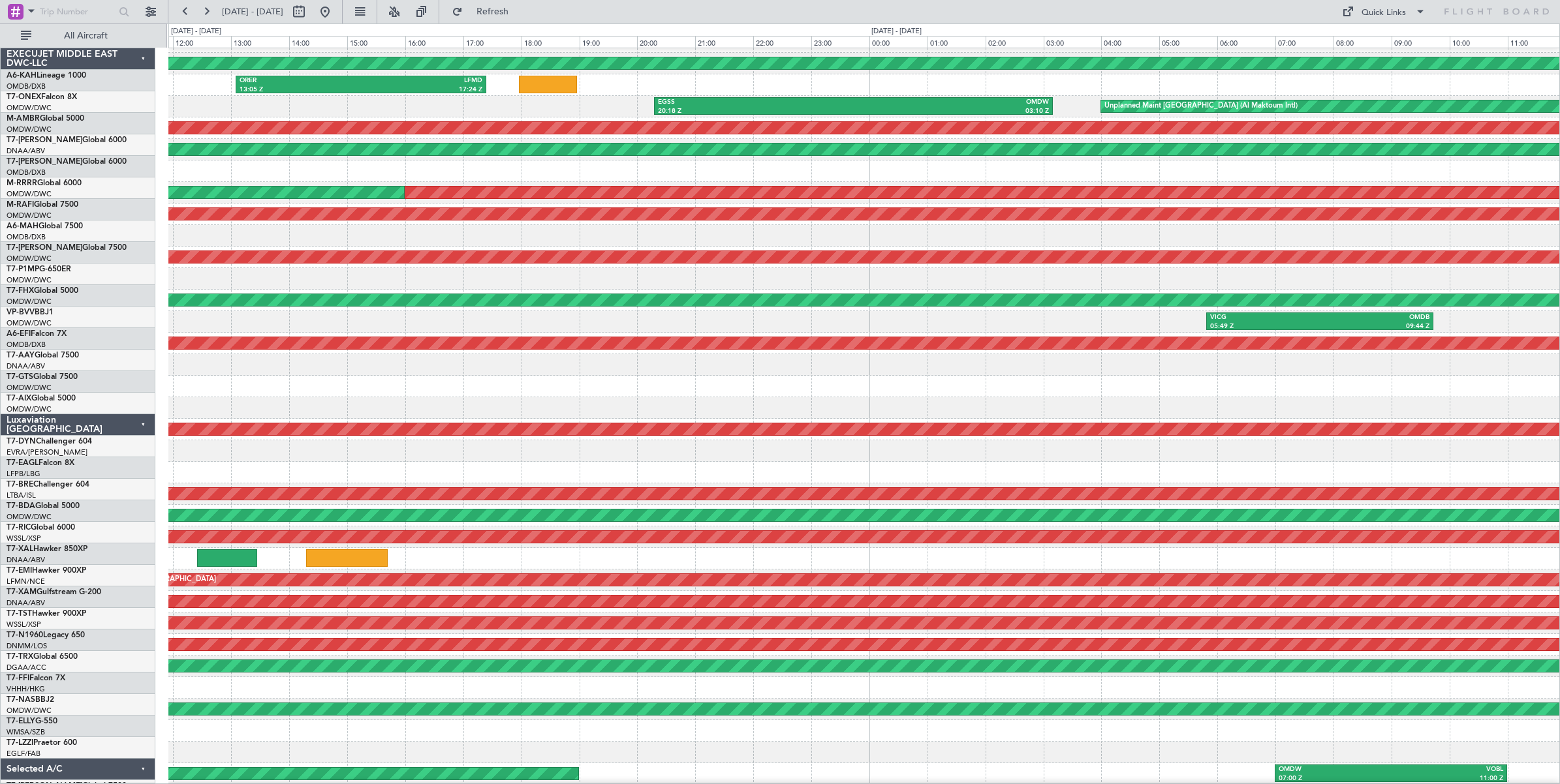
scroll to position [17, 0]
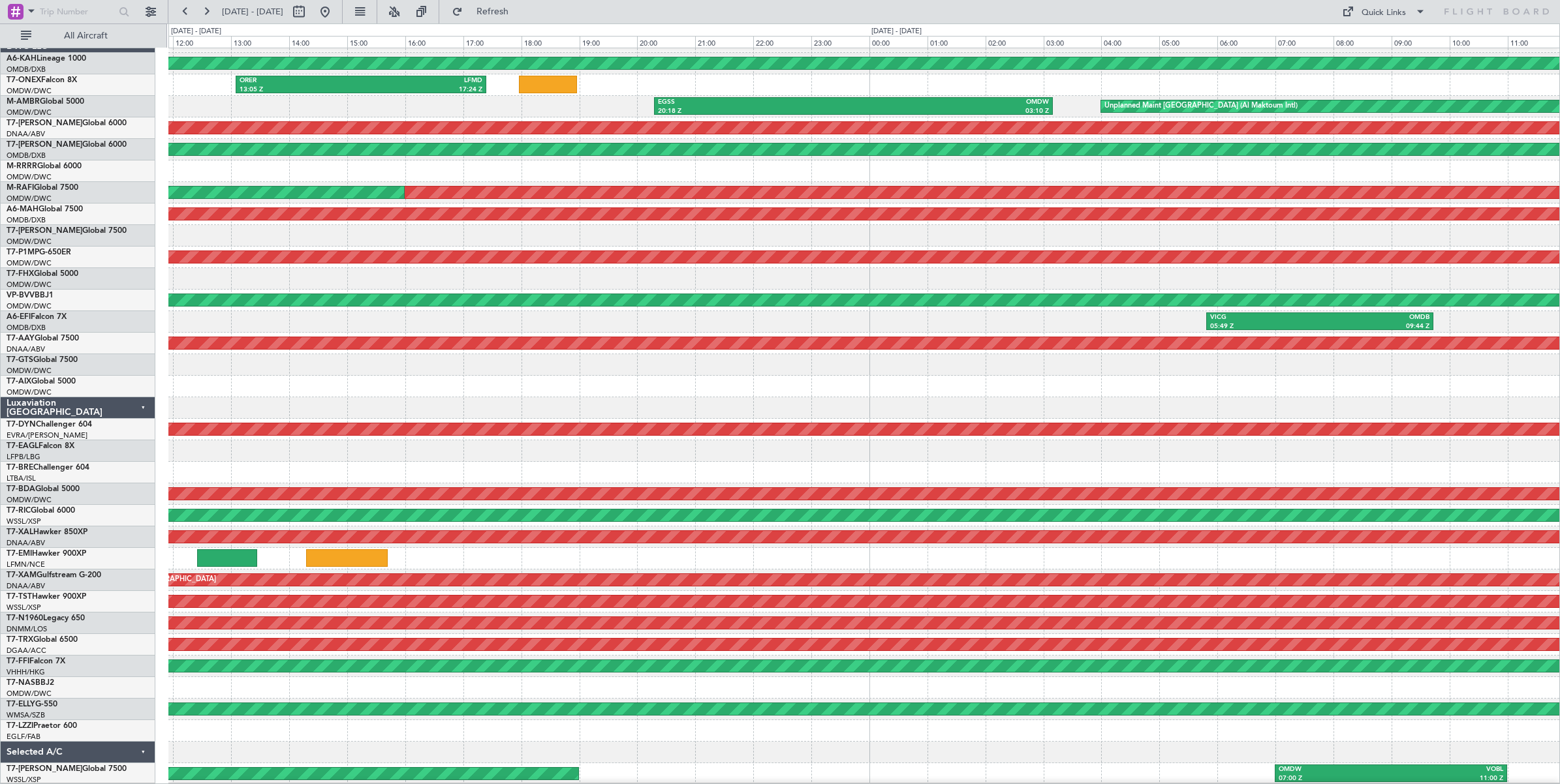
click at [369, 276] on div at bounding box center [864, 279] width 1391 height 22
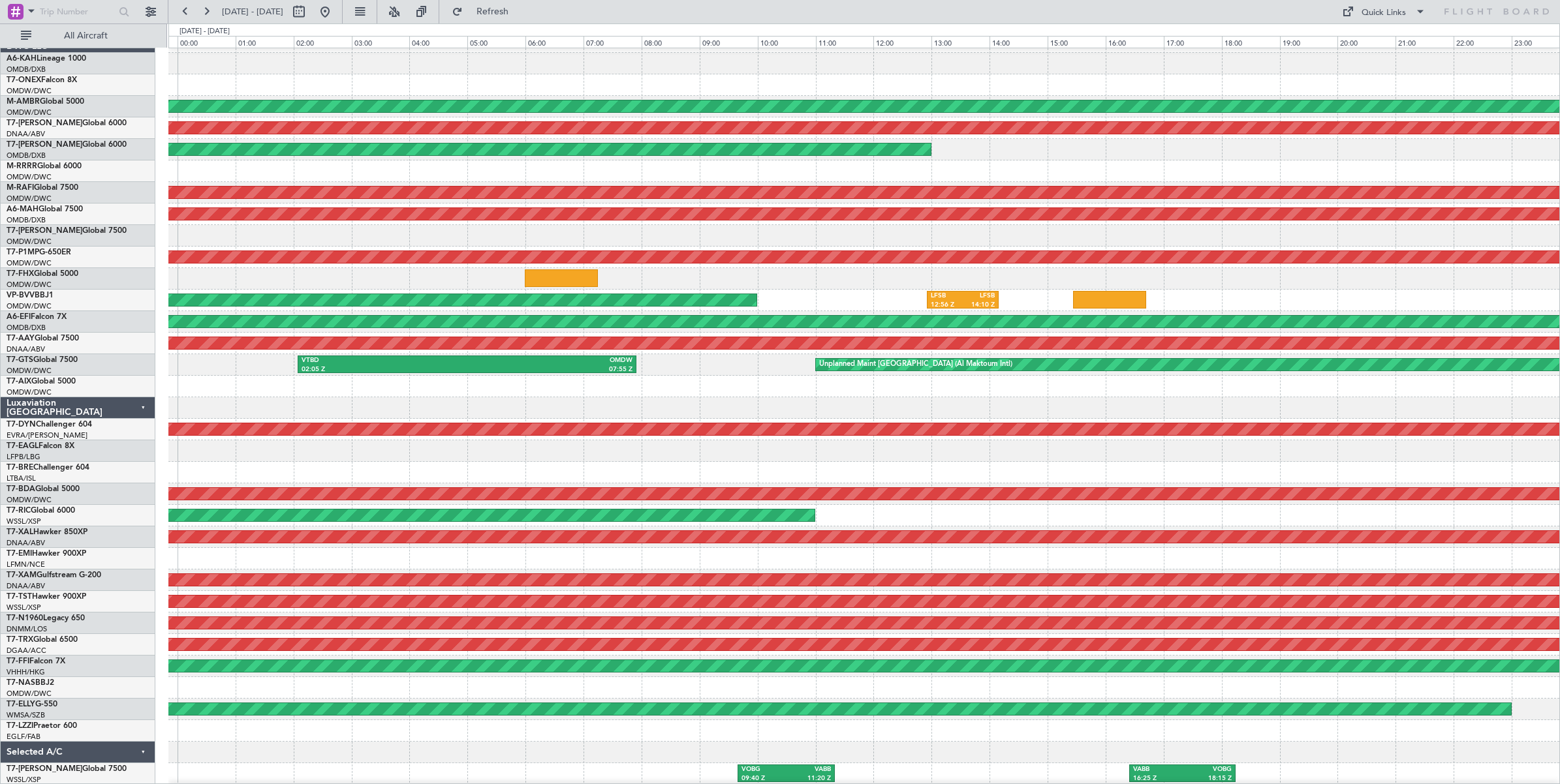
scroll to position [15, 0]
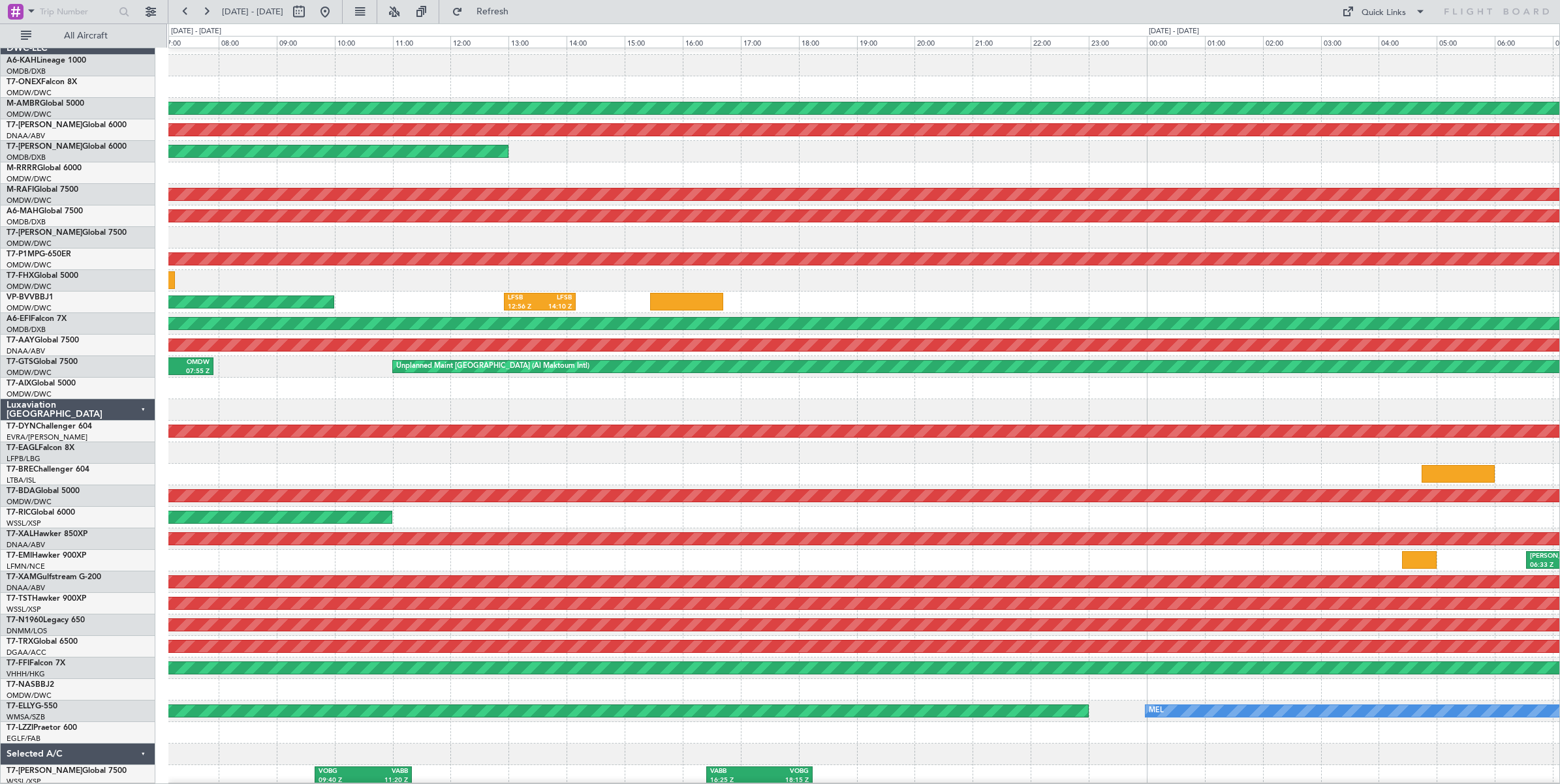
click at [863, 288] on div at bounding box center [864, 281] width 1391 height 22
click at [310, 14] on button at bounding box center [299, 12] width 21 height 21
select select "8"
select select "2025"
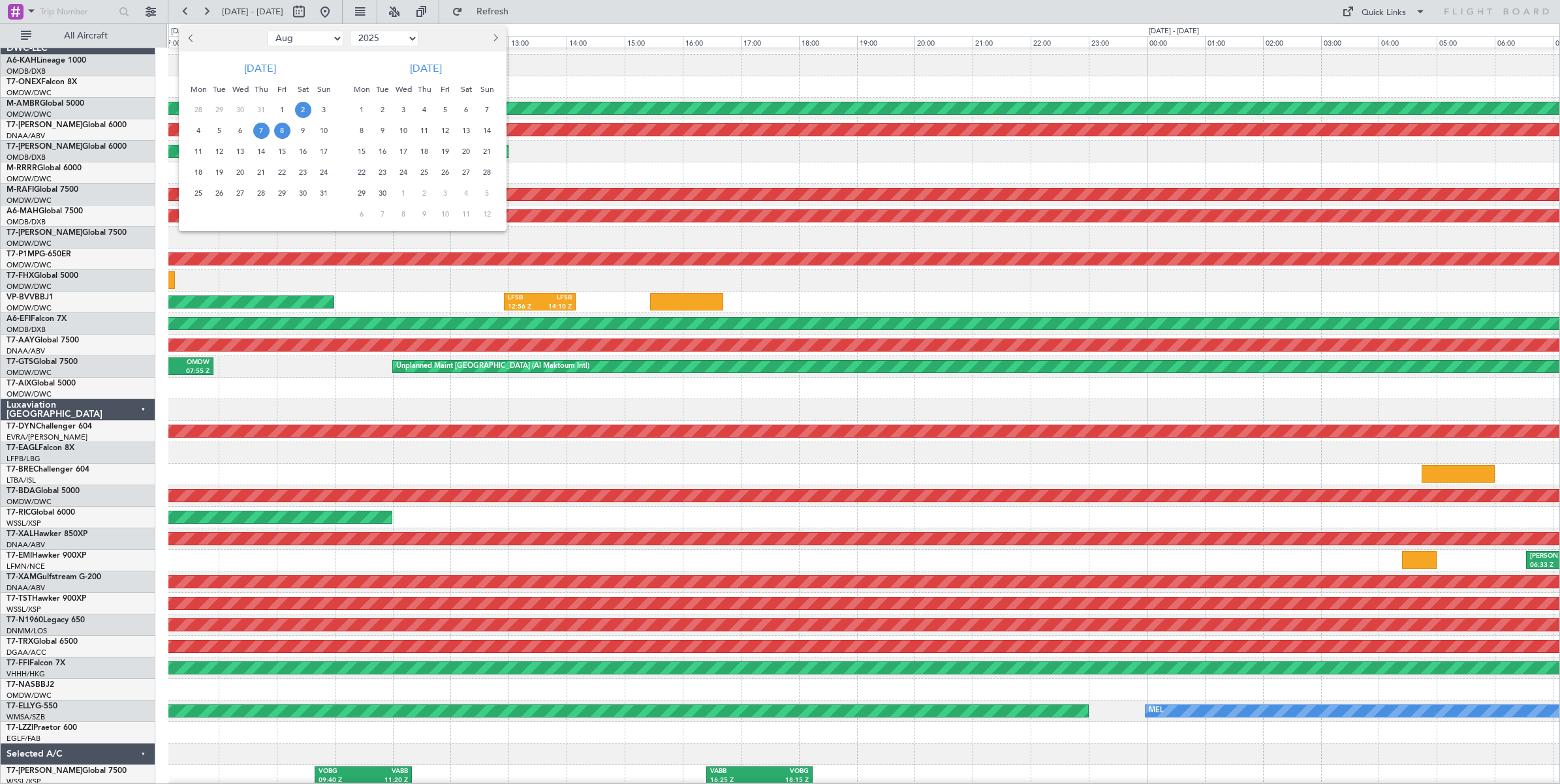
click at [302, 111] on span "2" at bounding box center [303, 110] width 16 height 16
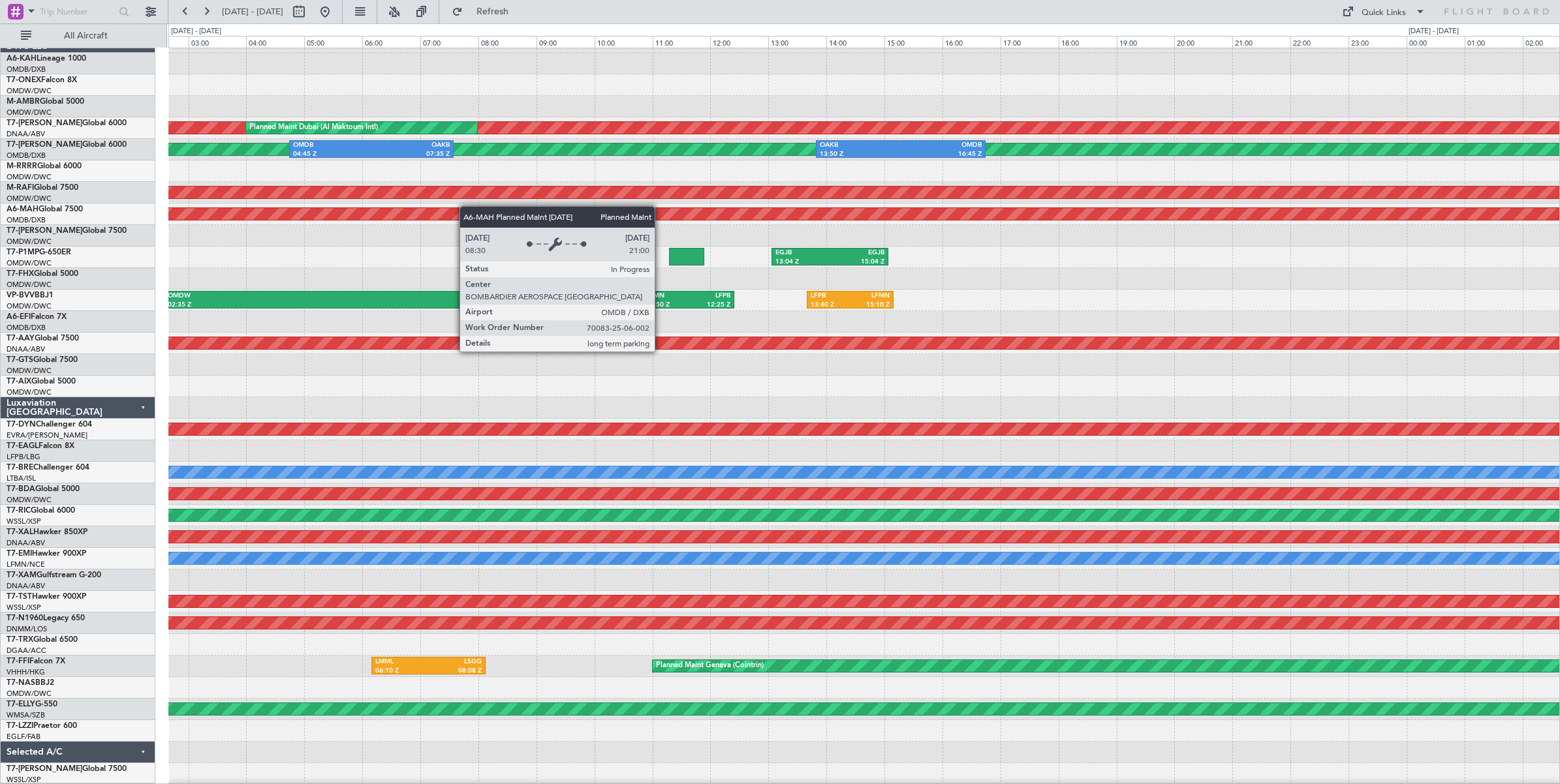
scroll to position [17, 0]
click at [496, 213] on div "Unplanned Maint [GEOGRAPHIC_DATA] (Al Maktoum Intl) Planned Maint [GEOGRAPHIC_D…" at bounding box center [864, 408] width 1391 height 753
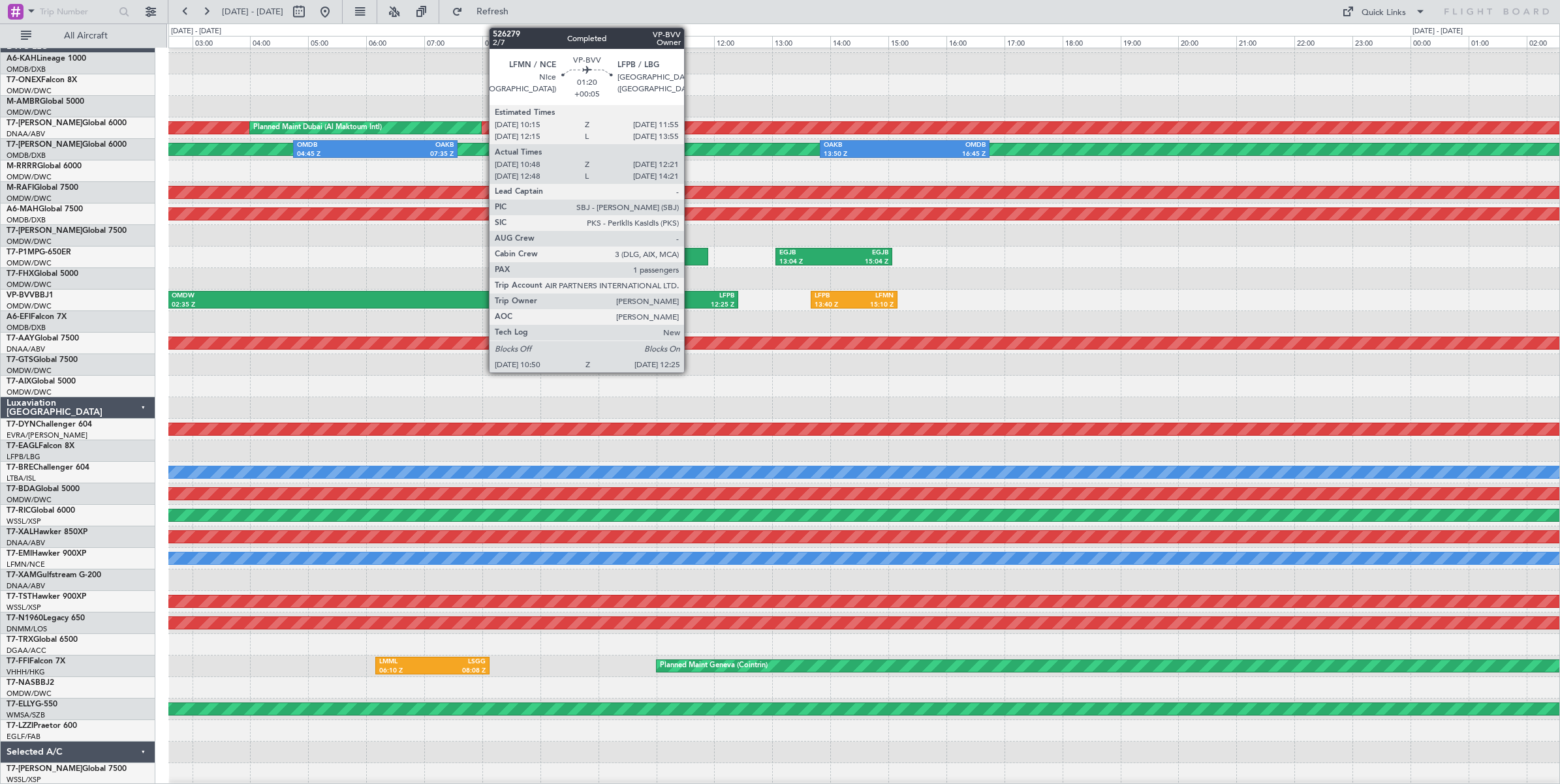
click at [691, 301] on div "10:50 Z" at bounding box center [671, 305] width 42 height 9
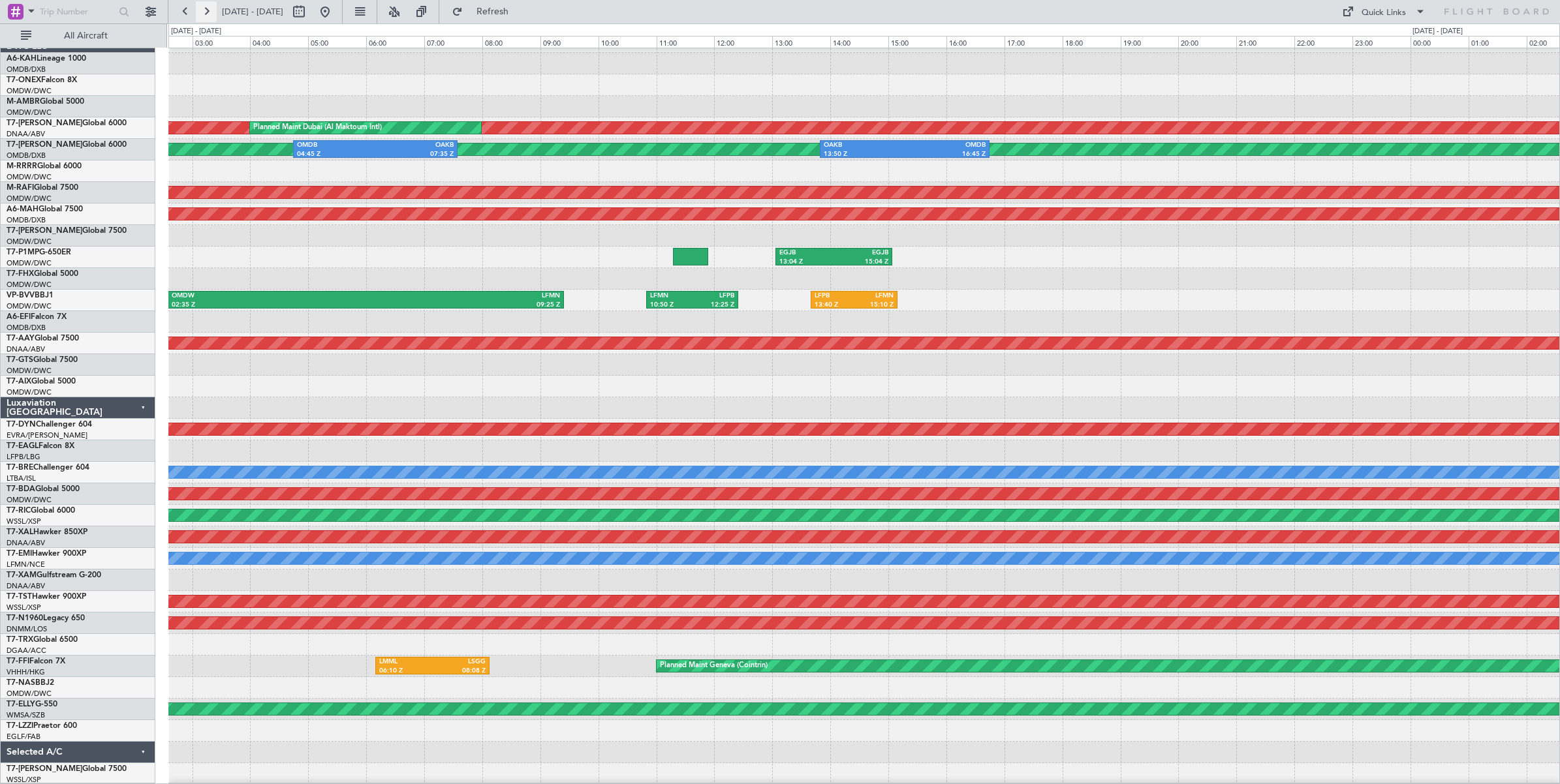
click at [207, 11] on button at bounding box center [206, 12] width 21 height 21
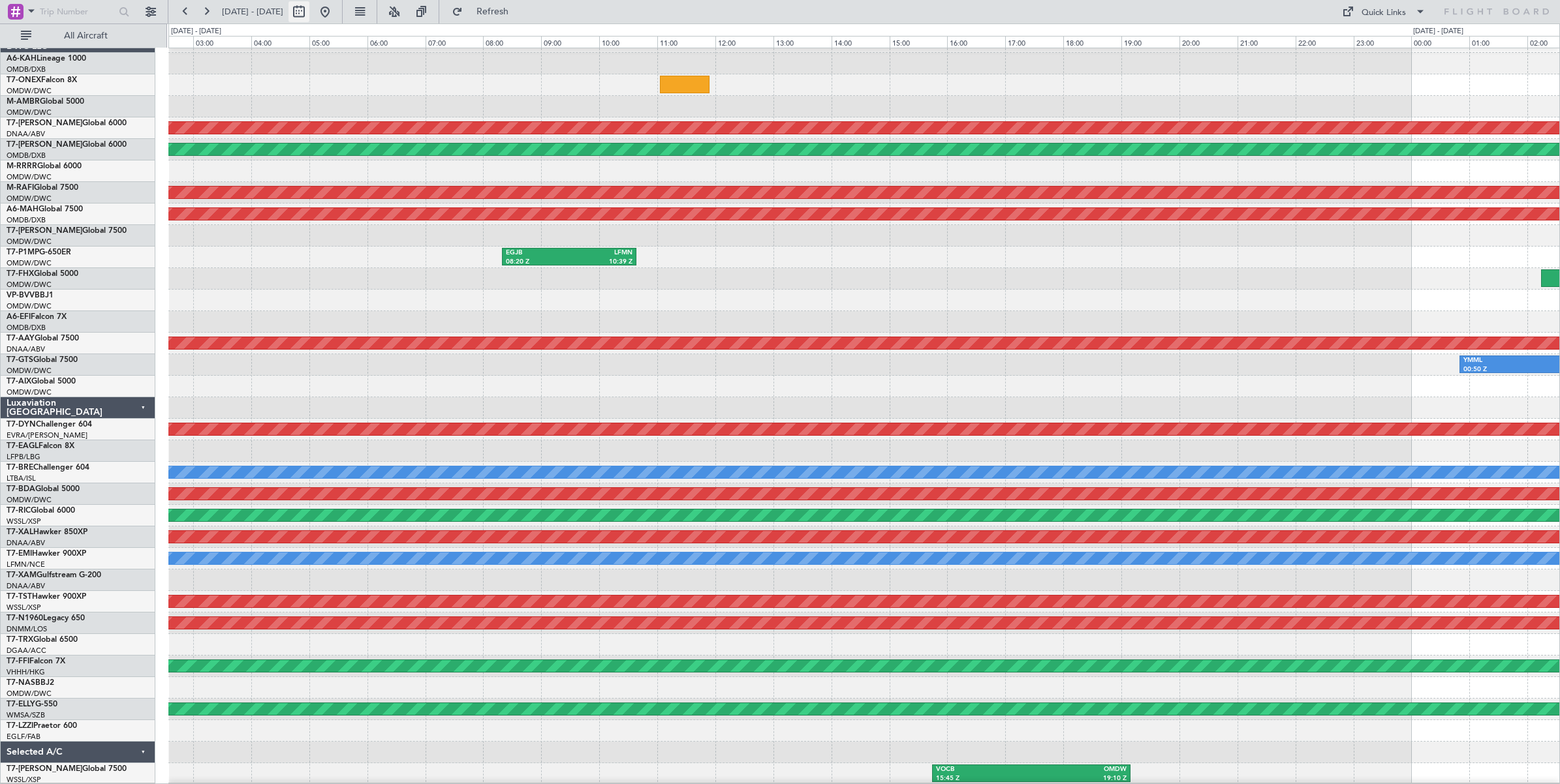
click at [310, 14] on button at bounding box center [299, 12] width 21 height 21
select select "8"
select select "2025"
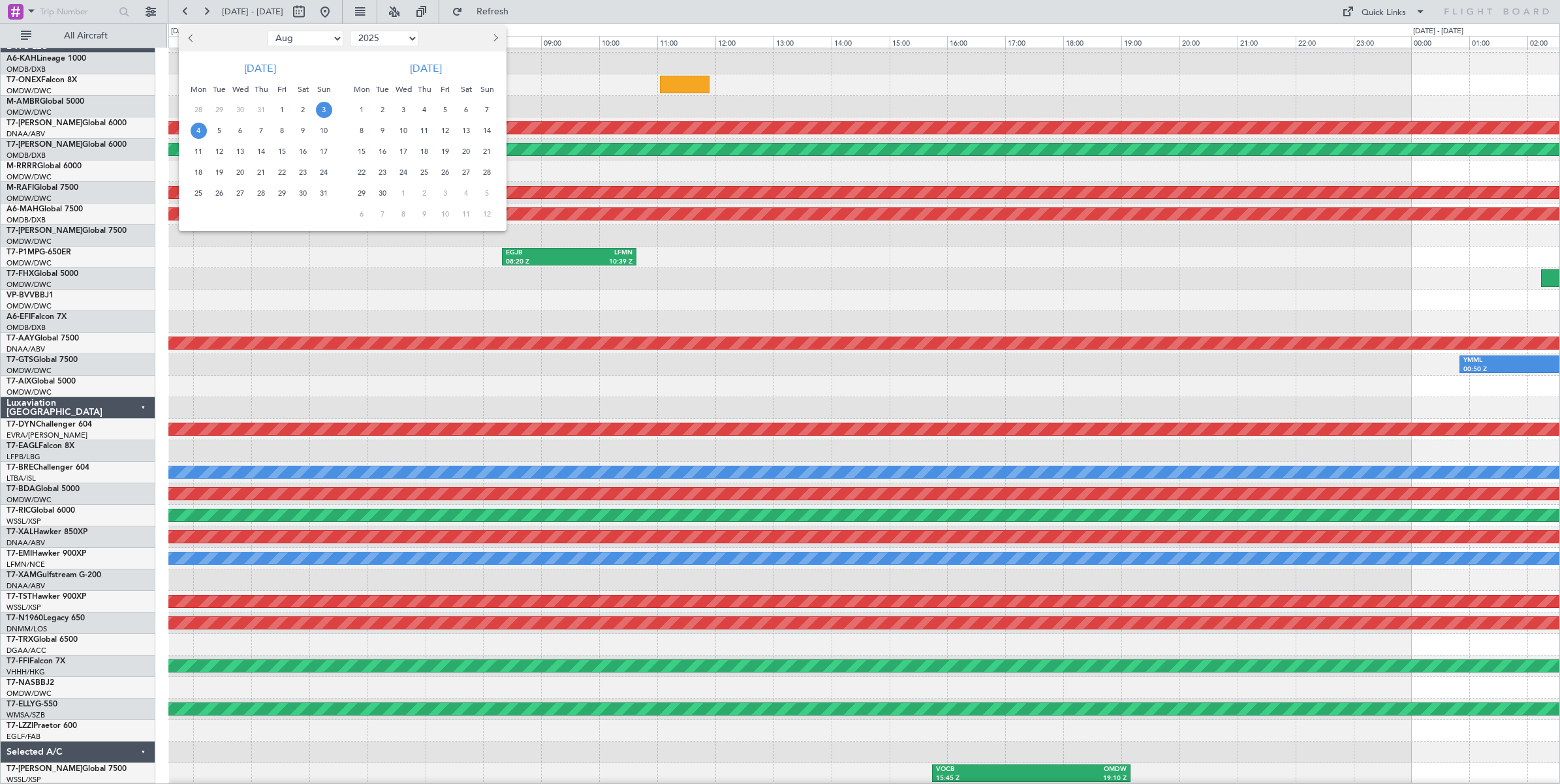
click at [200, 129] on span "4" at bounding box center [199, 131] width 16 height 16
click at [260, 128] on span "7" at bounding box center [261, 131] width 16 height 16
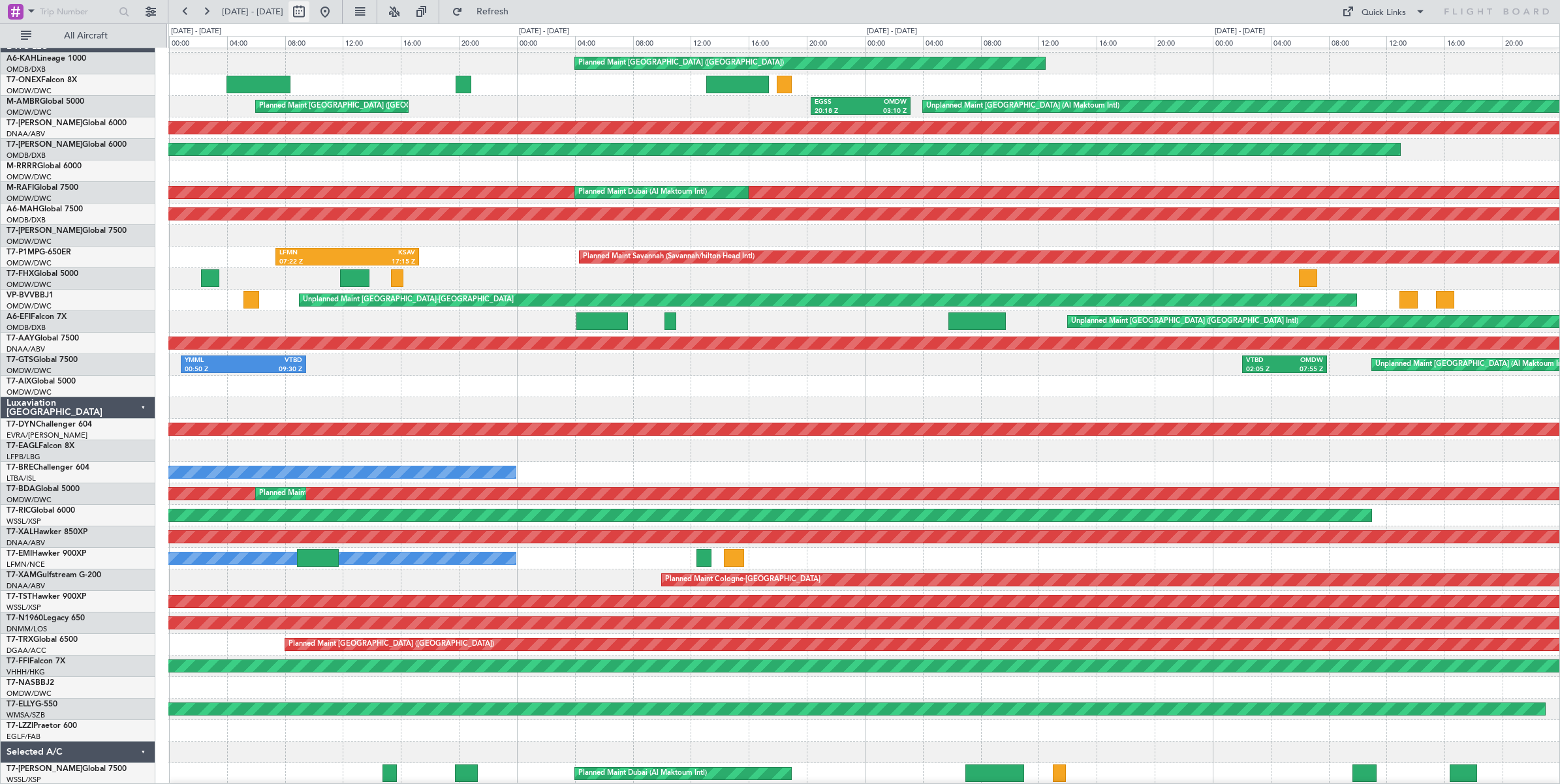
click at [310, 12] on button at bounding box center [299, 12] width 21 height 21
select select "8"
select select "2025"
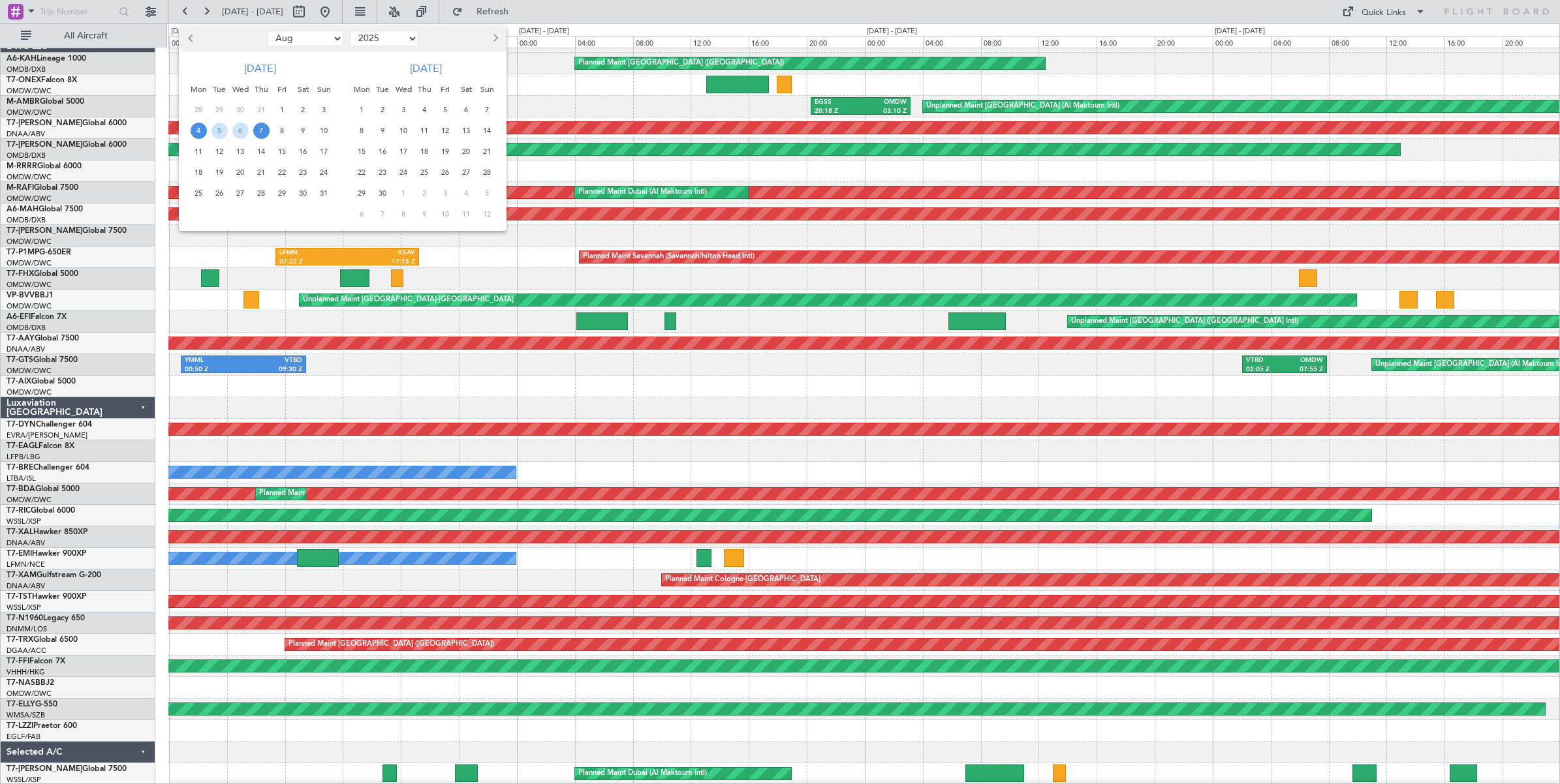
click at [321, 43] on select "Jan Feb Mar Apr May Jun [DATE] Aug Sep Oct Nov Dec" at bounding box center [305, 38] width 76 height 16
select select "7"
click at [267, 31] on select "Jan Feb Mar Apr May Jun [DATE] Aug Sep Oct Nov Dec" at bounding box center [305, 38] width 76 height 16
click at [259, 111] on span "3" at bounding box center [261, 110] width 16 height 16
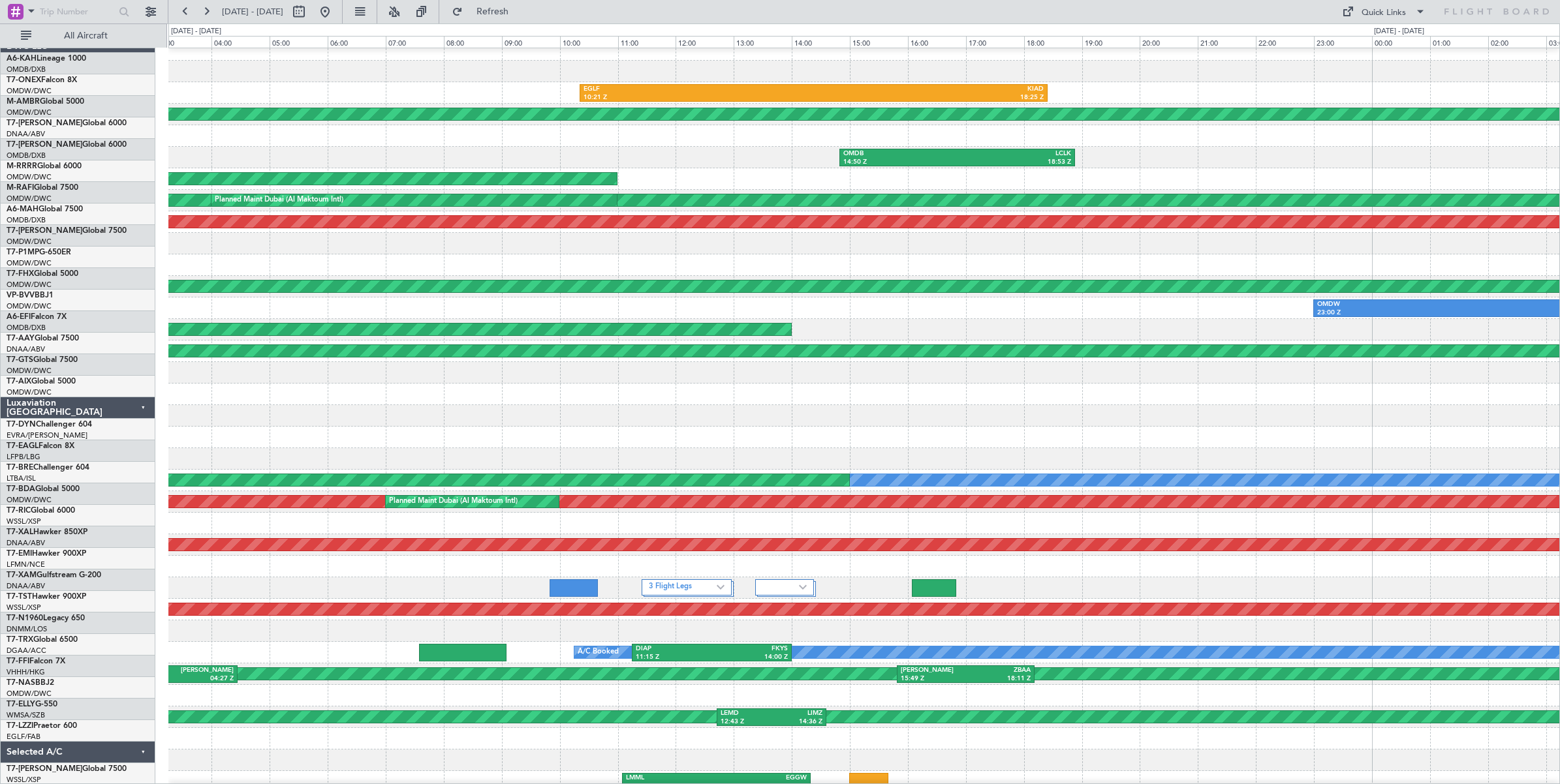
scroll to position [7, 0]
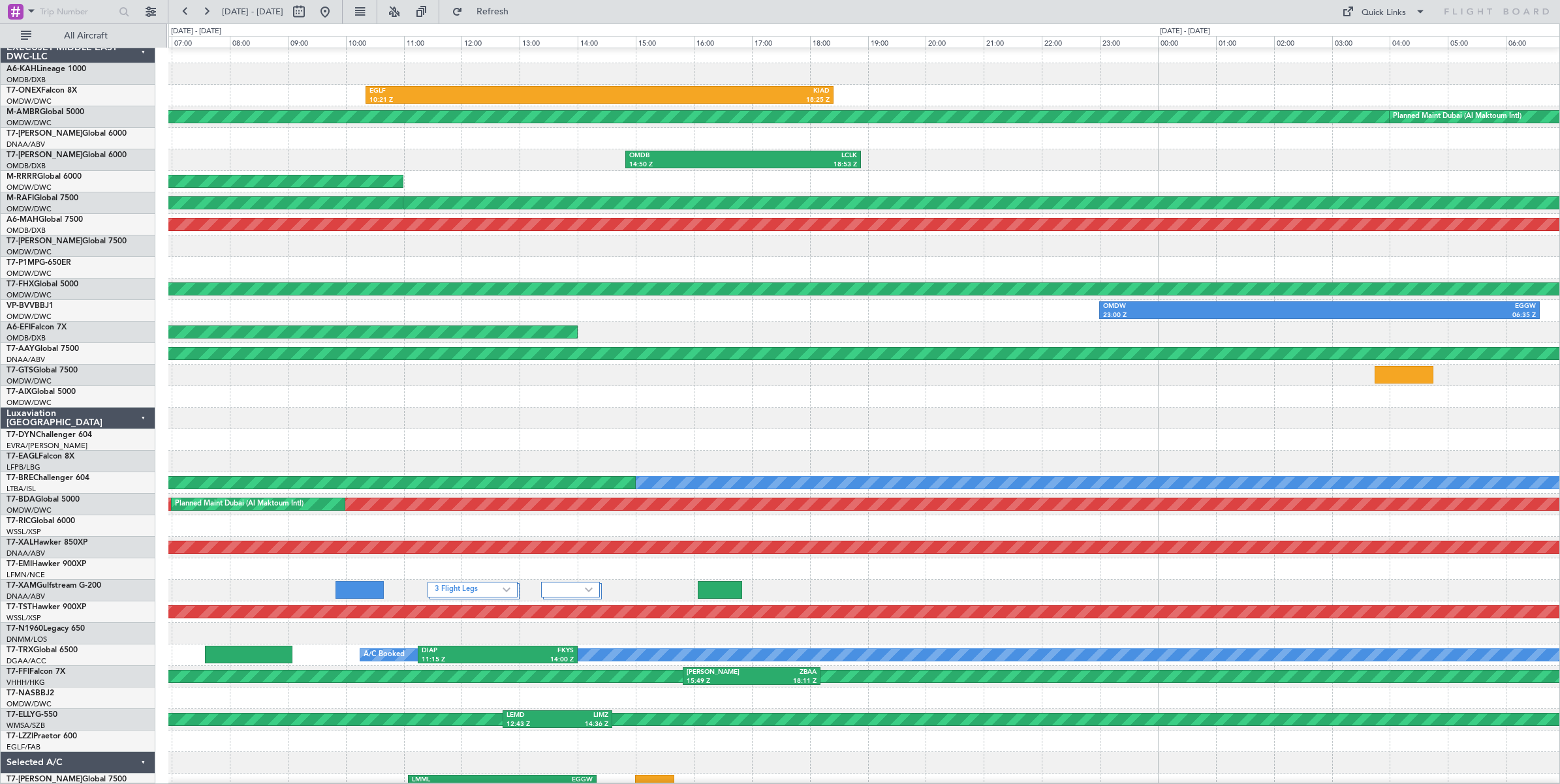
click at [429, 164] on div "OMDB 14:50 Z LCLK 18:53 Z" at bounding box center [864, 160] width 1391 height 22
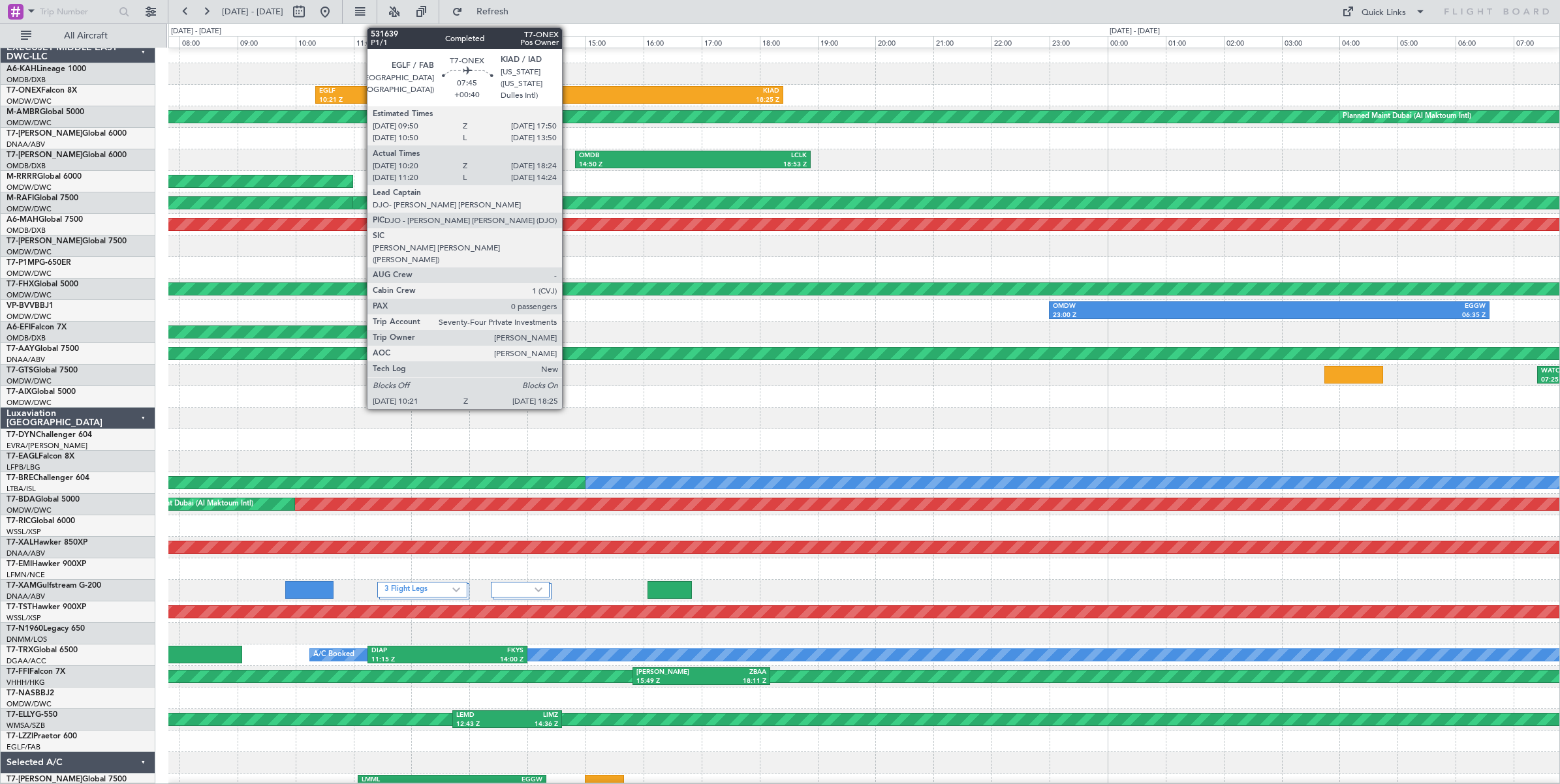
click at [568, 94] on div "KIAD" at bounding box center [664, 91] width 230 height 9
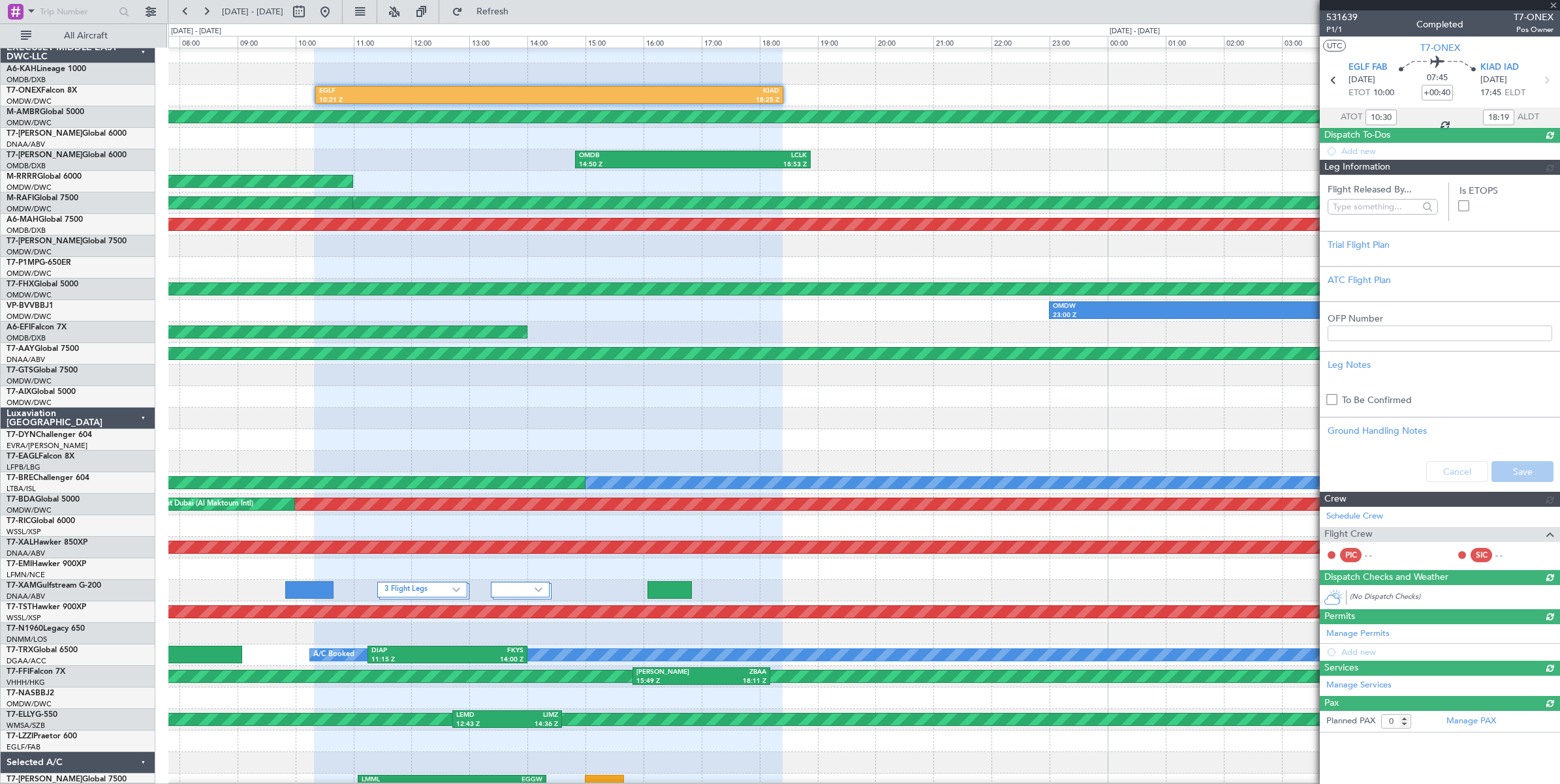
type input "[PERSON_NAME] ([PERSON_NAME])"
type input "6630"
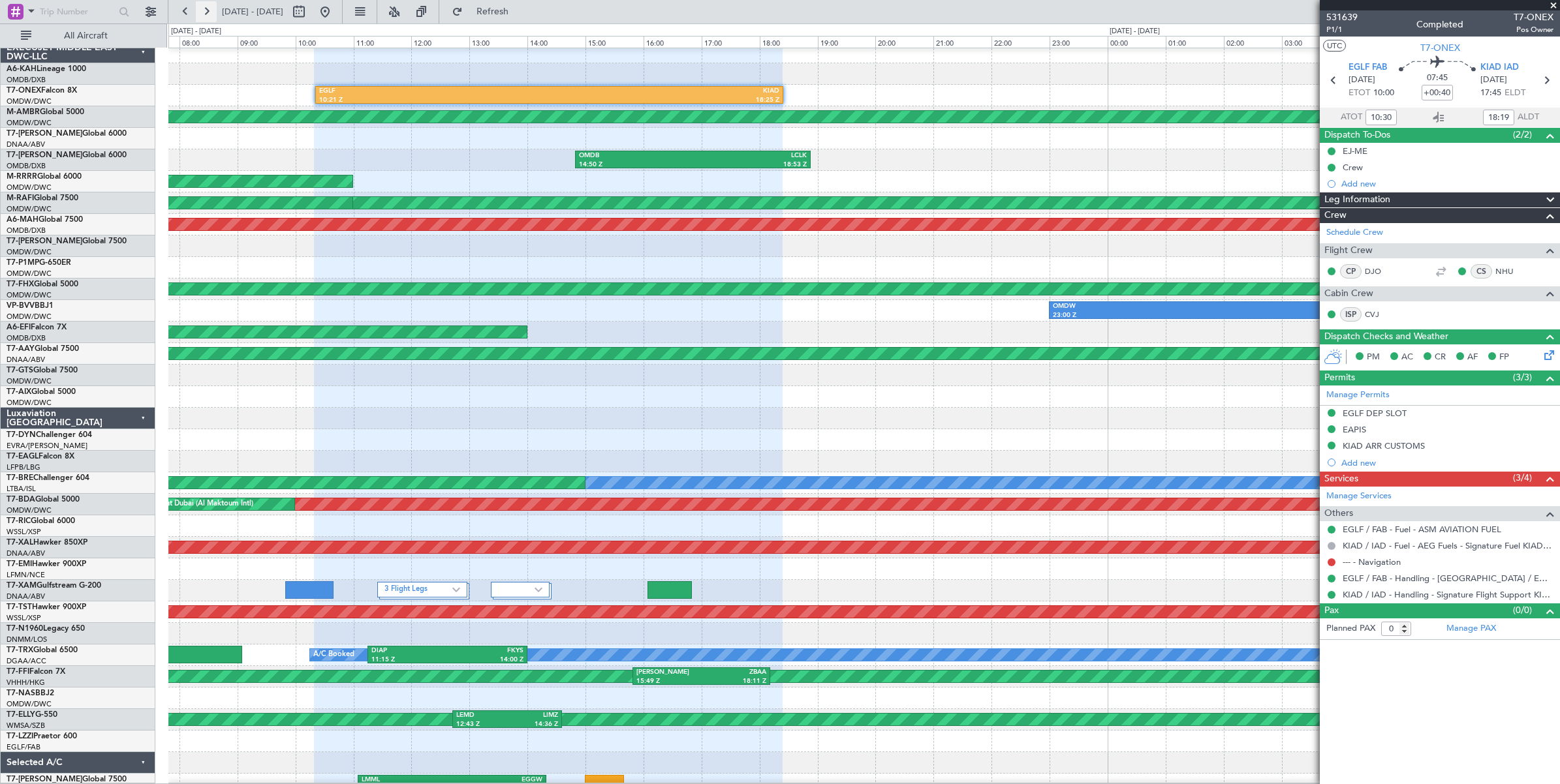
click at [207, 12] on button at bounding box center [206, 12] width 21 height 21
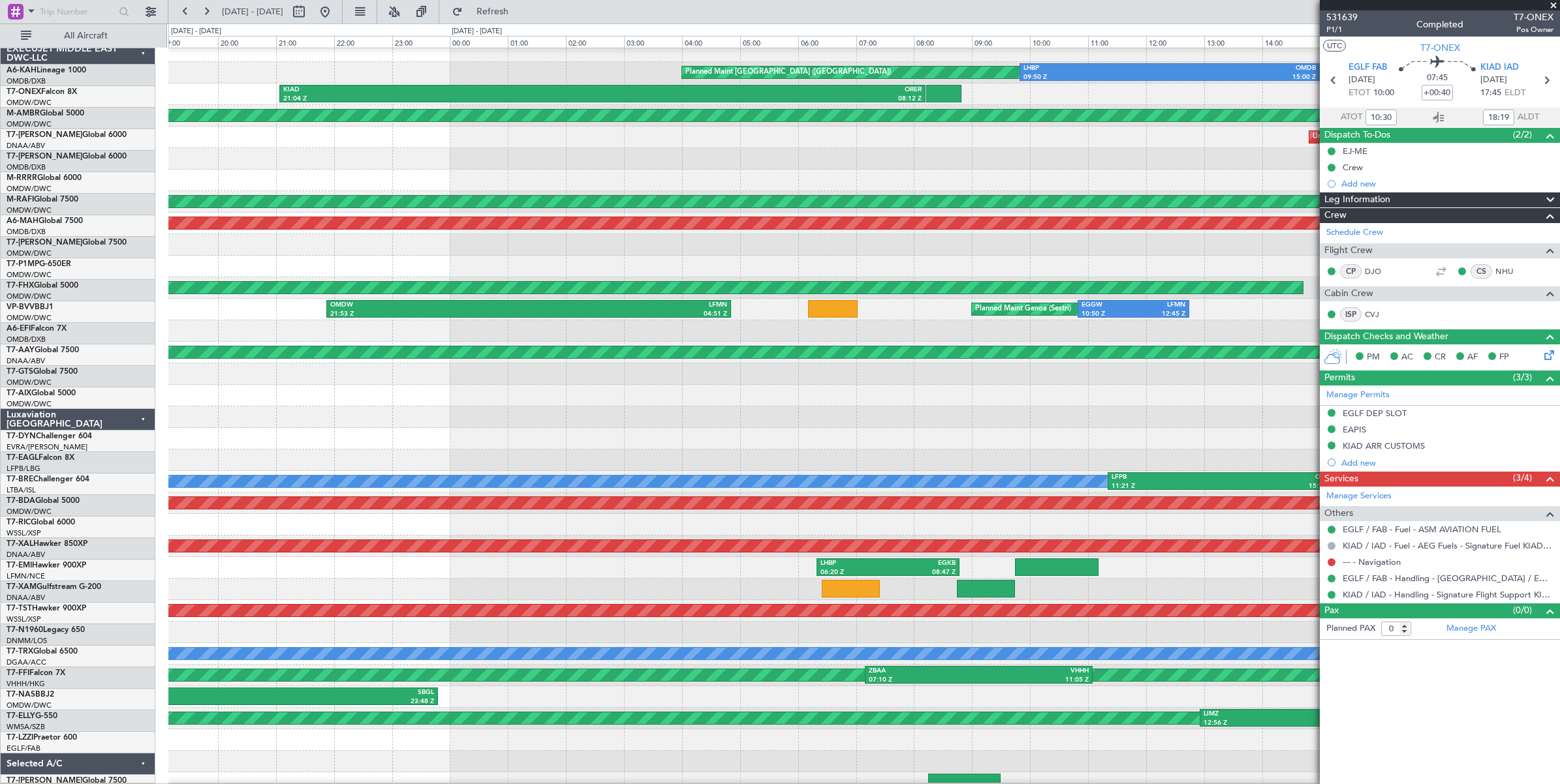
scroll to position [8, 0]
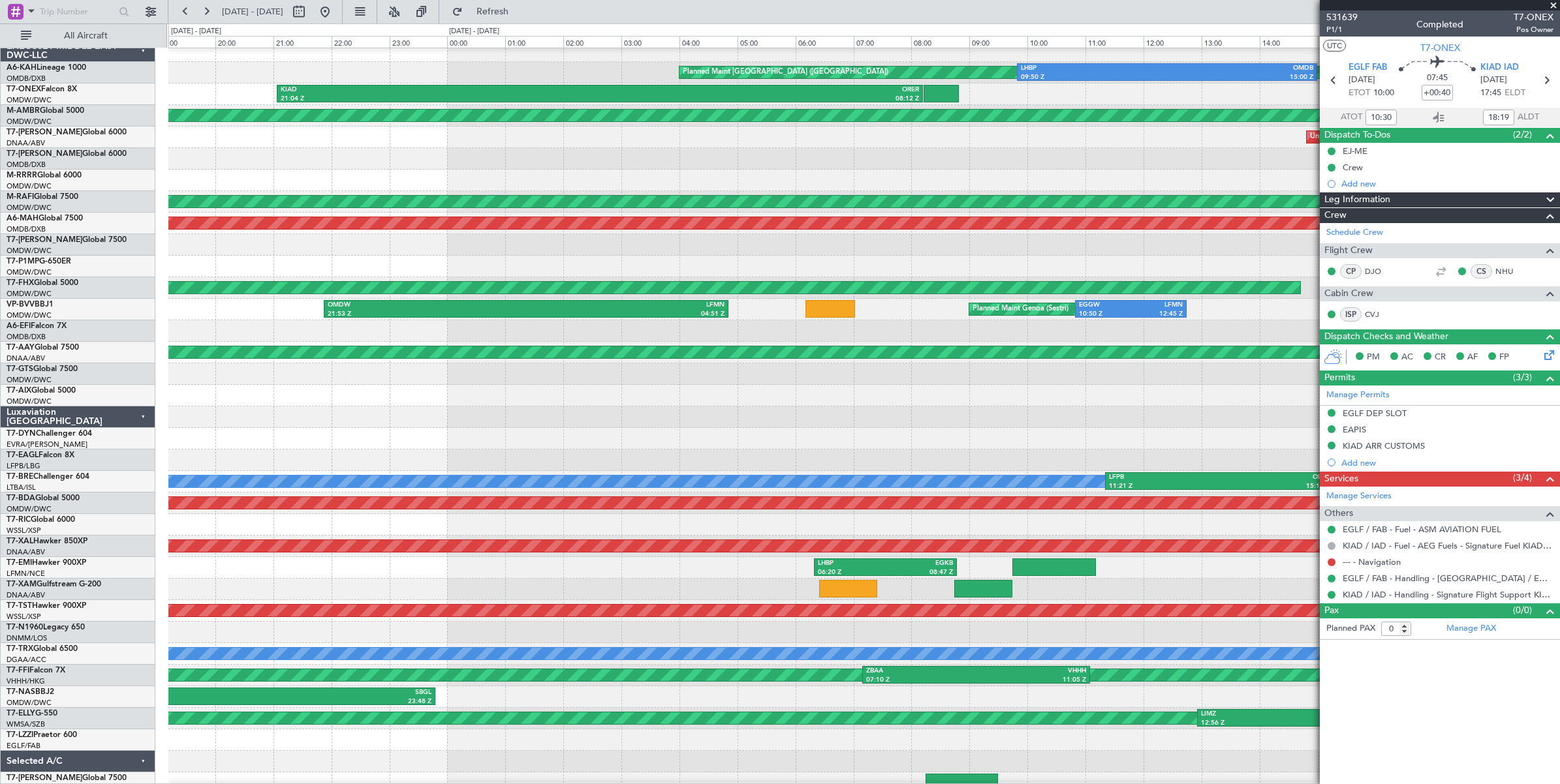
click at [431, 164] on div at bounding box center [864, 159] width 1391 height 22
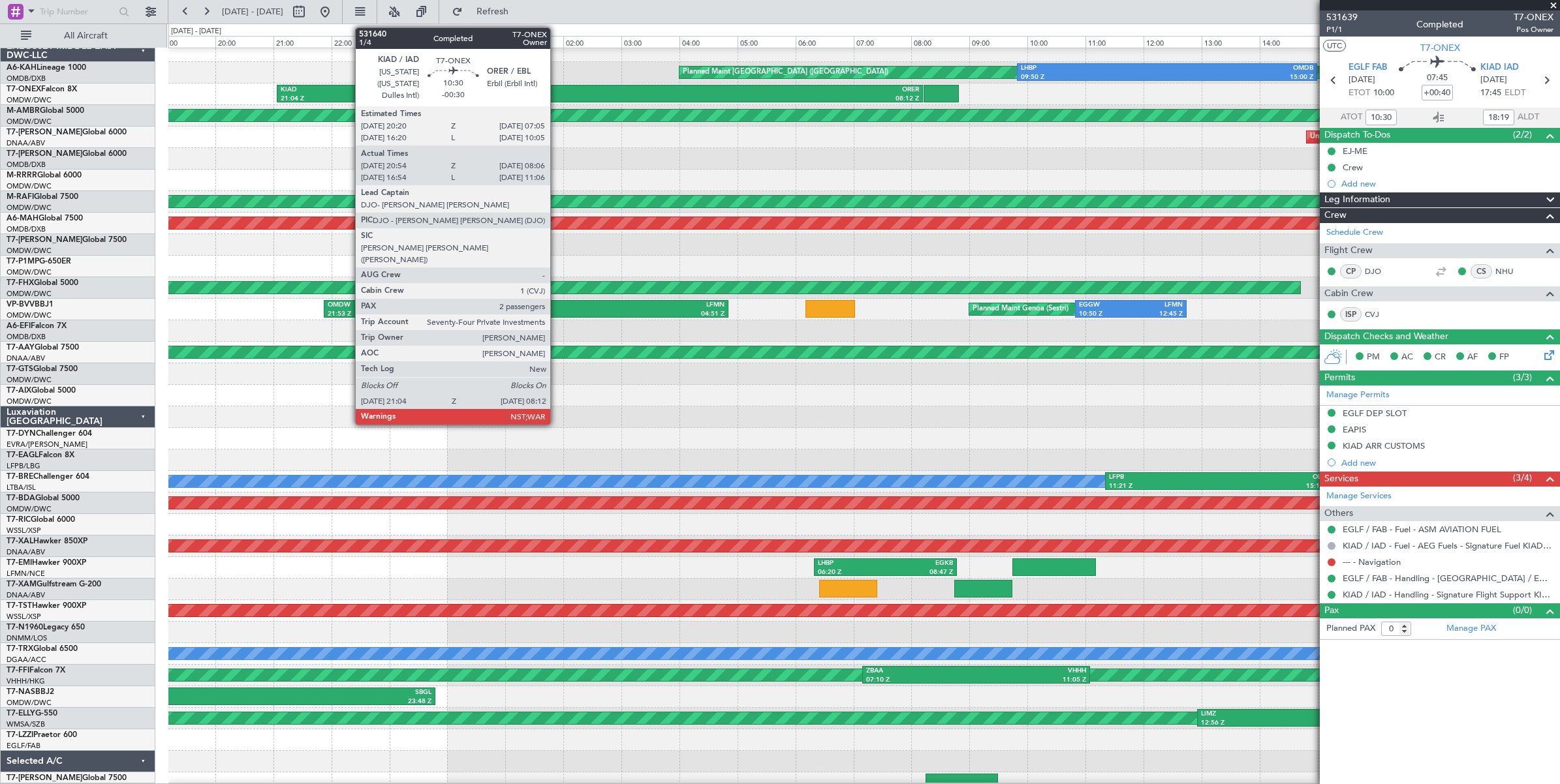
click at [557, 96] on div "21:04 Z" at bounding box center [440, 98] width 319 height 9
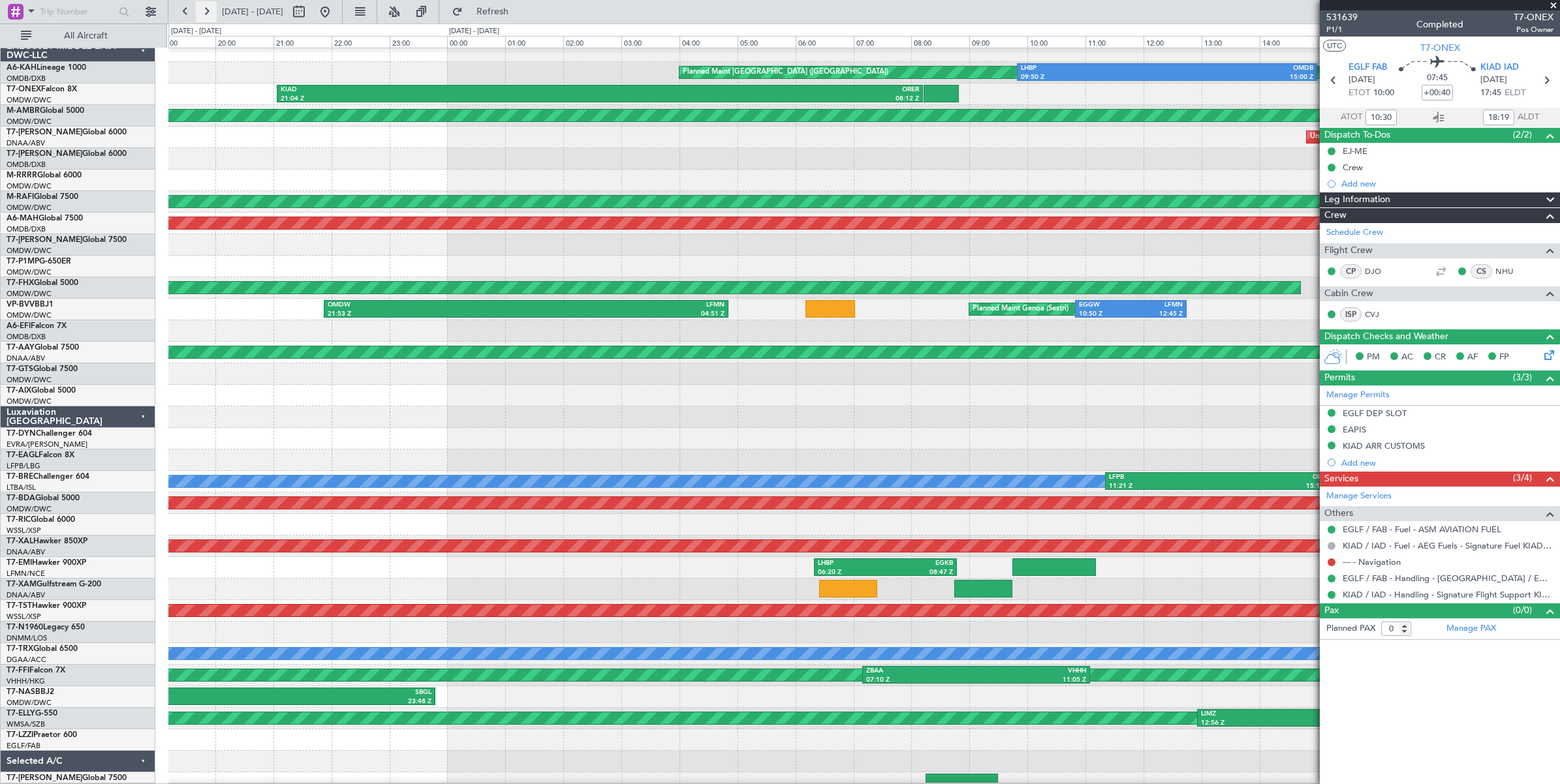
click at [208, 13] on button at bounding box center [206, 12] width 21 height 21
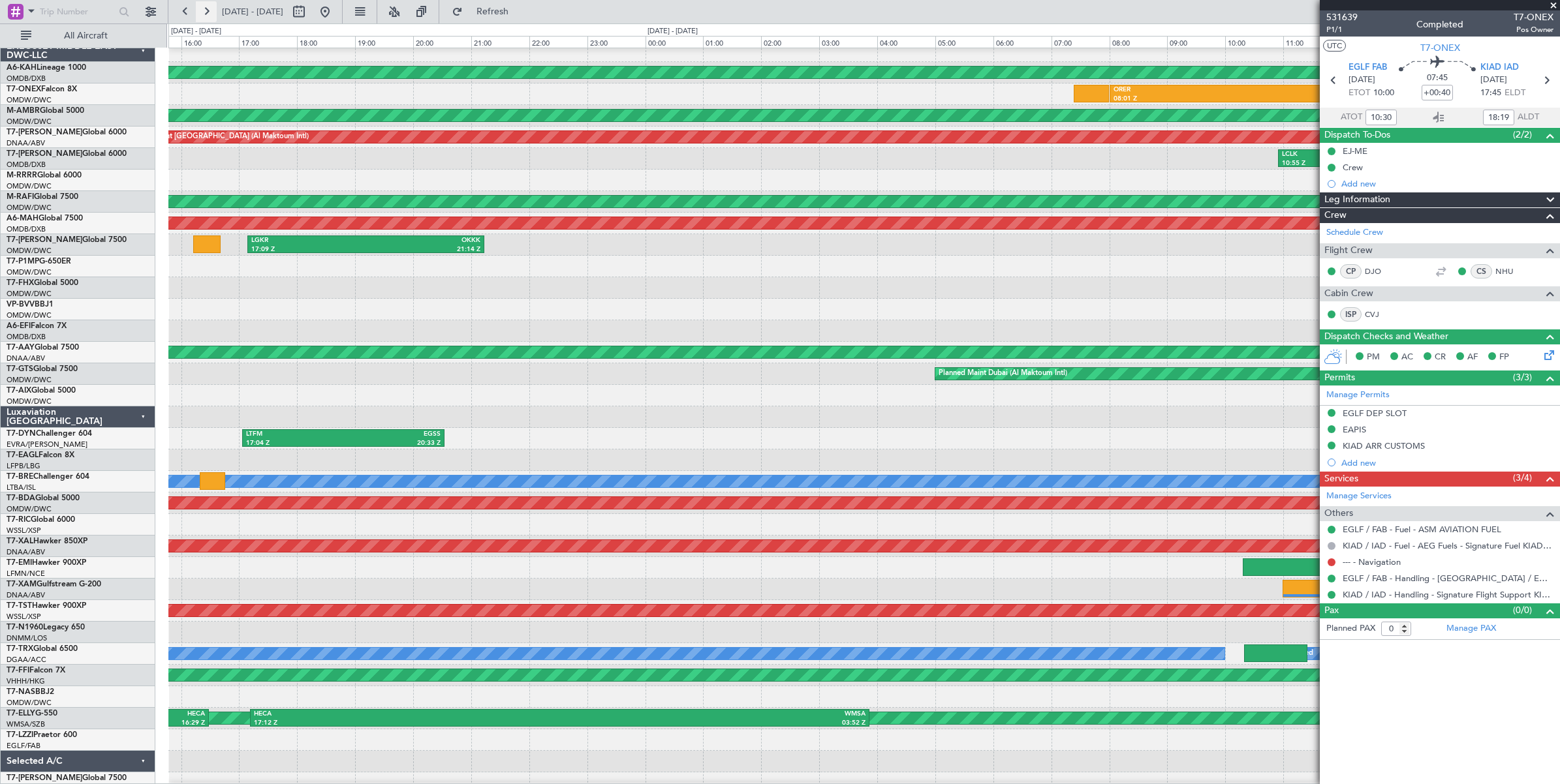
click at [208, 13] on button at bounding box center [206, 12] width 21 height 21
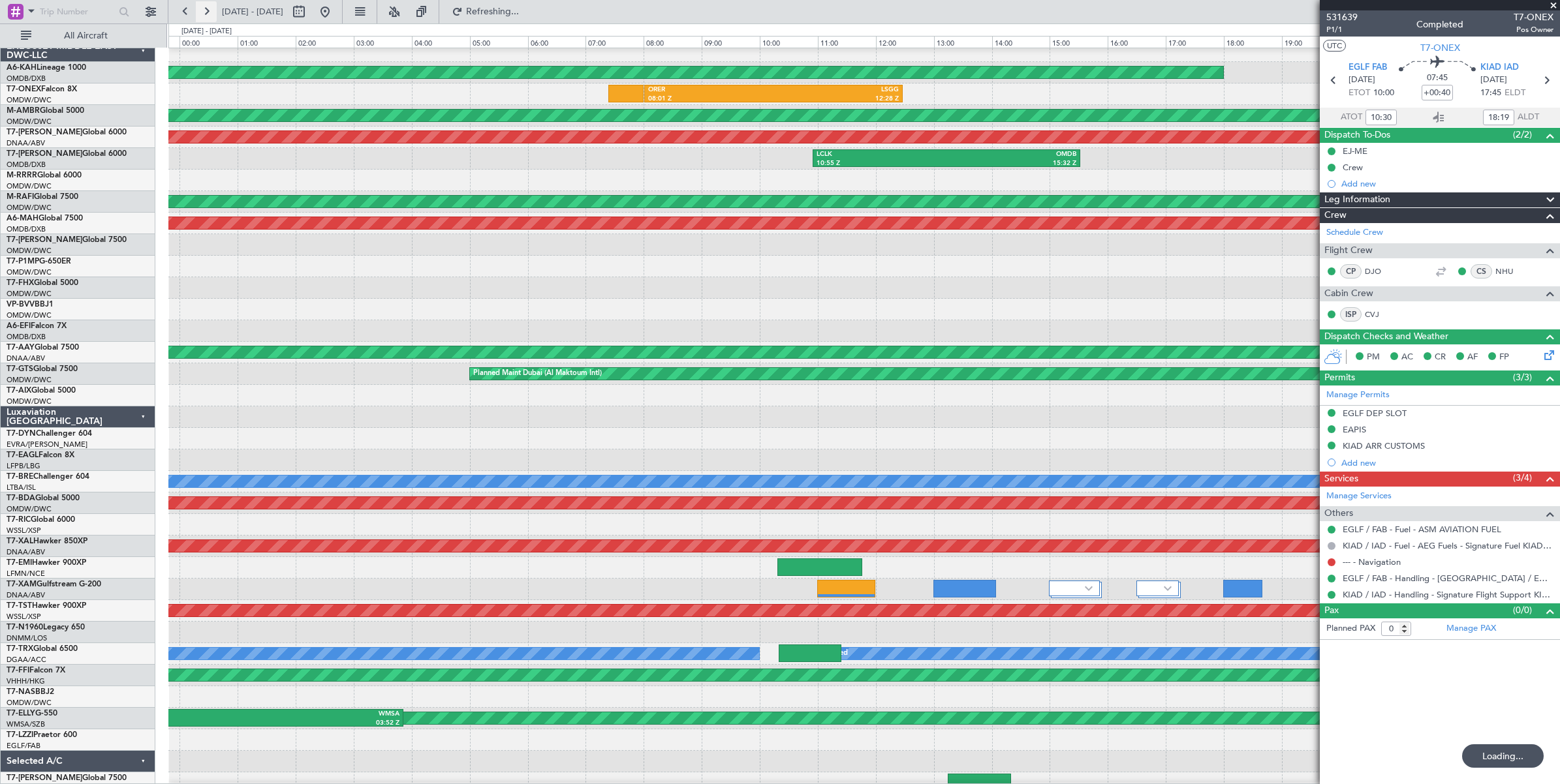
click at [208, 13] on button at bounding box center [206, 12] width 21 height 21
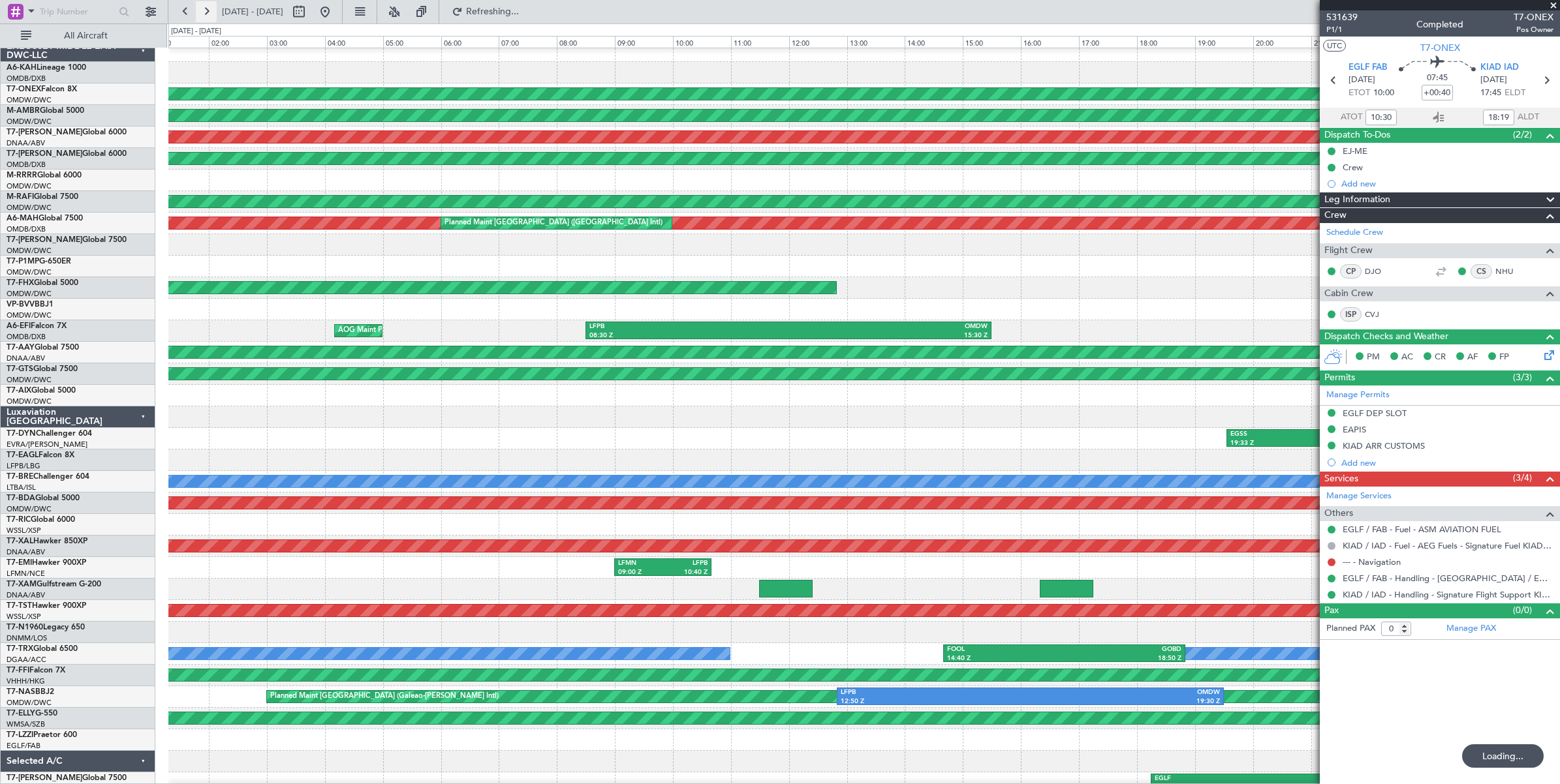
click at [208, 13] on button at bounding box center [206, 12] width 21 height 21
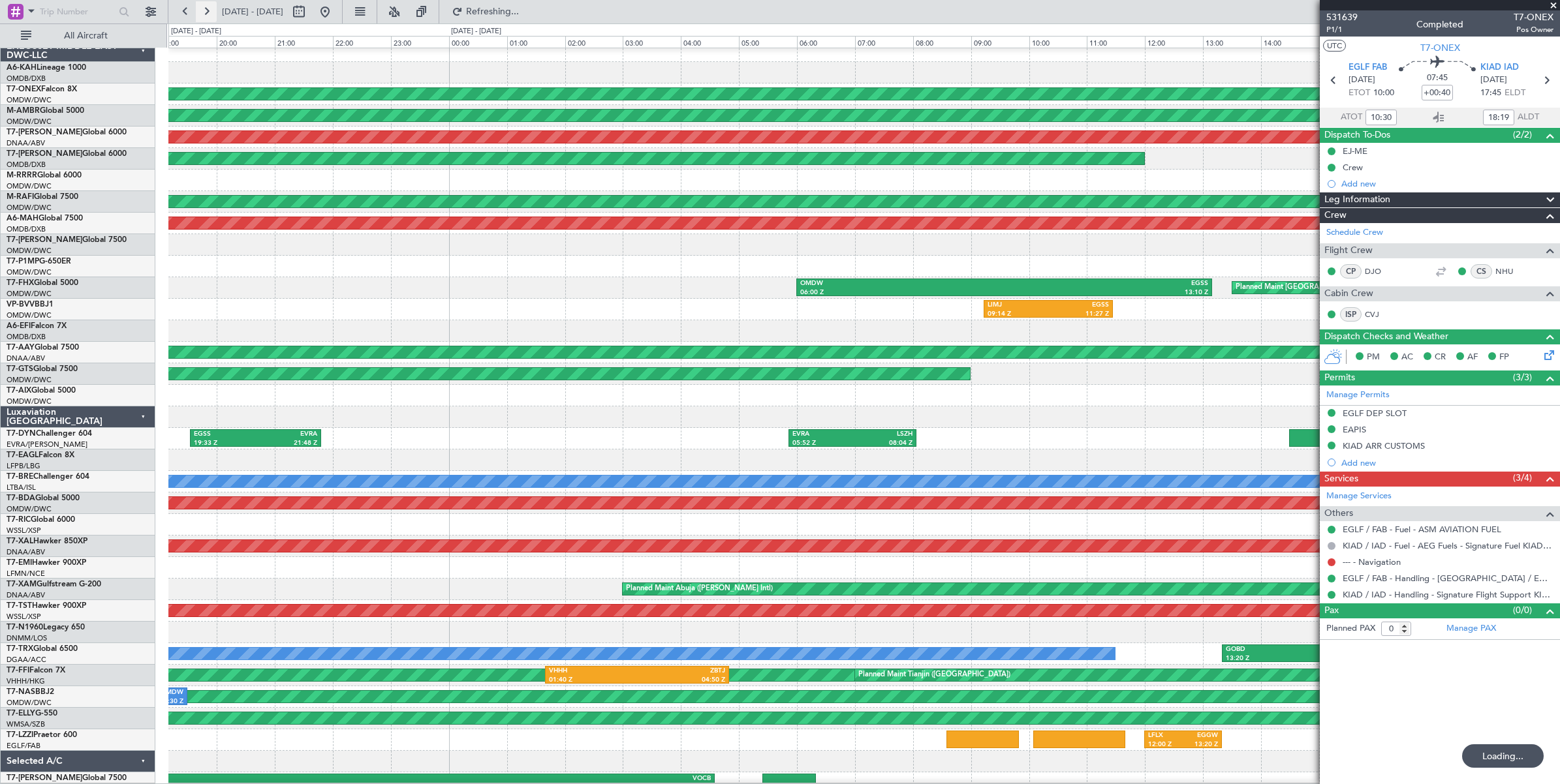
click at [208, 13] on button at bounding box center [206, 12] width 21 height 21
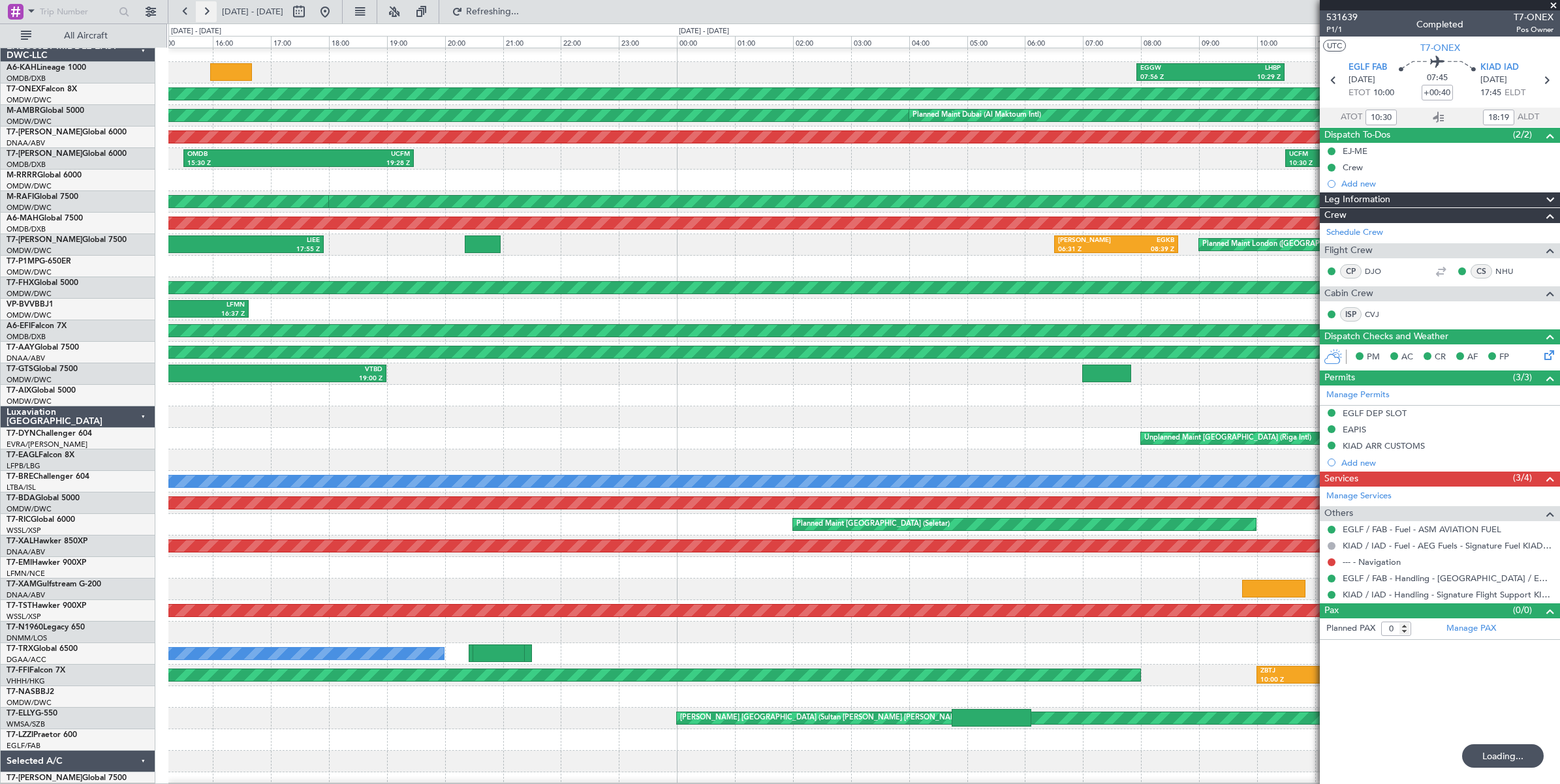
click at [208, 13] on button at bounding box center [206, 12] width 21 height 21
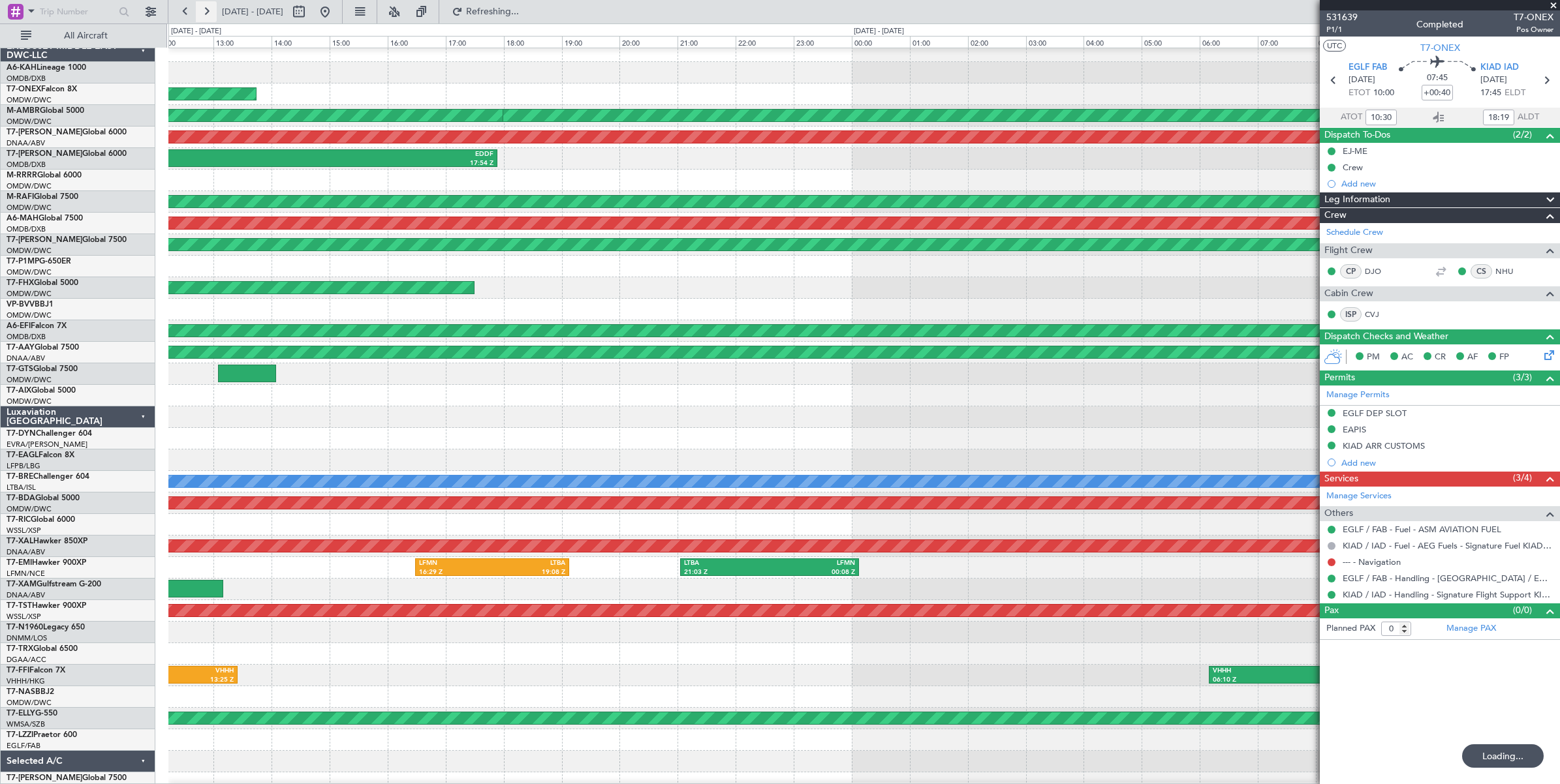
click at [208, 13] on button at bounding box center [206, 12] width 21 height 21
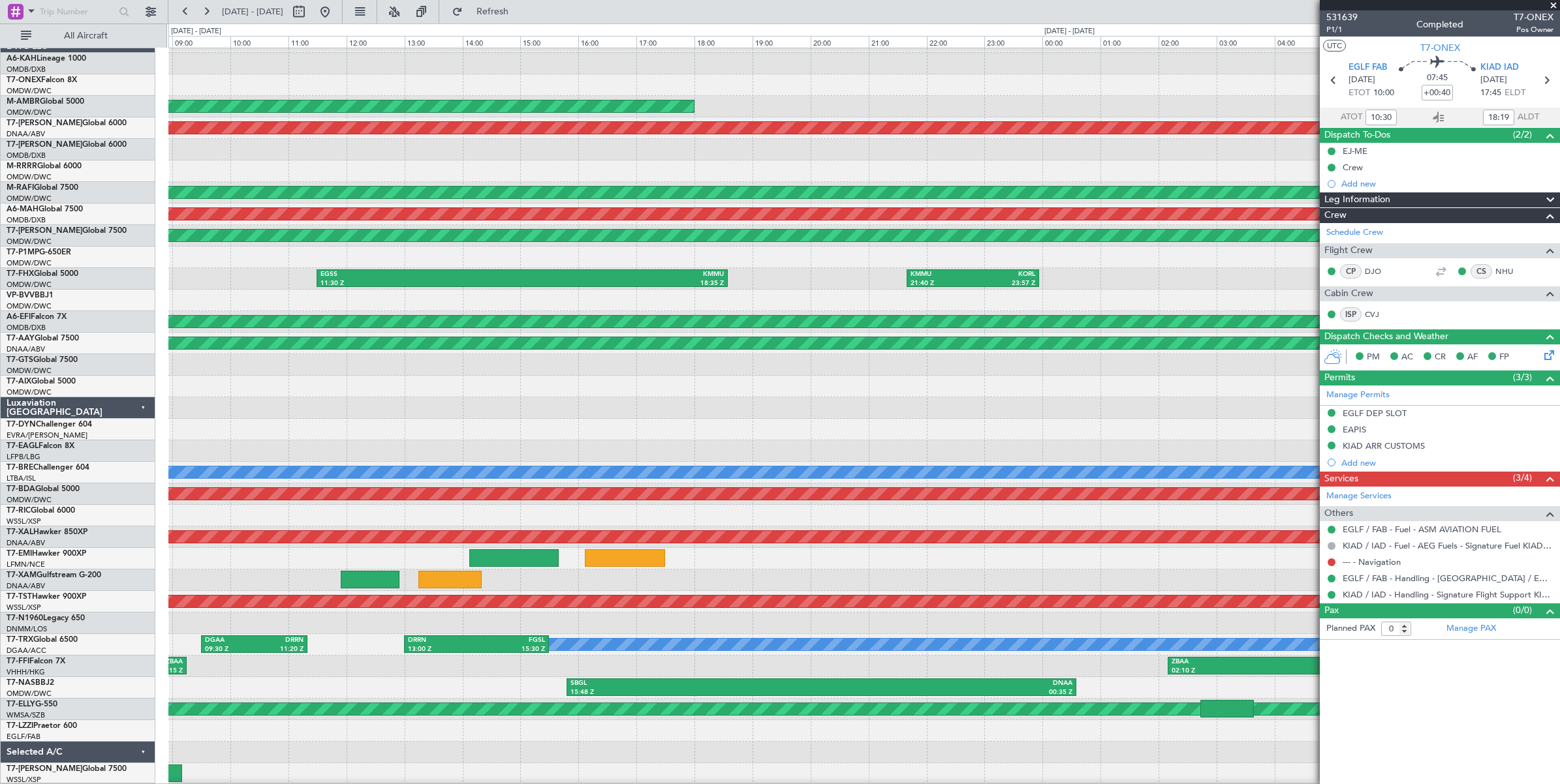
click at [528, 243] on div "LSGG 12:07 Z EGSS 13:42 Z Planned Maint [GEOGRAPHIC_DATA] (Al Maktoum Intl) OMD…" at bounding box center [864, 408] width 1391 height 753
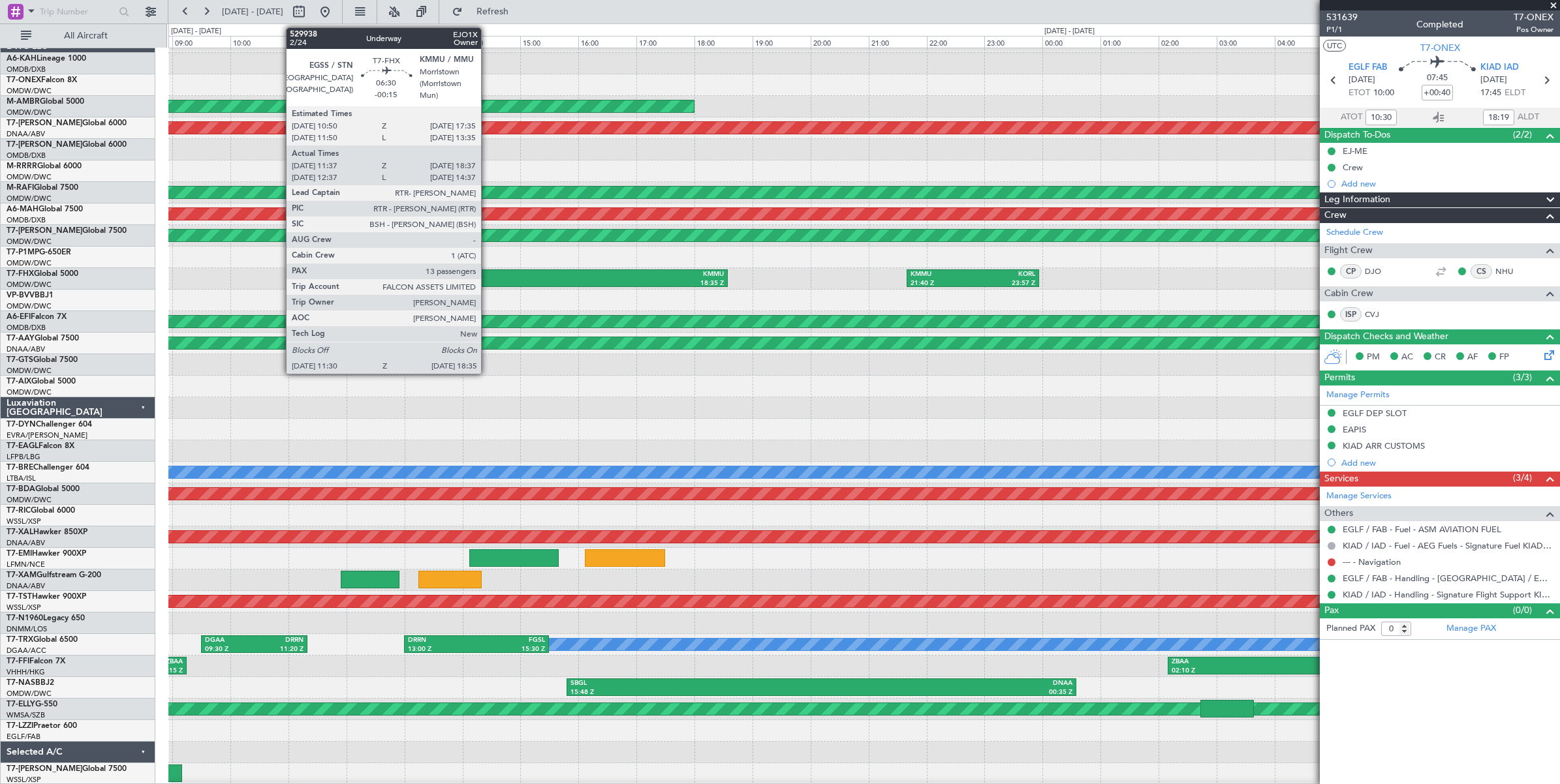
click at [488, 279] on div "11:30 Z" at bounding box center [421, 283] width 202 height 9
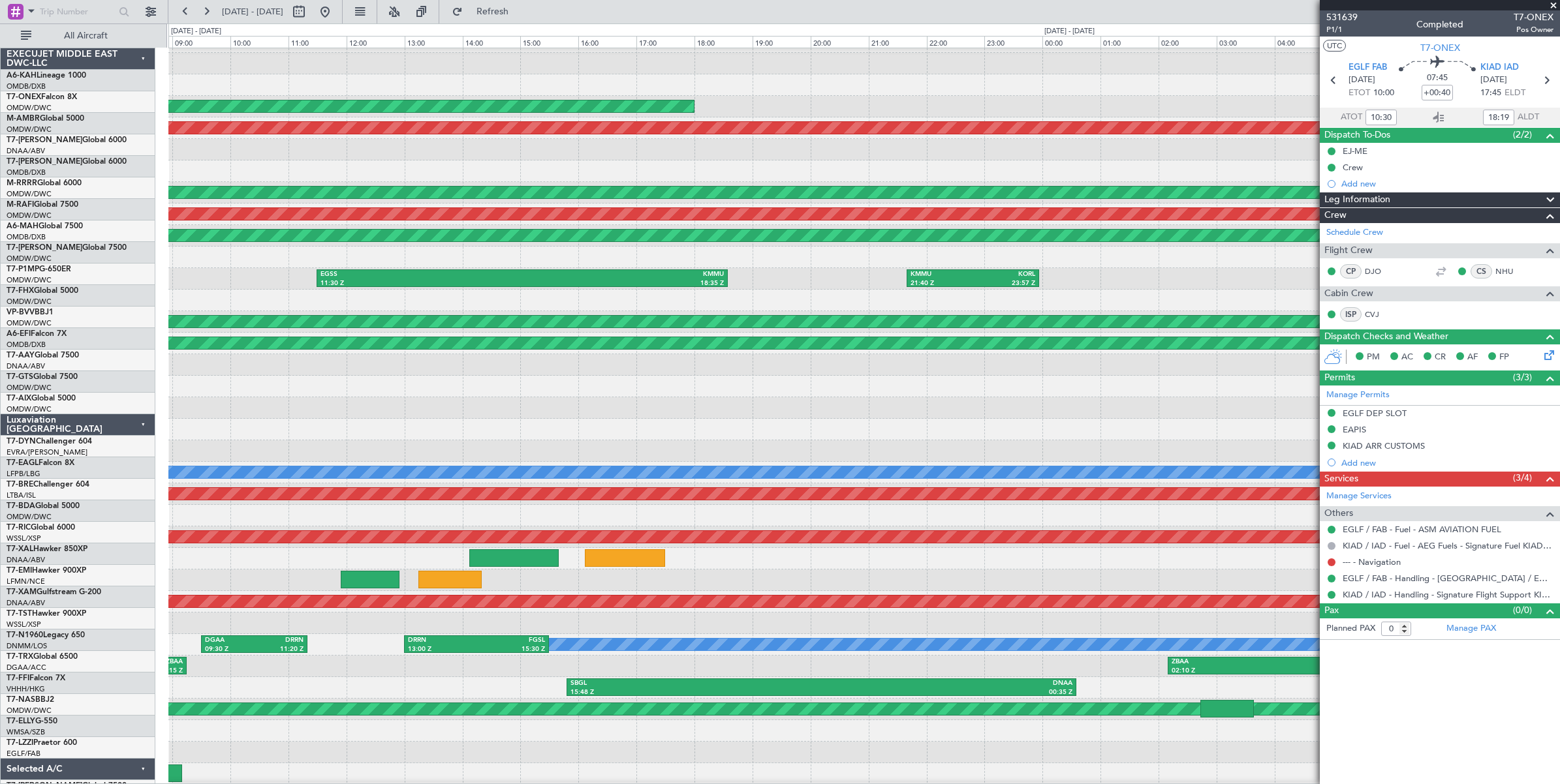
scroll to position [17, 0]
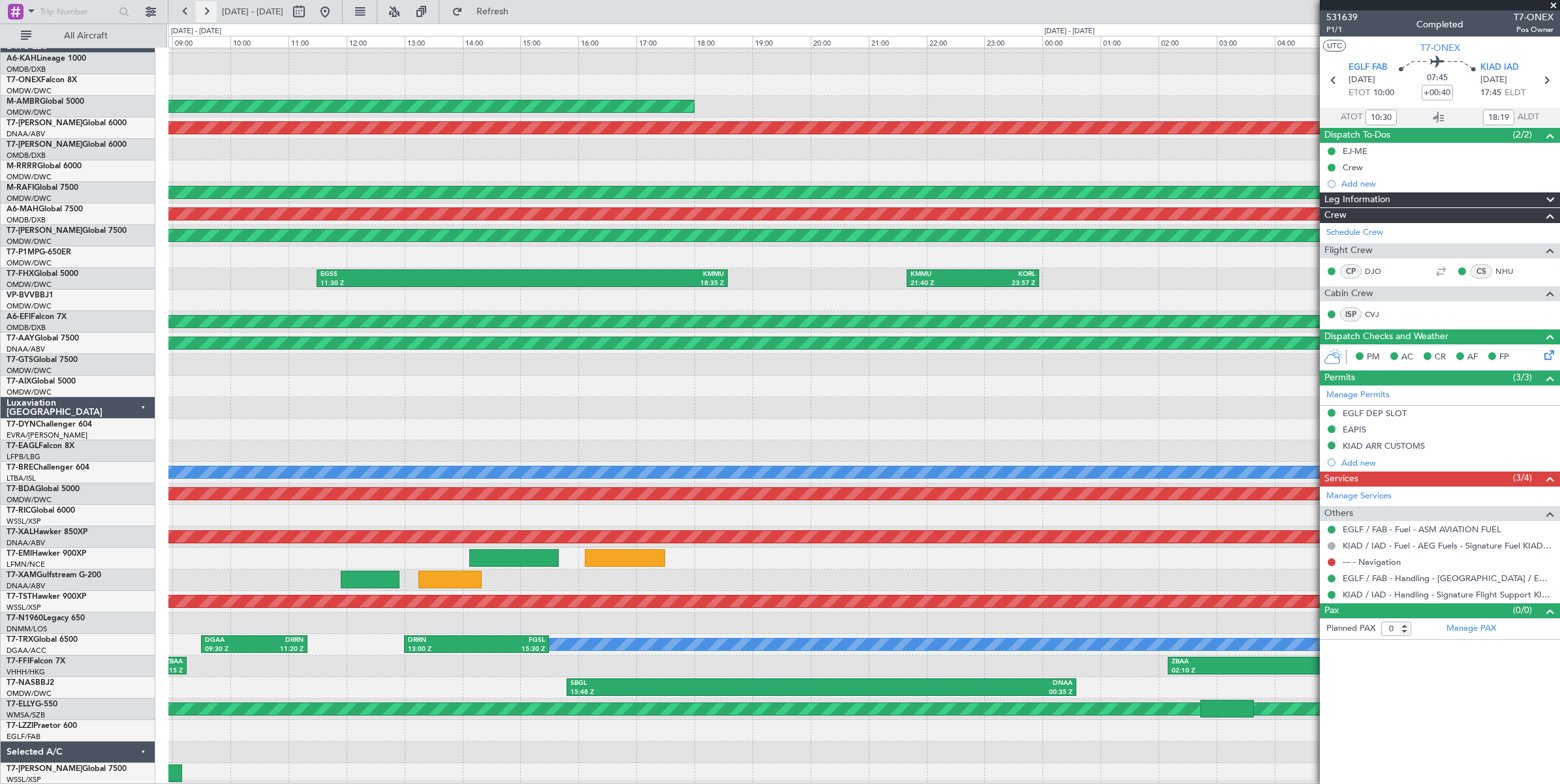
click at [210, 11] on button at bounding box center [206, 12] width 21 height 21
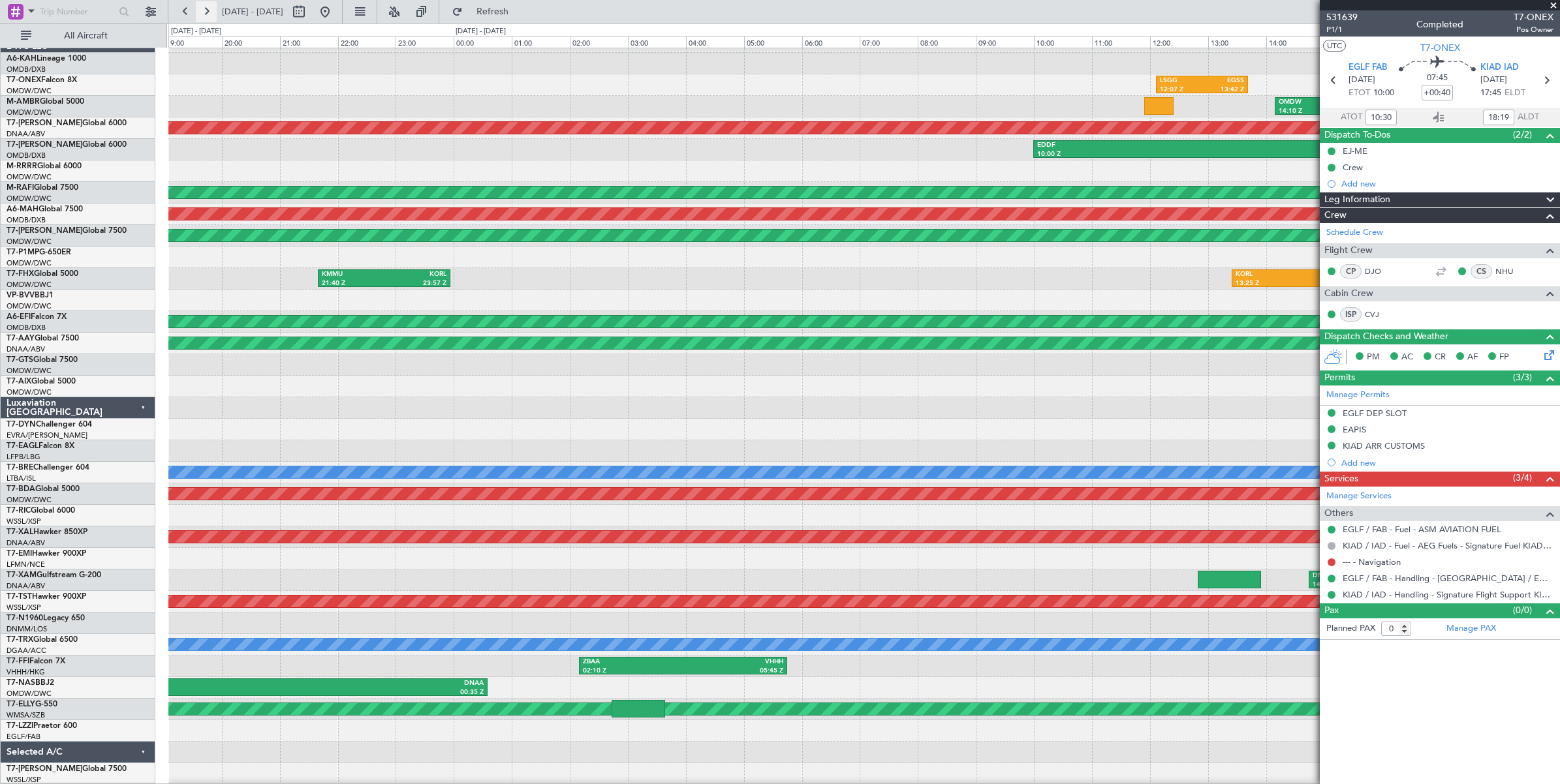
click at [210, 11] on button at bounding box center [206, 12] width 21 height 21
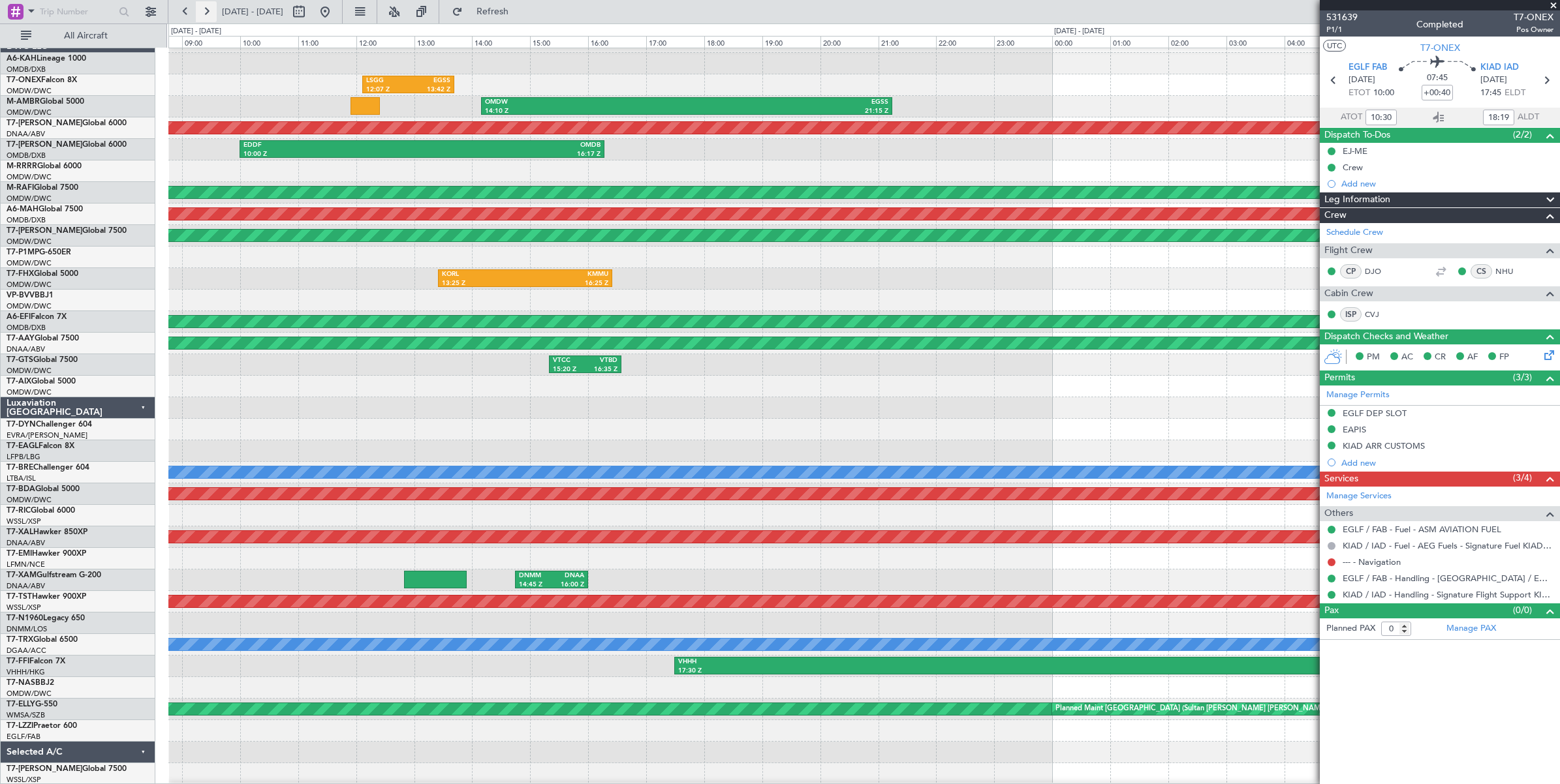
click at [210, 11] on button at bounding box center [206, 12] width 21 height 21
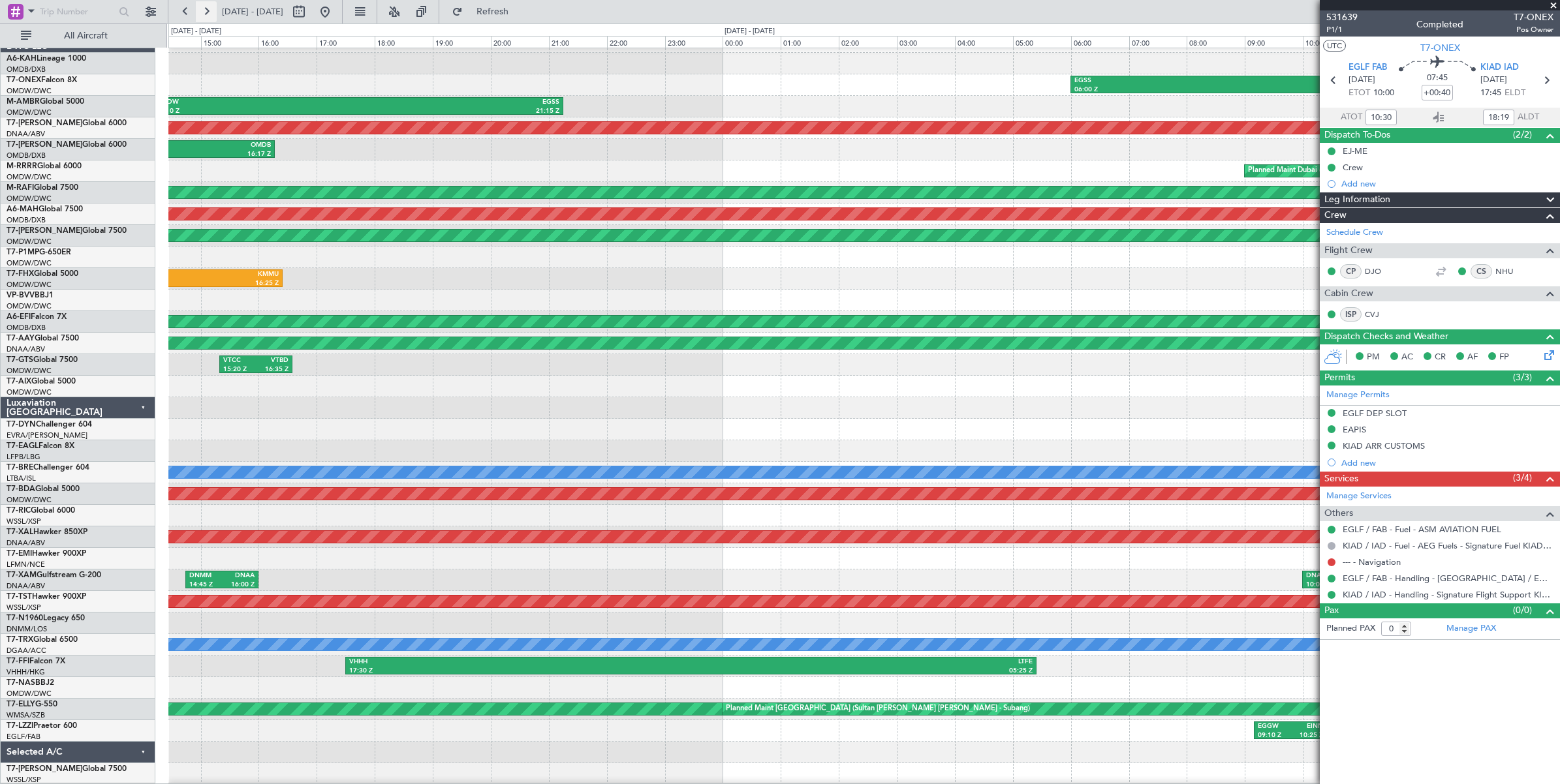
click at [210, 11] on button at bounding box center [206, 12] width 21 height 21
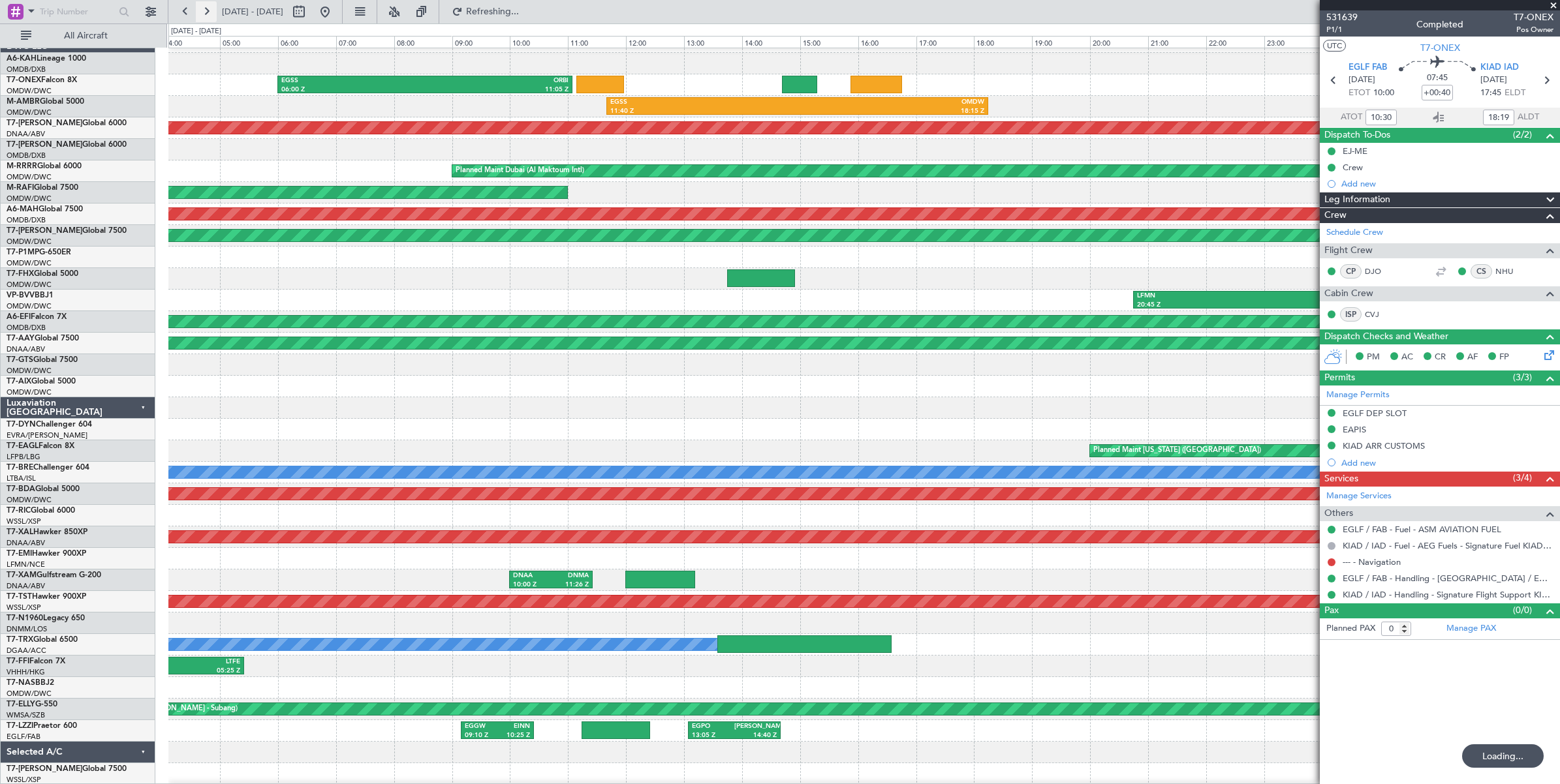
click at [210, 11] on button at bounding box center [206, 12] width 21 height 21
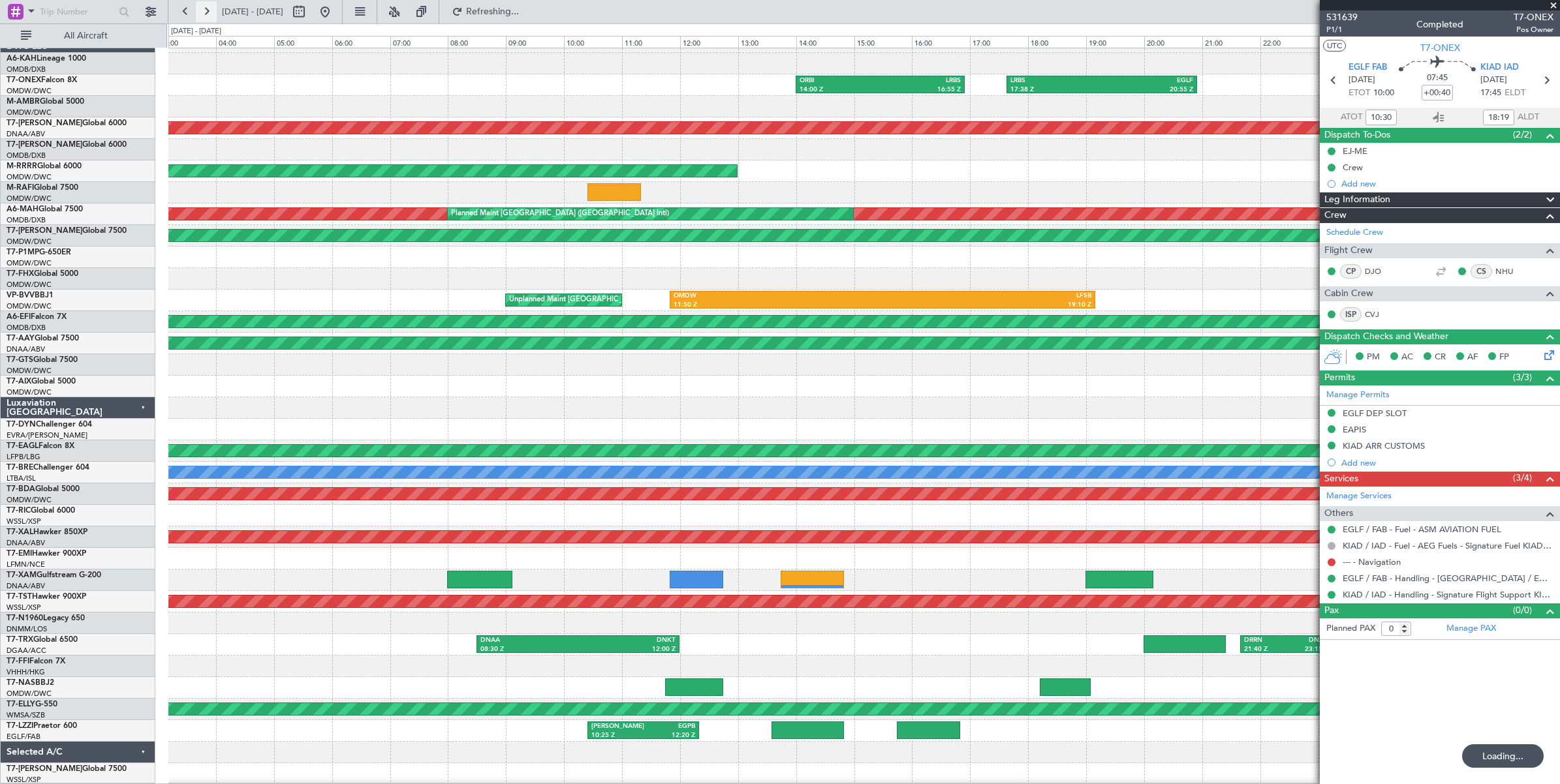
click at [210, 11] on button at bounding box center [206, 12] width 21 height 21
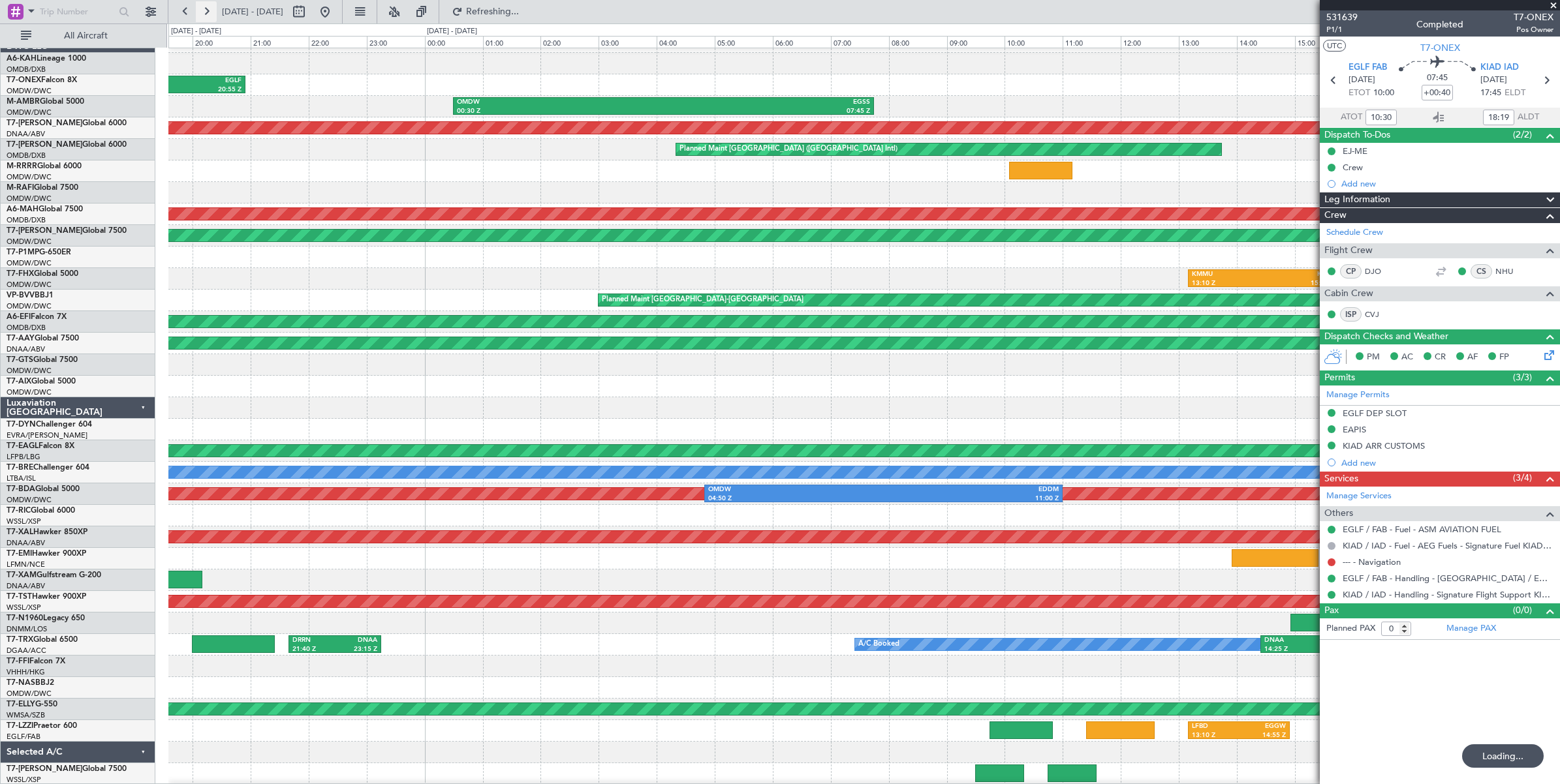
click at [210, 11] on button at bounding box center [206, 12] width 21 height 21
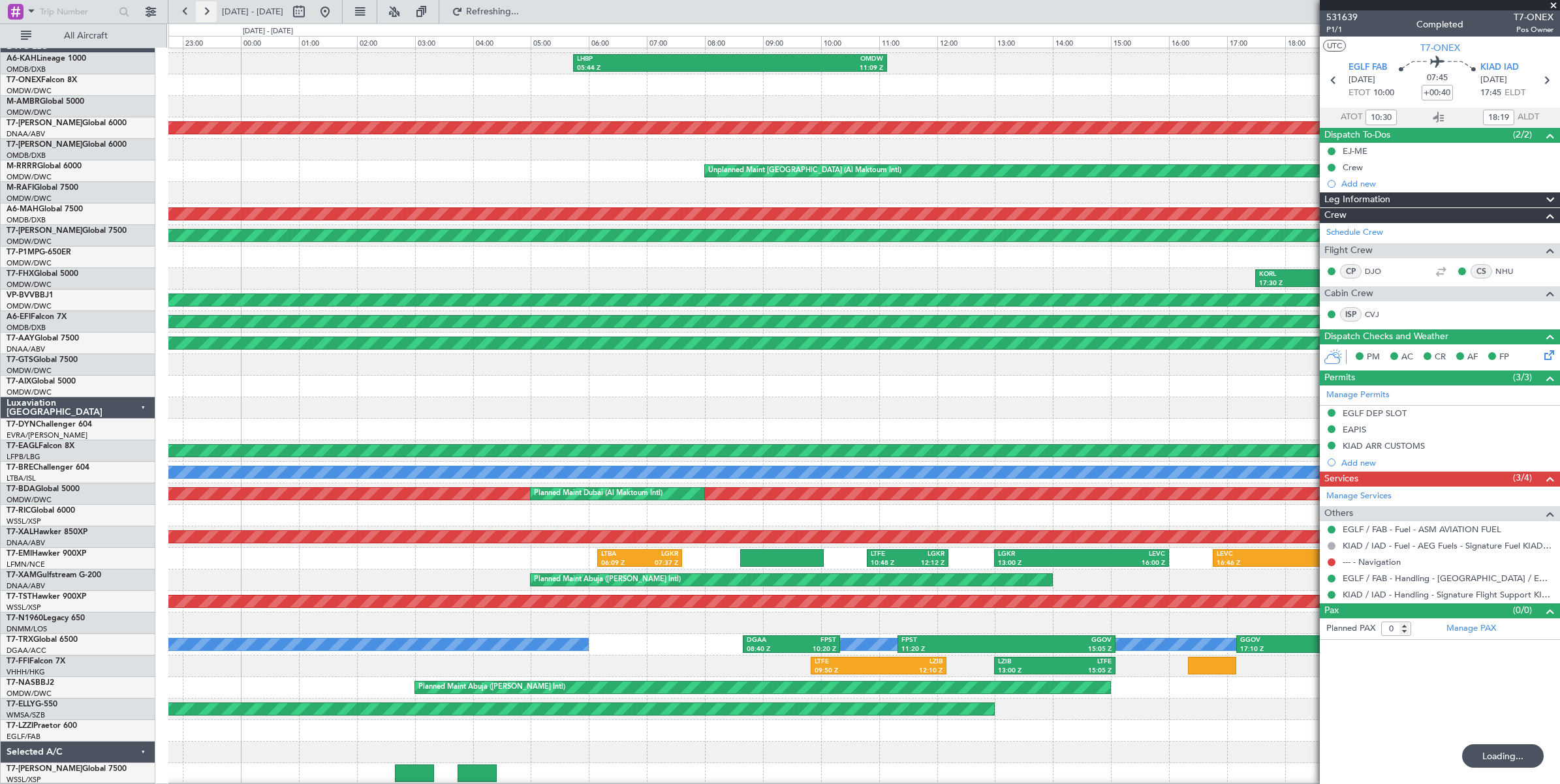
click at [210, 11] on button at bounding box center [206, 12] width 21 height 21
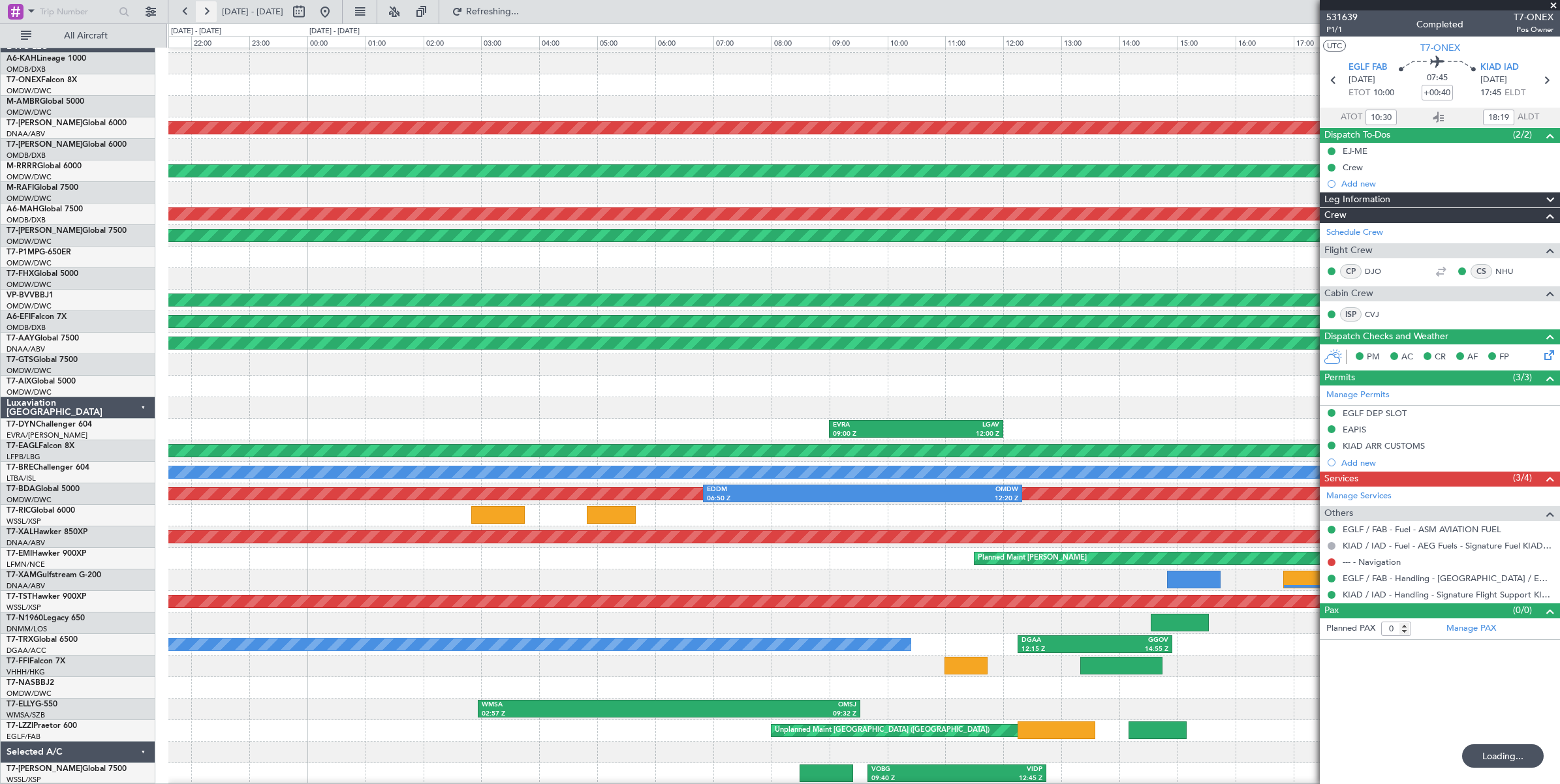
click at [210, 11] on button at bounding box center [206, 12] width 21 height 21
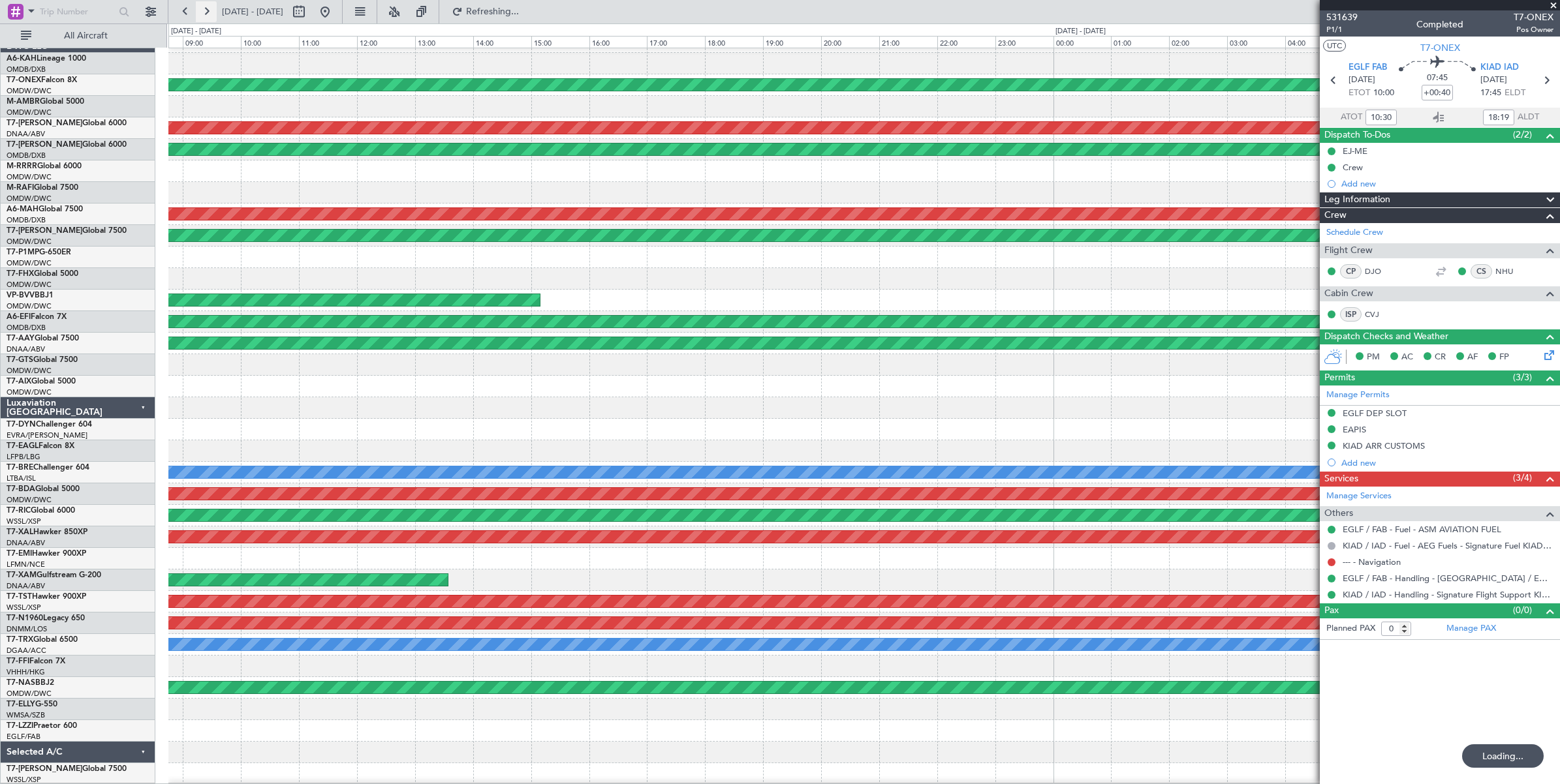
click at [210, 11] on button at bounding box center [206, 12] width 21 height 21
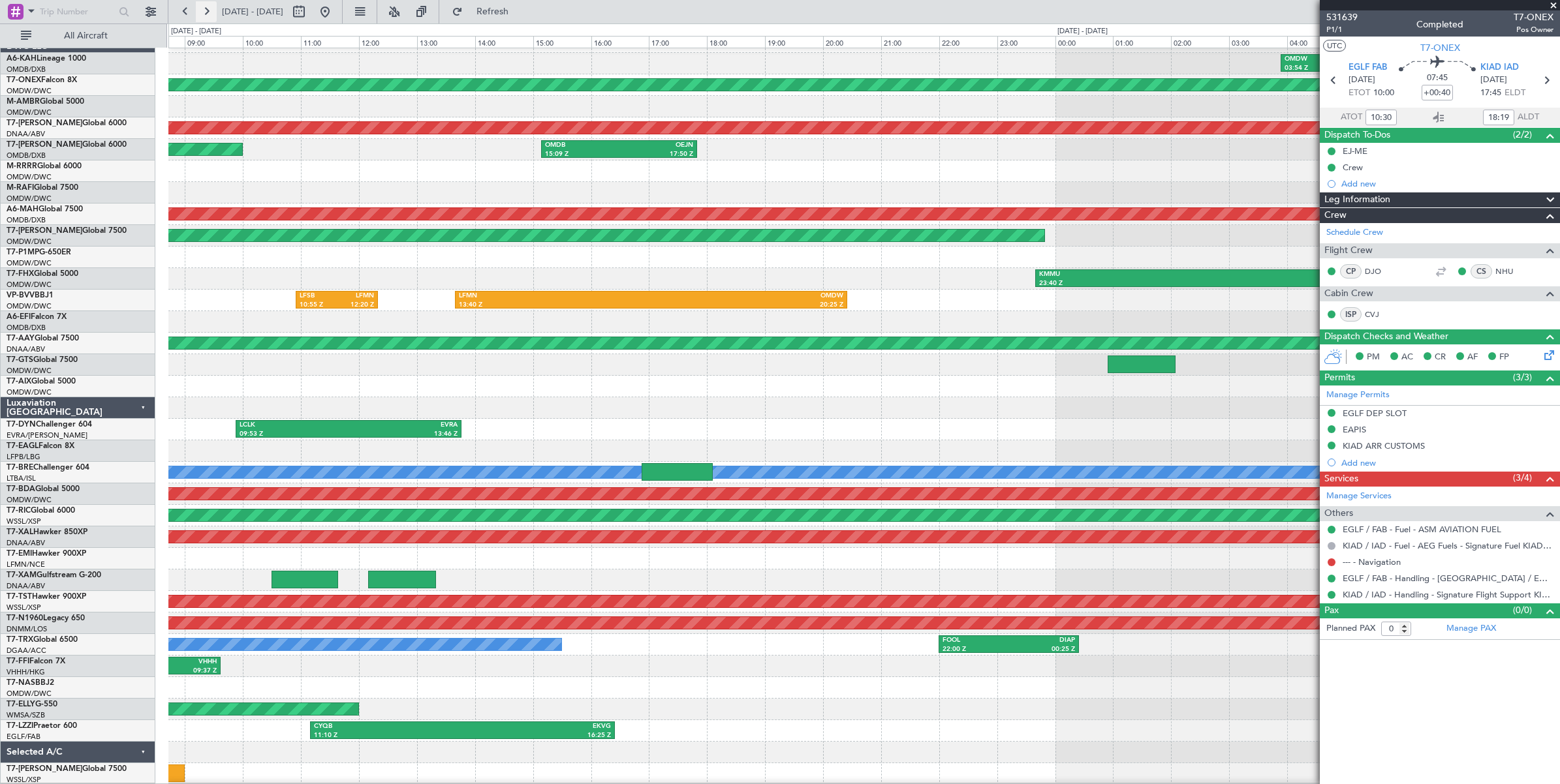
click at [210, 11] on button at bounding box center [206, 12] width 21 height 21
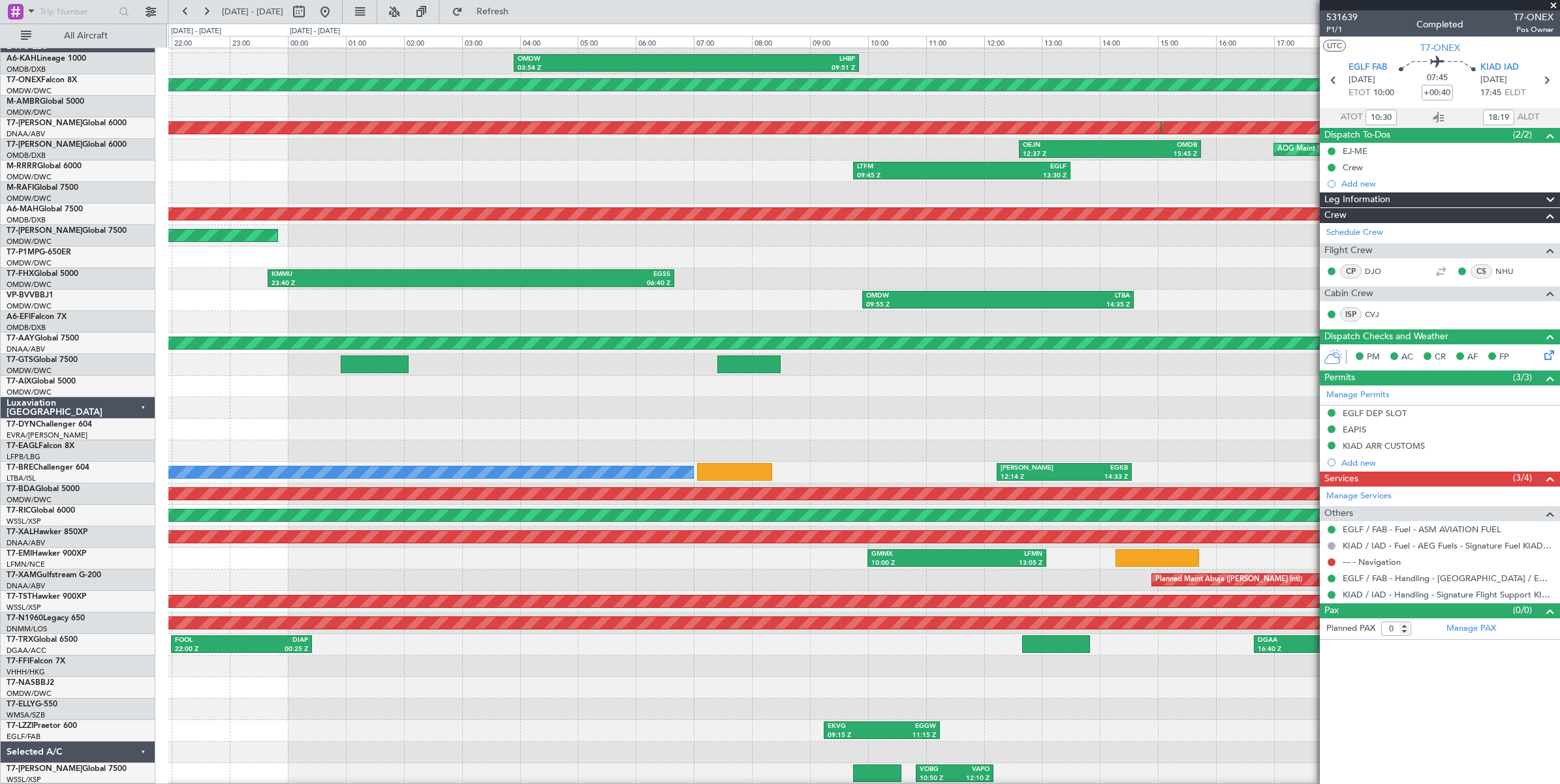
click at [1020, 228] on div "OMDW 03:54 Z LHBP 09:51 Z Planned Maint London (Farnborough) Unplanned Maint Du…" at bounding box center [864, 408] width 1391 height 753
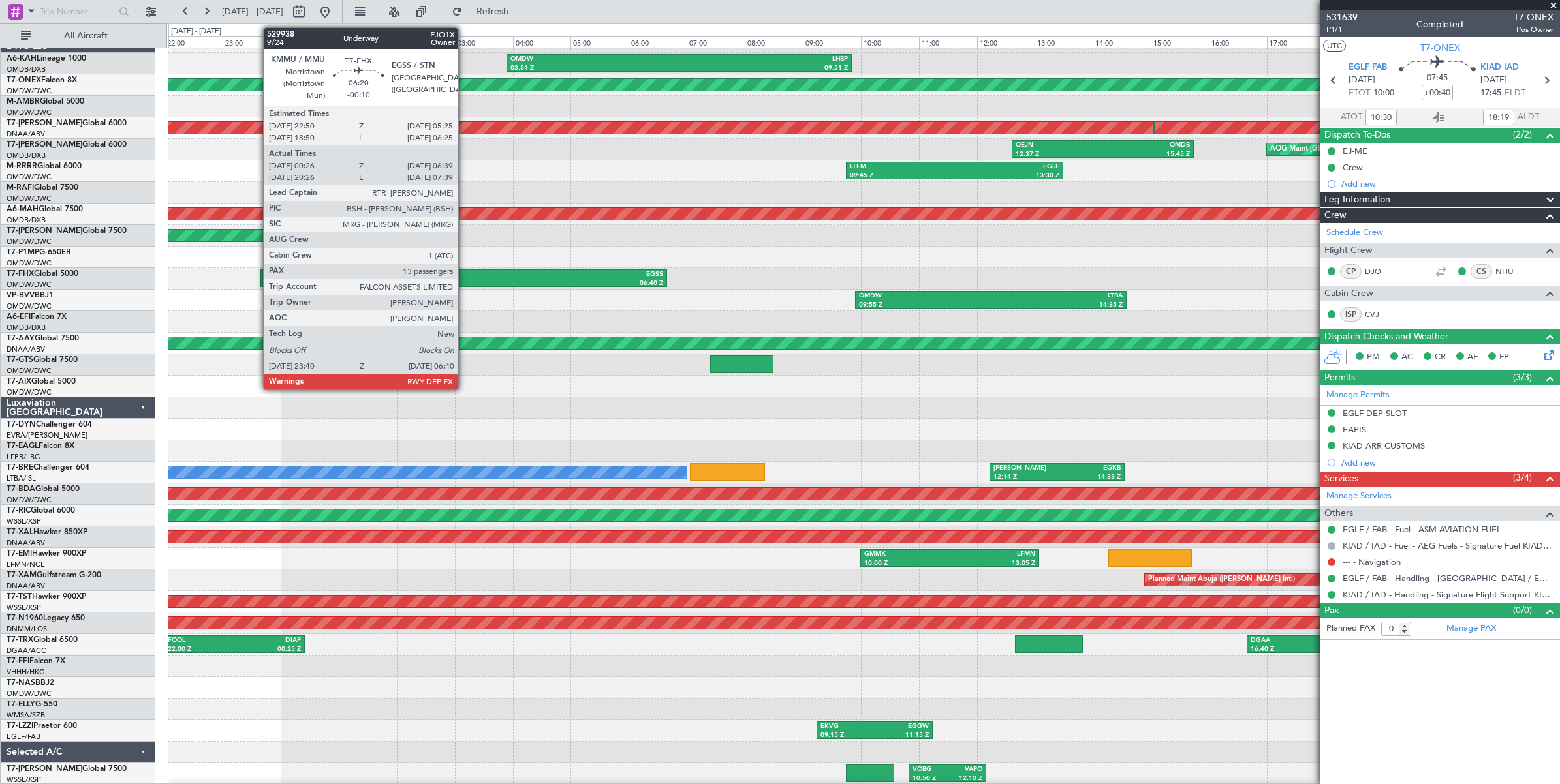
click at [465, 277] on div "EGSS" at bounding box center [563, 274] width 199 height 9
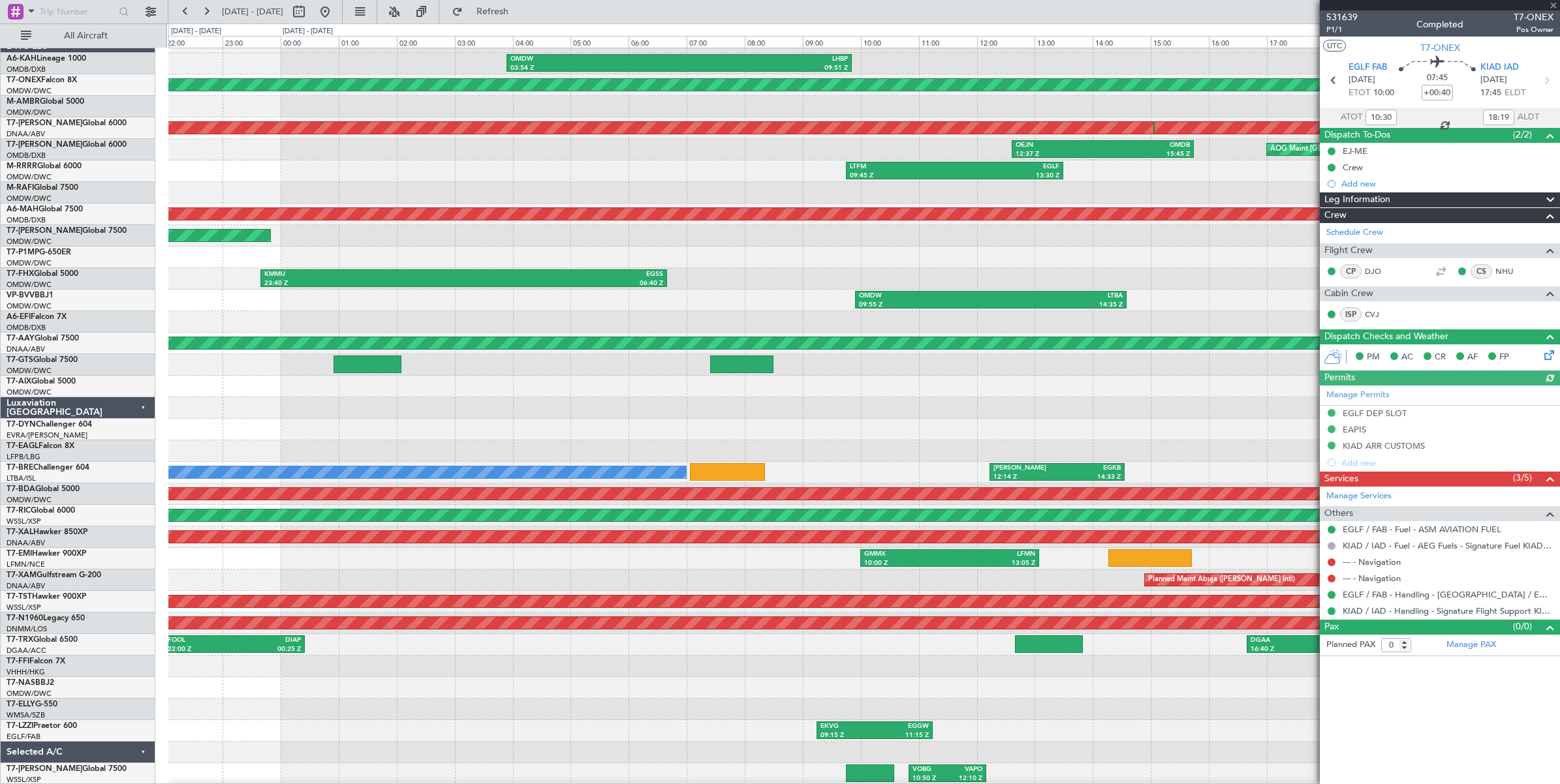
type input "[PERSON_NAME] ([PERSON_NAME])"
type input "6630"
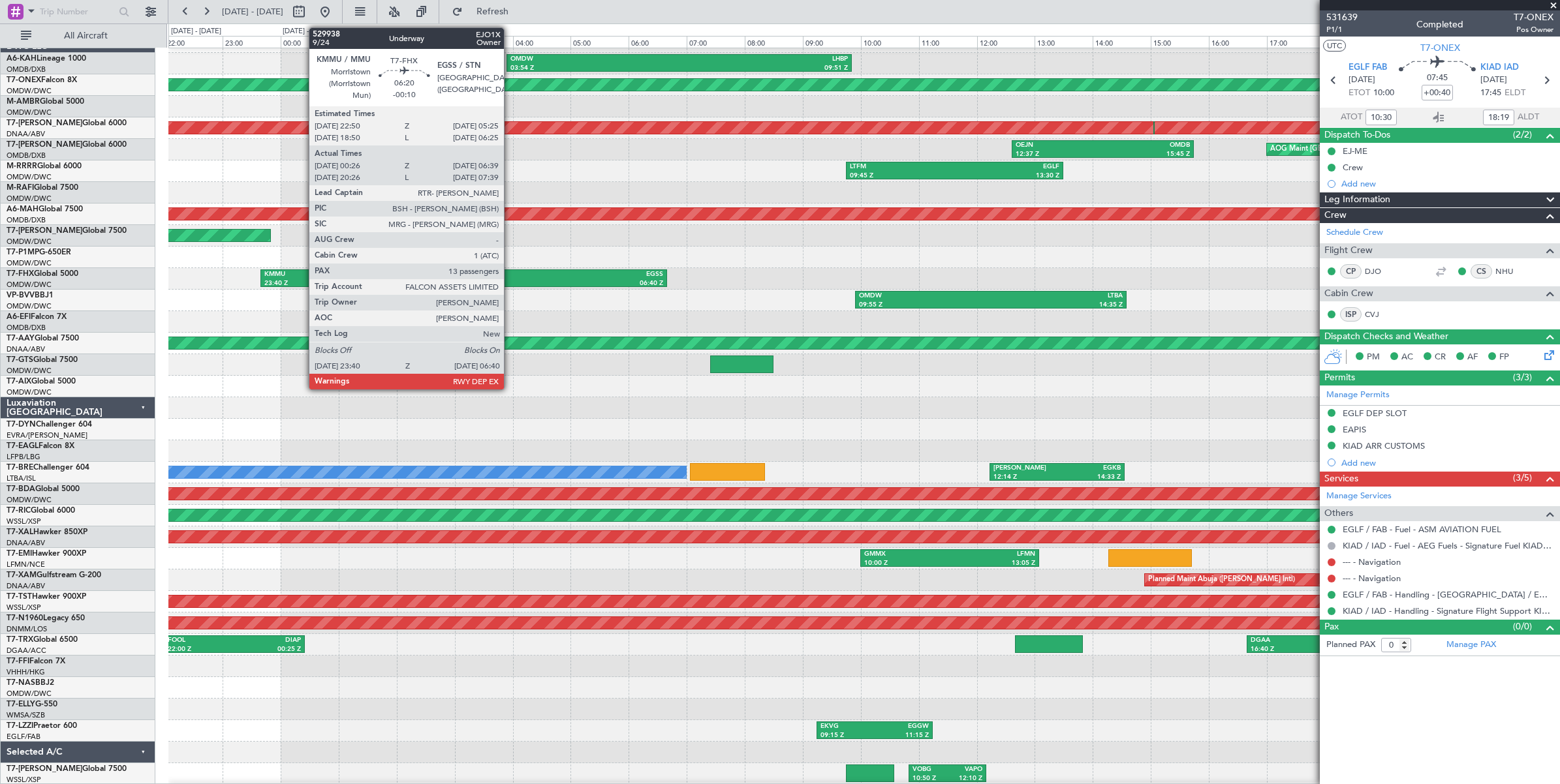
click at [511, 280] on div "06:40 Z" at bounding box center [563, 283] width 199 height 9
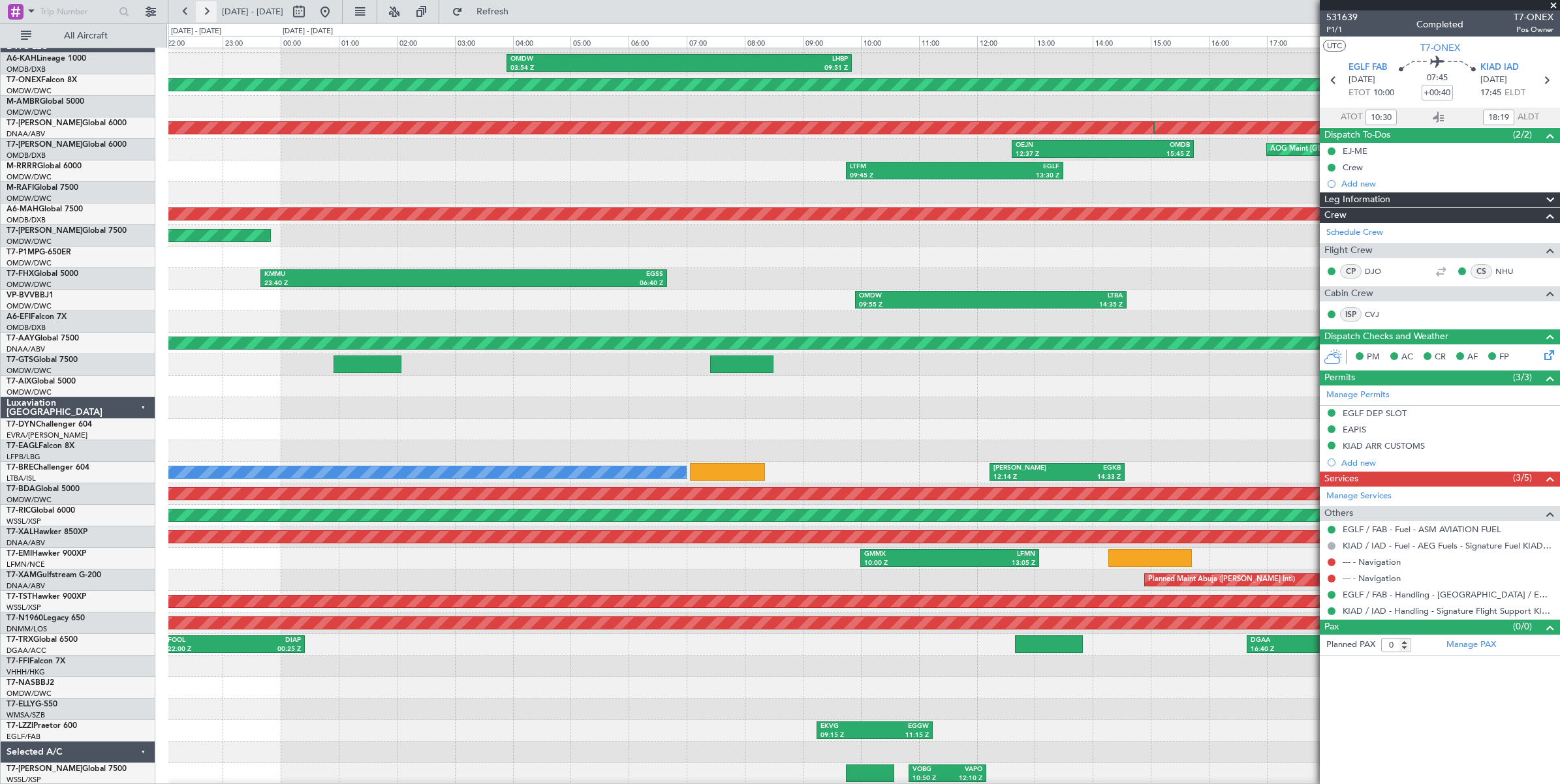
click at [206, 14] on button at bounding box center [206, 12] width 21 height 21
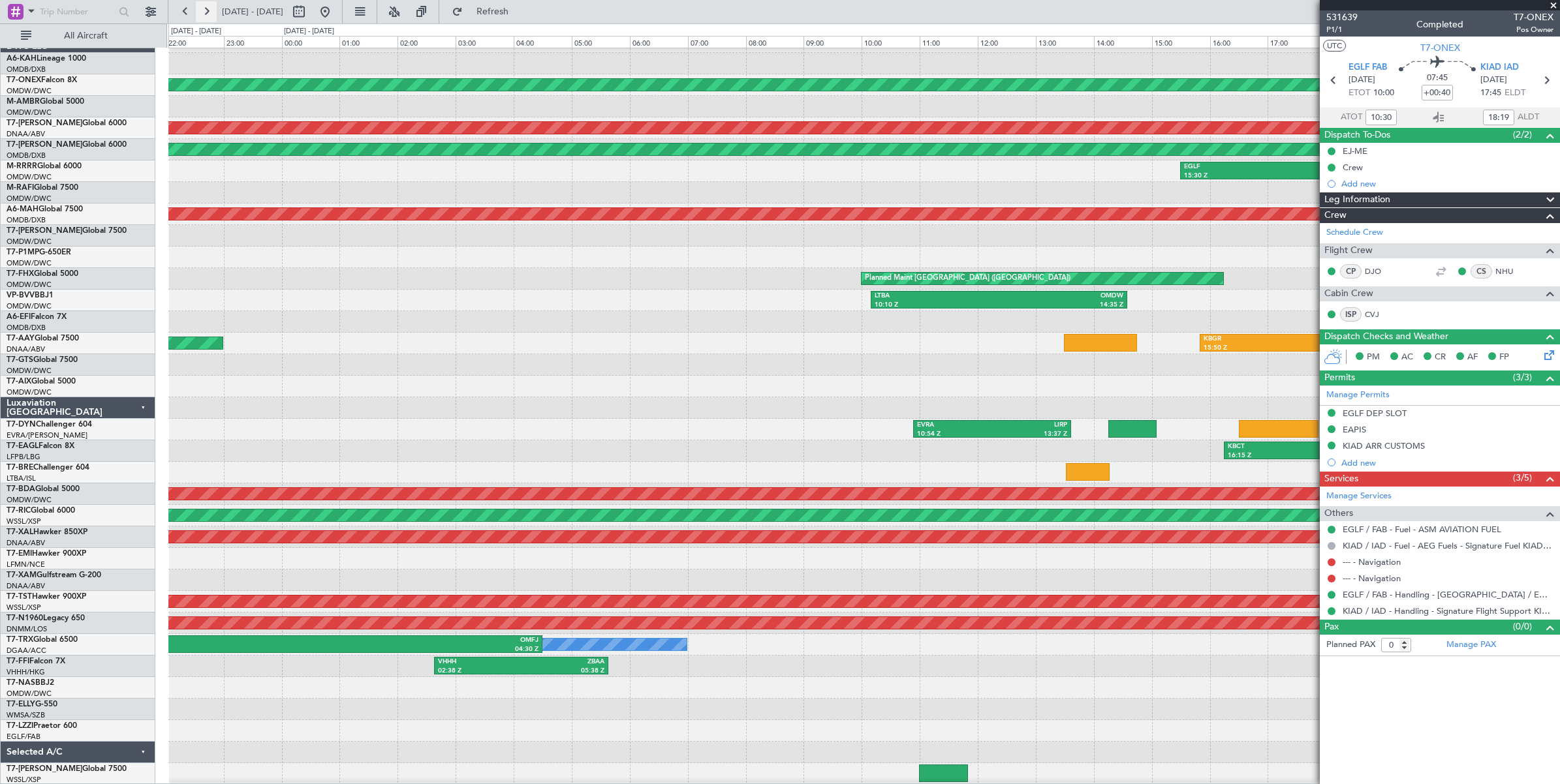
click at [206, 14] on button at bounding box center [206, 12] width 21 height 21
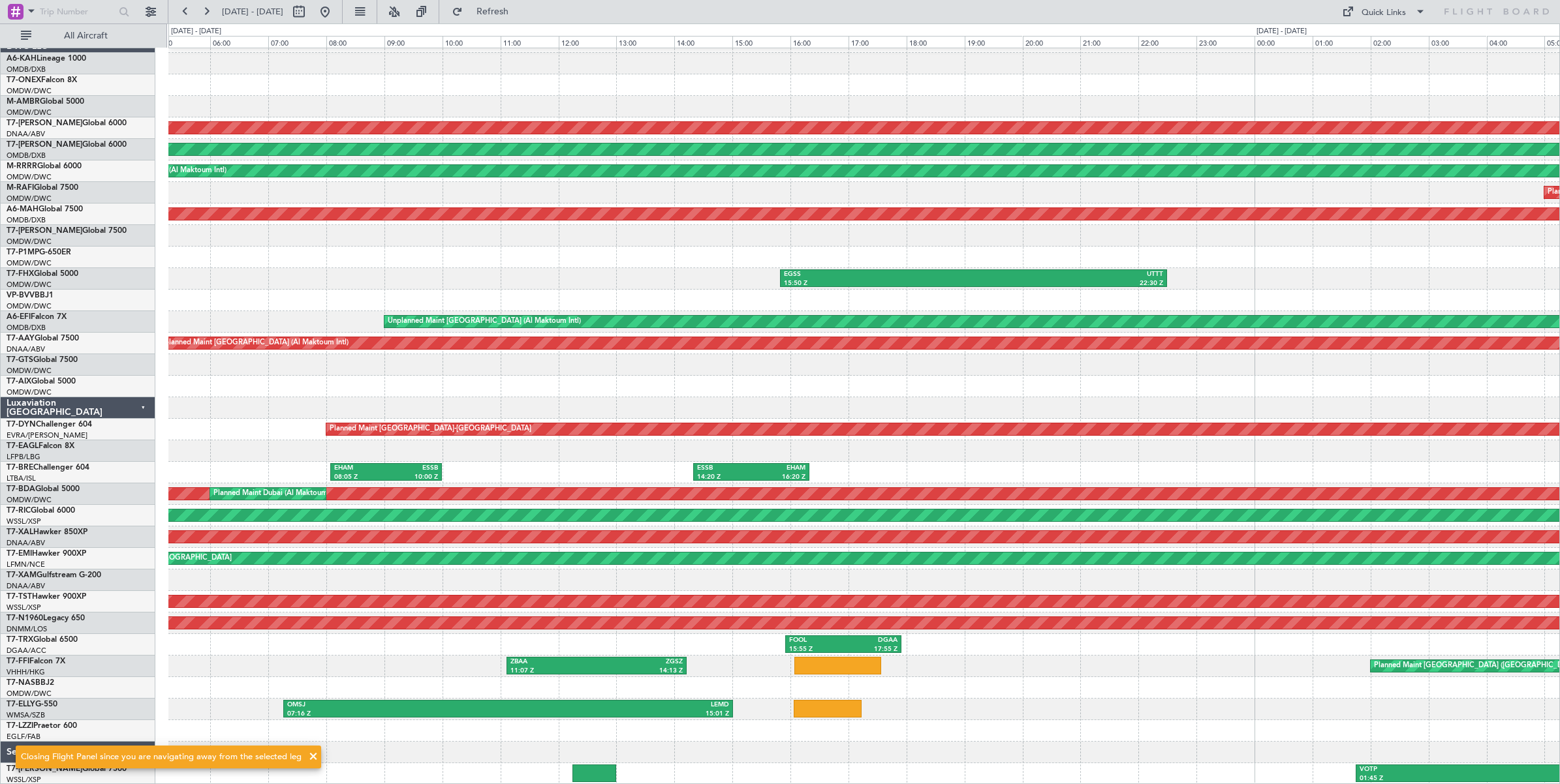
click at [202, 268] on div "EGSS 15:50 Z UTTT 22:30 Z" at bounding box center [864, 279] width 1391 height 22
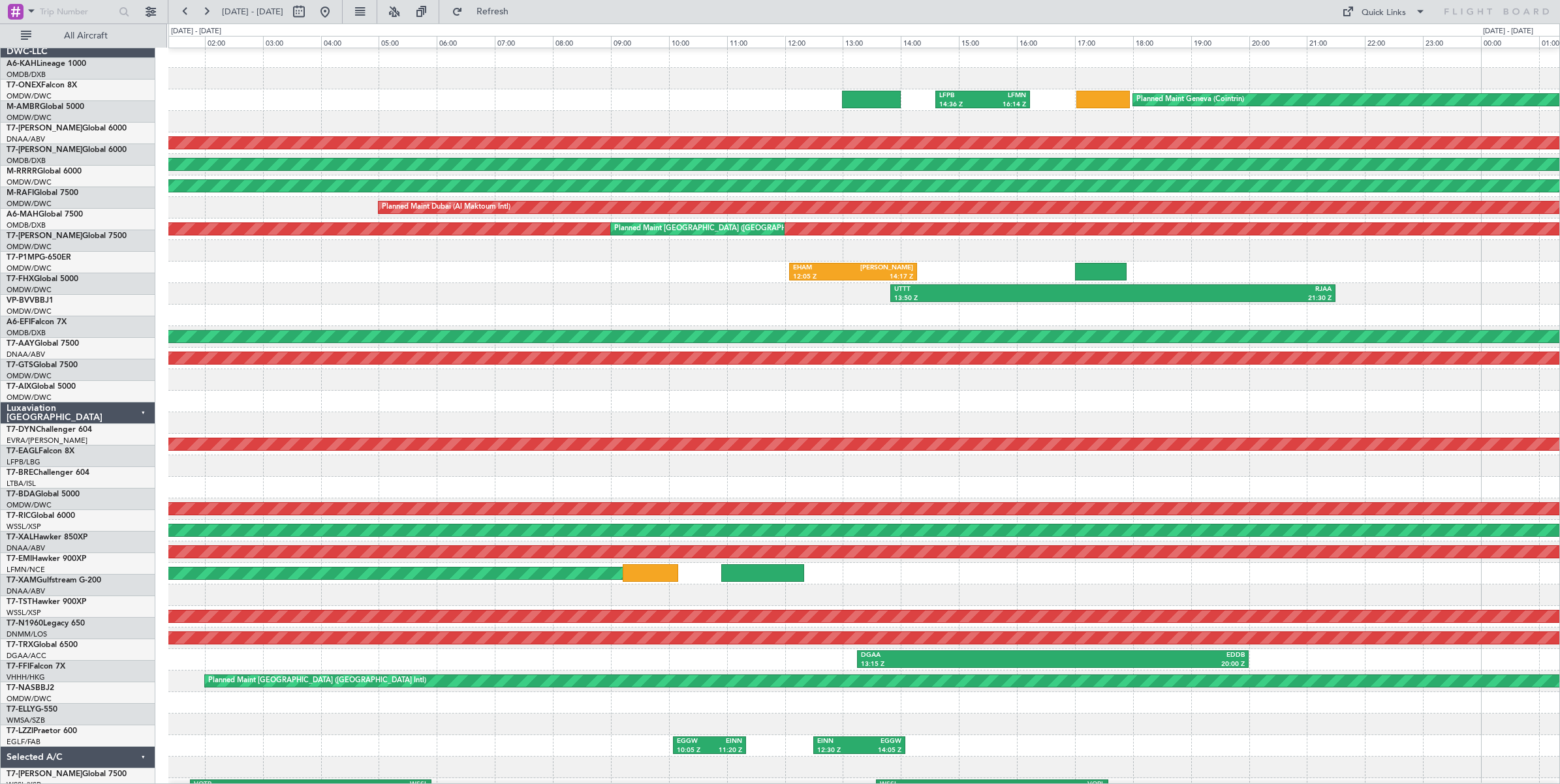
scroll to position [2, 0]
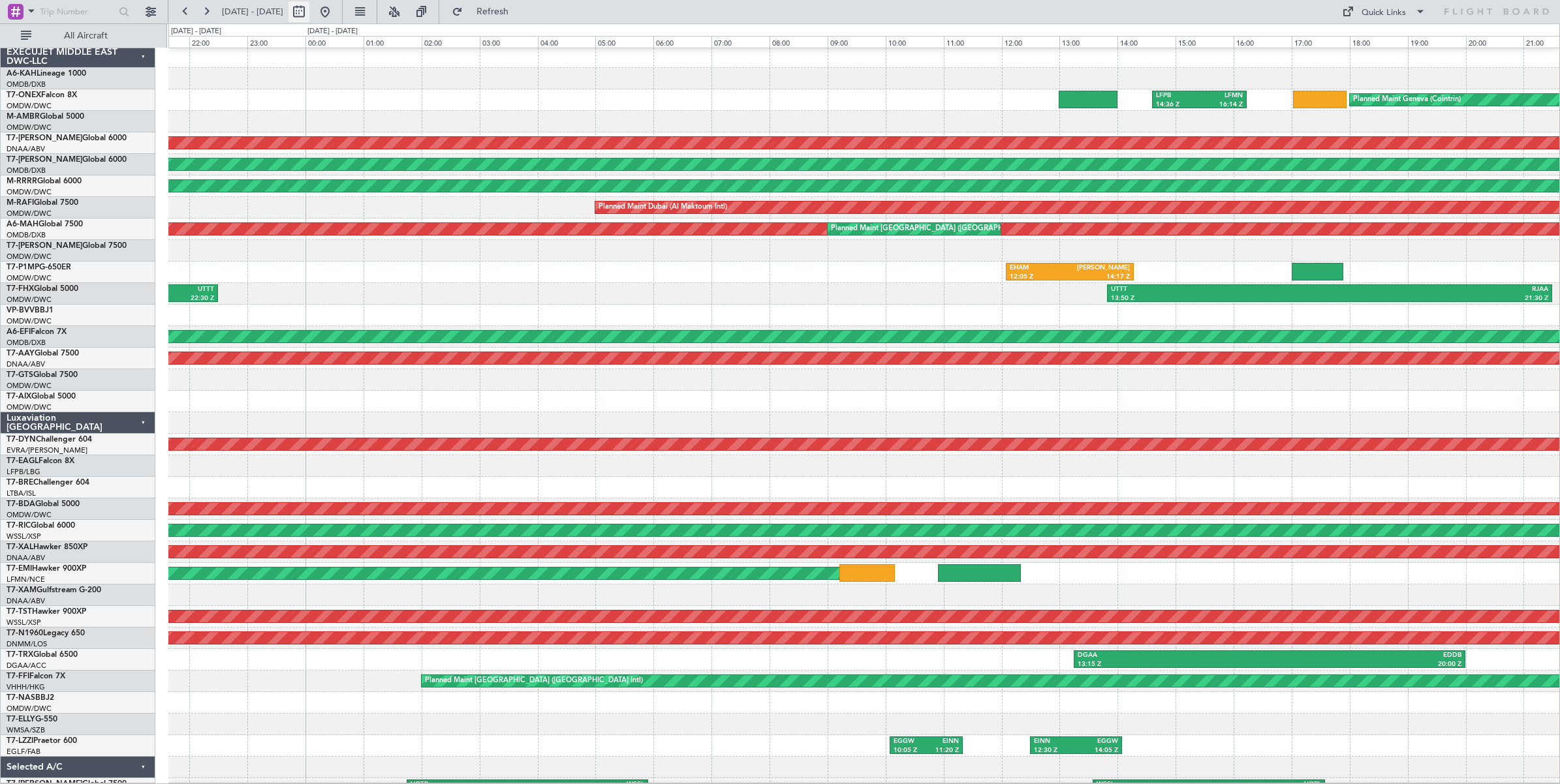
click at [310, 12] on button at bounding box center [299, 12] width 21 height 21
select select "7"
select select "2025"
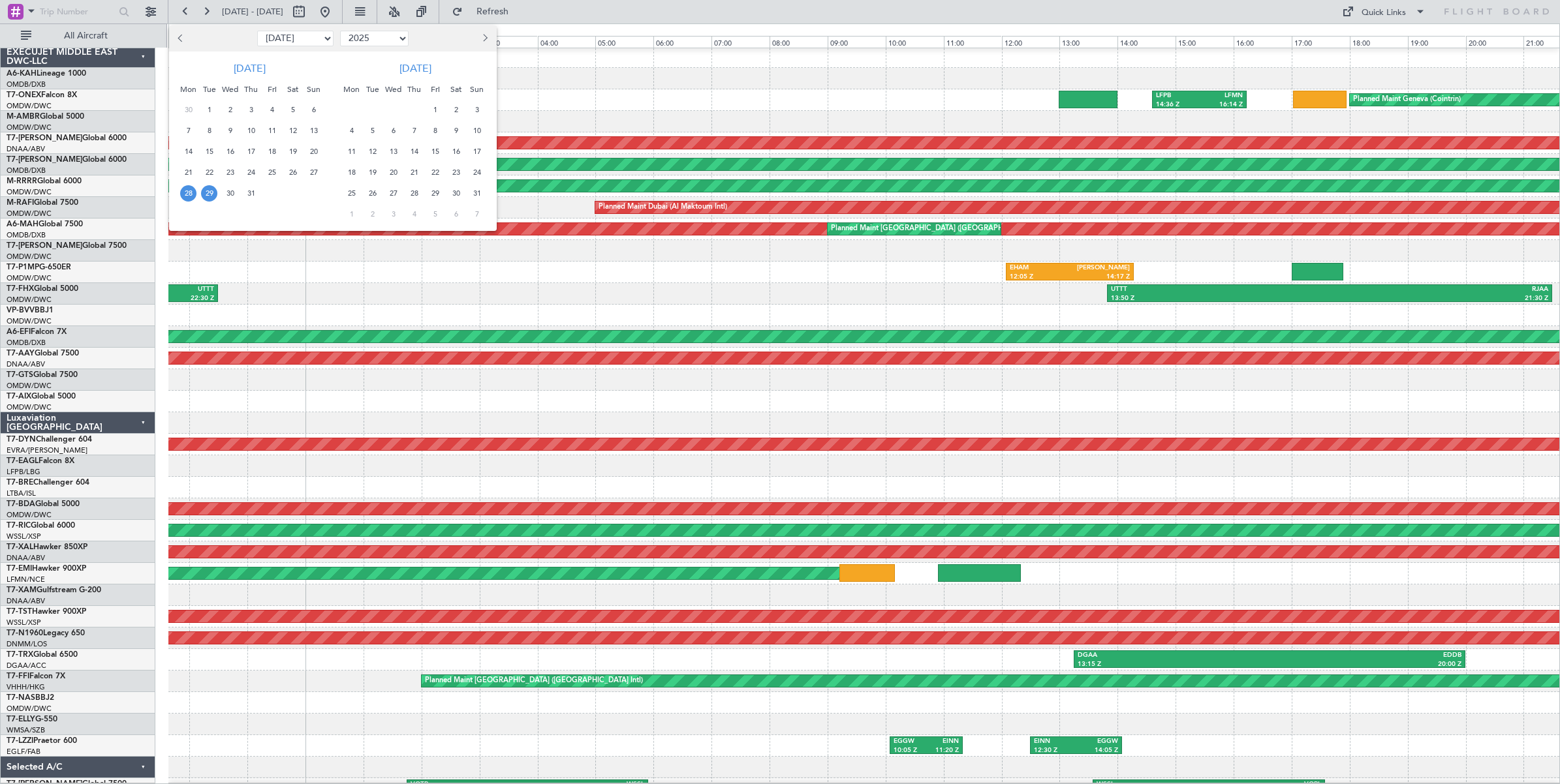
click at [312, 171] on span "27" at bounding box center [314, 172] width 16 height 16
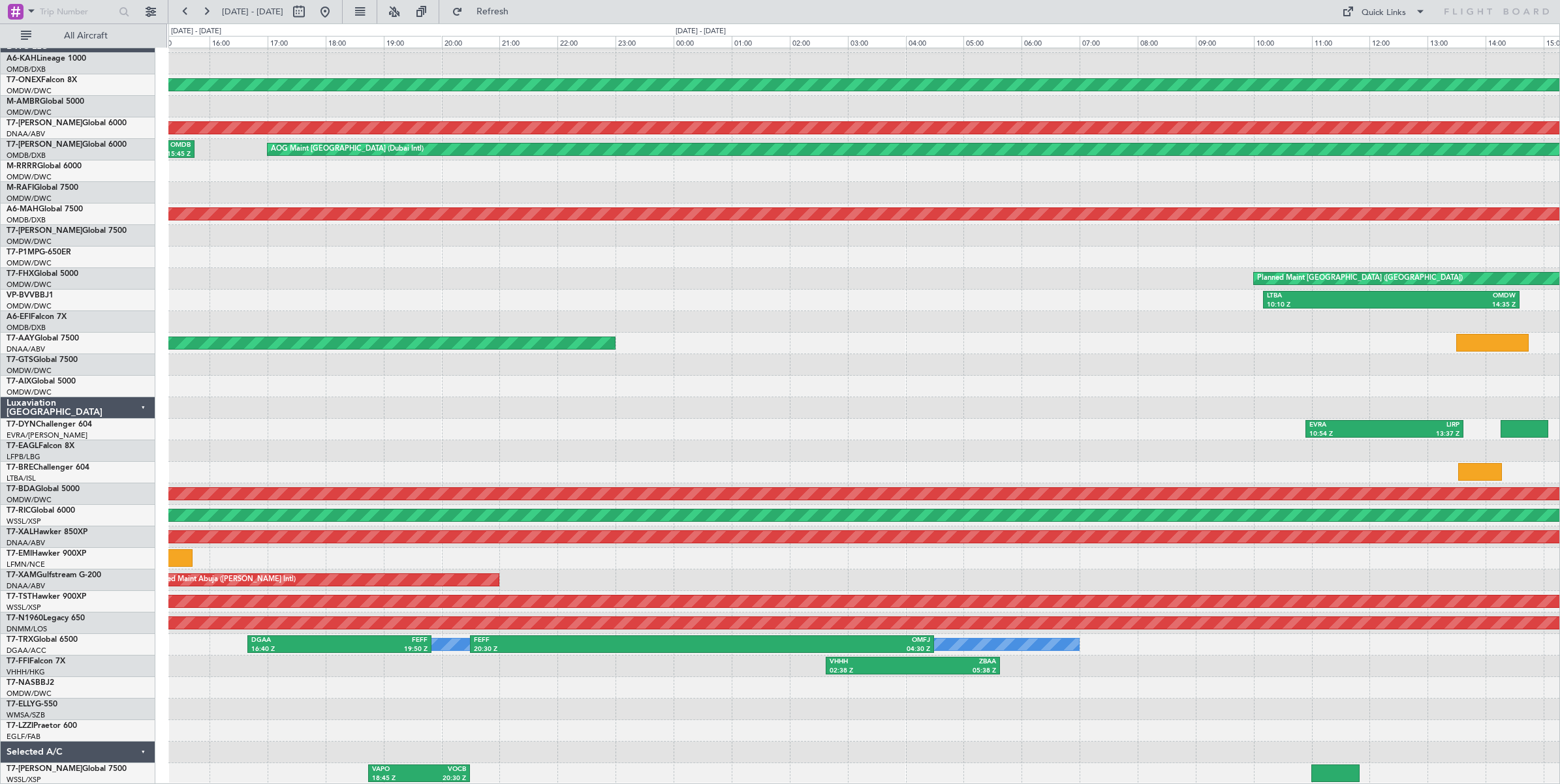
click at [1054, 266] on div "OMDW 03:54 Z LHBP 09:51 Z Planned Maint London (Farnborough) Unplanned Maint Du…" at bounding box center [864, 408] width 1391 height 753
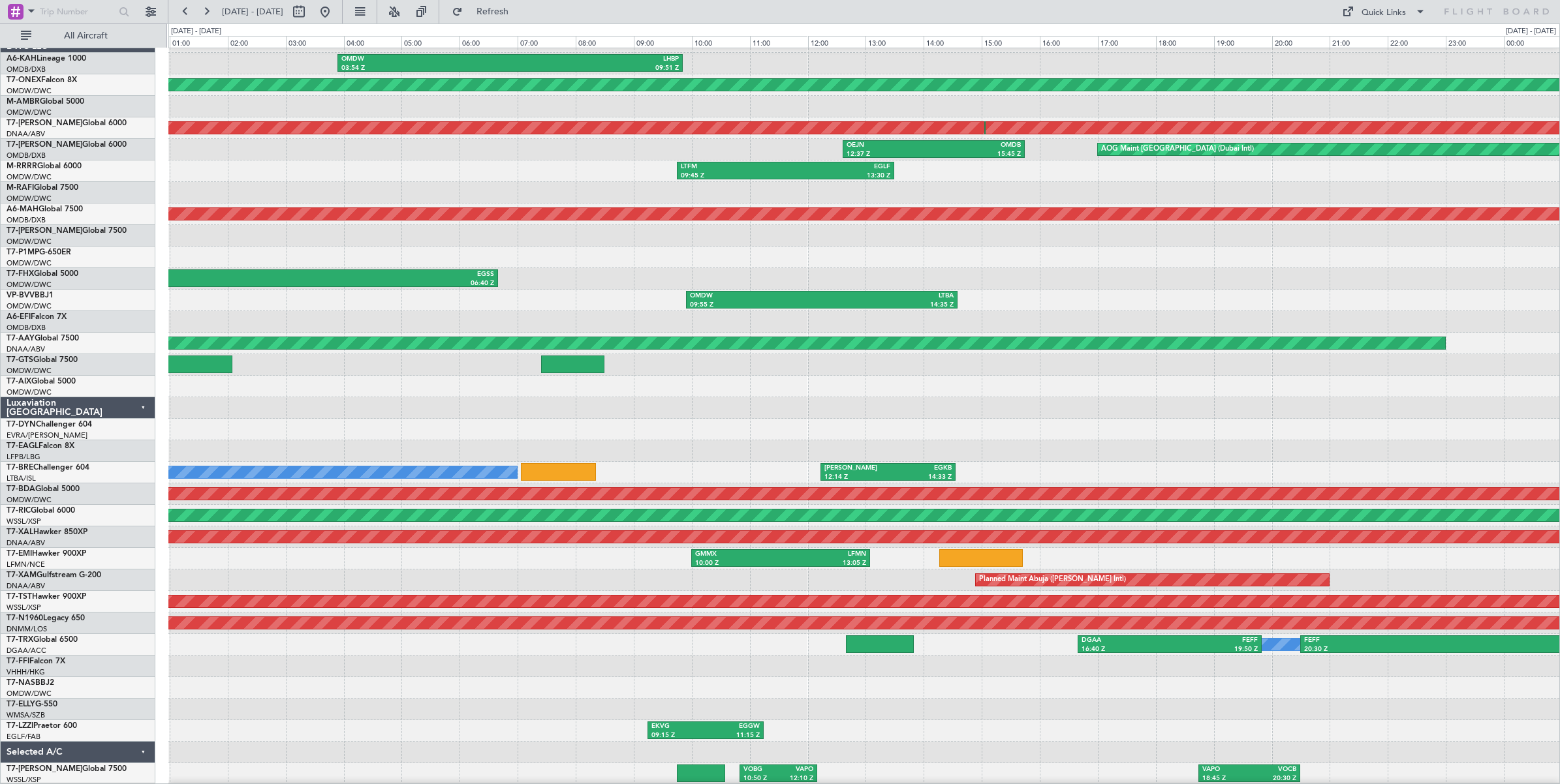
scroll to position [17, 0]
click at [1179, 222] on div "OMDW 03:54 Z LHBP 09:51 Z Planned Maint London (Farnborough) Unplanned Maint Du…" at bounding box center [864, 408] width 1391 height 753
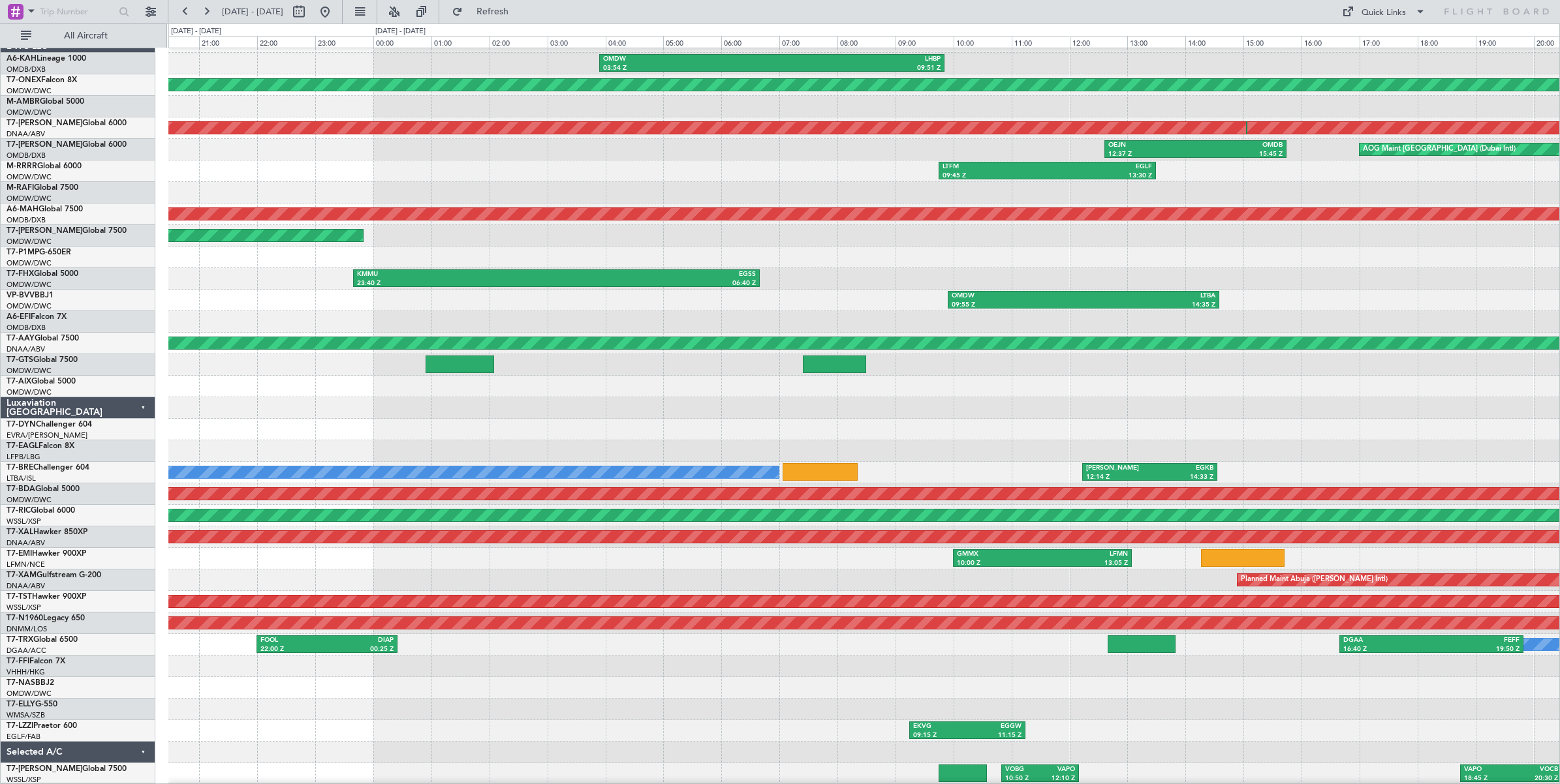
click at [111, 249] on div "OMDW 03:54 Z LHBP 09:51 Z Planned Maint London (Farnborough) Unplanned Maint Du…" at bounding box center [780, 404] width 1560 height 761
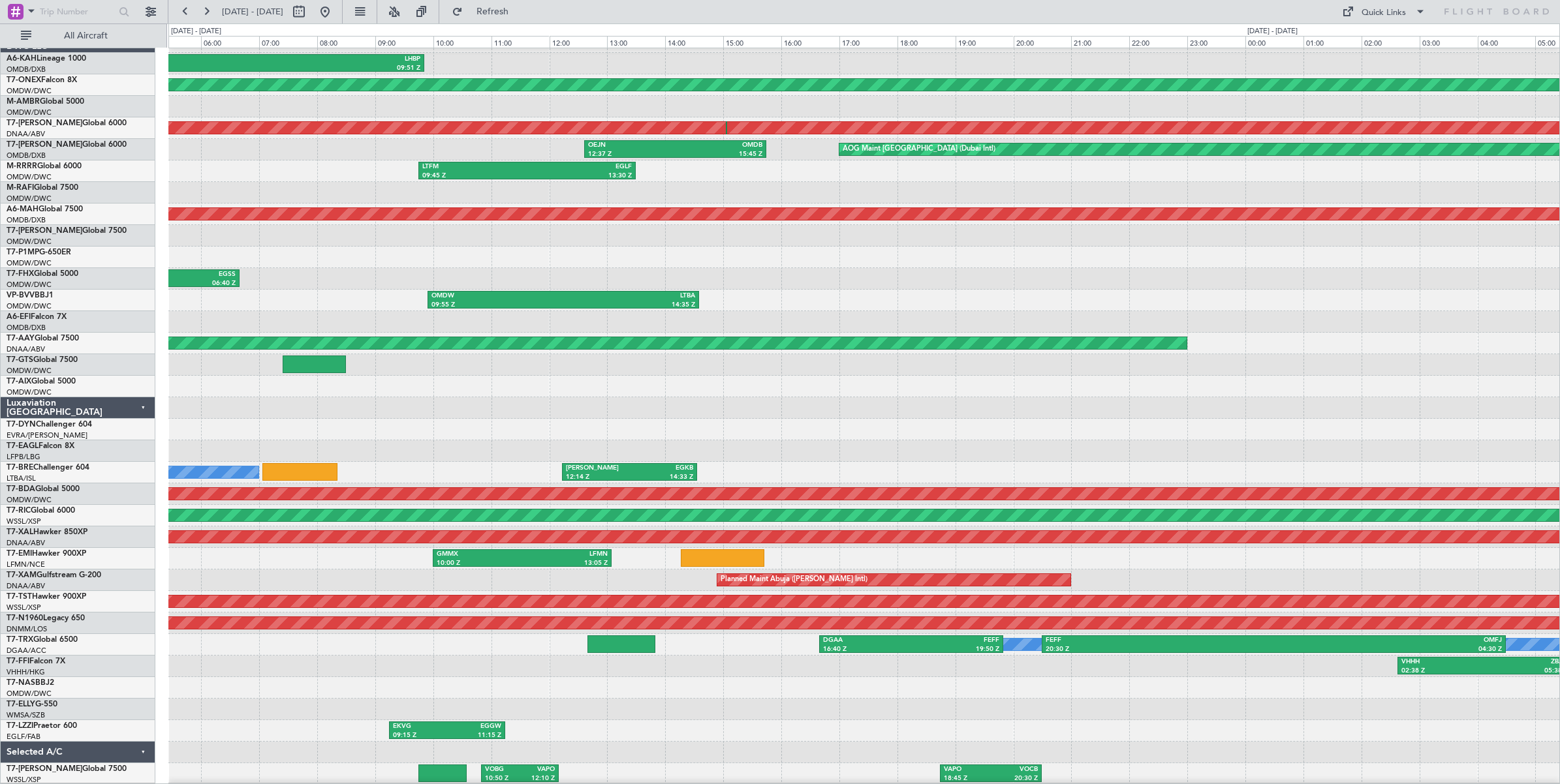
click at [408, 259] on div at bounding box center [864, 257] width 1391 height 22
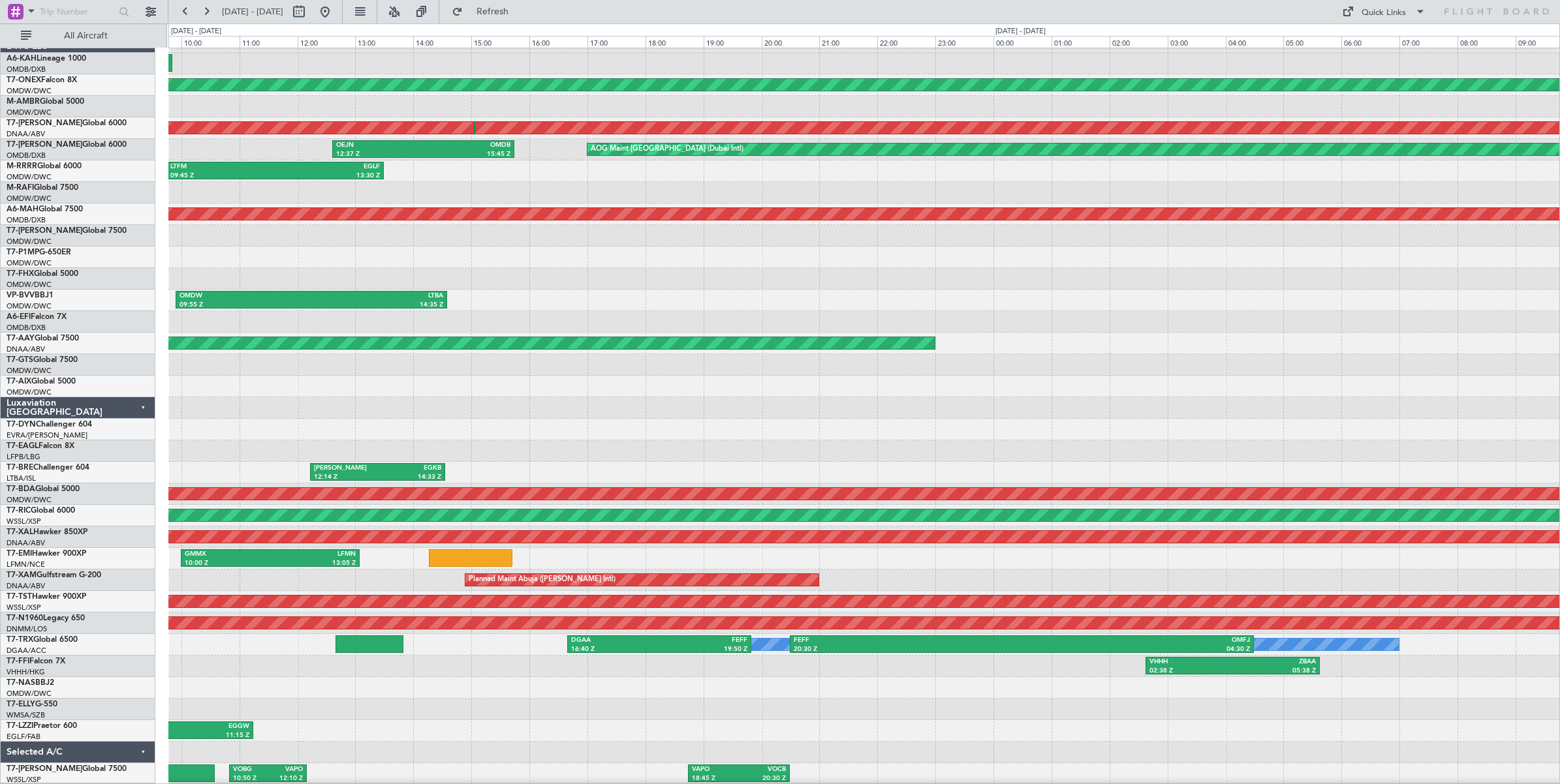
click at [379, 246] on div at bounding box center [864, 257] width 1391 height 22
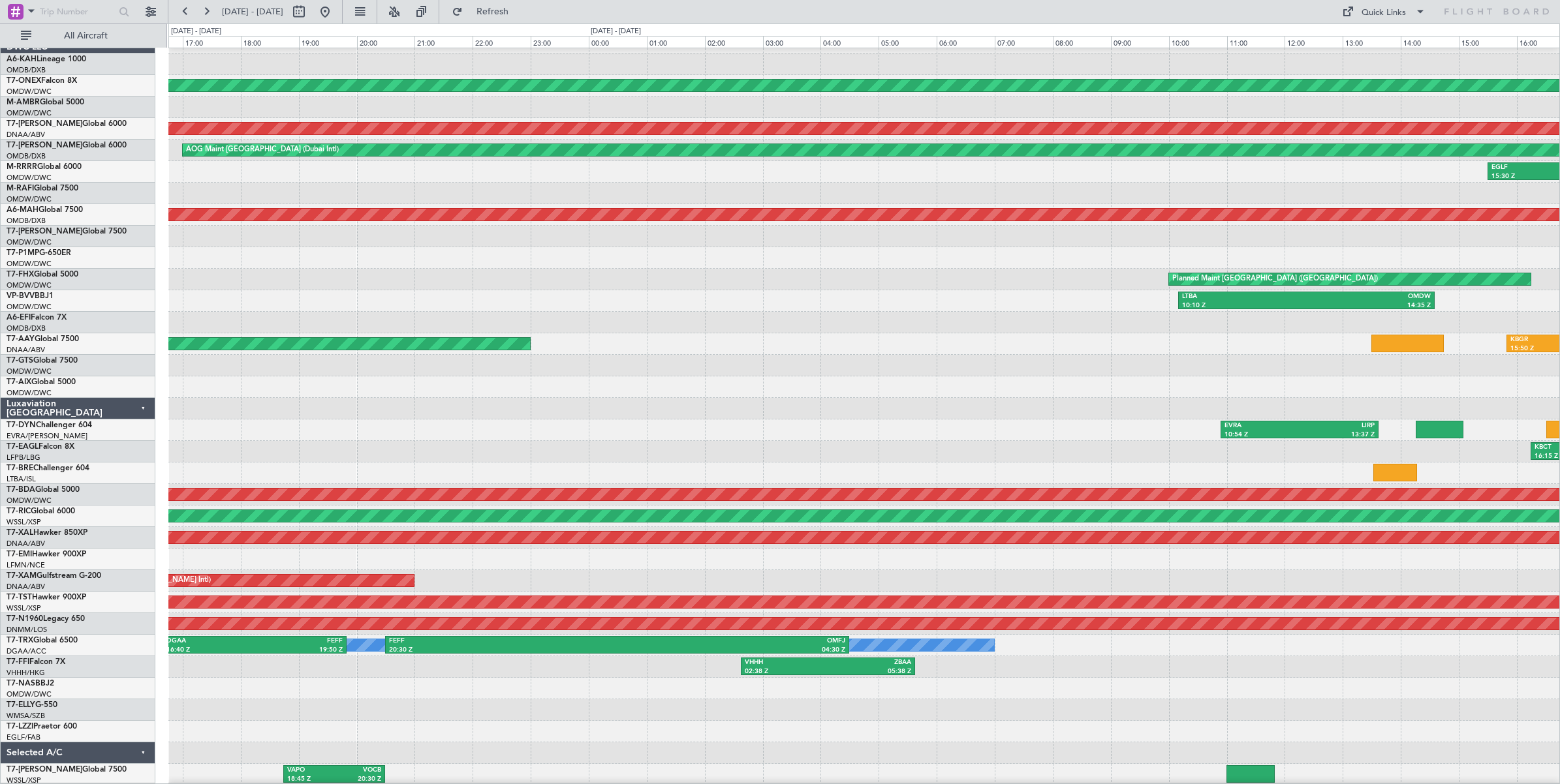
click at [493, 266] on div at bounding box center [864, 258] width 1391 height 22
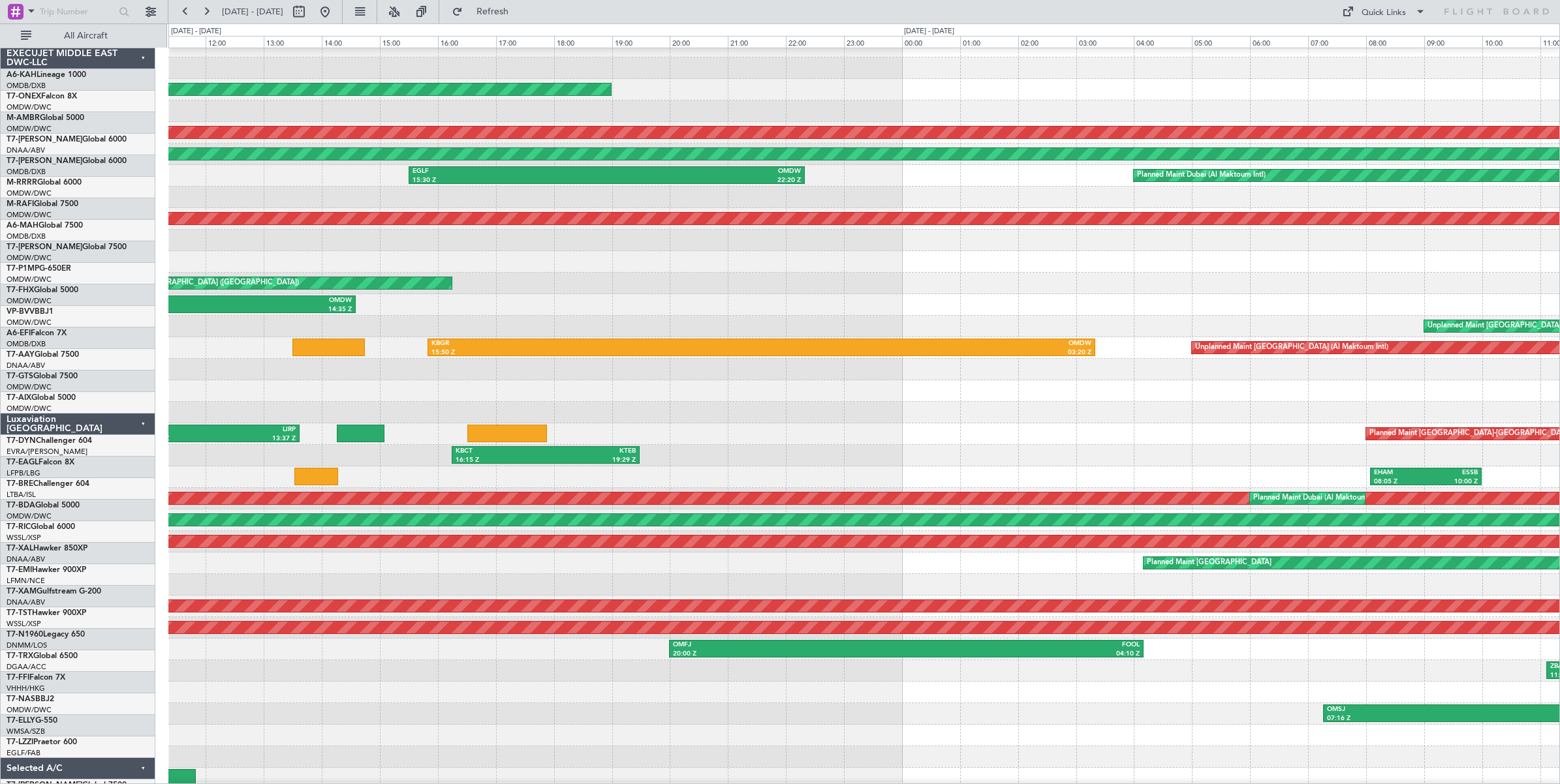
click at [532, 266] on div at bounding box center [864, 262] width 1391 height 22
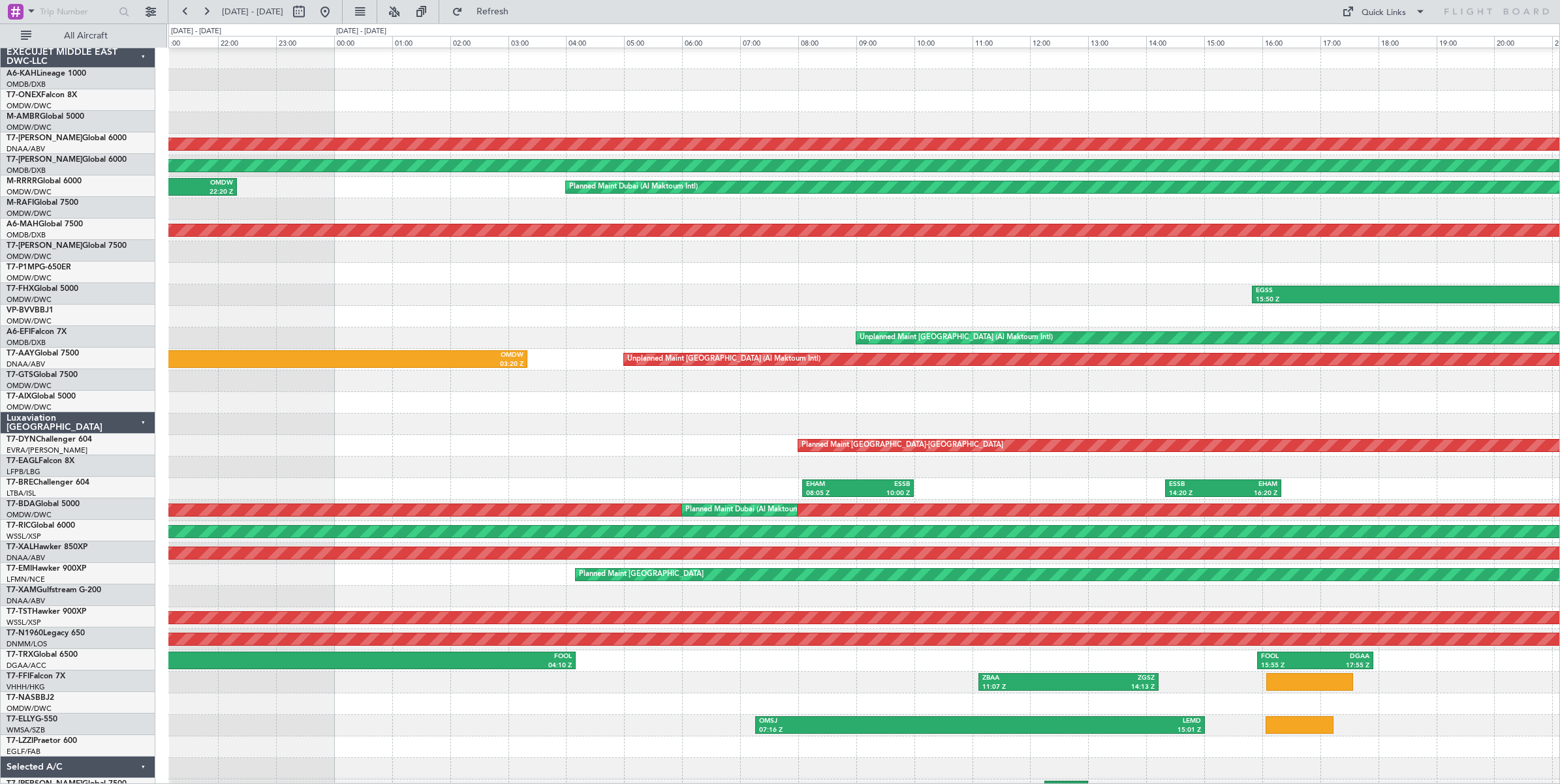
click at [512, 265] on div at bounding box center [864, 274] width 1391 height 22
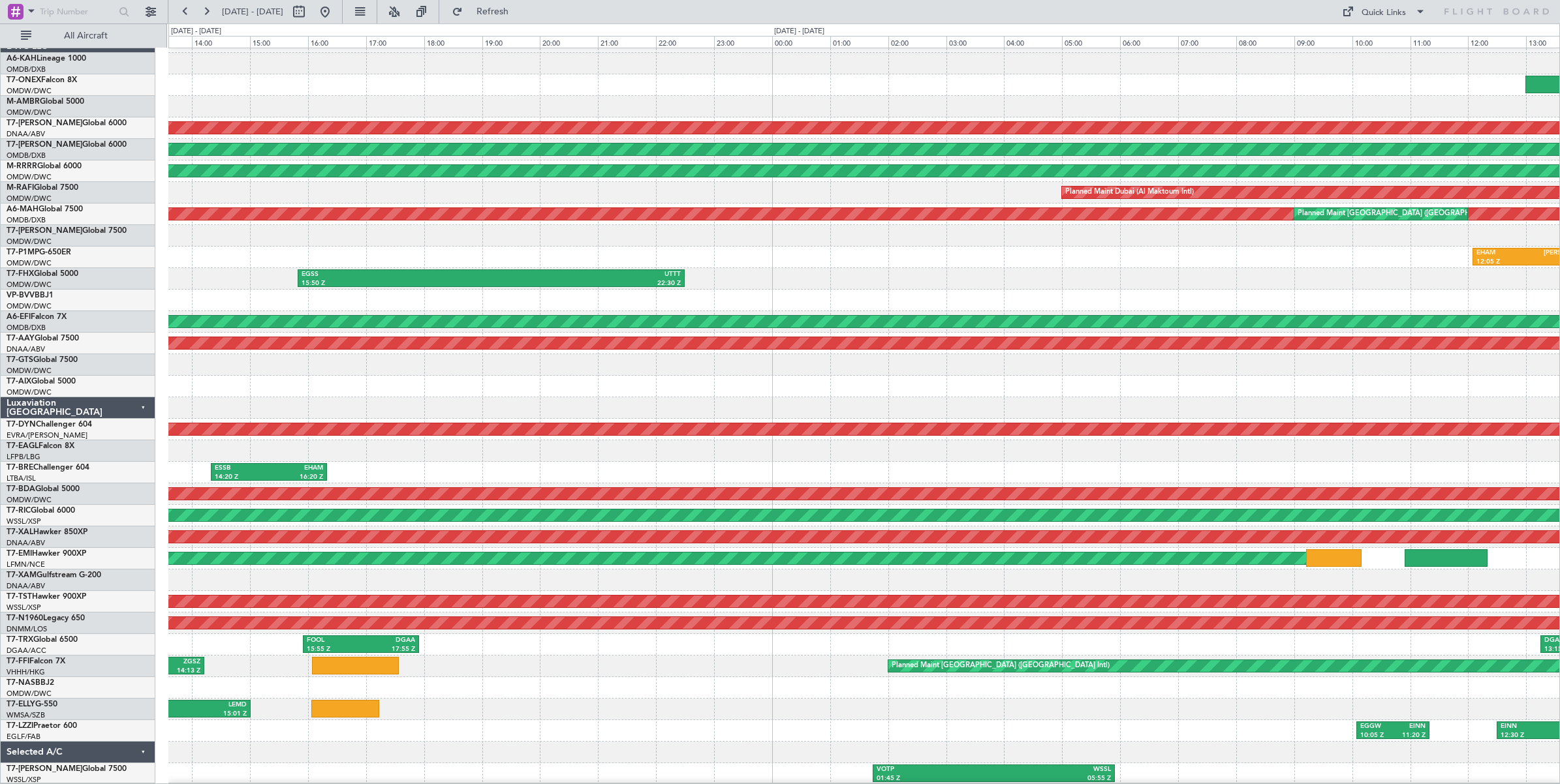
click at [559, 242] on div "LFPB 14:36 Z LFMN 16:14 Z Planned Maint Geneva (Cointrin) Unplanned Maint Dubai…" at bounding box center [864, 408] width 1391 height 753
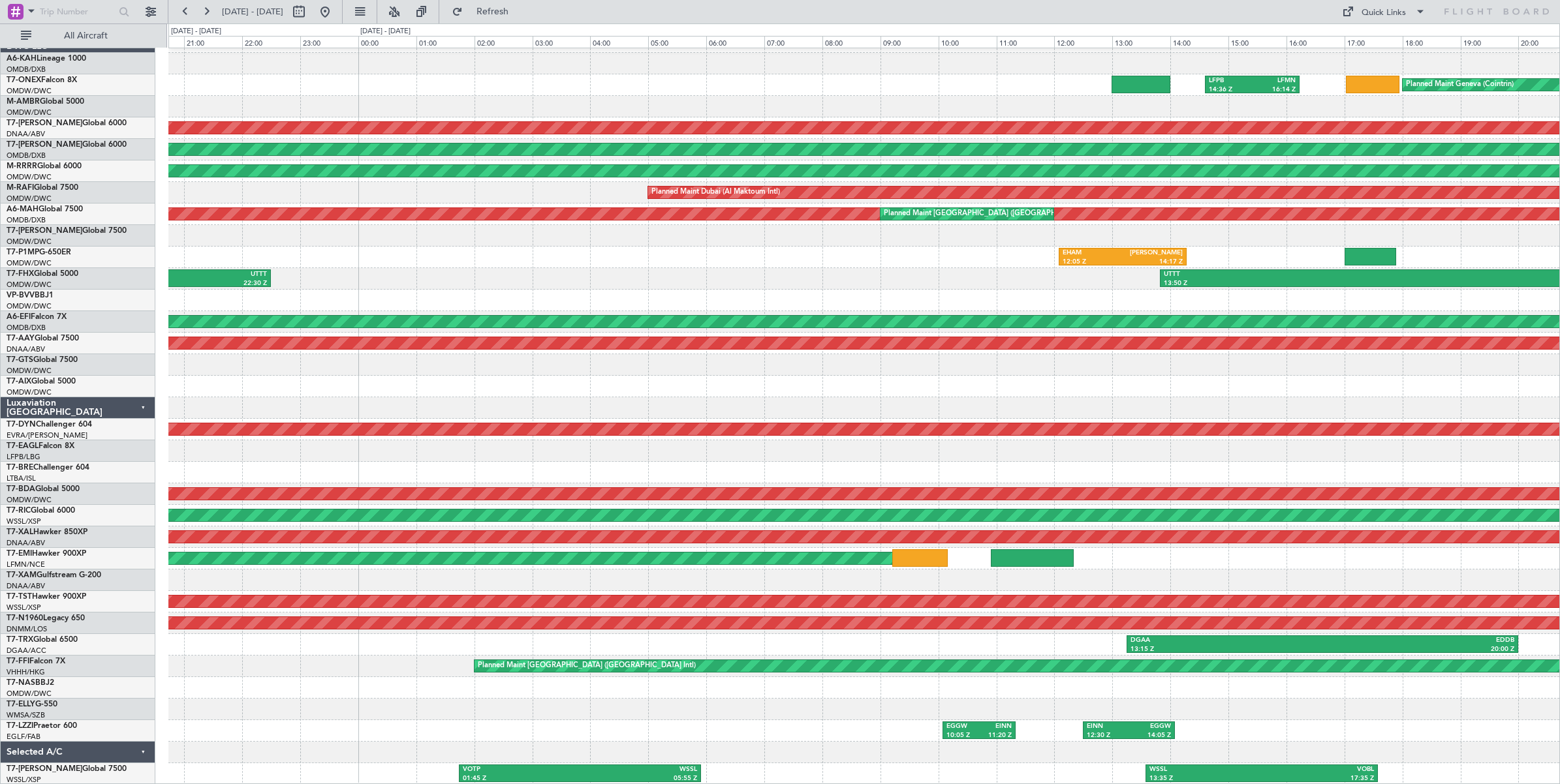
click at [607, 248] on div "EHAM 12:05 Z LIEO 14:17 Z" at bounding box center [864, 257] width 1391 height 22
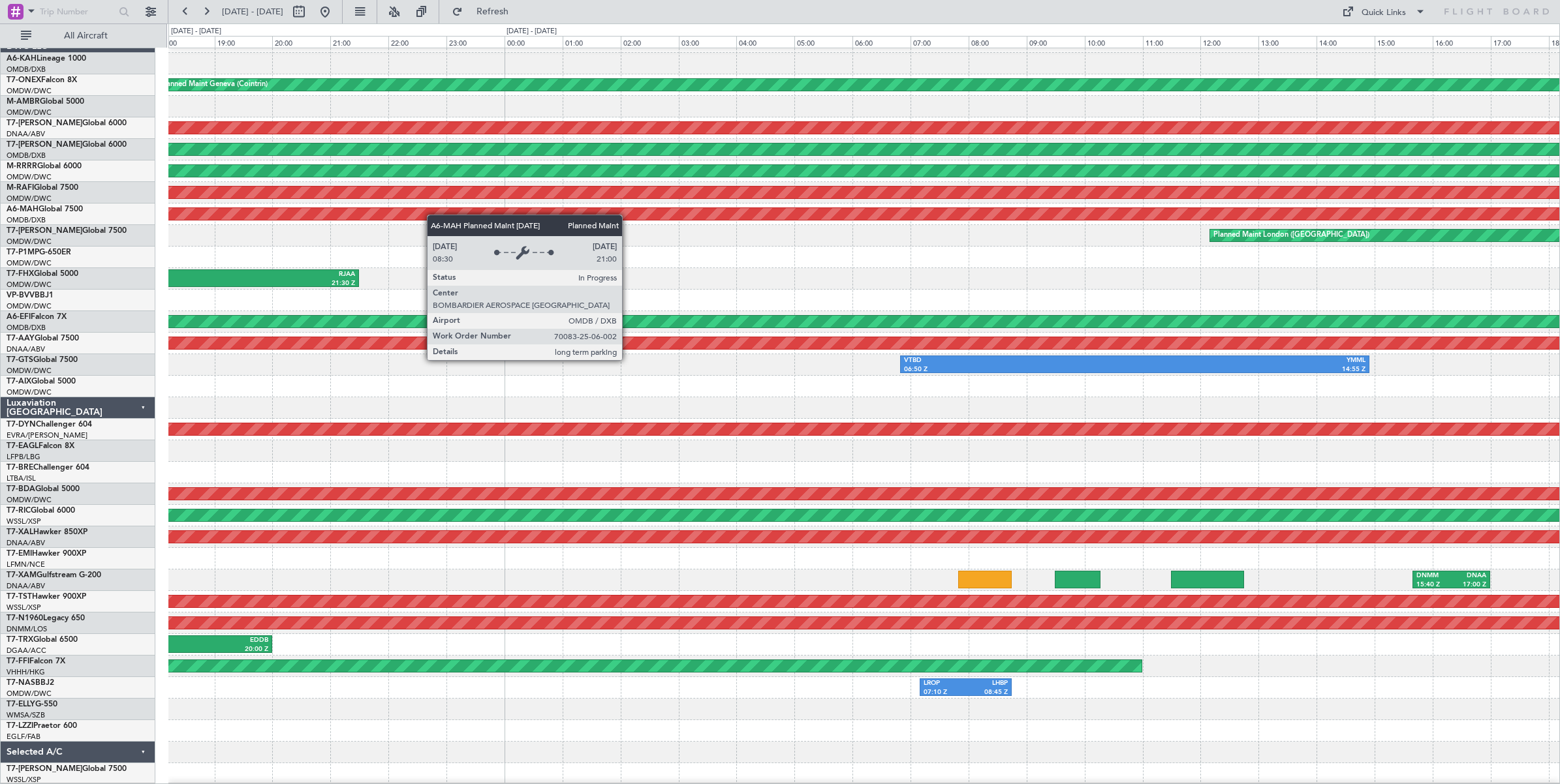
click at [294, 212] on div "Planned Maint Geneva (Cointrin) LFPB 14:36 Z LFMN 16:14 Z Unplanned Maint Dubai…" at bounding box center [864, 408] width 1391 height 753
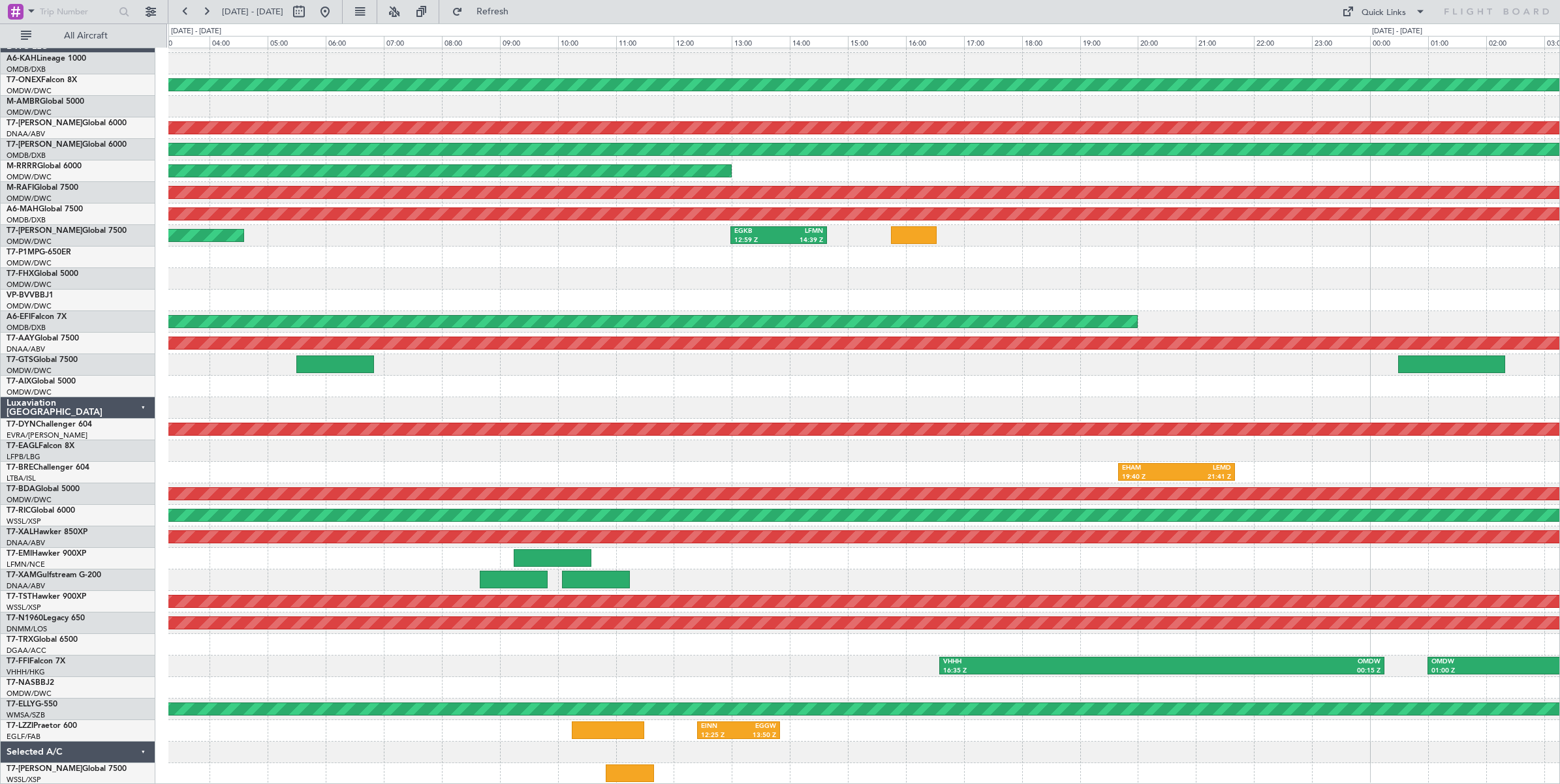
click at [319, 258] on div "3 Flight Legs Planned Maint Geneva (Cointrin) Unplanned Maint Dubai (Al Maktoum…" at bounding box center [864, 408] width 1391 height 753
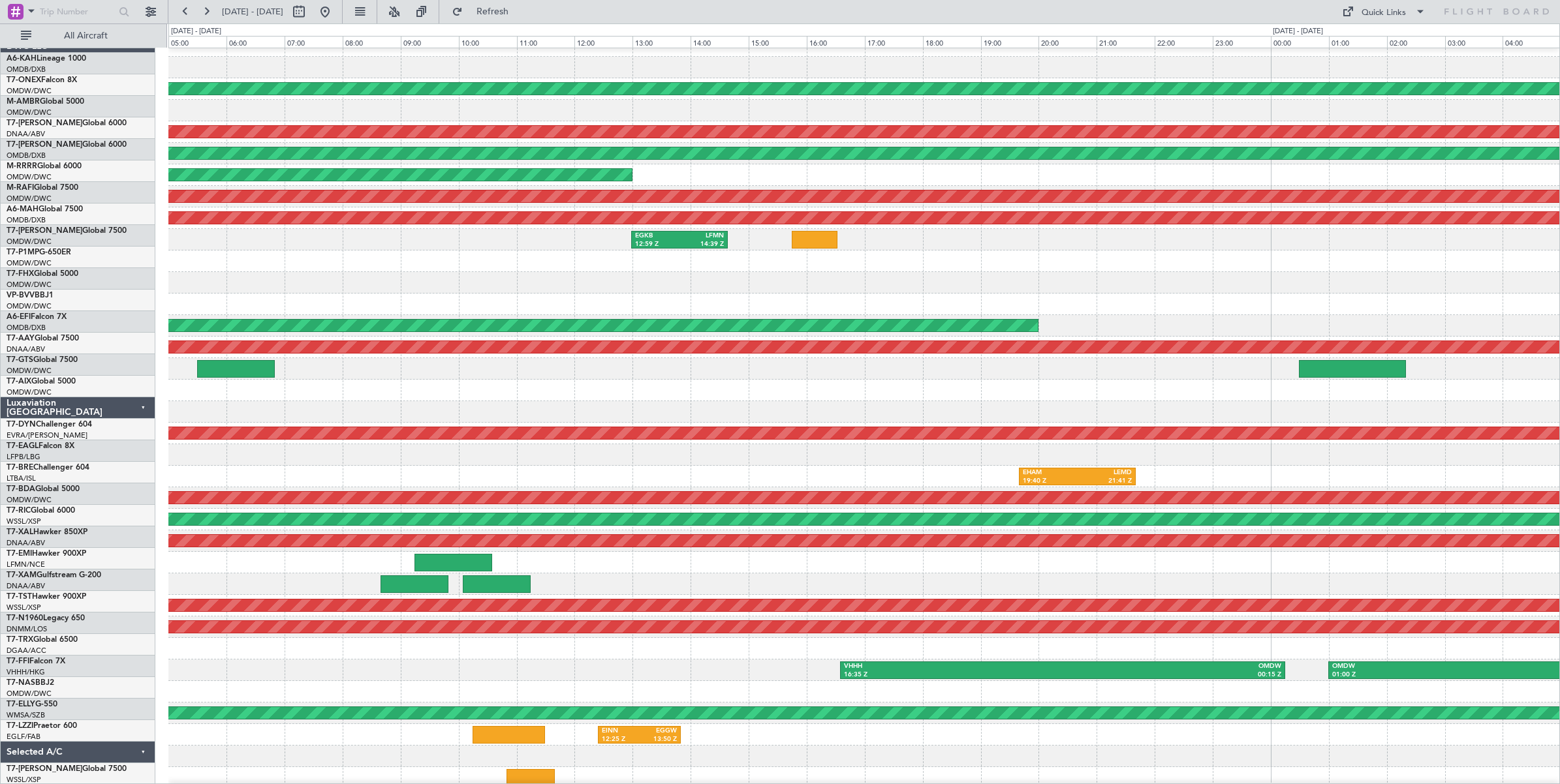
scroll to position [5, 0]
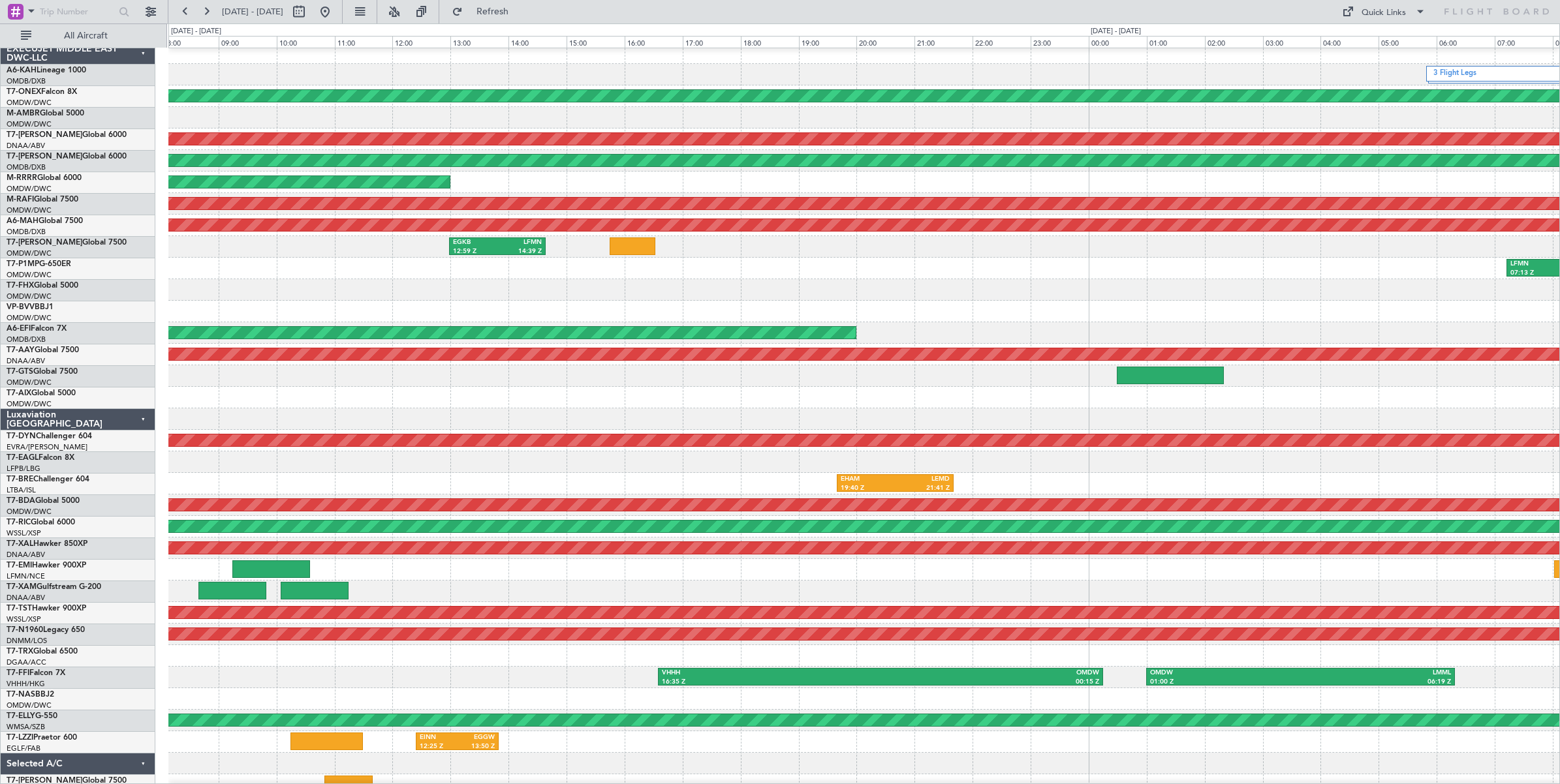
click at [552, 278] on div "LFMN 07:13 Z EGLF 08:59 Z" at bounding box center [864, 269] width 1391 height 22
click at [310, 14] on button at bounding box center [299, 12] width 21 height 21
select select "7"
select select "2025"
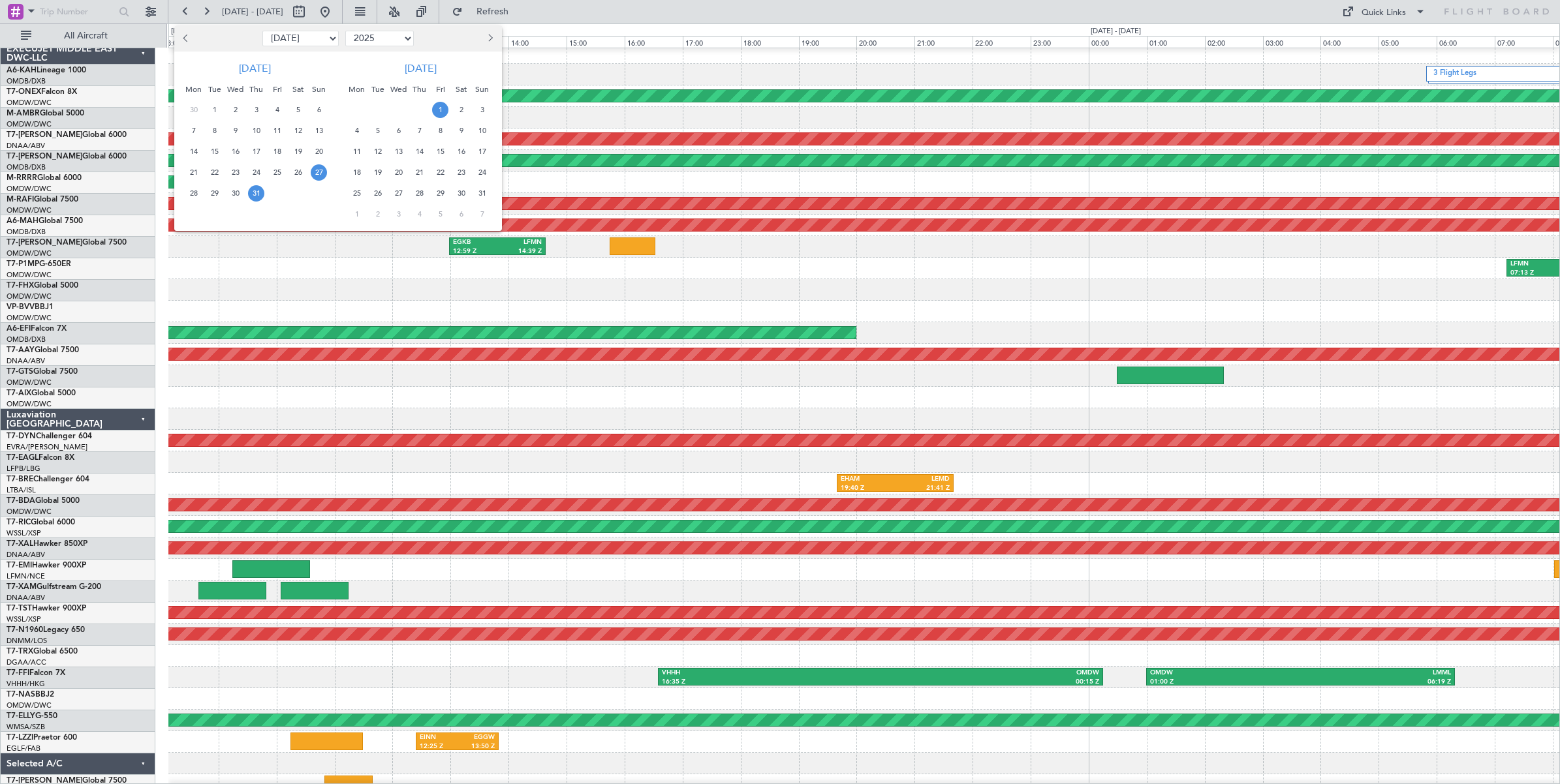
click at [319, 174] on span "27" at bounding box center [319, 172] width 16 height 16
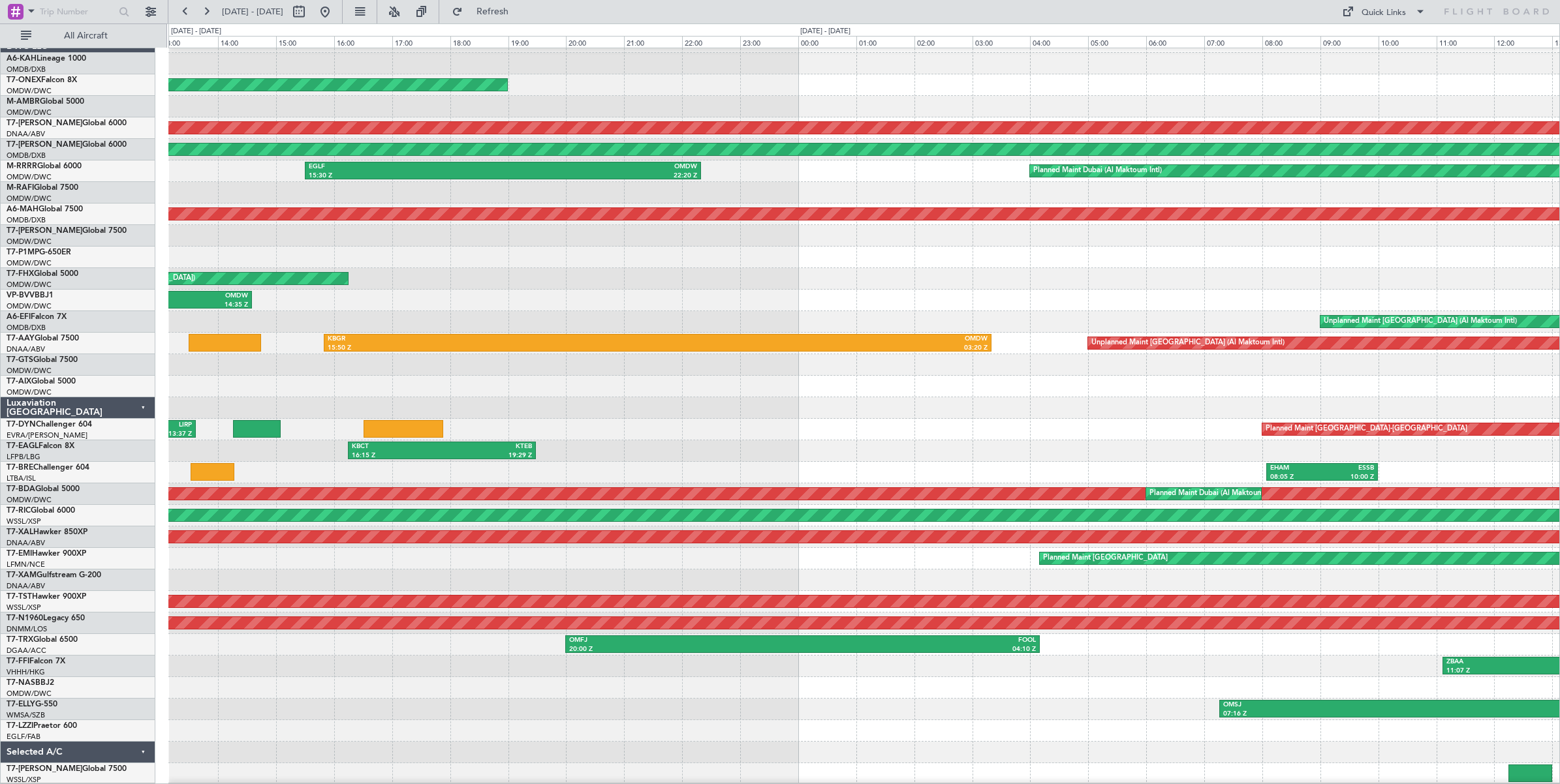
scroll to position [17, 0]
click at [272, 374] on div "Planned Maint London (Farnborough) Unplanned Maint Dubai (Al Maktoum Intl) AOG …" at bounding box center [864, 408] width 1391 height 753
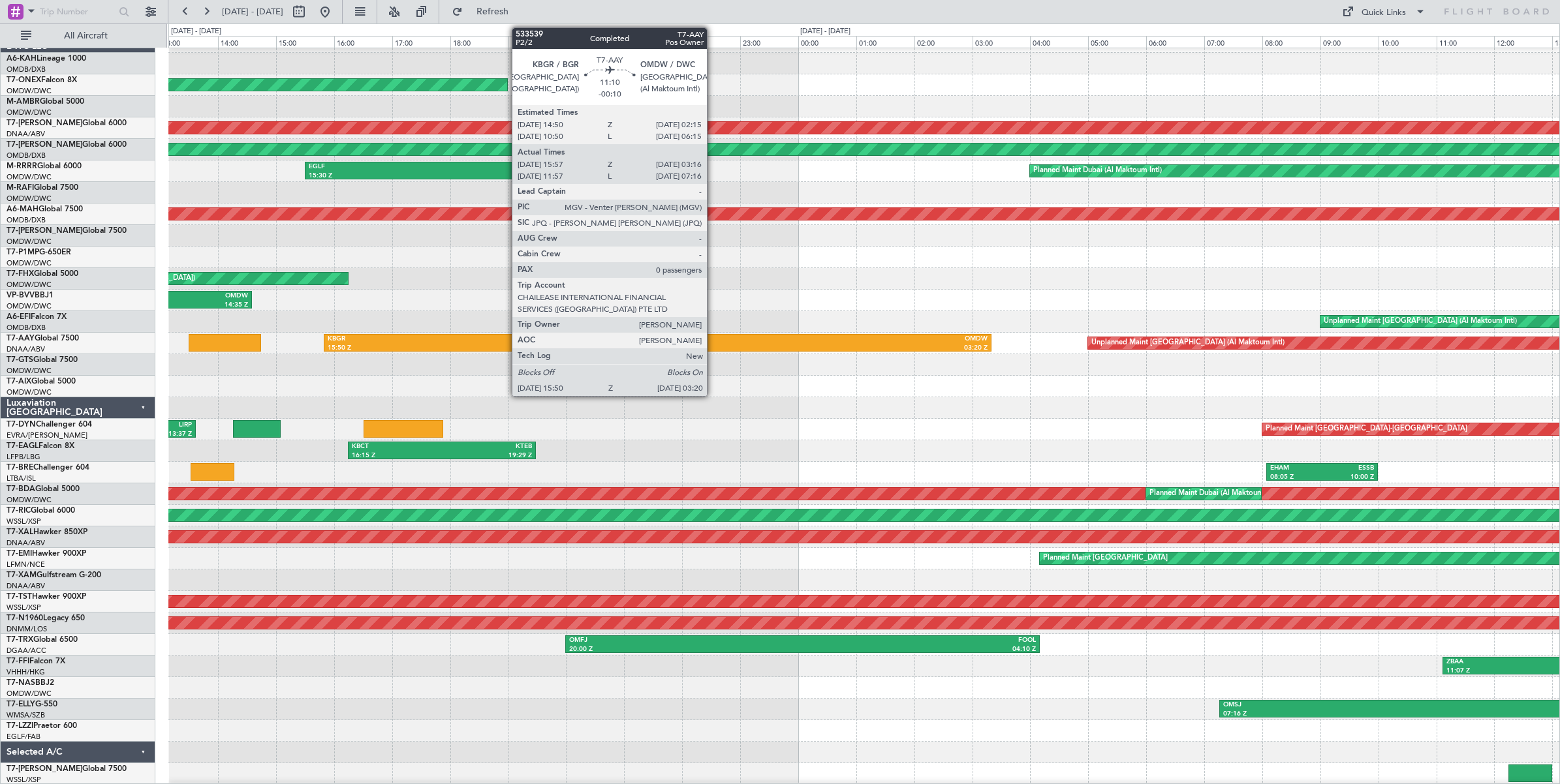
click at [713, 343] on div "03:20 Z" at bounding box center [822, 348] width 329 height 9
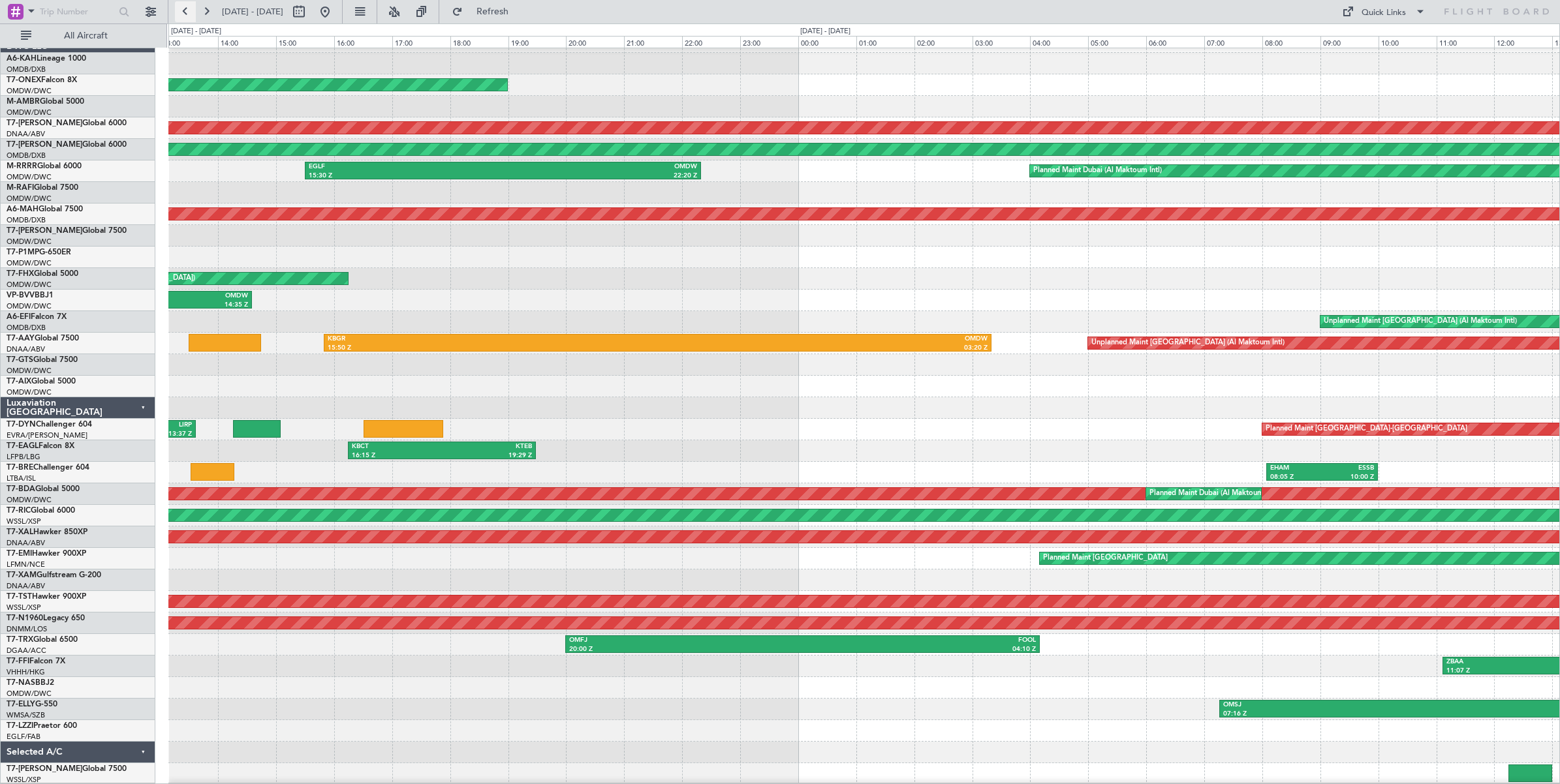
click at [187, 14] on button at bounding box center [185, 12] width 21 height 21
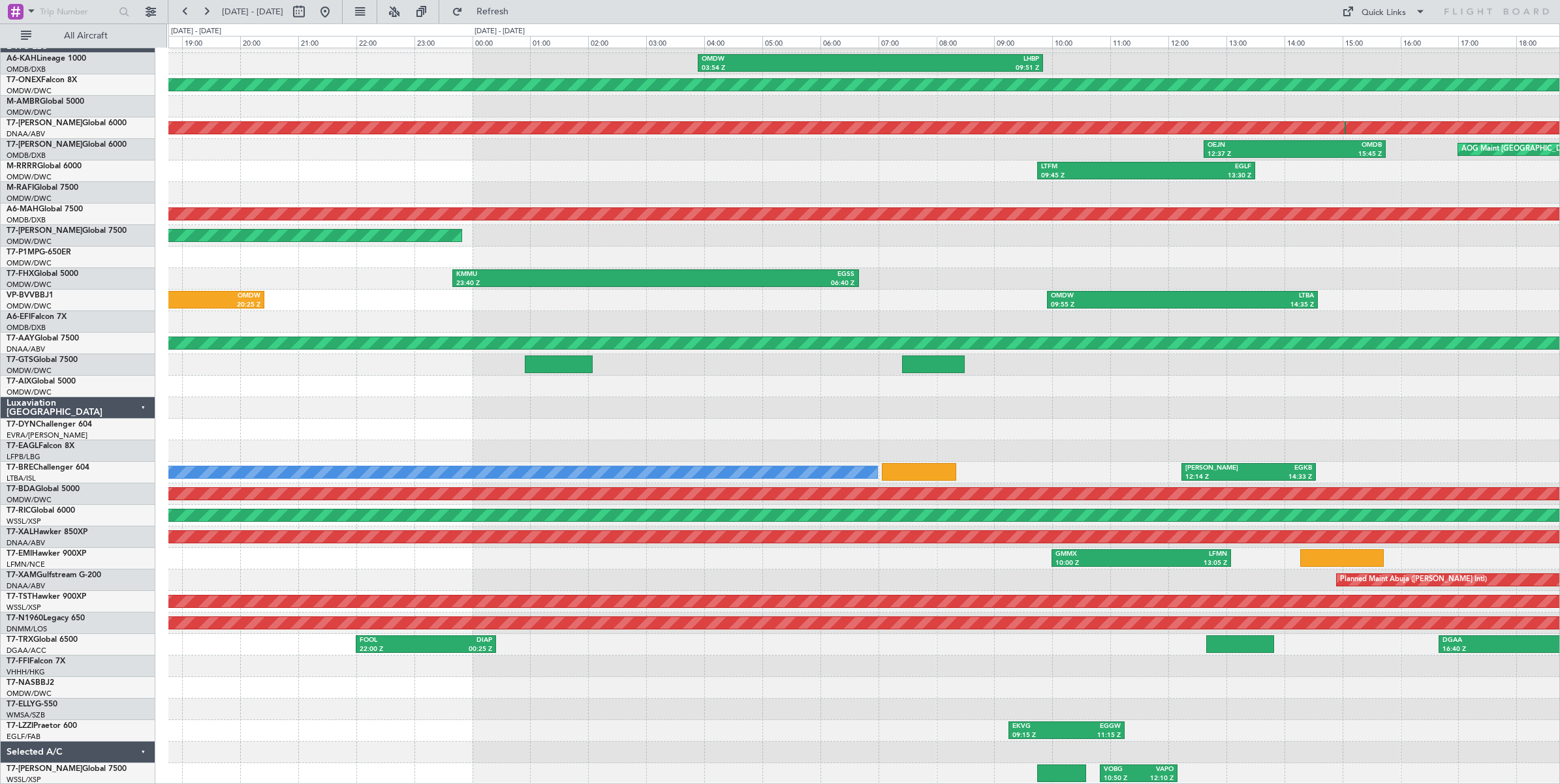
click at [1313, 193] on div "OMDW 03:54 Z LHBP 09:51 Z Planned Maint London (Farnborough) Unplanned Maint Du…" at bounding box center [864, 408] width 1391 height 753
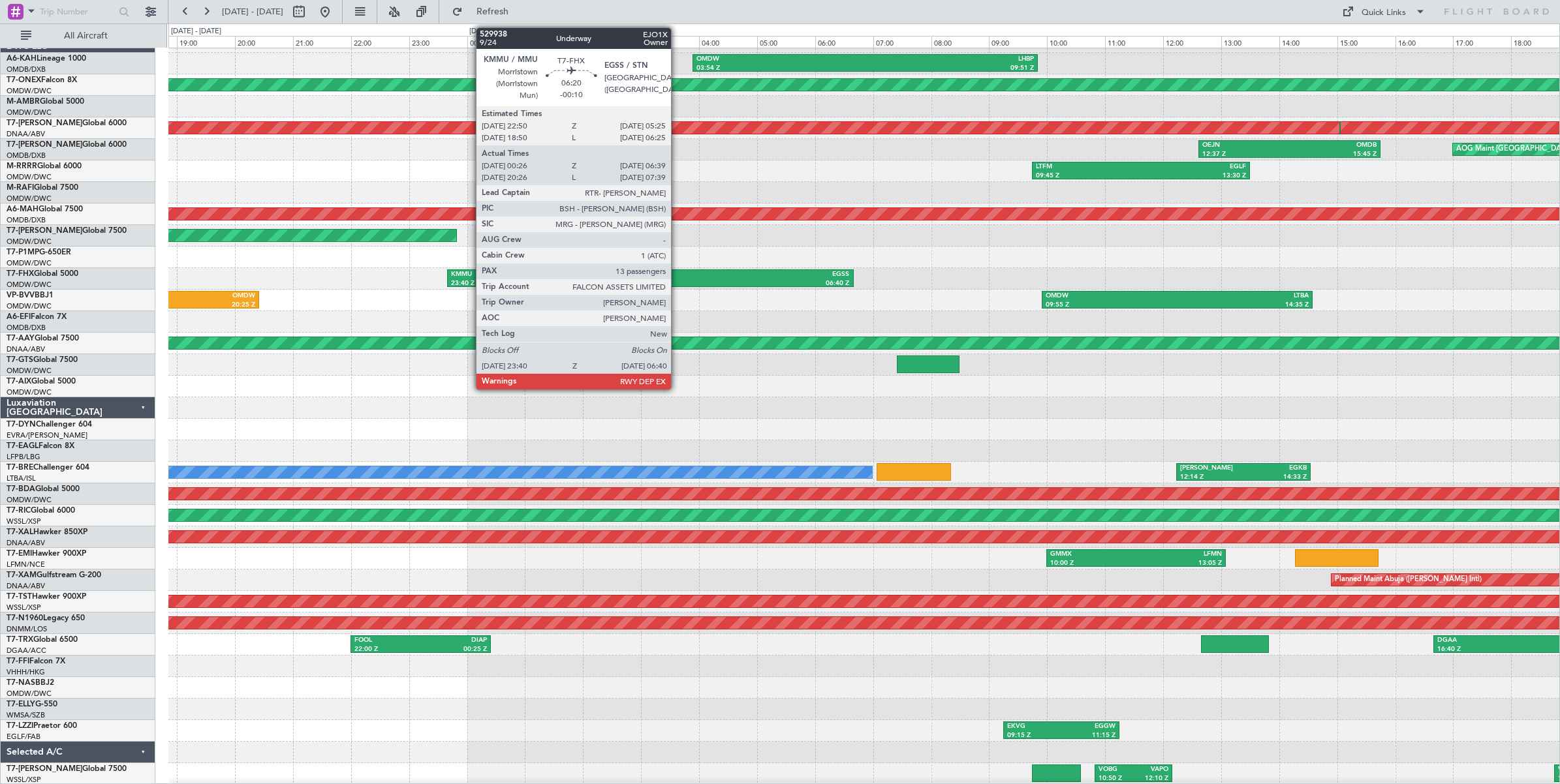
click at [678, 275] on div "EGSS" at bounding box center [749, 274] width 199 height 9
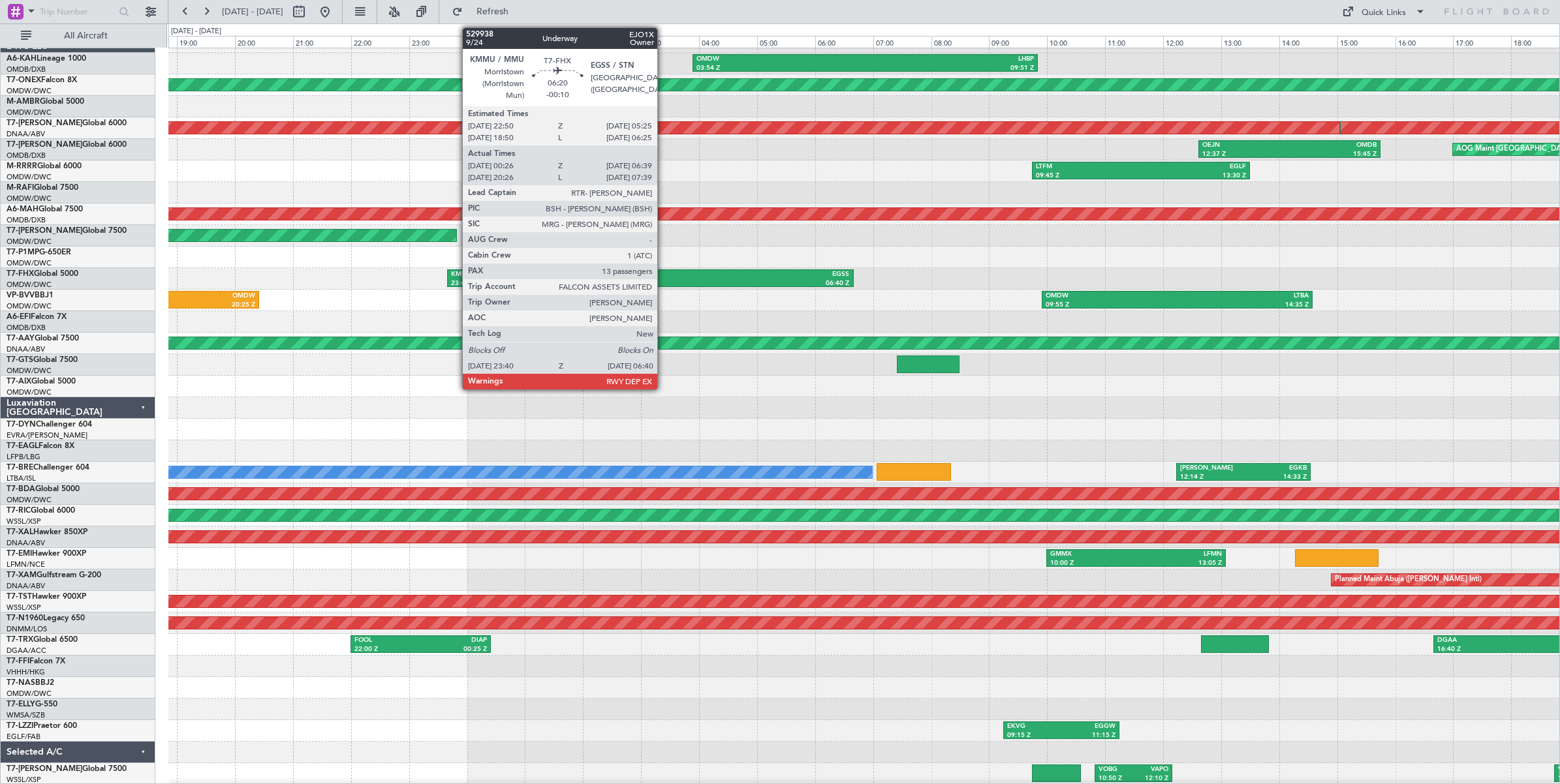
click at [664, 279] on div "06:40 Z" at bounding box center [749, 283] width 199 height 9
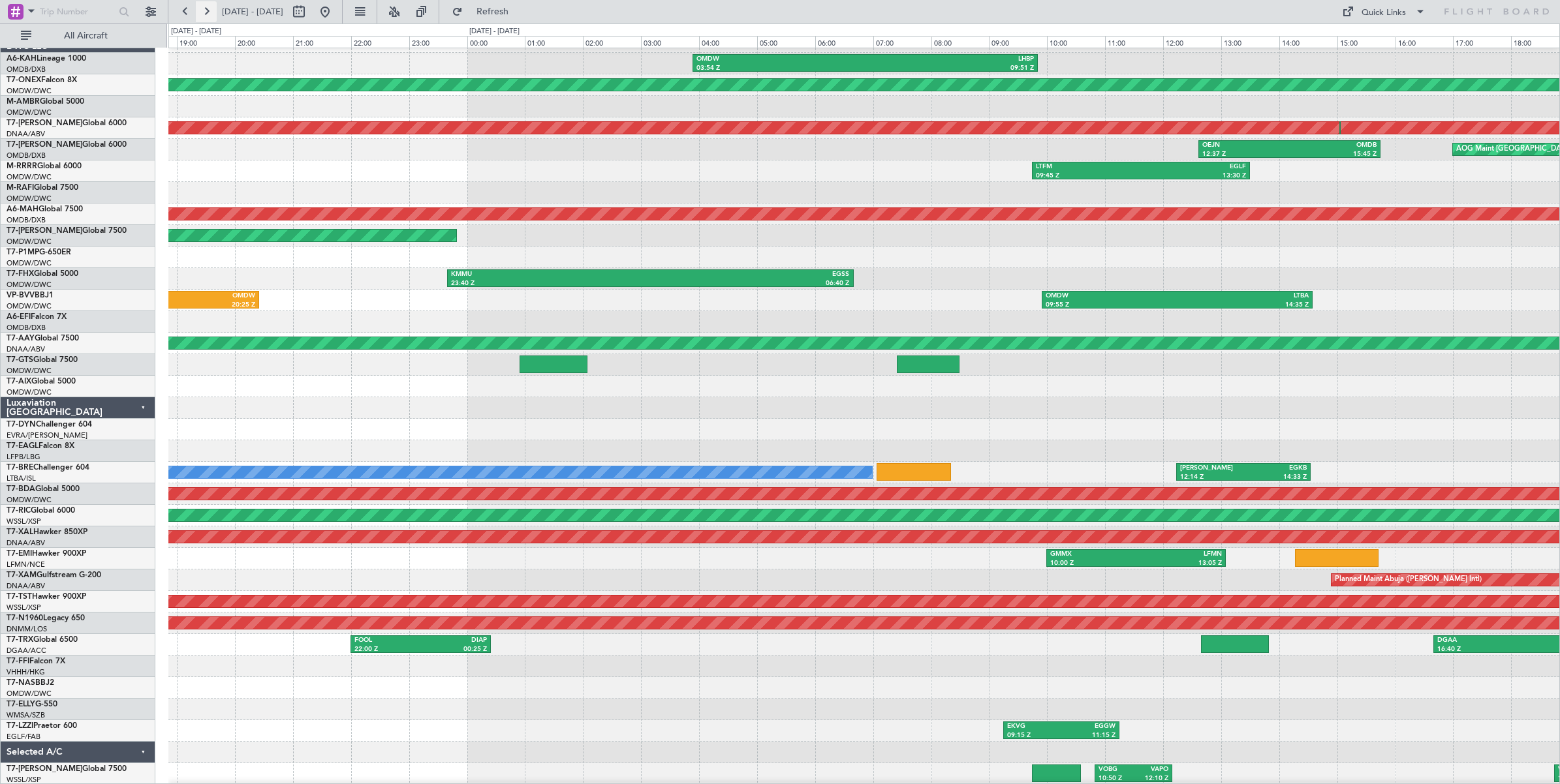
click at [206, 13] on button at bounding box center [206, 12] width 21 height 21
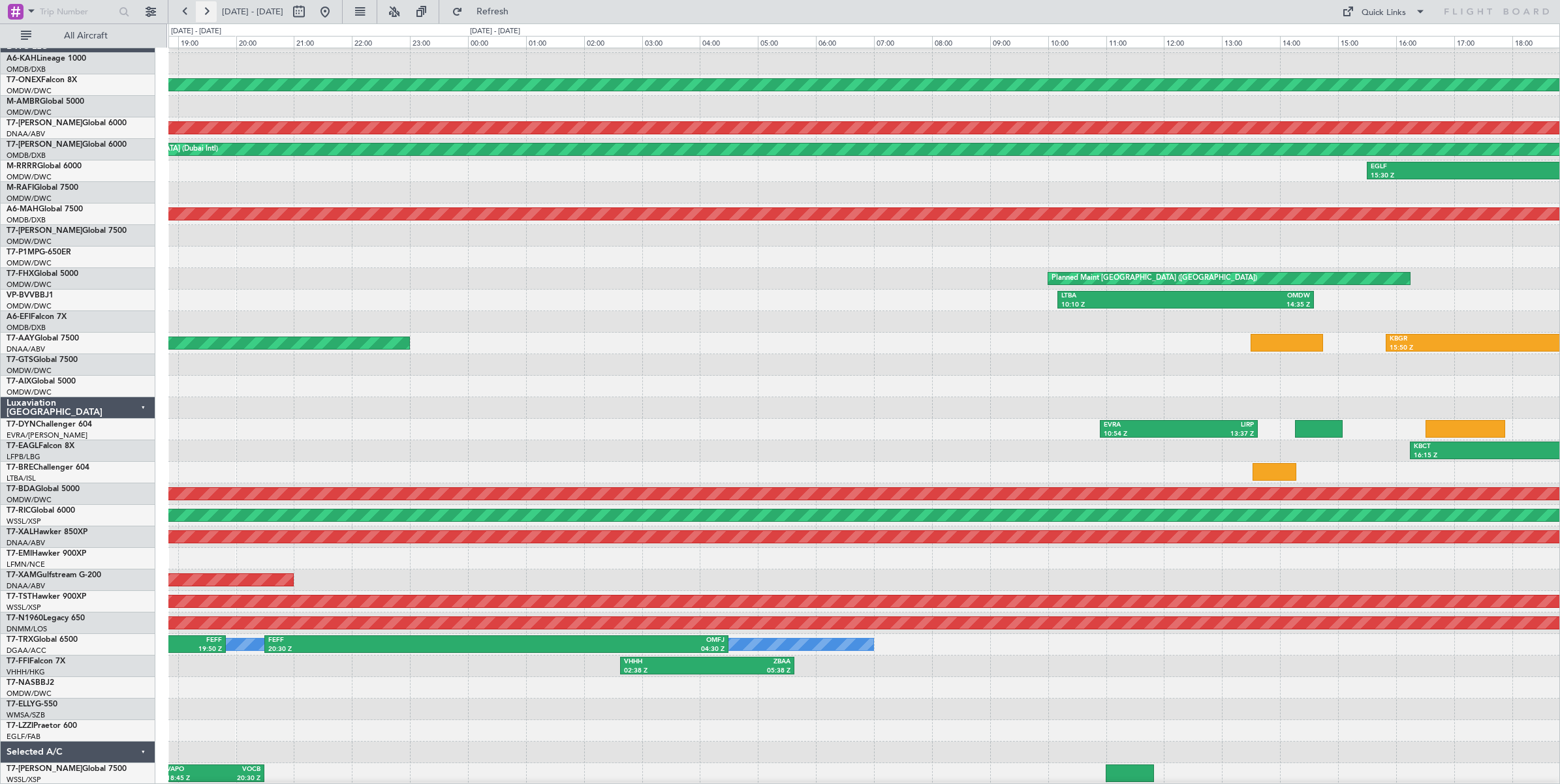
click at [206, 13] on button at bounding box center [206, 12] width 21 height 21
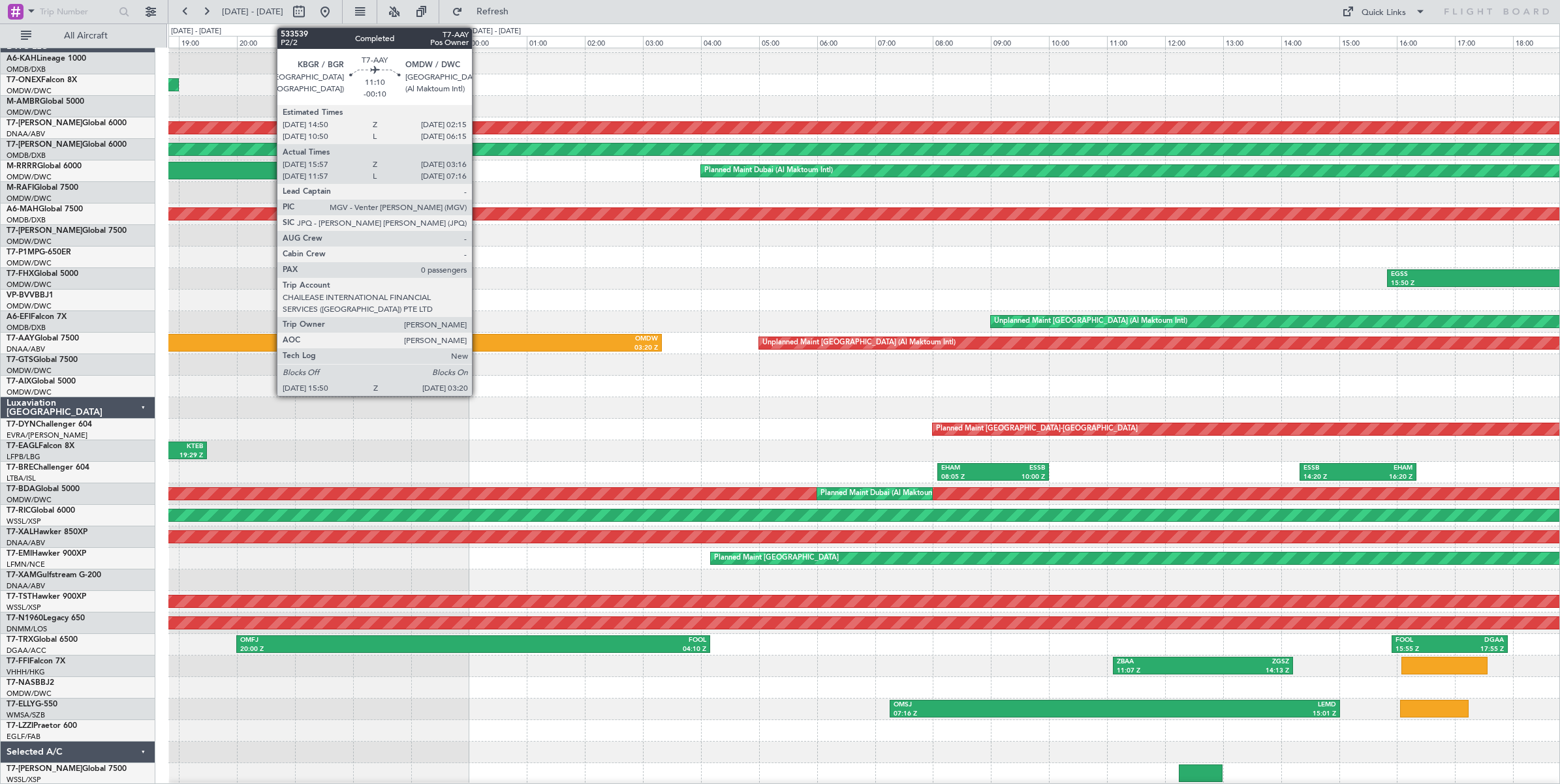
click at [478, 337] on div "OMDW" at bounding box center [492, 339] width 329 height 9
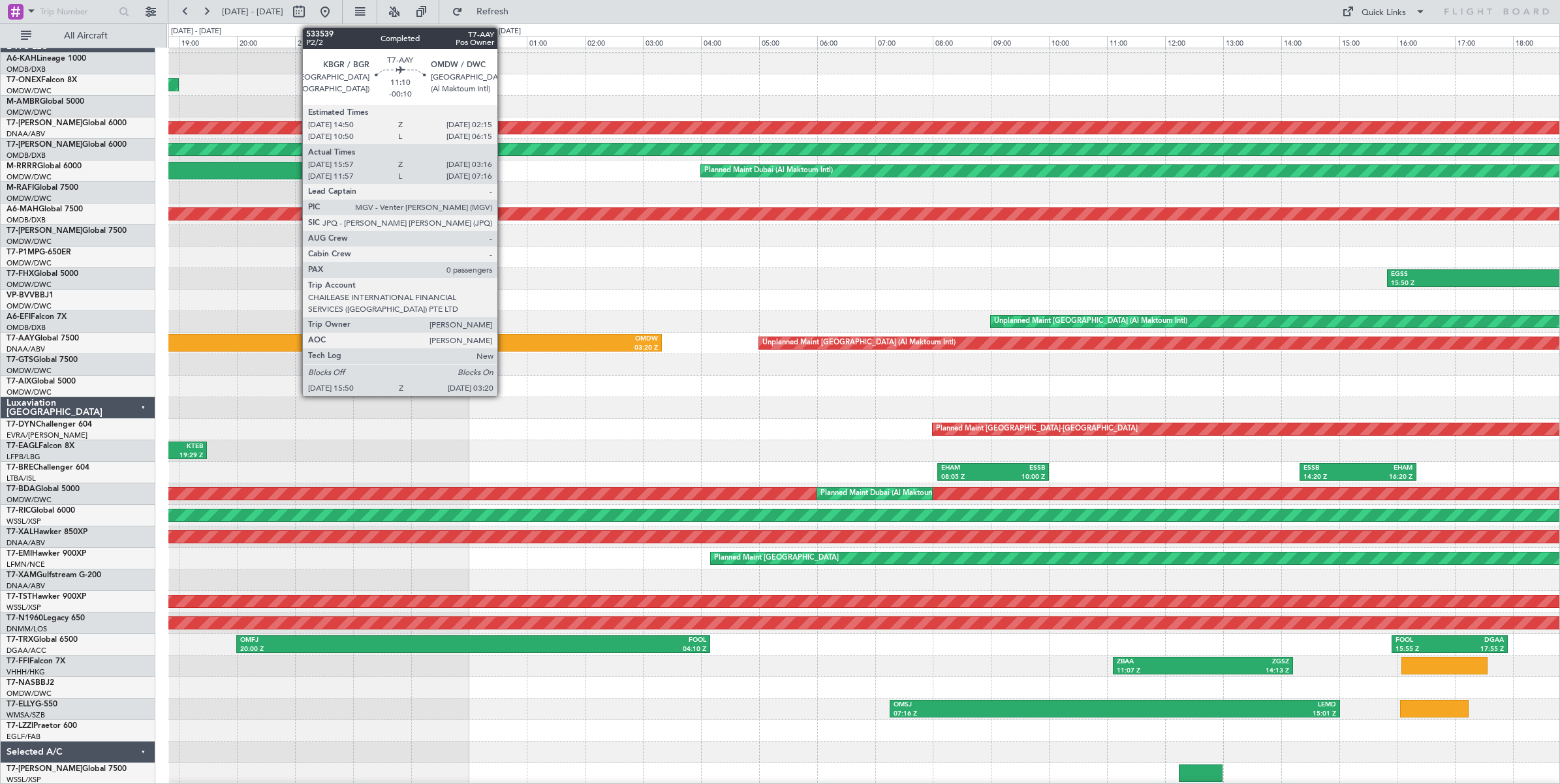
click at [504, 343] on div "OMDW" at bounding box center [492, 339] width 329 height 9
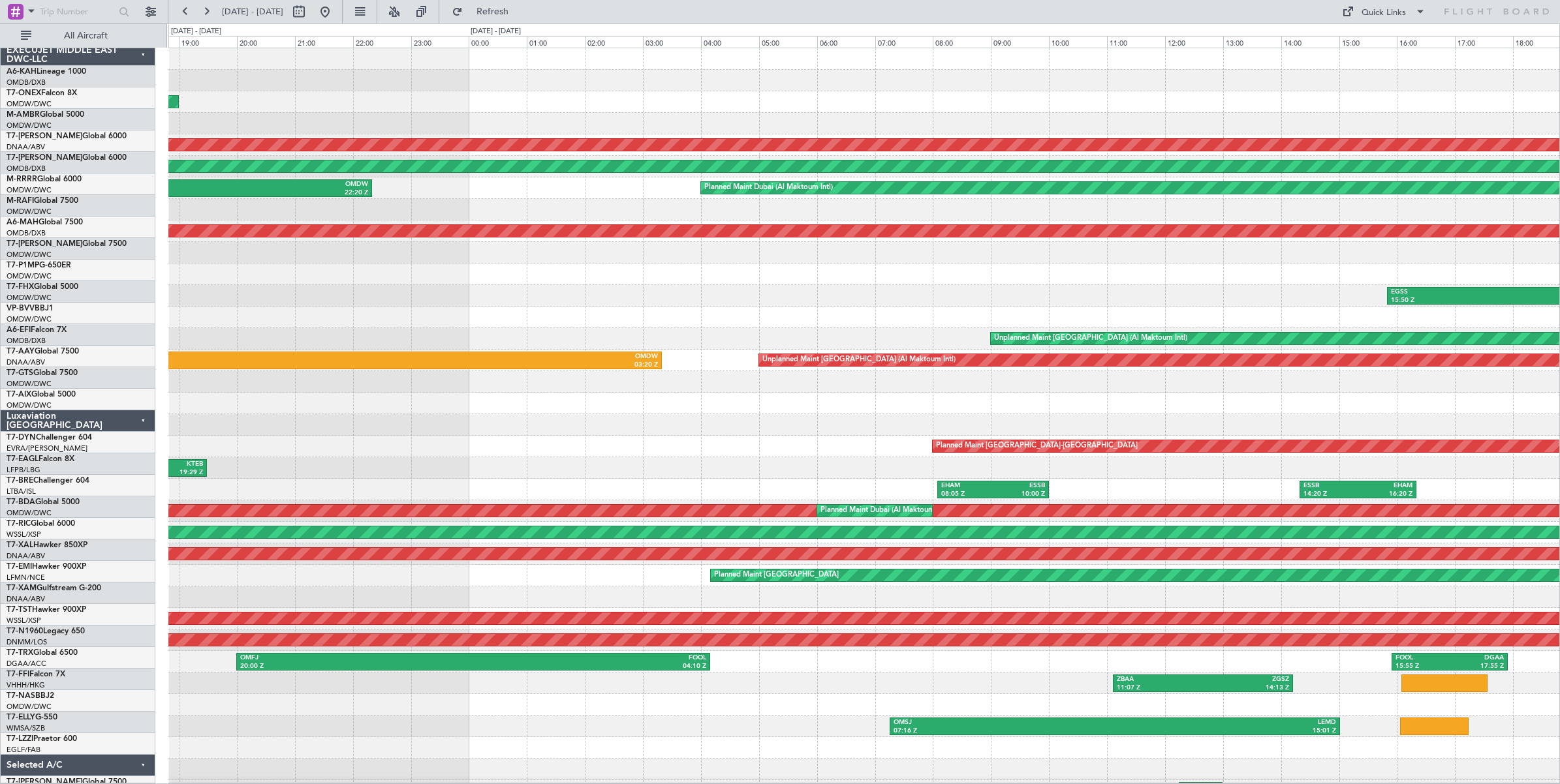
scroll to position [0, 0]
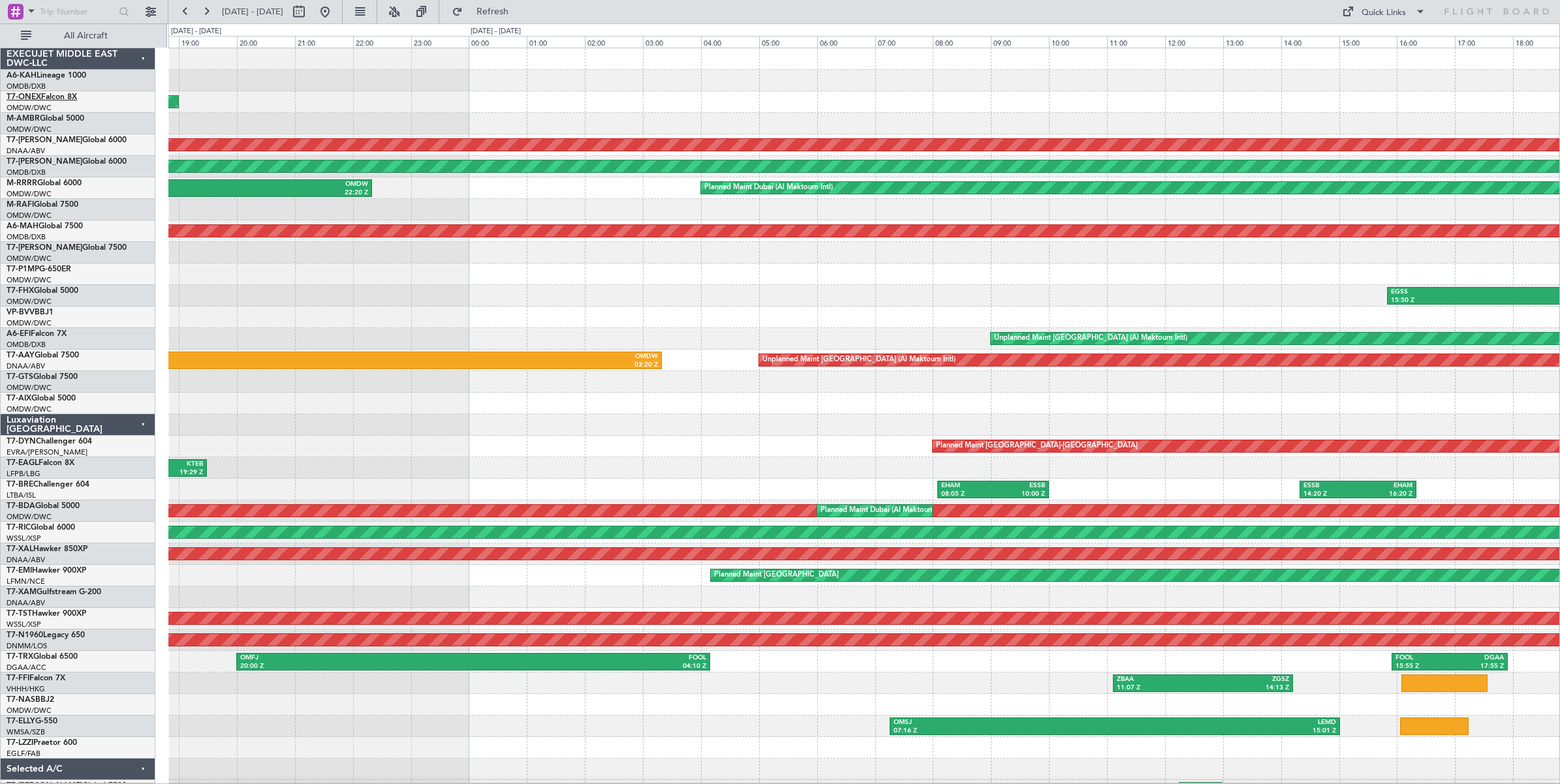
click at [56, 93] on link "T7-ONEX Falcon 8X" at bounding box center [42, 97] width 71 height 8
